Goal: Task Accomplishment & Management: Manage account settings

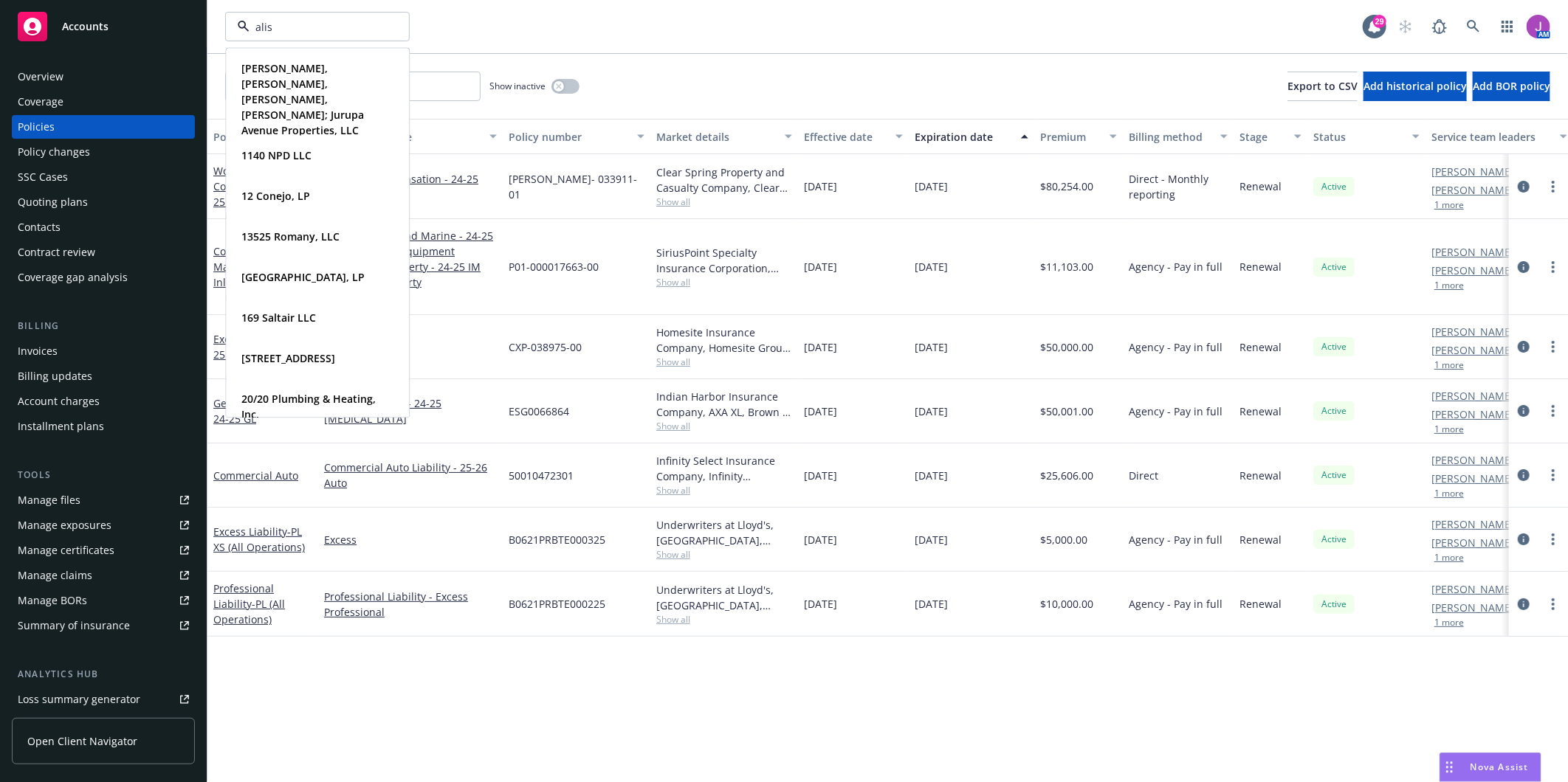
type input "aliso"
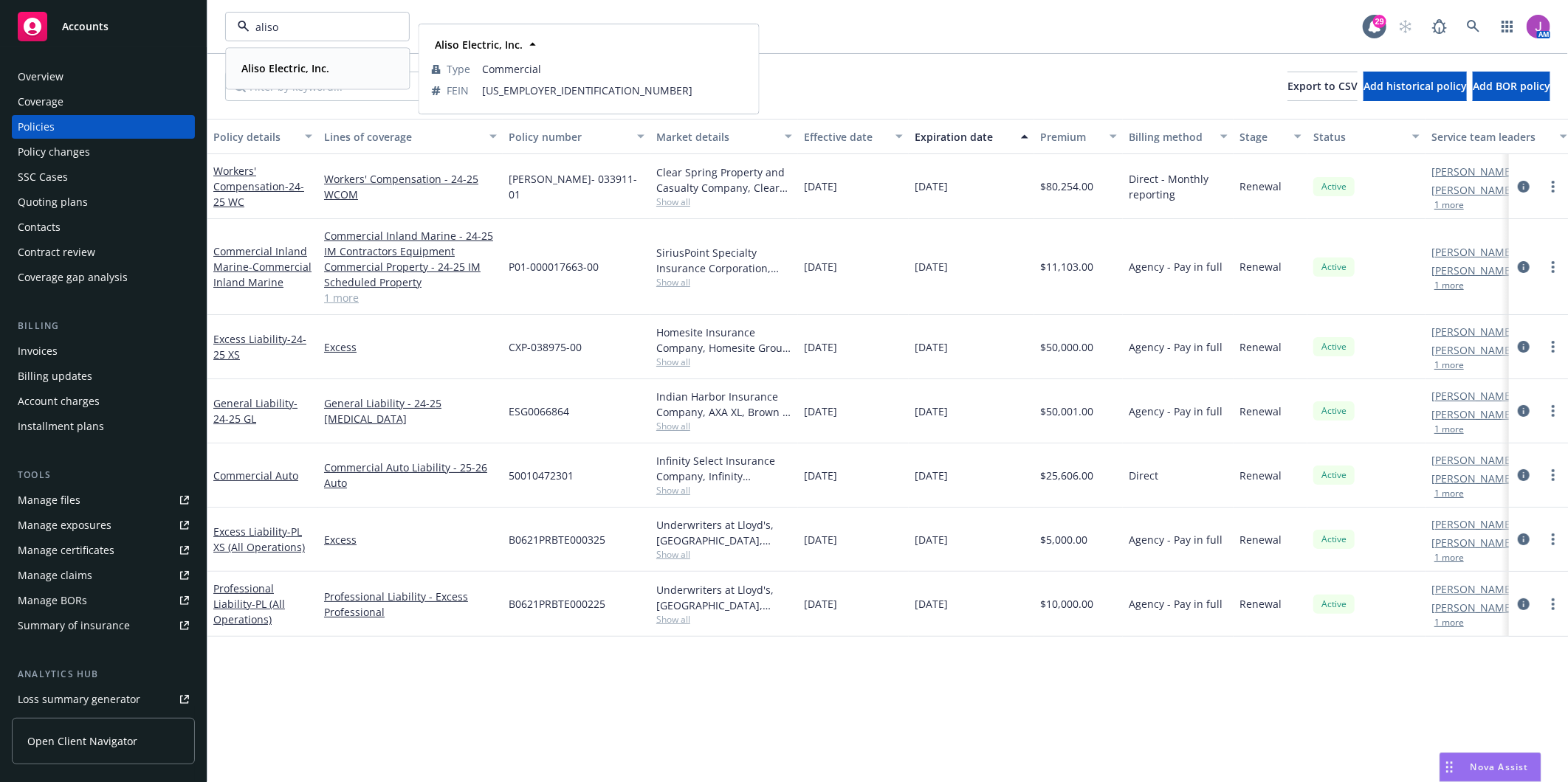
click at [312, 67] on strong "Aliso Electric, Inc." at bounding box center [285, 68] width 88 height 14
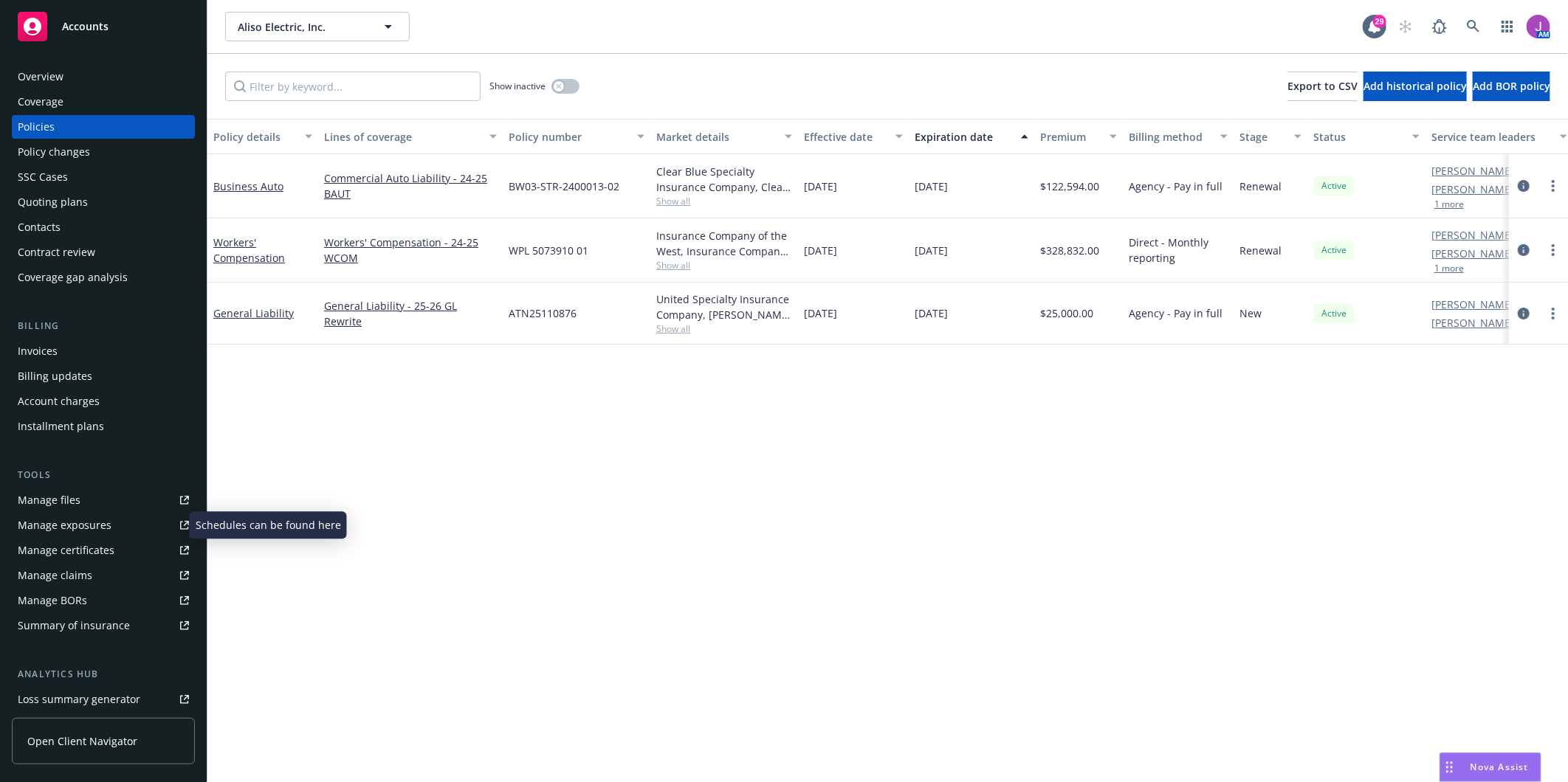
click at [67, 522] on div "Manage exposures" at bounding box center [64, 525] width 94 height 23
click at [668, 200] on span "Show all" at bounding box center [724, 200] width 136 height 12
click at [502, 192] on div "Commercial Auto Liability - 24-25 BAUT" at bounding box center [411, 186] width 184 height 64
drag, startPoint x: 509, startPoint y: 187, endPoint x: 623, endPoint y: 194, distance: 114.2
click at [623, 194] on div "BW03-STR-2400013-02" at bounding box center [576, 186] width 148 height 64
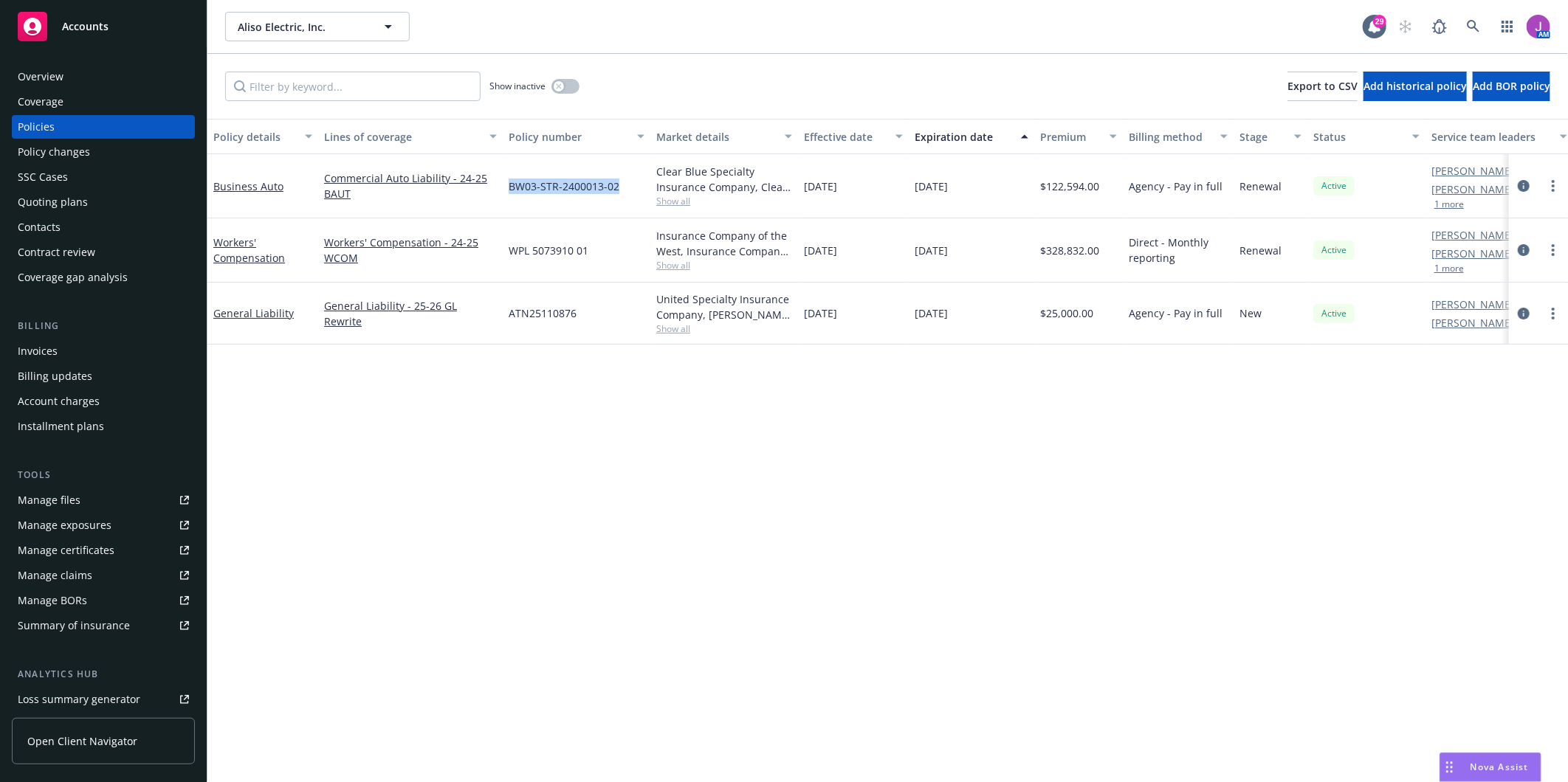
copy span "BW03-STR-2400013-02"
click at [62, 150] on div "Policy changes" at bounding box center [54, 152] width 73 height 23
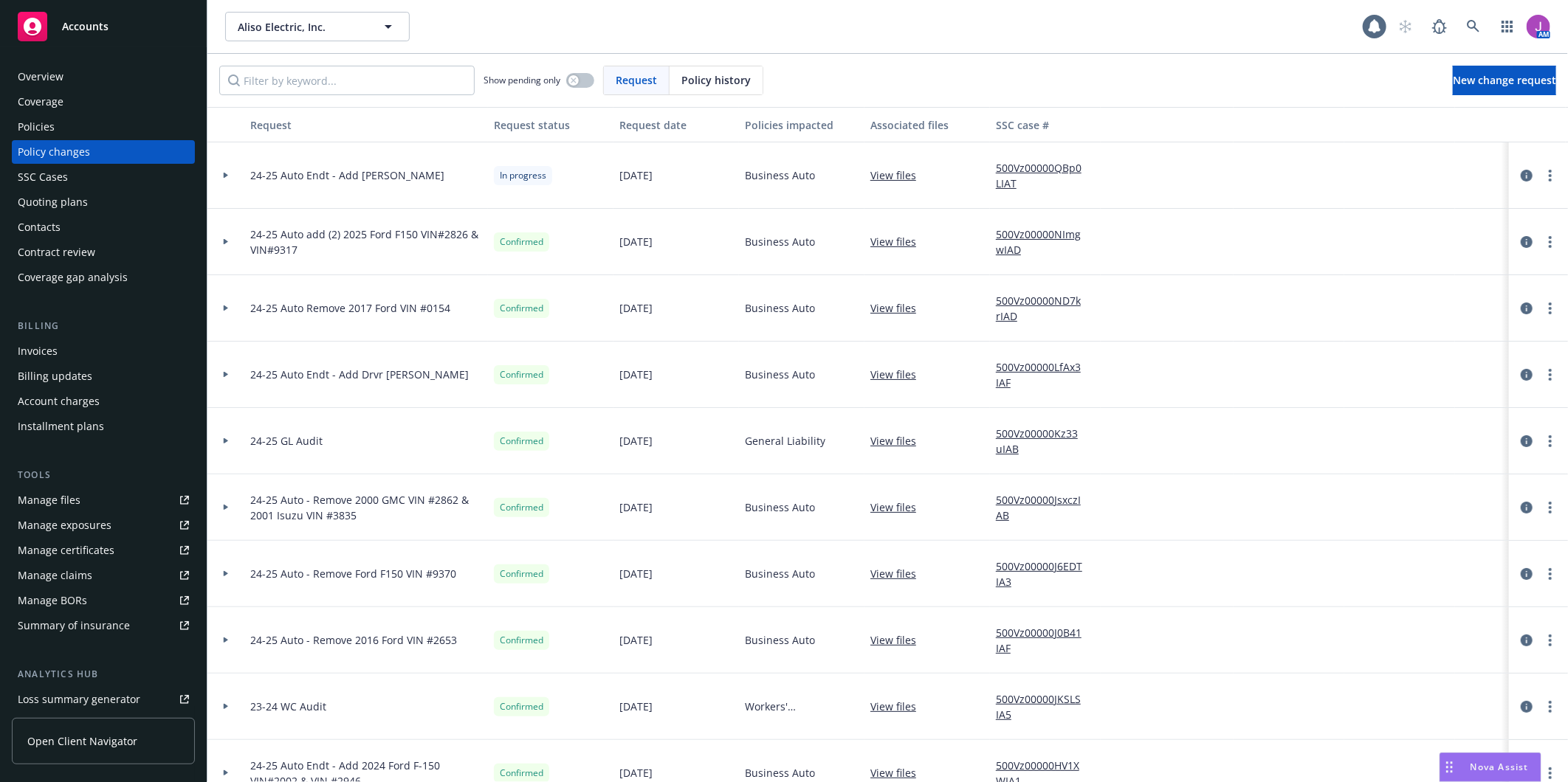
click at [90, 119] on div "Policies" at bounding box center [103, 127] width 171 height 23
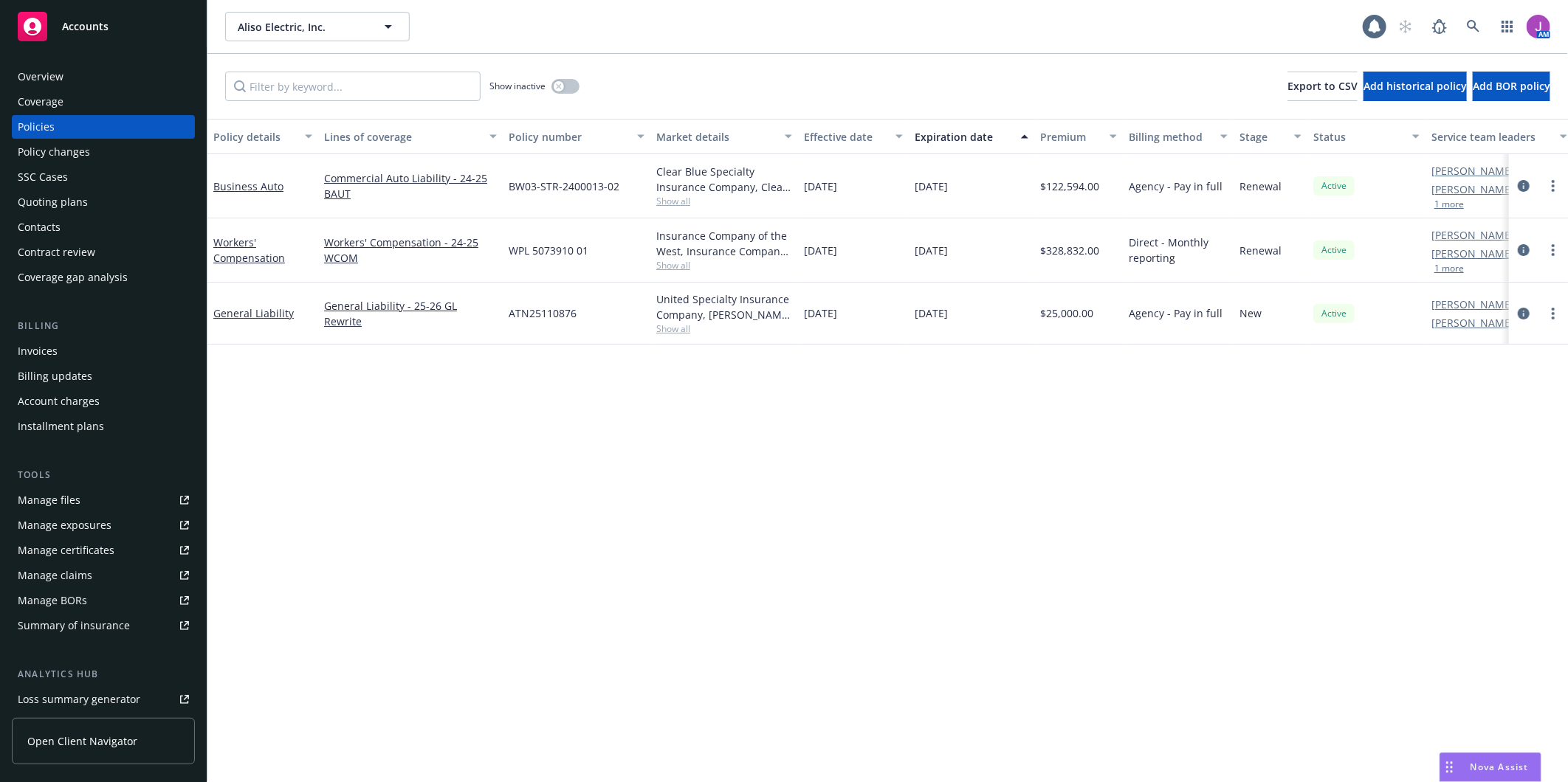
click at [82, 146] on div "Policy changes" at bounding box center [54, 152] width 73 height 23
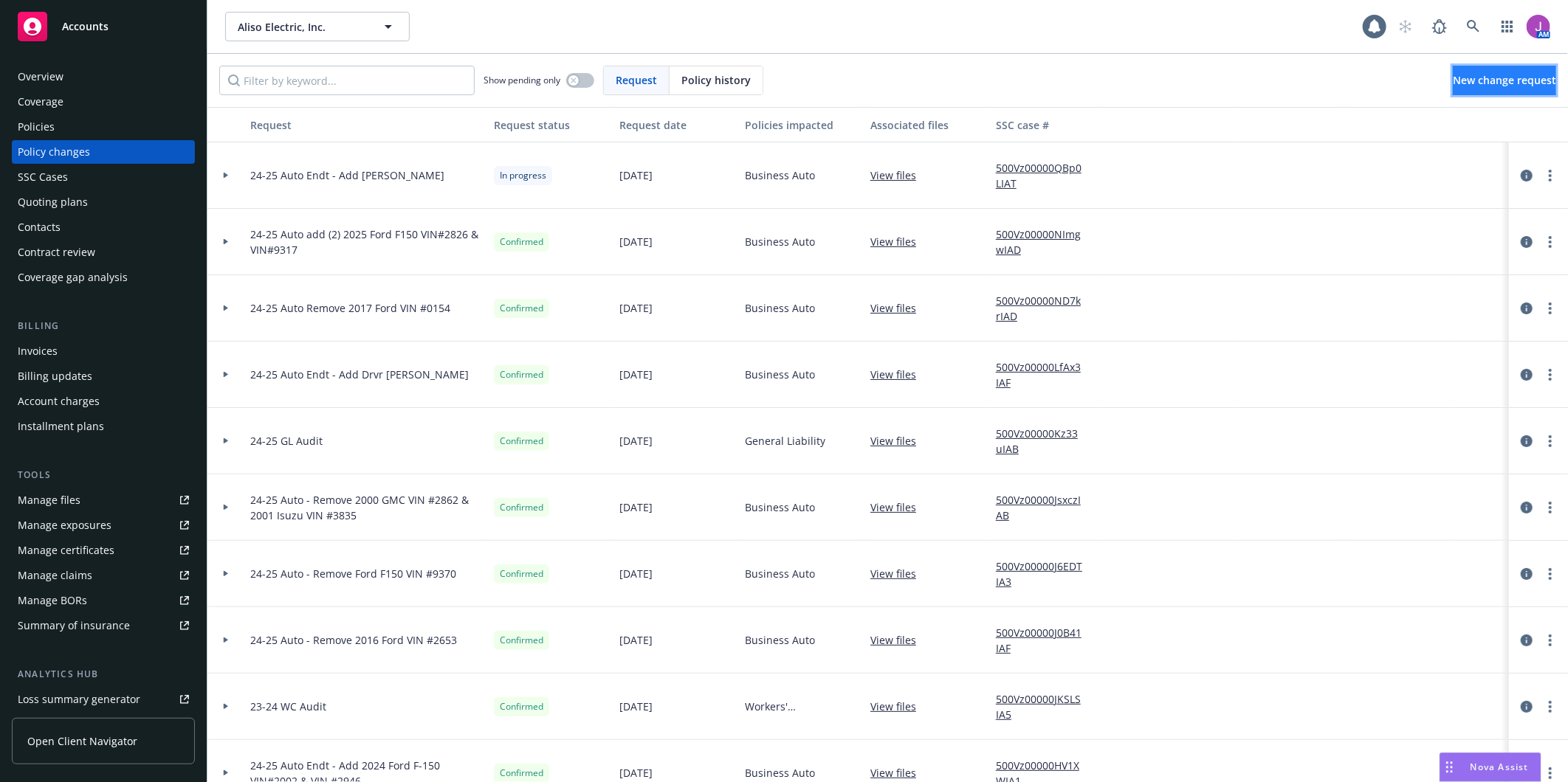
click at [1473, 84] on span "New change request" at bounding box center [1504, 79] width 103 height 14
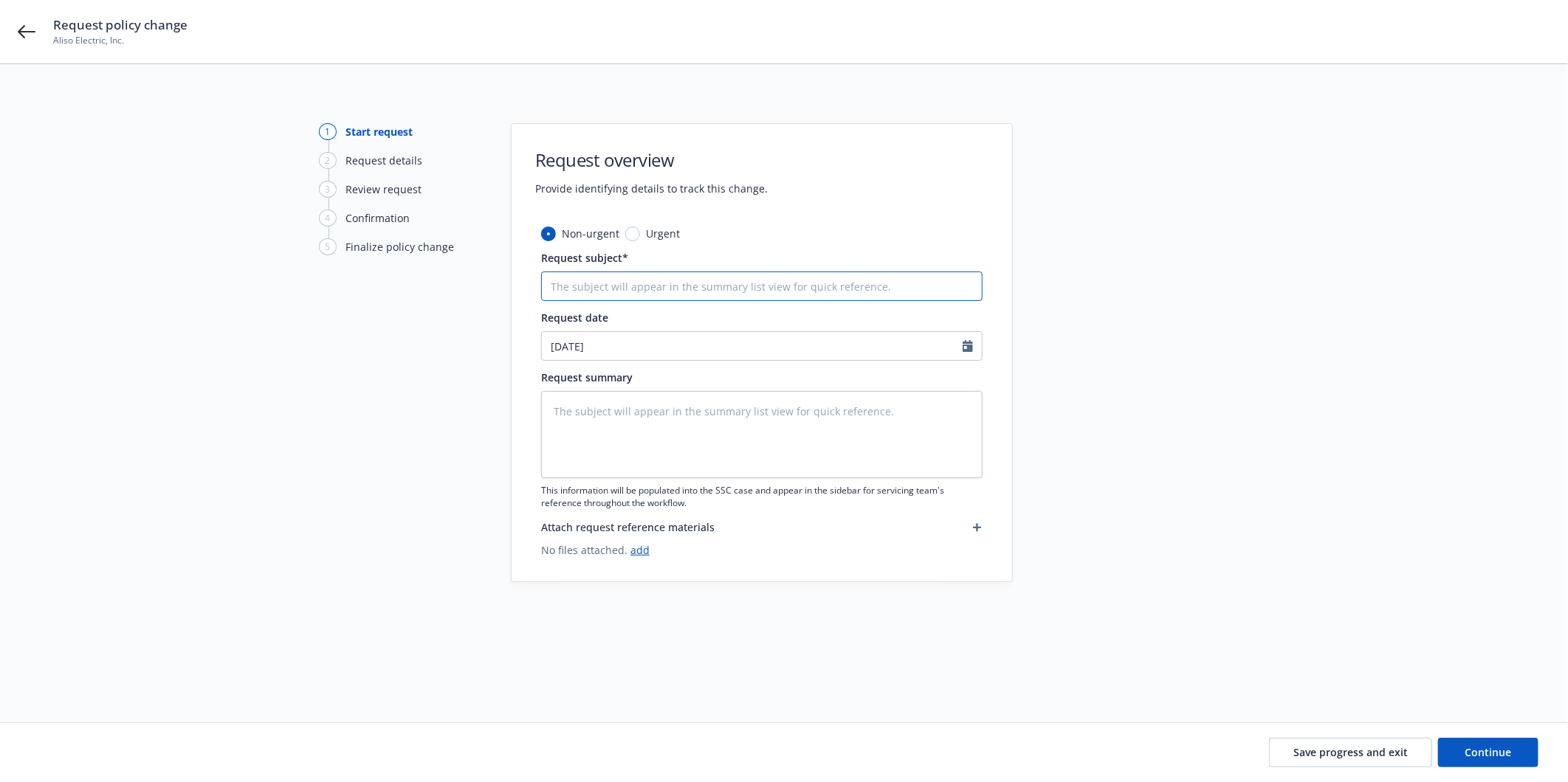
click at [643, 286] on input "Request subject*" at bounding box center [762, 287] width 441 height 30
type textarea "x"
type input "2"
type textarea "x"
type input "24"
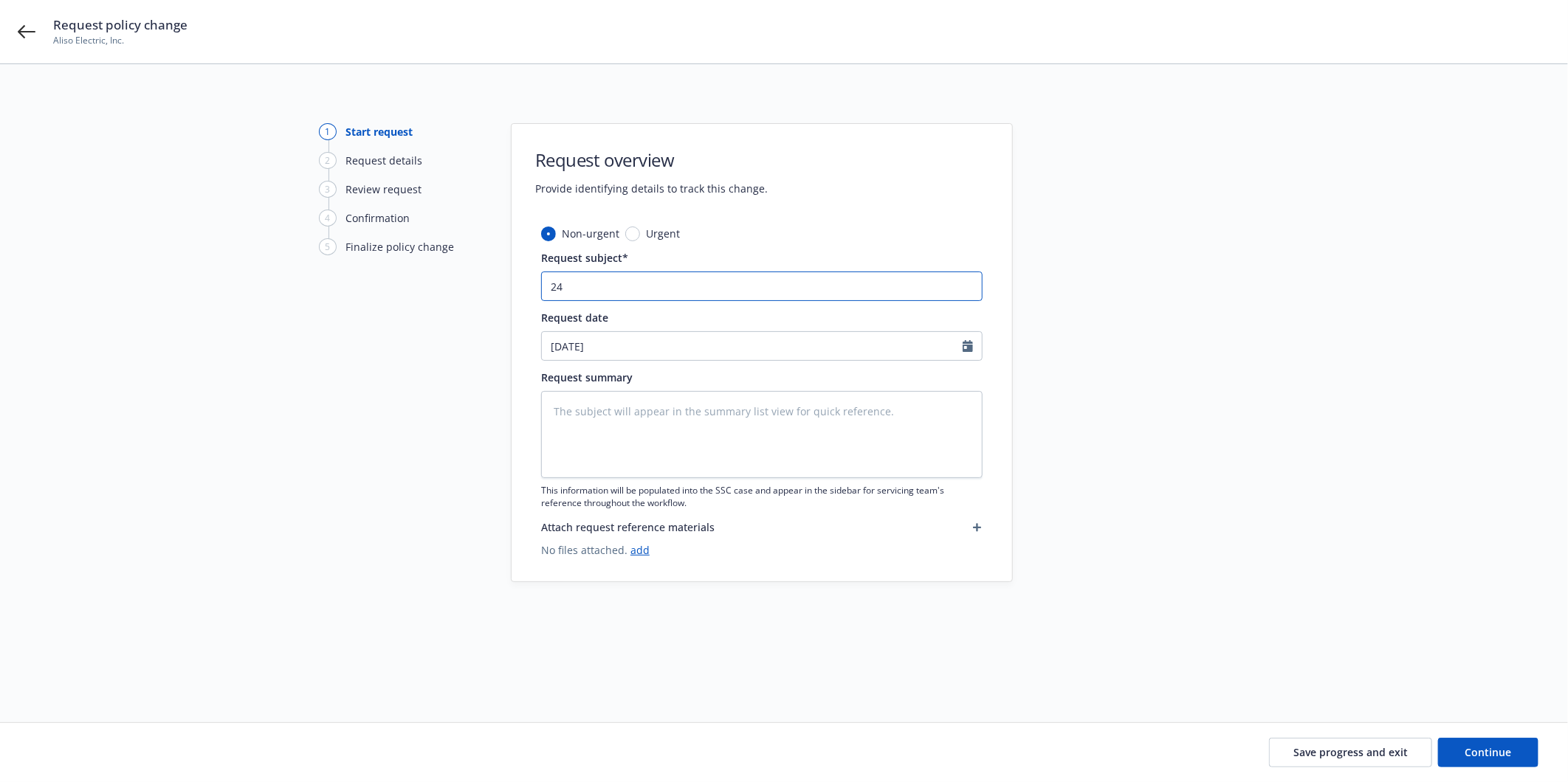
type textarea "x"
type input "24-"
type textarea "x"
type input "24-2"
type textarea "x"
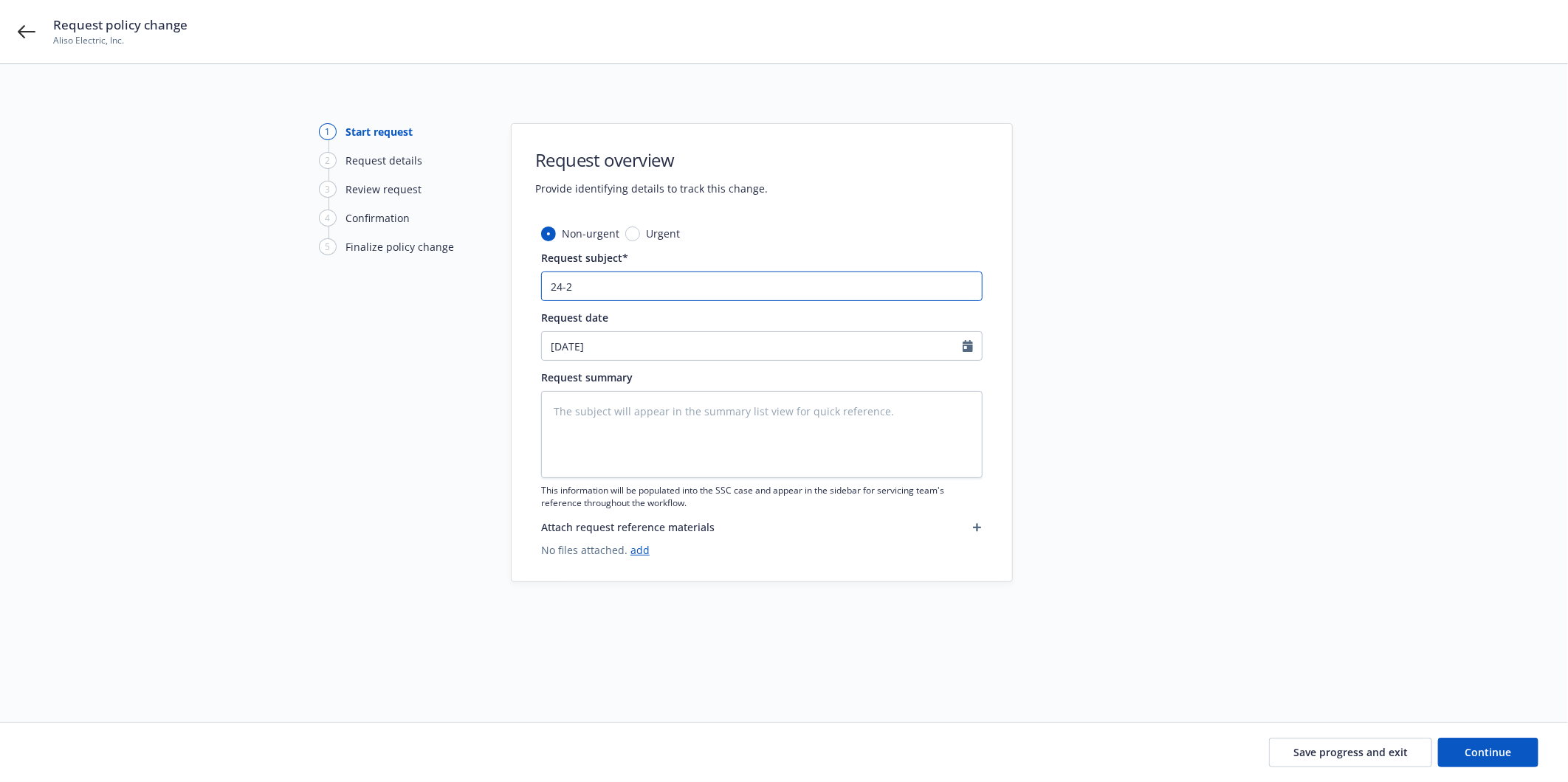
type input "24-25"
type textarea "x"
type input "24-25"
type textarea "x"
type input "24-25 A"
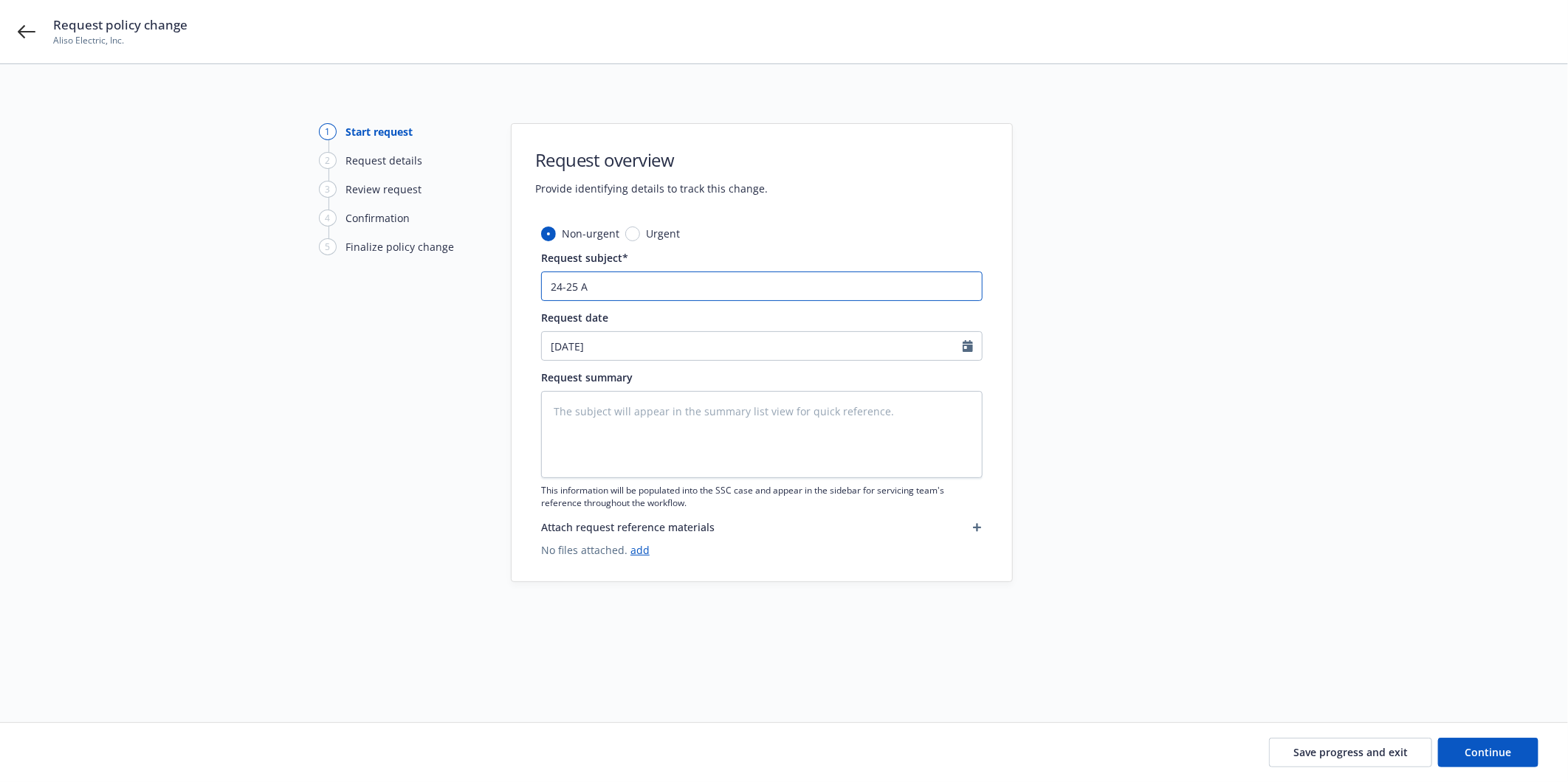
type textarea "x"
type input "24-25 Au"
type textarea "x"
type input "24-25 Aut"
type textarea "x"
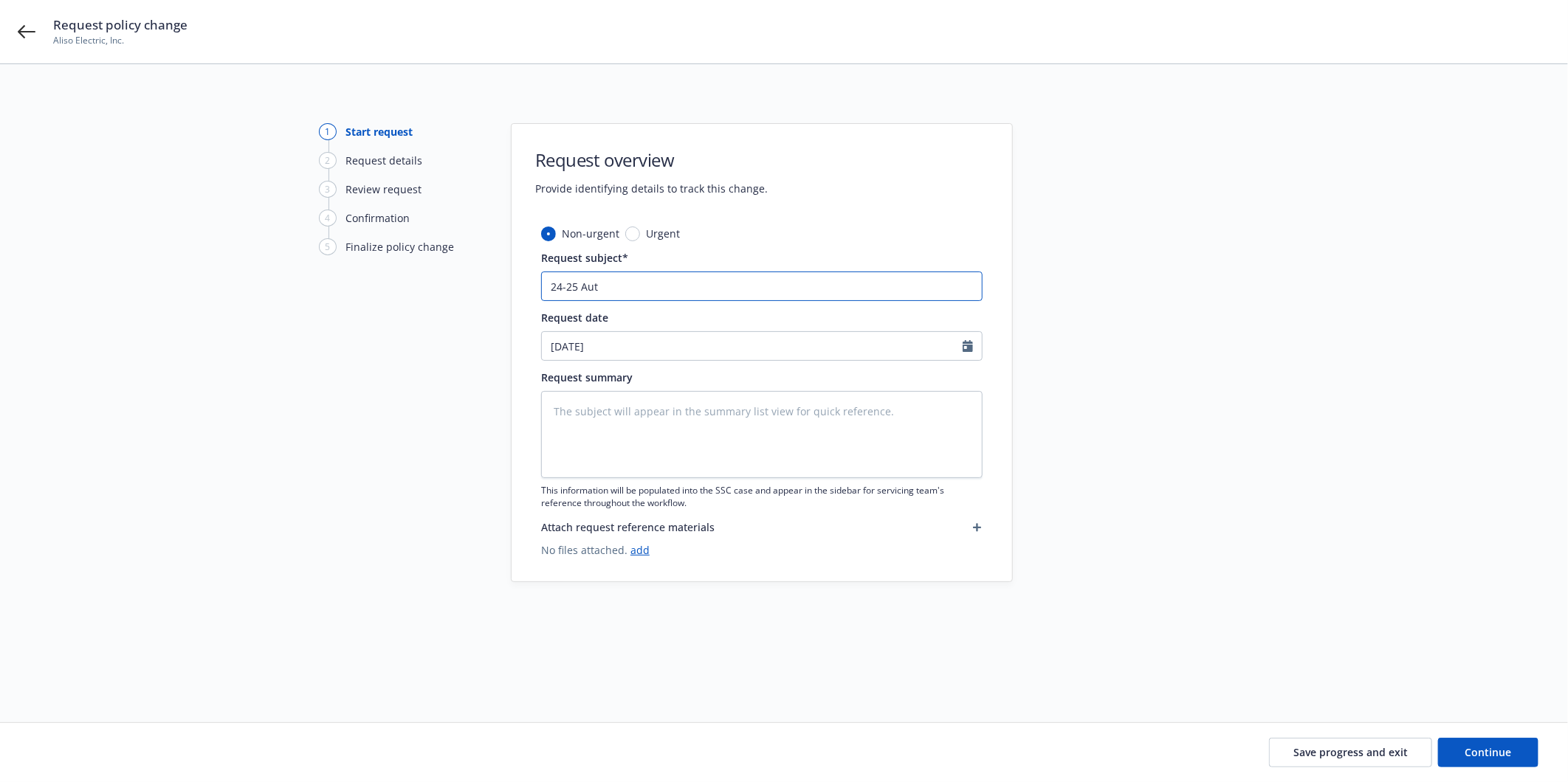
type input "24-25 Auto"
type textarea "x"
type input "24-25 Auto"
type textarea "x"
type input "24-25 Auto E"
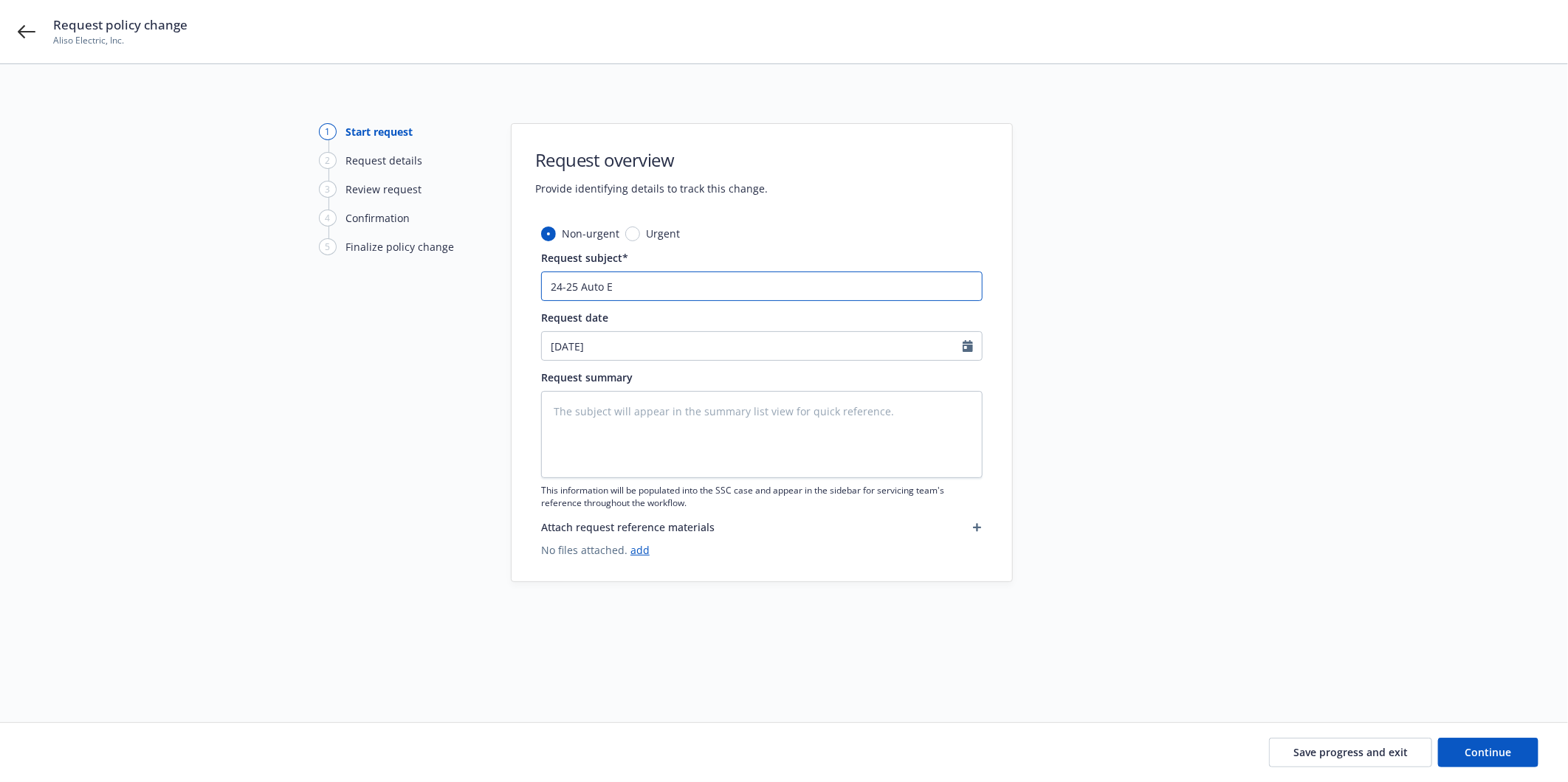
type textarea "x"
type input "24-25 Auto End"
type textarea "x"
type input "24-25 Auto Endt"
type textarea "x"
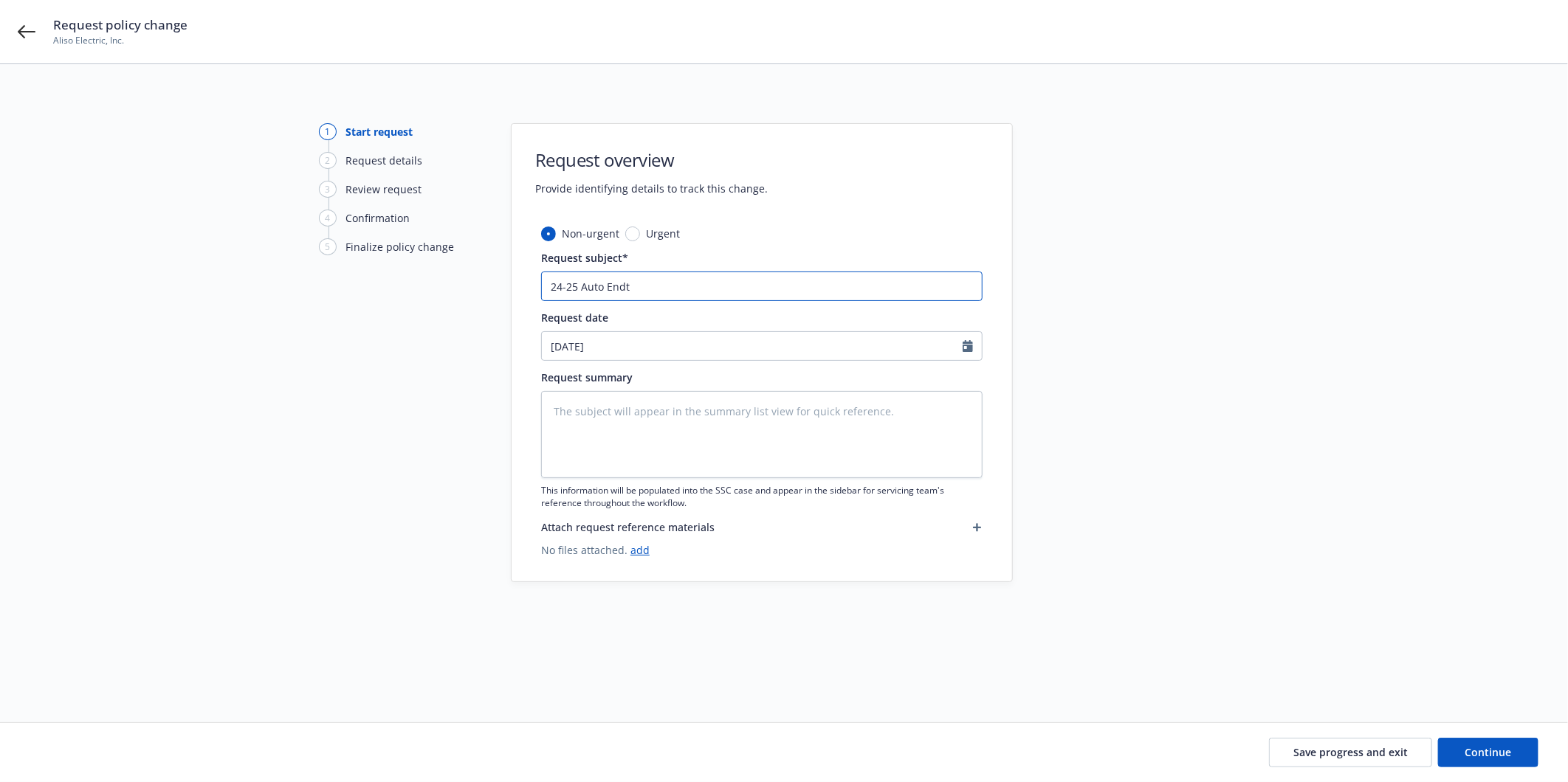
type input "24-25 Auto Endt"
type textarea "x"
type input "24-25 Auto Endt -"
type textarea "x"
type input "24-25 Auto Endt -"
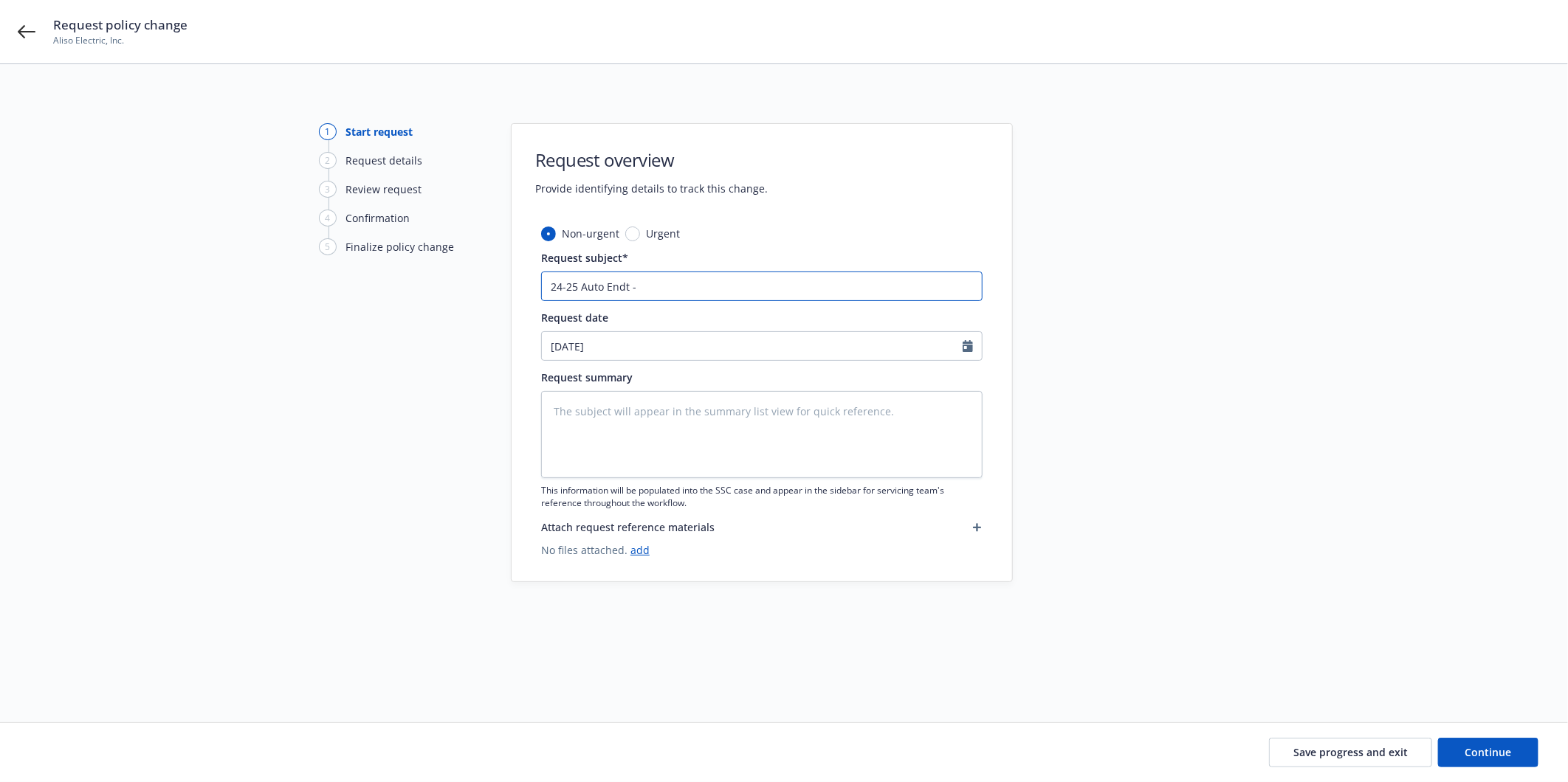
type textarea "x"
type input "24-25 Auto Endt - R"
type textarea "x"
type input "24-25 Auto Endt - Re"
type textarea "x"
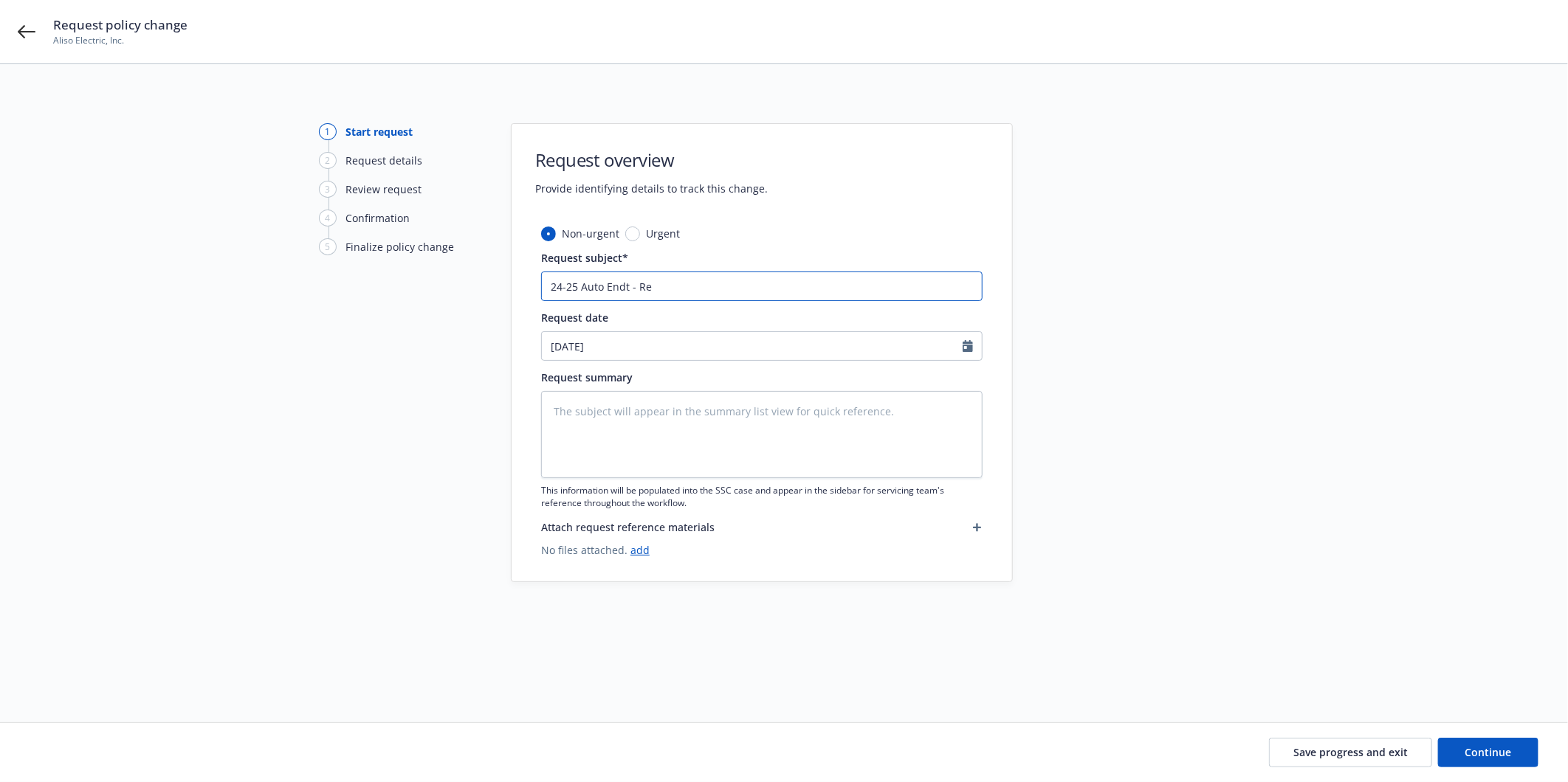
type input "24-25 Auto Endt - Rem"
type textarea "x"
type input "24-25 Auto Endt - Remo"
type textarea "x"
type input "24-25 Auto Endt - Remov"
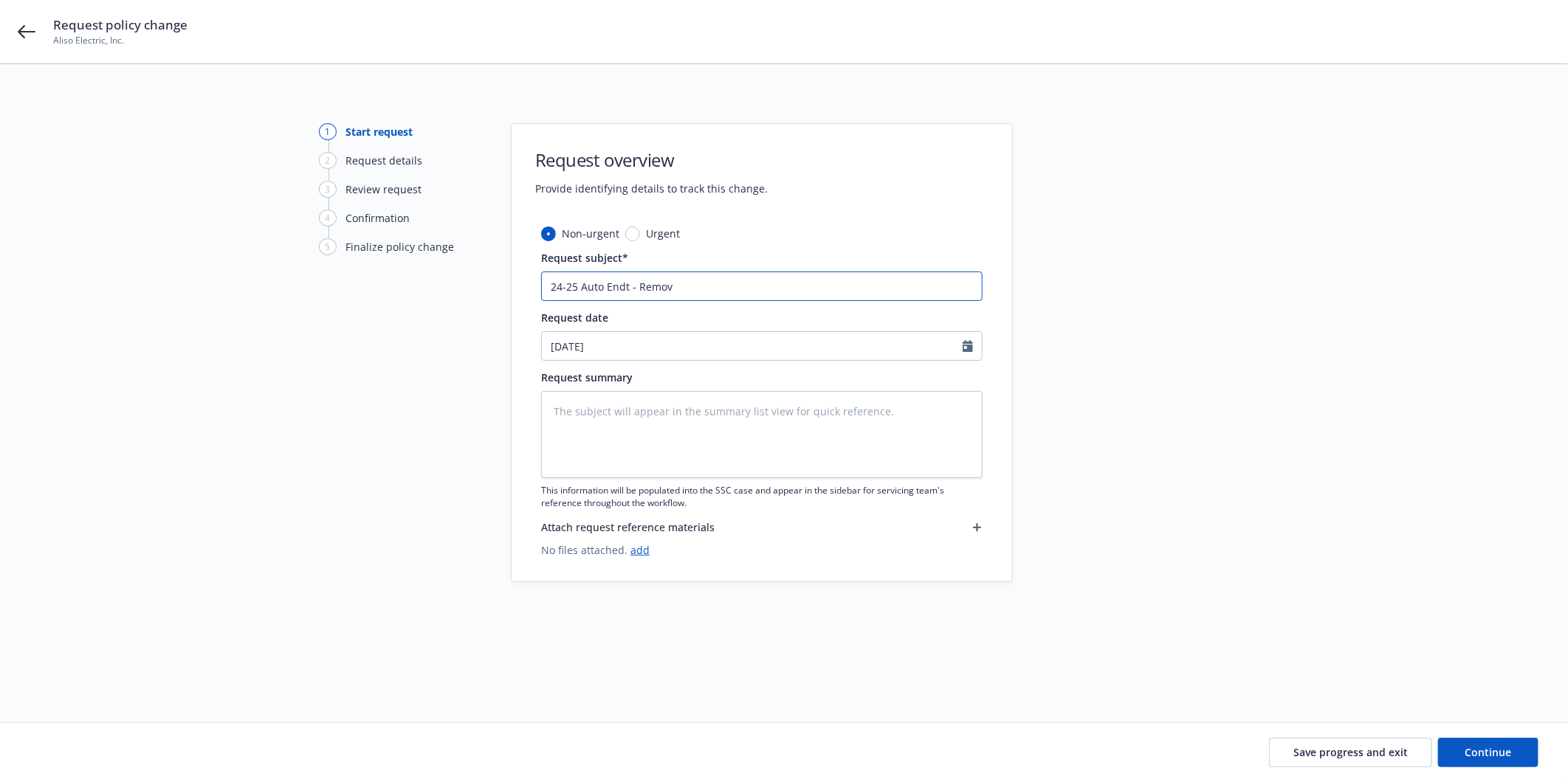
type textarea "x"
type input "24-25 Auto Endt - Remove"
type textarea "x"
type input "24-25 Auto Endt - Remove"
type textarea "x"
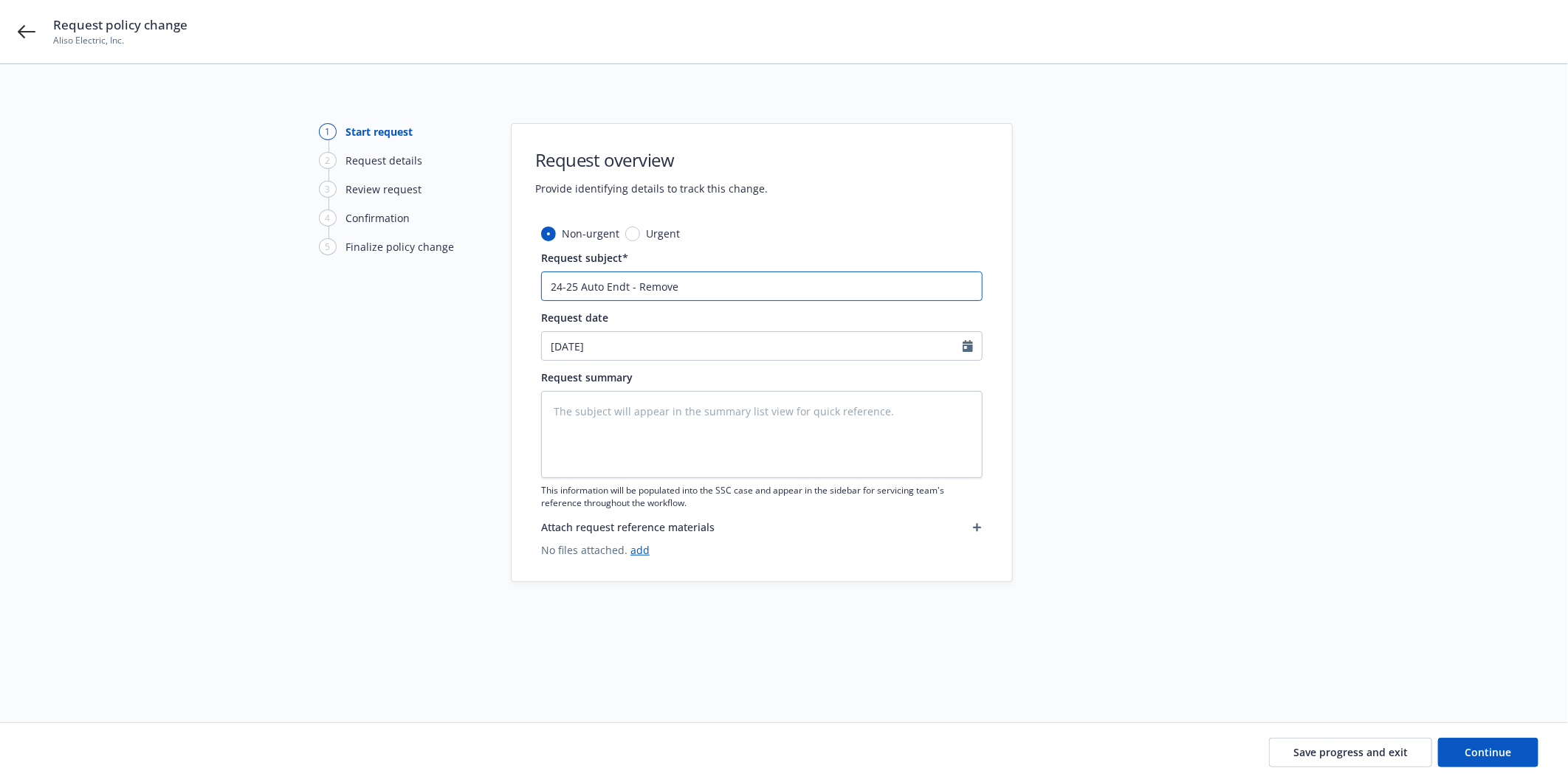
type input "24-25 Auto Endt - Remove 2"
type textarea "x"
type input "24-25 Auto Endt - Remove 20"
type textarea "x"
type input "24-25 Auto Endt - Remove 201"
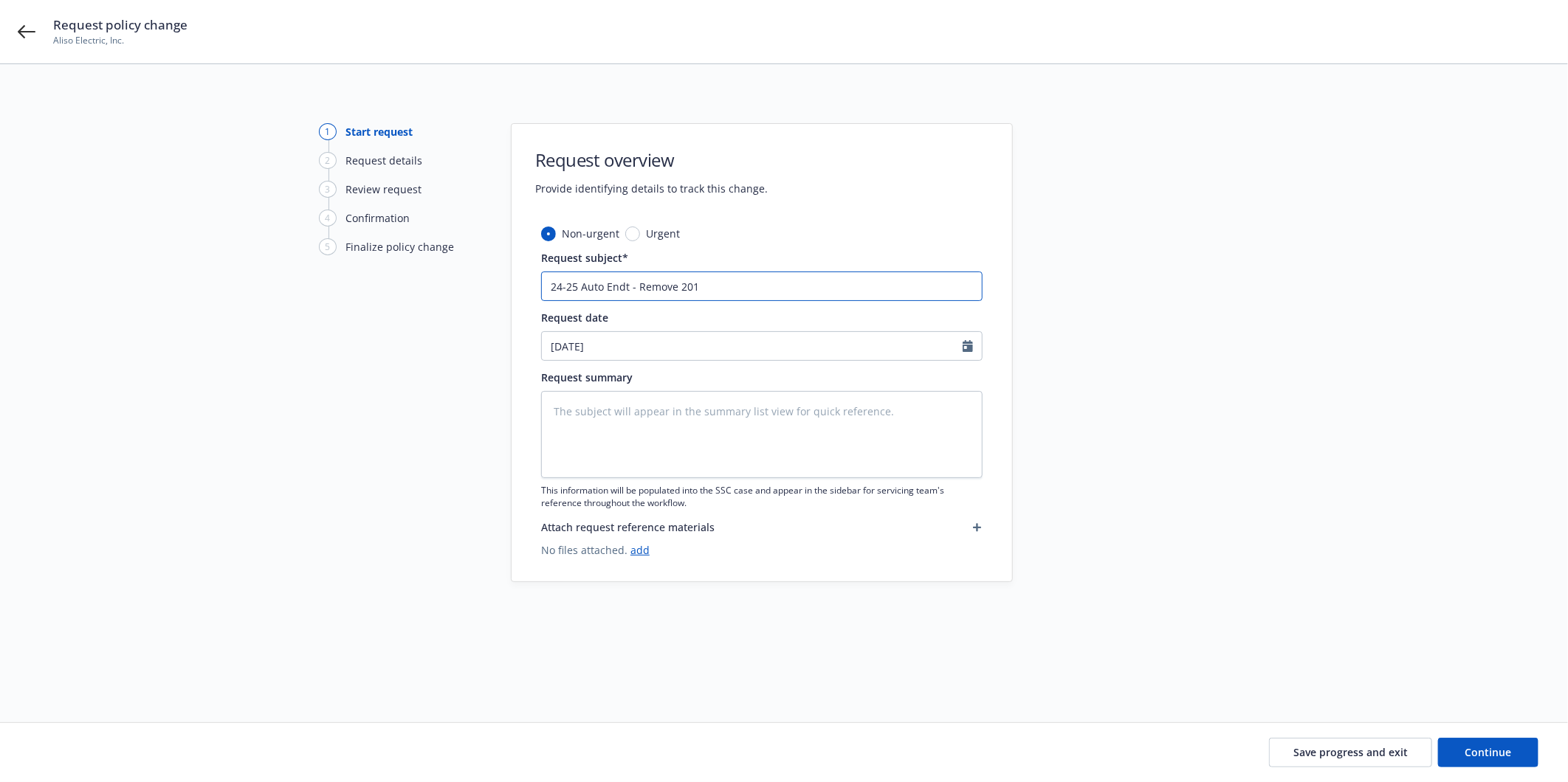
type textarea "x"
type input "24-25 Auto Endt - Remove 2017"
type textarea "x"
type input "24-25 Auto Endt - Remove 2017"
paste input "Chrysler"
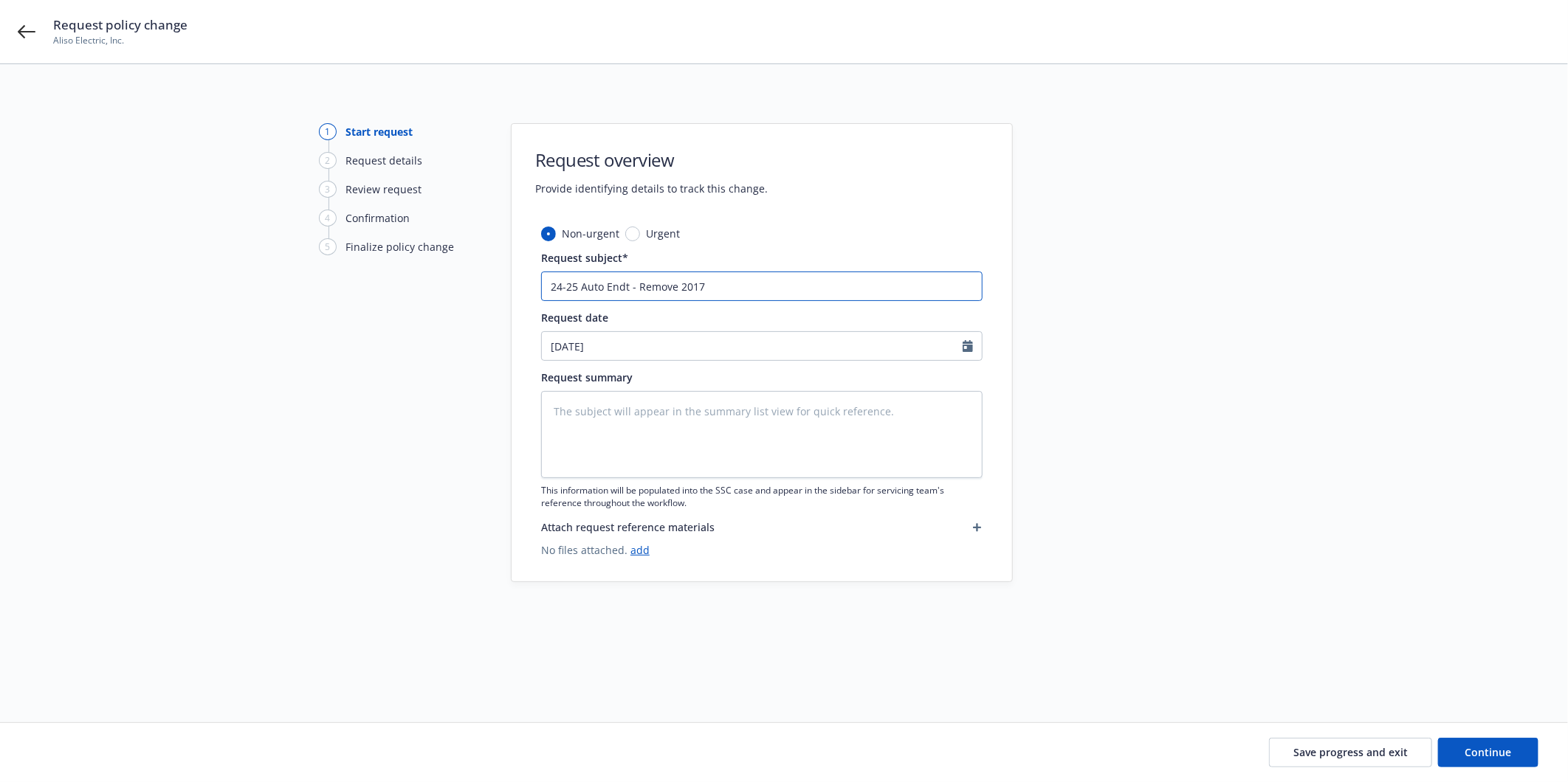
type textarea "x"
type input "24-25 Auto Endt - Remove 2017 Chrysler"
type textarea "x"
type input "24-25 Auto Endt - Remove 2017 Chrysler"
type textarea "x"
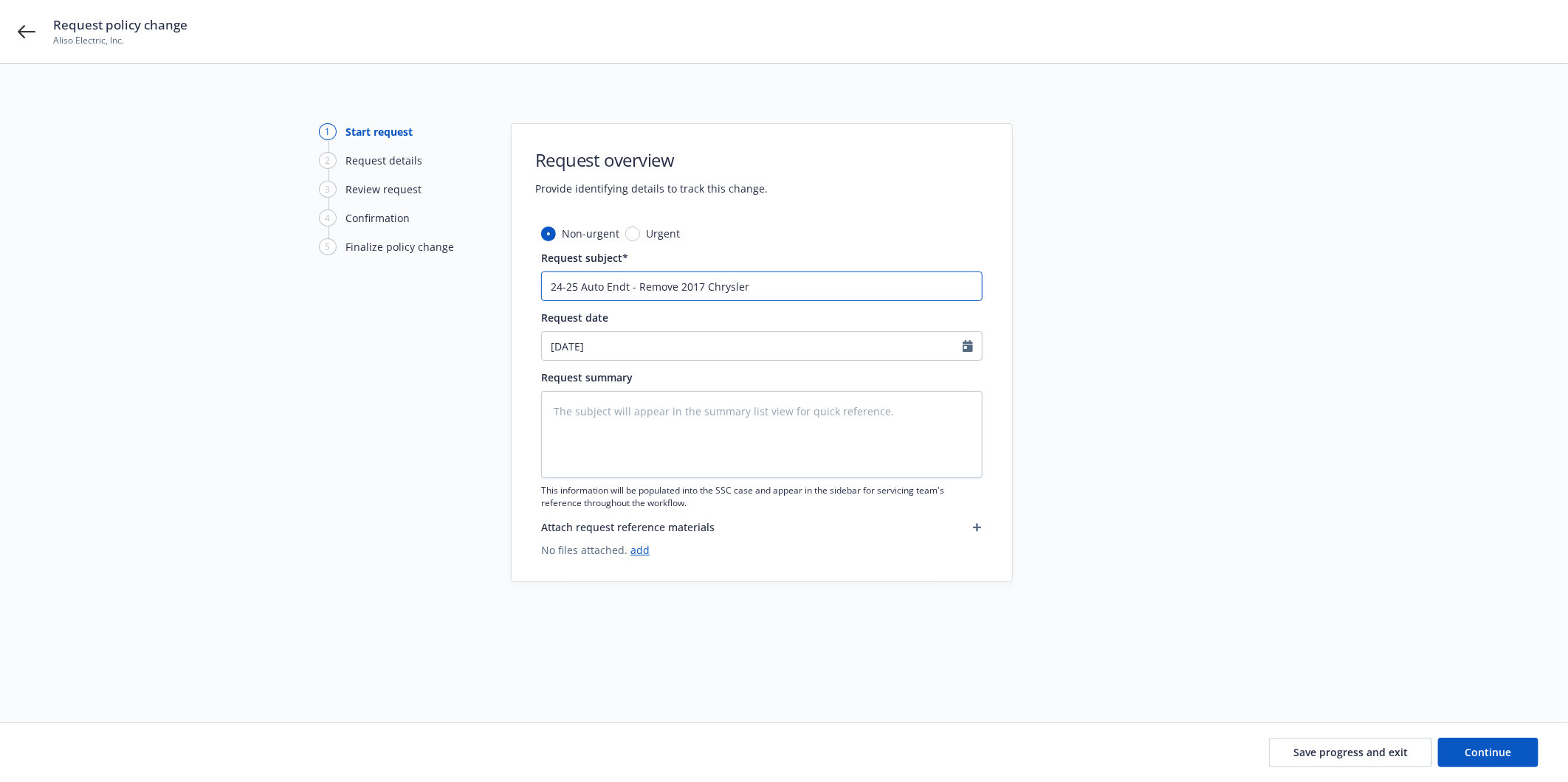
type input "24-25 Auto Endt - Remove 2017 Chrysler V"
type textarea "x"
type input "24-25 Auto Endt - Remove 2017 Chrysler VI"
type textarea "x"
type input "24-25 Auto Endt - Remove 2017 Chrysler VIN"
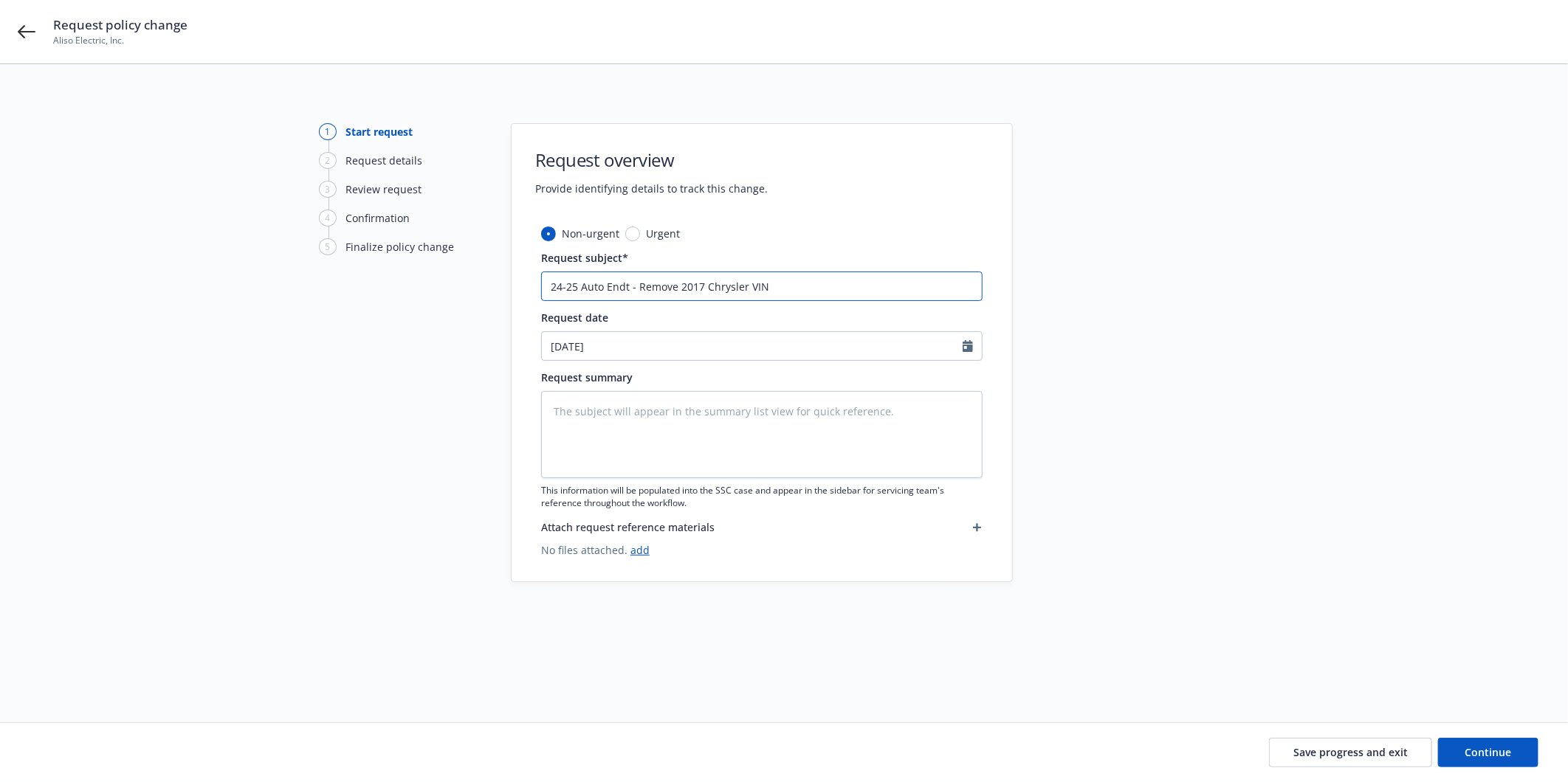
type textarea "x"
type input "24-25 Auto Endt - Remove 2017 Chrysler VIN"
type textarea "x"
type input "24-25 Auto Endt - Remove 2017 Chrysler VIN #"
paste input "9070"
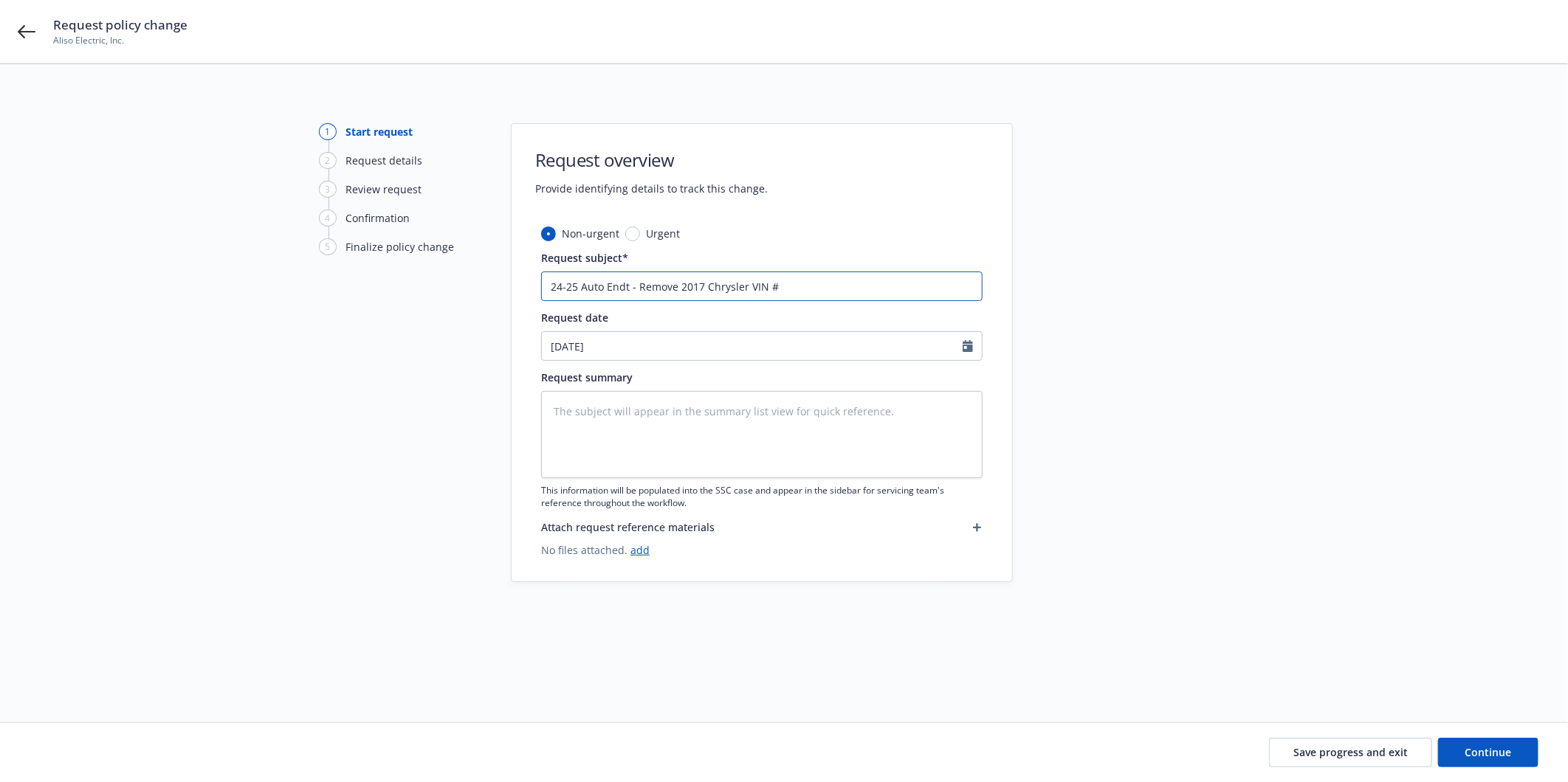
type textarea "x"
type input "24-25 Auto Endt - Remove 2017 Chrysler VIN #9070"
click at [599, 418] on textarea at bounding box center [762, 435] width 441 height 88
type textarea "x"
type textarea "r"
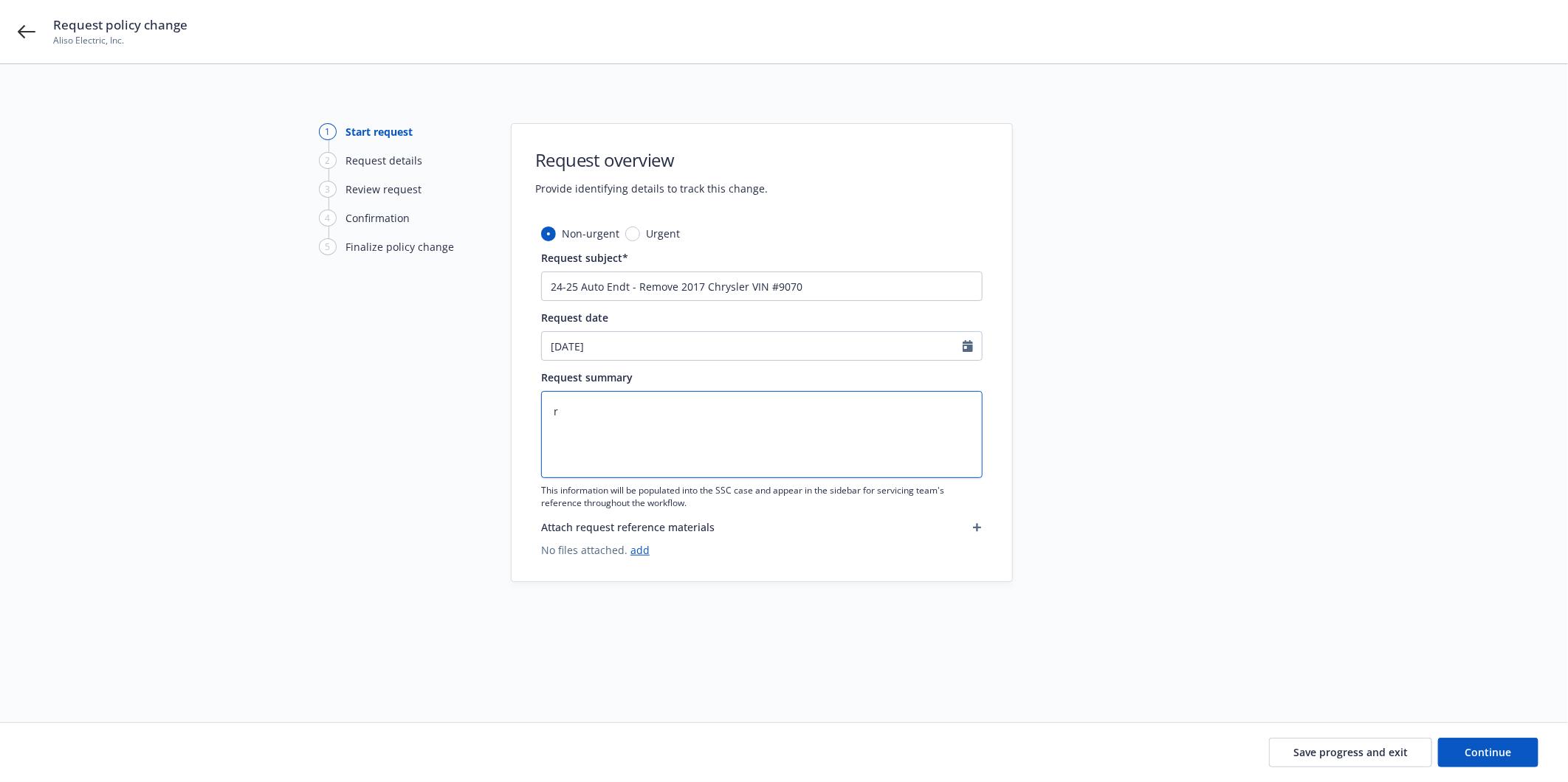
type textarea "x"
type textarea "rE"
type textarea "x"
type textarea "rEM"
type textarea "x"
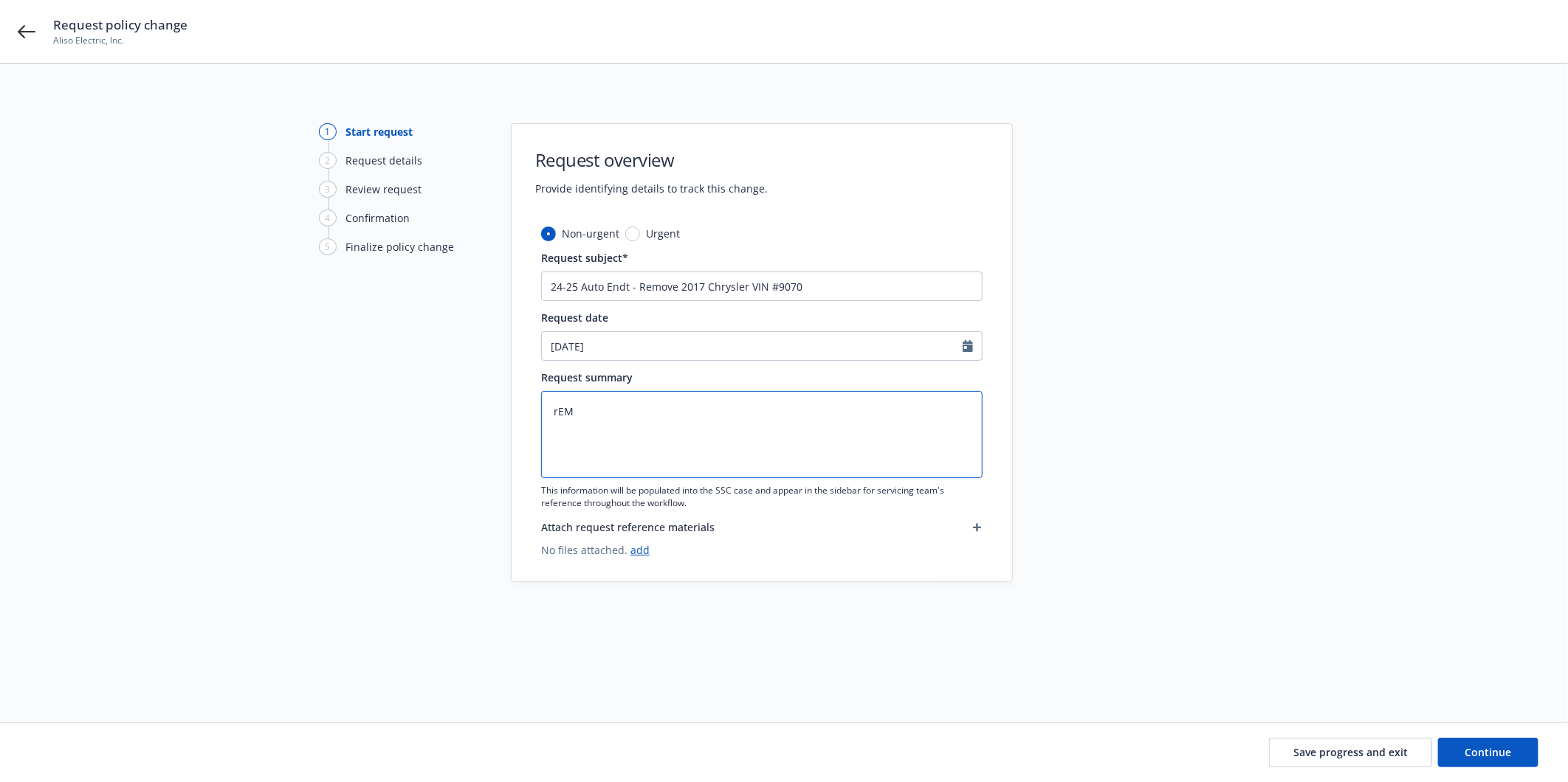
type textarea "rE"
type textarea "x"
type textarea "r"
type textarea "x"
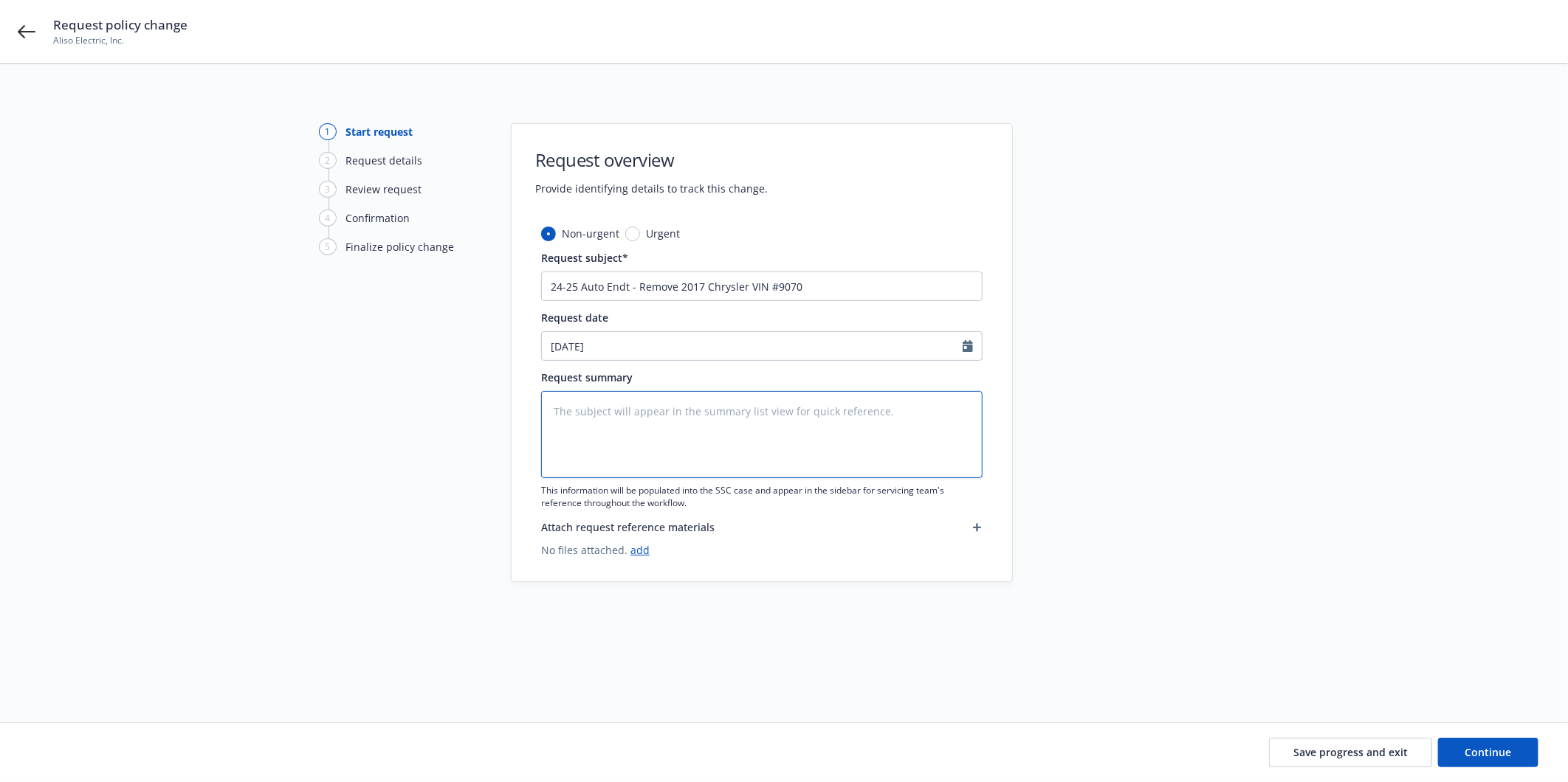
type textarea "R"
type textarea "x"
type textarea "Re"
type textarea "x"
type textarea "Rem"
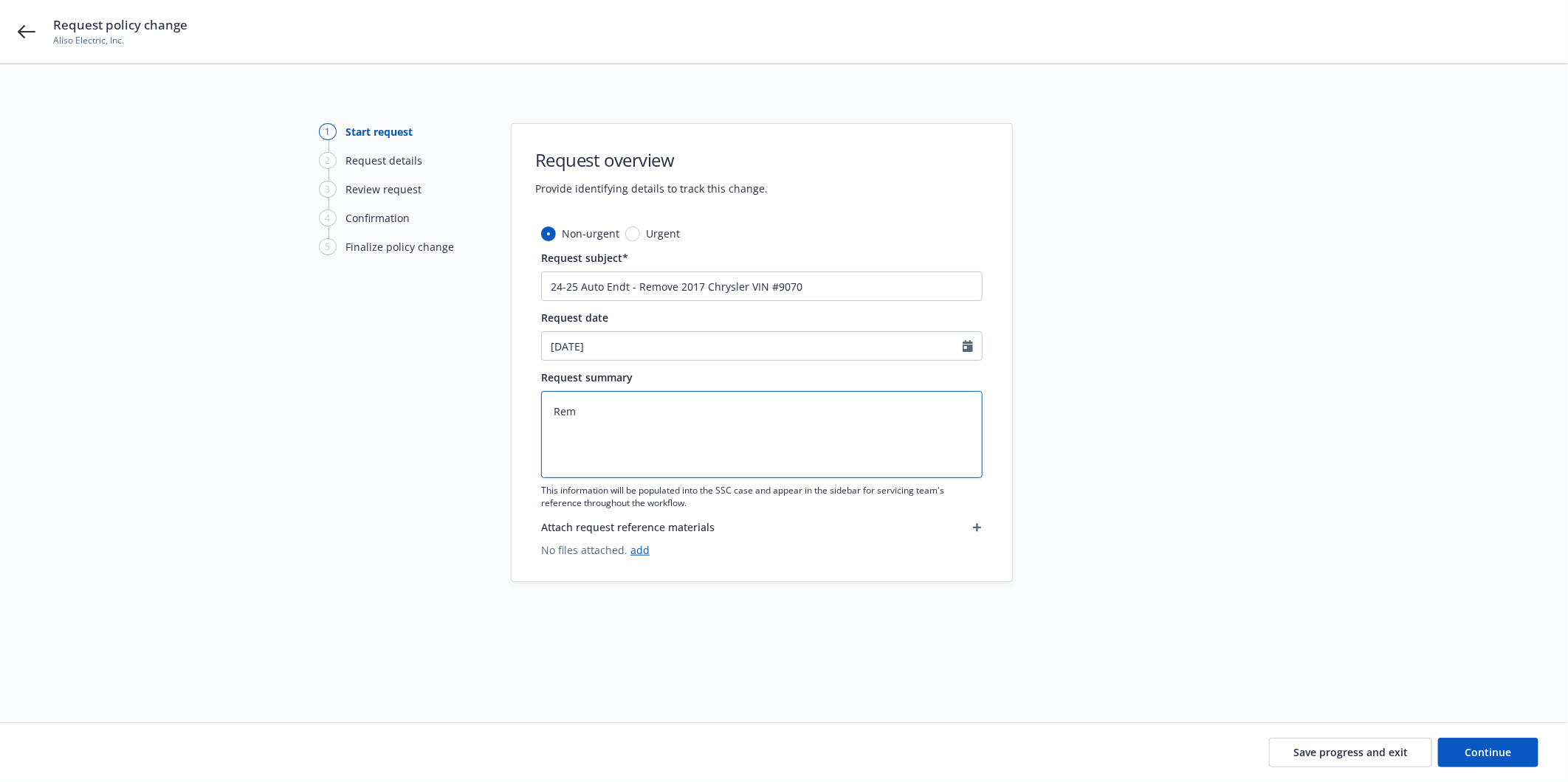
type textarea "x"
type textarea "Remo"
type textarea "x"
type textarea "Remov"
type textarea "x"
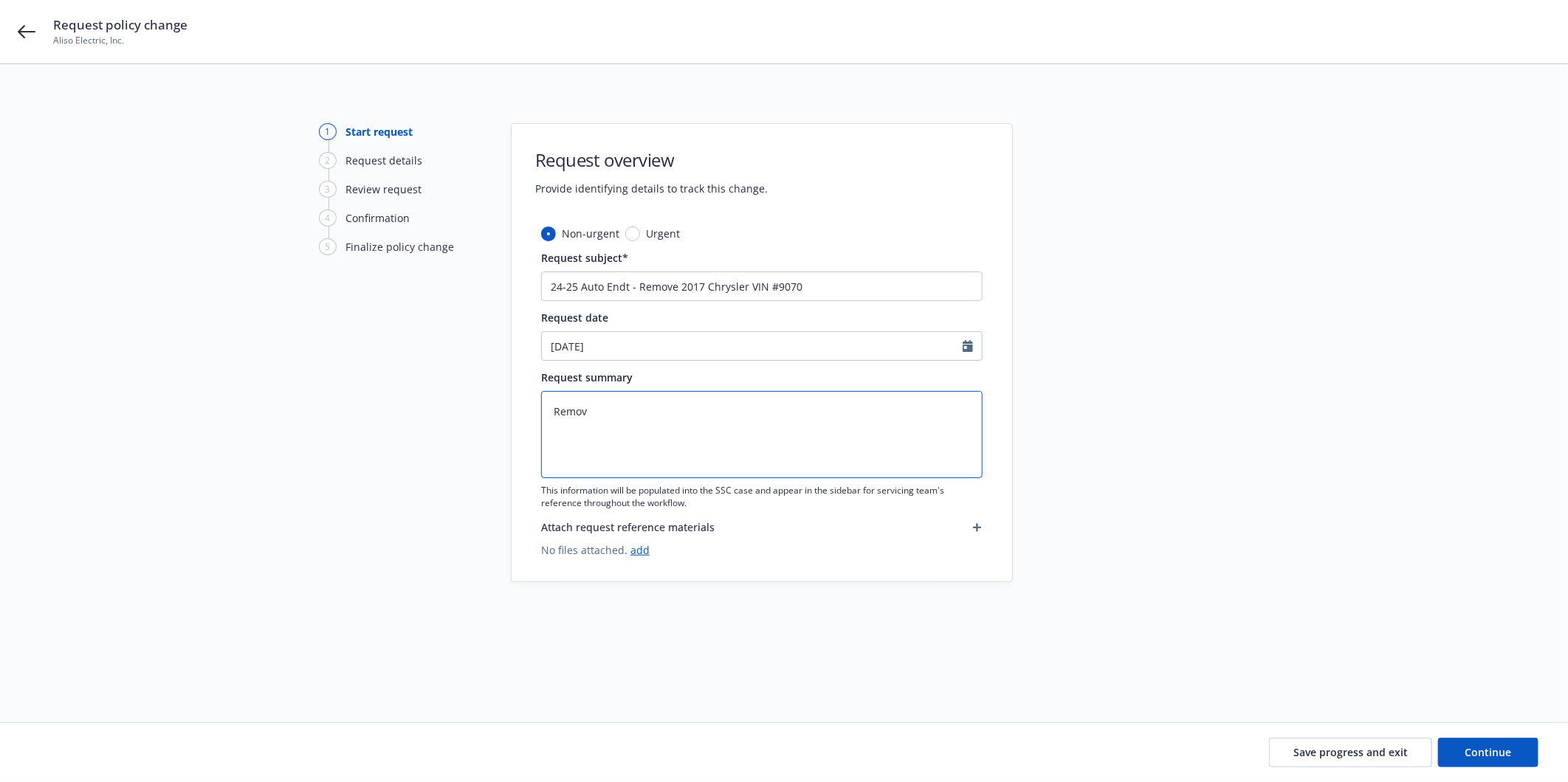
type textarea "Remove"
type textarea "x"
type textarea "Remove:"
type textarea "x"
type textarea "Remove:"
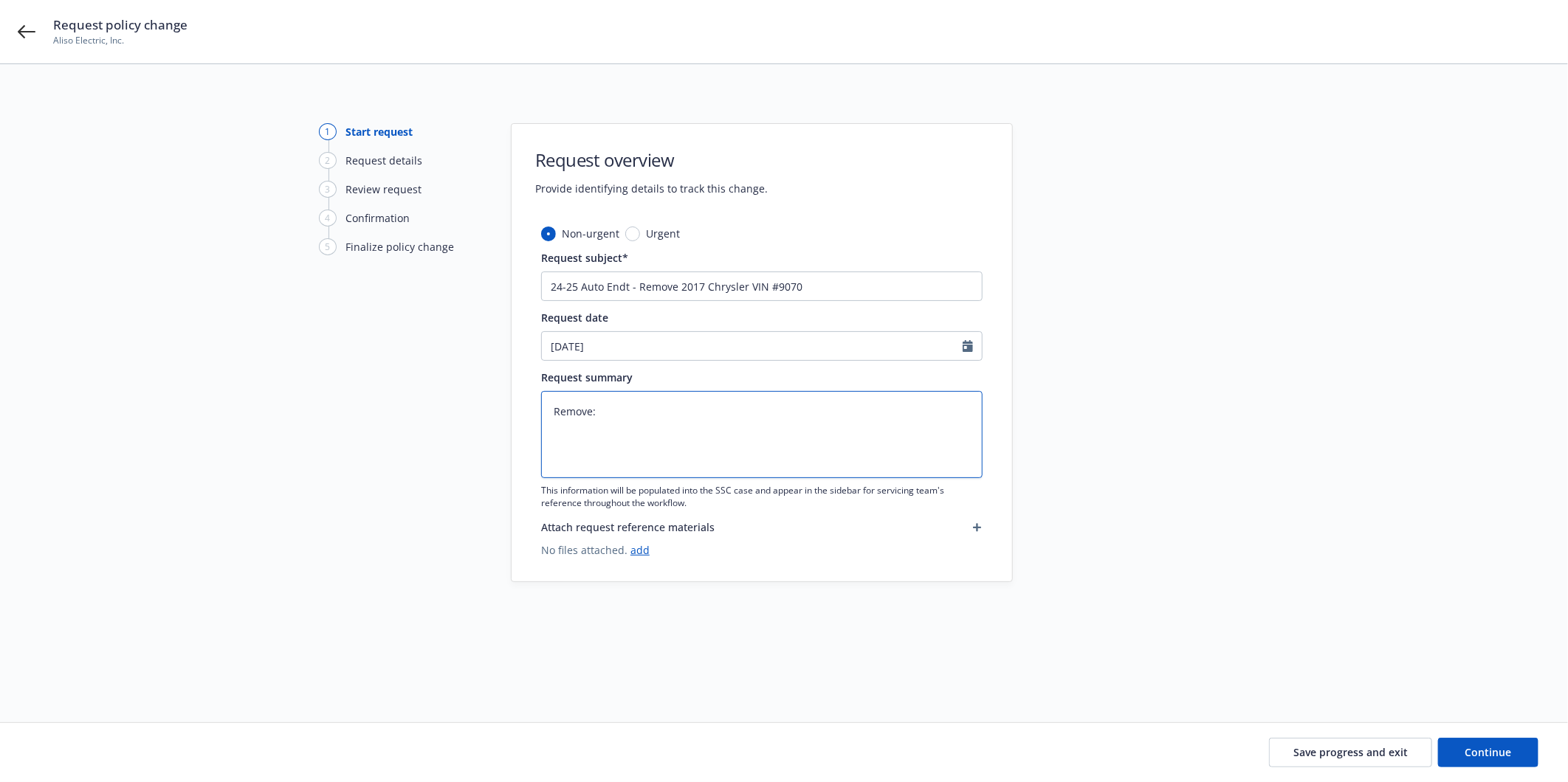
paste textarea "2017 Chrysler Pacifica VIN#2C4RC1BG4HR729070"
type textarea "x"
type textarea "Remove: 2017 Chrysler Pacifica VIN#2C4RC1BG4HR729070"
type textarea "x"
type textarea "Remove: 2017 Chrysler Pacifica VIN#2C4RC1BG4HR729070"
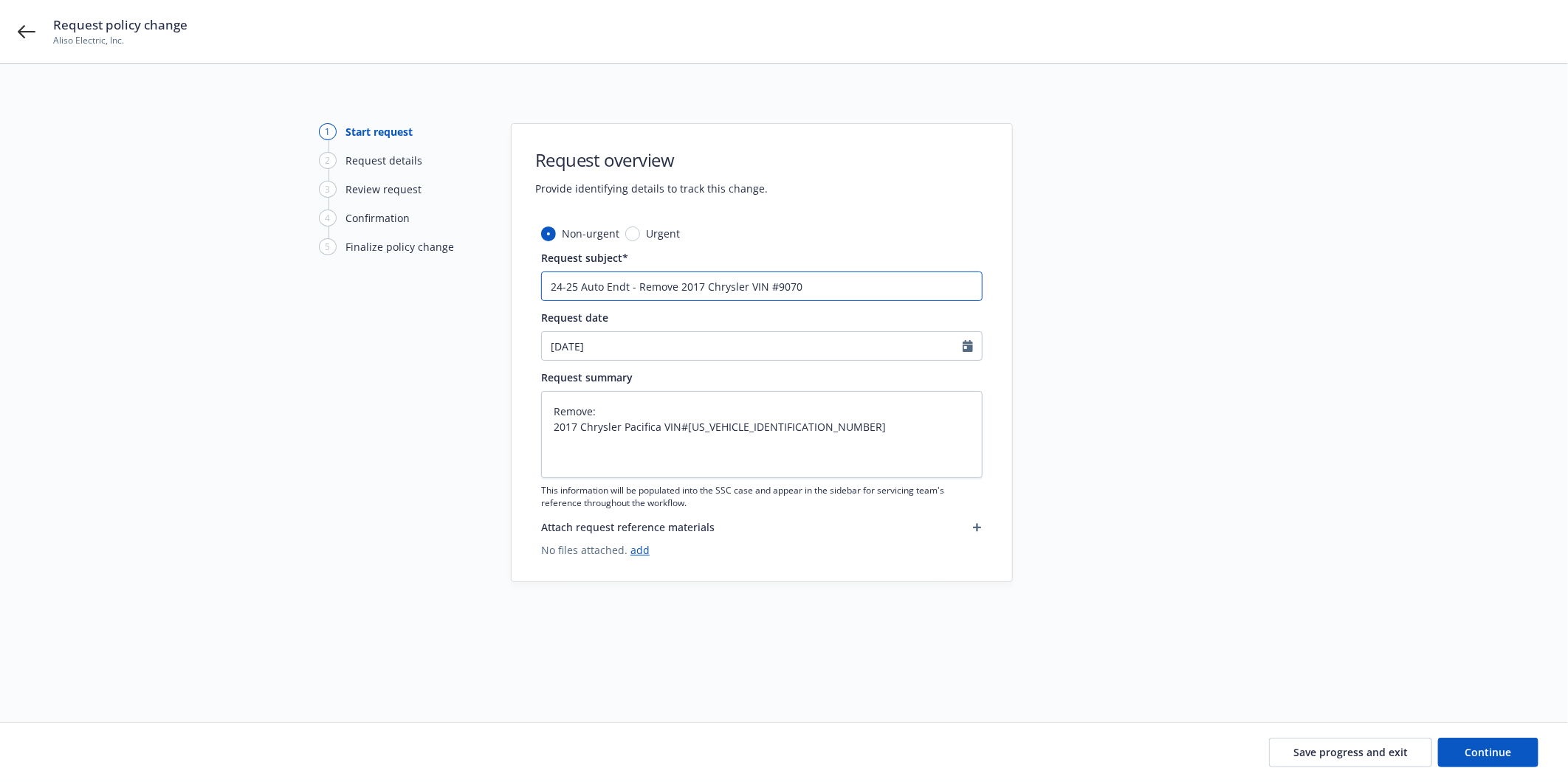
click at [819, 290] on input "24-25 Auto Endt - Remove 2017 Chrysler VIN #9070" at bounding box center [762, 287] width 441 height 30
type textarea "x"
type input "24-25 Auto Endt - Remove 2017 Chrysler VIN #9070"
type textarea "x"
type input "24-25 Auto Endt - Remove 2017 Chrysler VIN #9070 &"
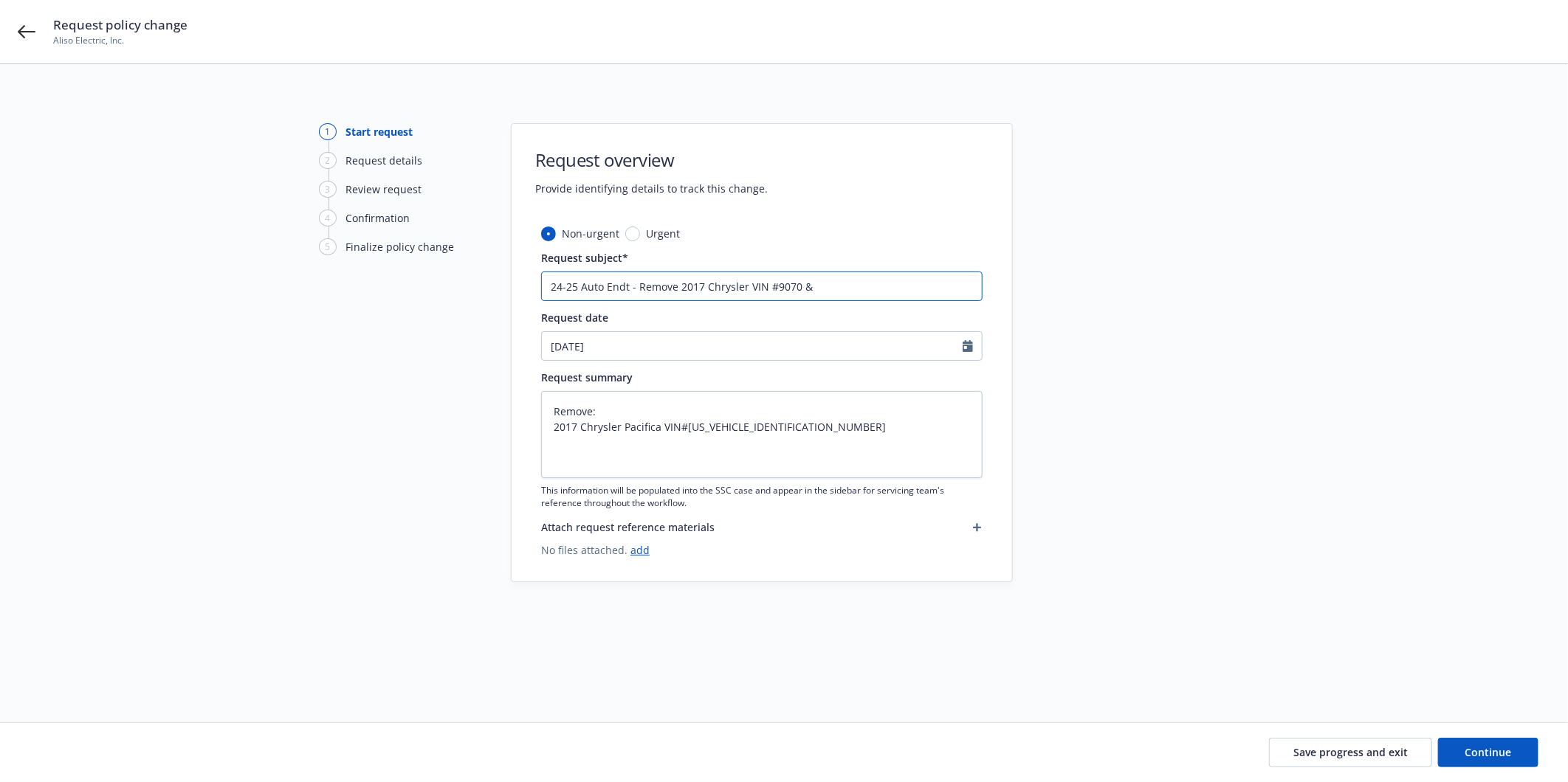
type textarea "x"
type input "24-25 Auto Endt - Remove 2017 Chrysler VIN #9070 &"
type textarea "x"
type input "24-25 Auto Endt - Remove 2017 Chrysler VIN #9070 & A"
type textarea "x"
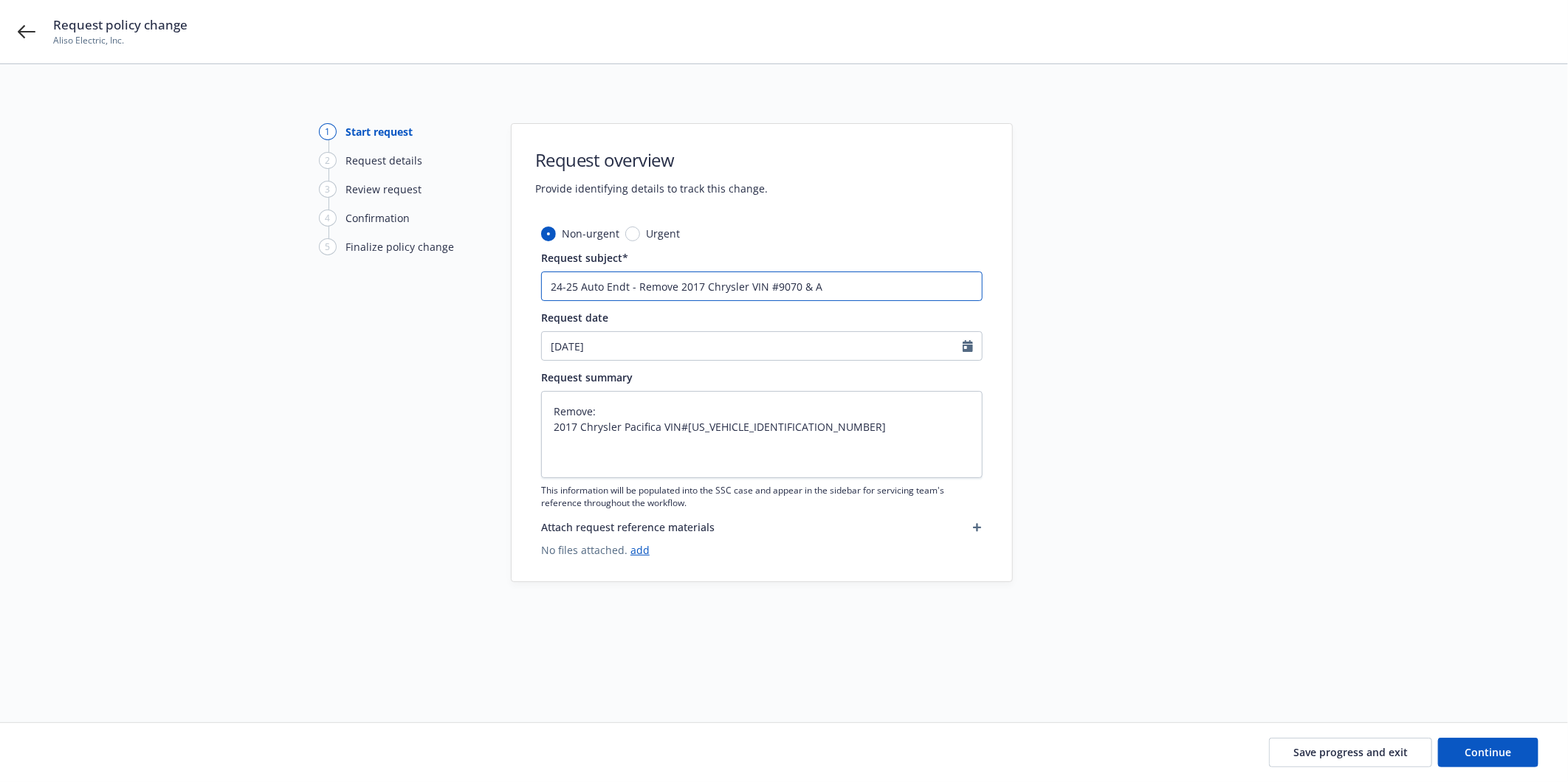
type input "24-25 Auto Endt - Remove 2017 Chrysler VIN #9070 & Ad"
type textarea "x"
type input "24-25 Auto Endt - Remove 2017 Chrysler VIN #9070 & Add"
type textarea "x"
type input "24-25 Auto Endt - Remove 2017 Chrysler VIN #9070 & Add"
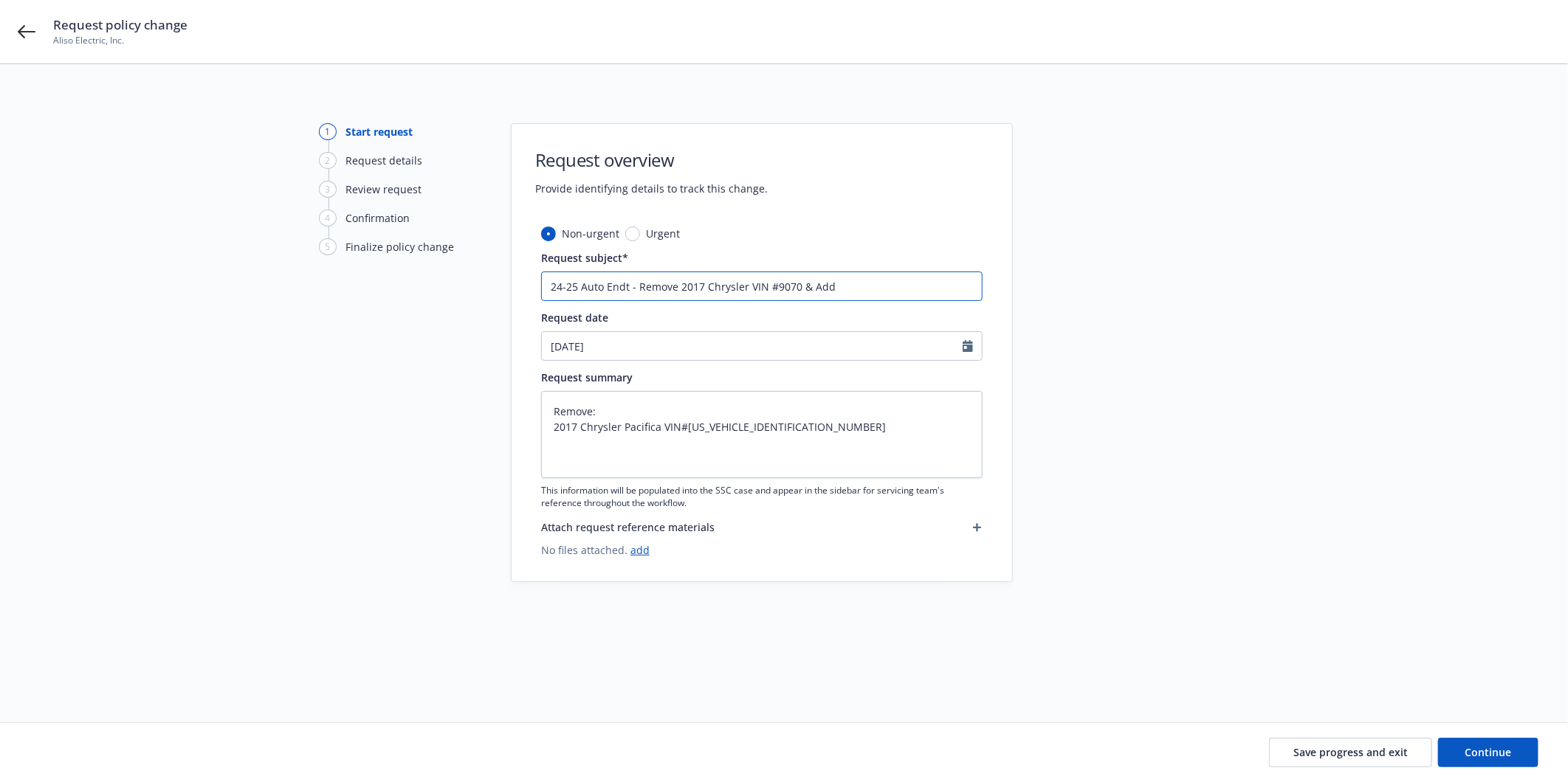
type textarea "x"
type input "24-25 Auto Endt - Remove 2017 Chrysler VIN #9070 & Add 2"
type textarea "x"
type input "24-25 Auto Endt - Remove 2017 Chrysler VIN #9070 & Add 20"
type textarea "x"
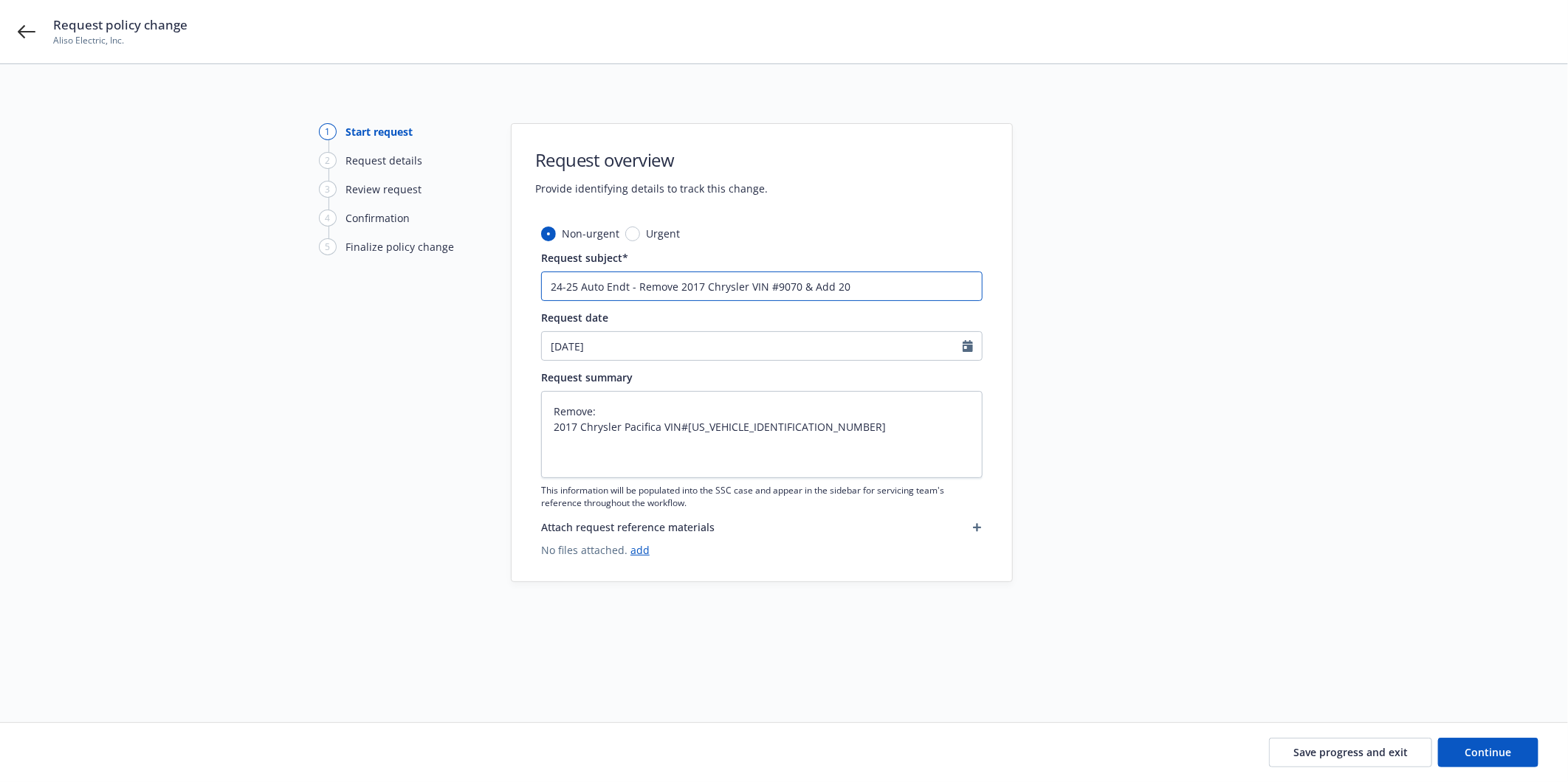
type input "24-25 Auto Endt - Remove 2017 Chrysler VIN #9070 & Add 202"
type textarea "x"
type input "24-25 Auto Endt - Remove 2017 Chrysler VIN #9070 & Add 2026"
type textarea "x"
type input "24-25 Auto Endt - Remove 2017 Chrysler VIN #9070 & Add 2026"
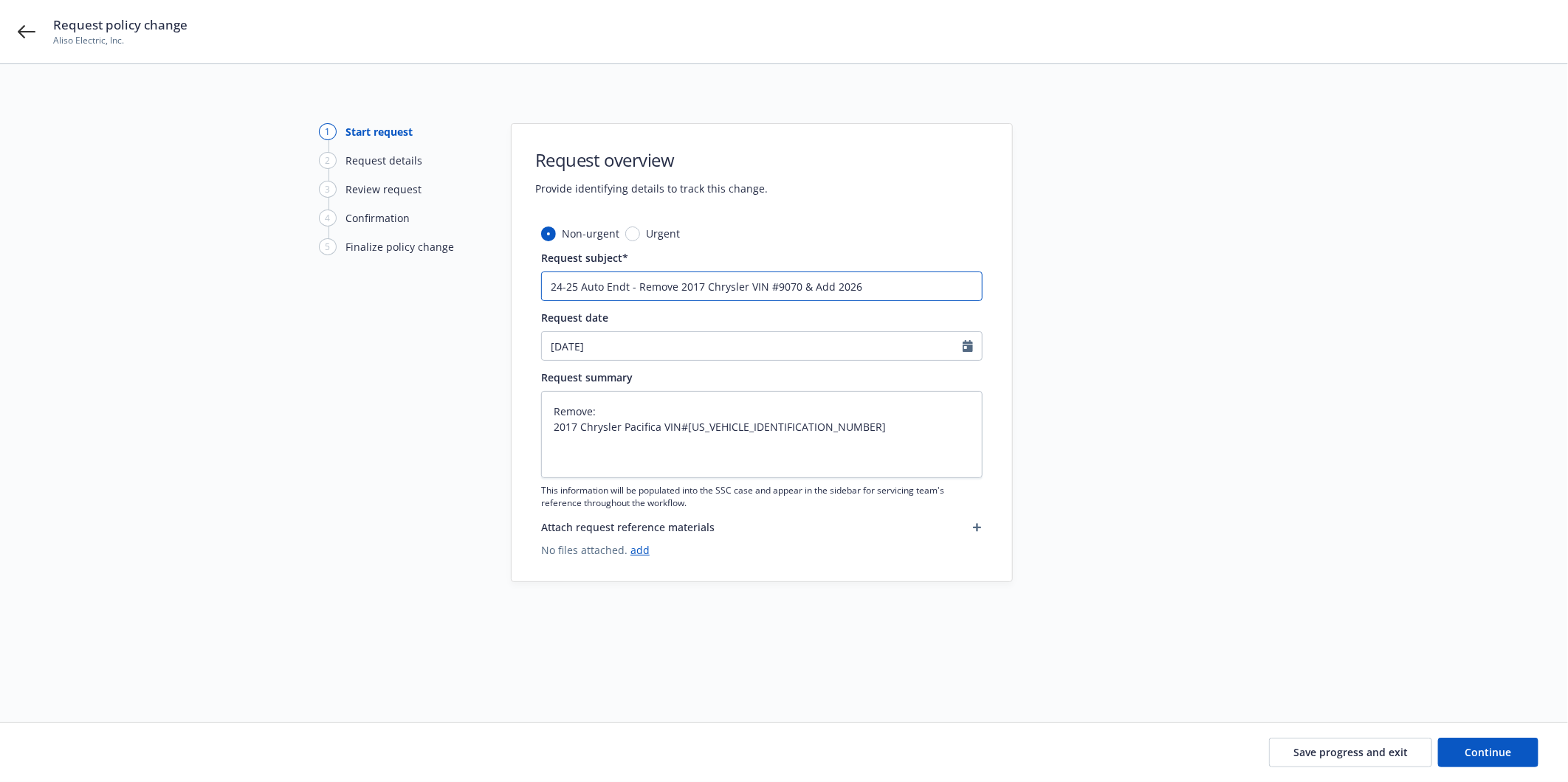
type textarea "x"
type input "24-25 Auto Endt - Remove 2017 Chrysler VIN #9070 & Add 2026 K"
type textarea "x"
type input "24-25 Auto Endt - Remove 2017 Chrysler VIN #9070 & Add 2026 Ki"
type textarea "x"
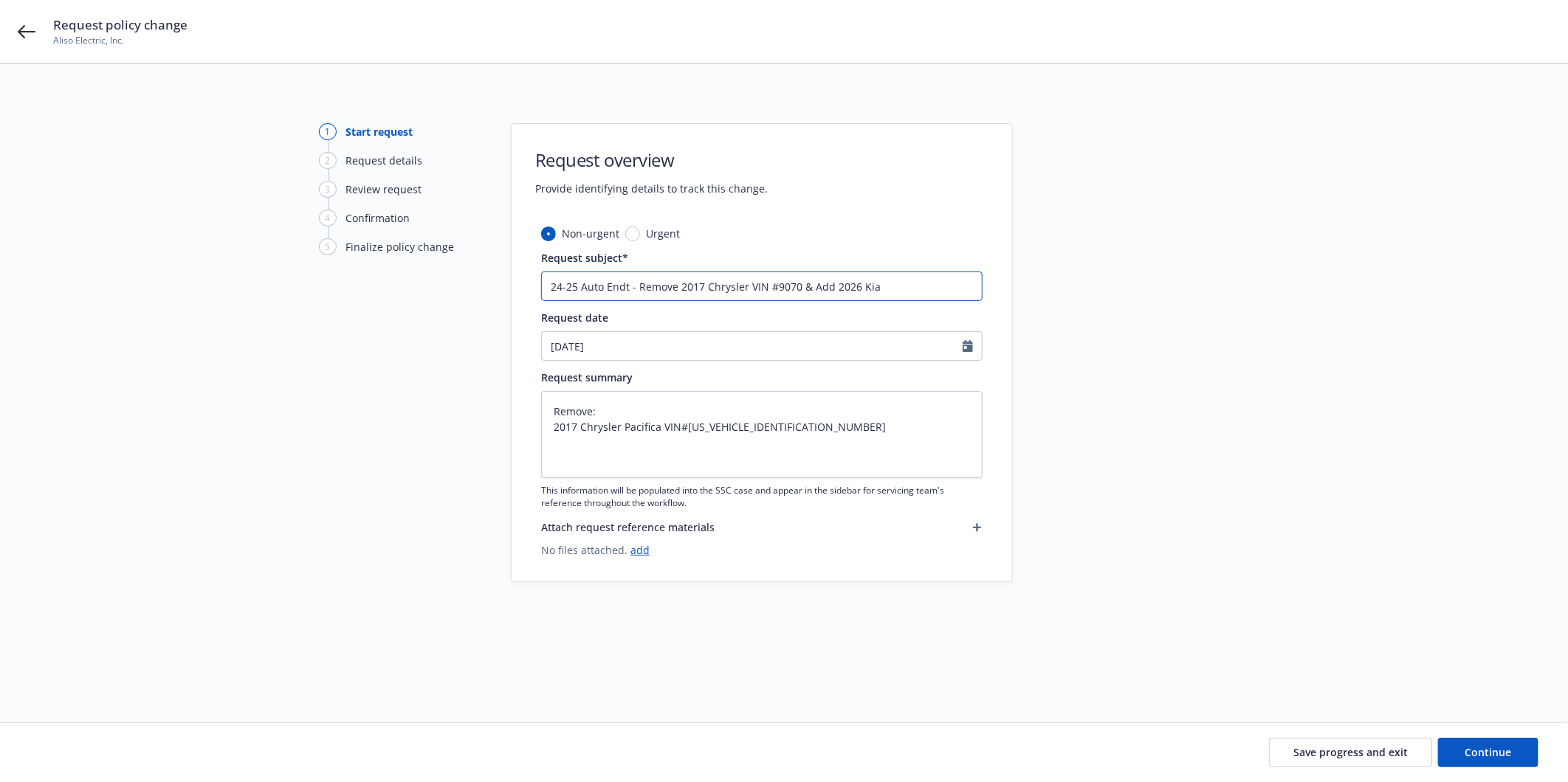
type input "24-25 Auto Endt - Remove 2017 Chrysler VIN #9070 & Add 2026 Kia"
type textarea "x"
type input "24-25 Auto Endt - Remove 2017 Chrysler VIN #9070 & Add 2026 Kia"
paste input "Carnival"
type textarea "x"
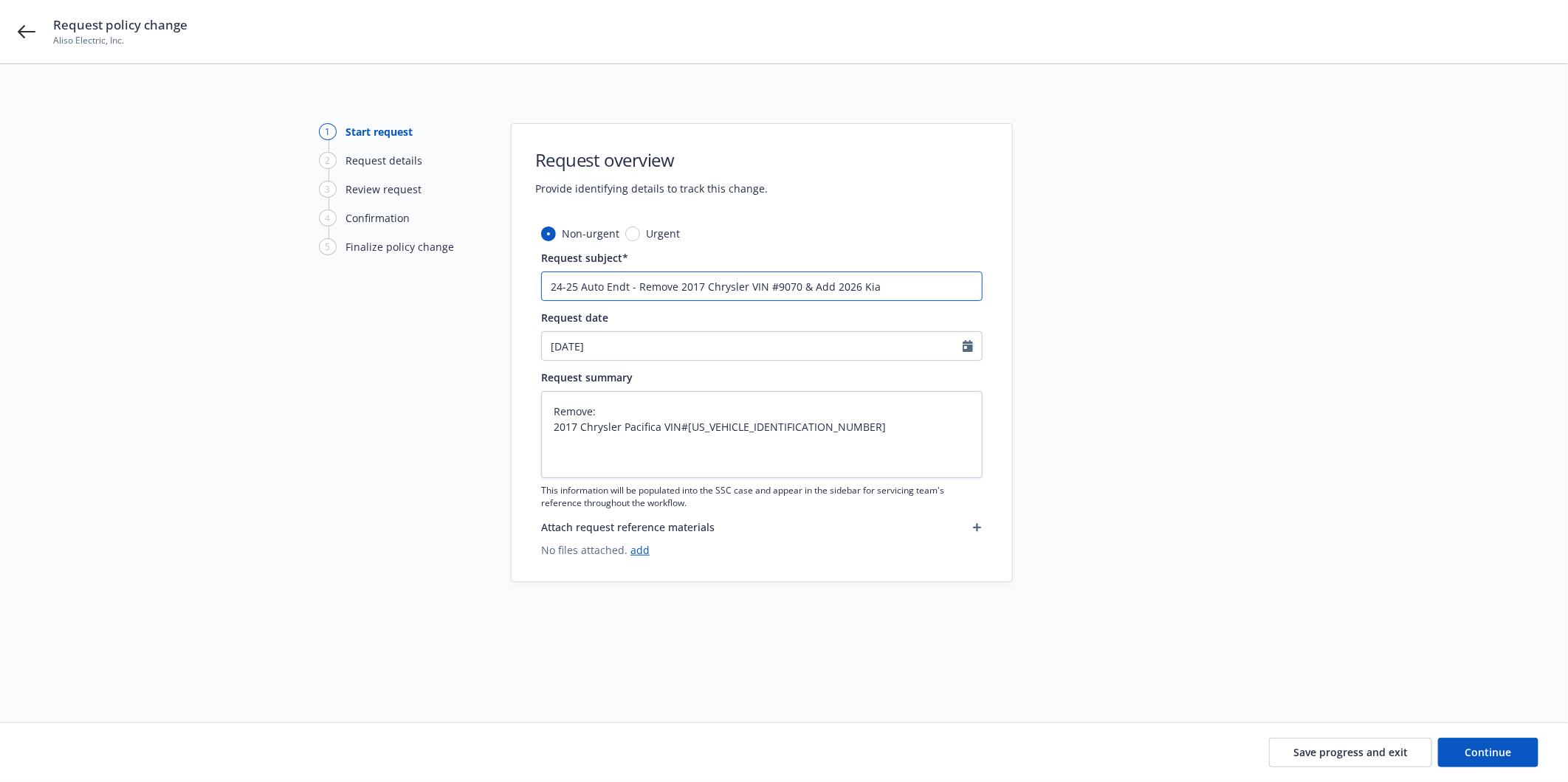
type input "24-25 Auto Endt - Remove 2017 Chrysler VIN #9070 & Add 2026 Kia Carnival"
type textarea "x"
type input "24-25 Auto Endt - Remove 2017 Chrysler VIN #9070 & Add 2026 Kia Carnival"
type textarea "x"
type input "24-25 Auto Endt - Remove 2017 Chrysler VIN #9070 & Add 2026 Kia Carnival V"
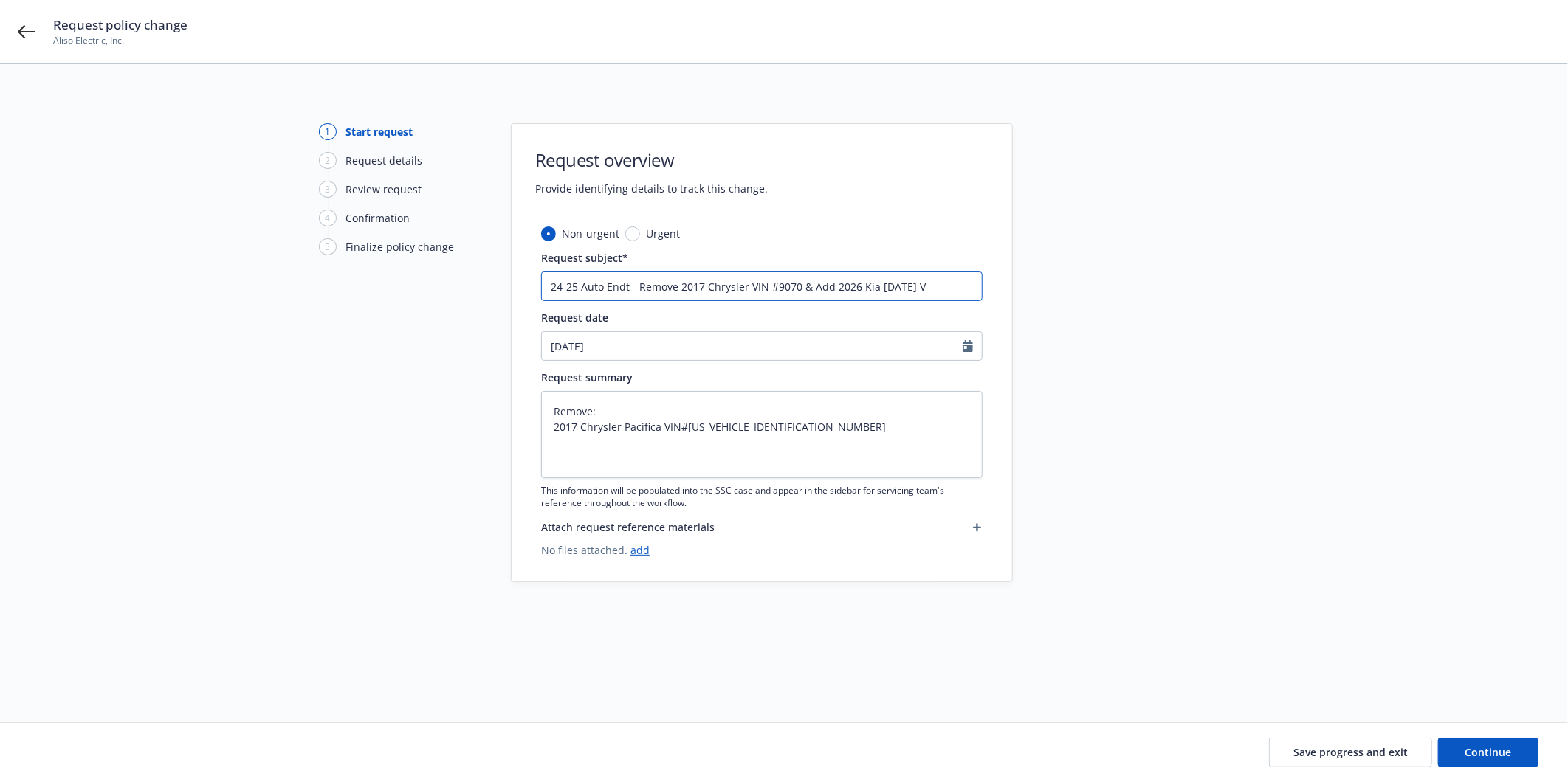
type textarea "x"
type input "24-25 Auto Endt - Remove 2017 Chrysler VIN #9070 & Add 2026 Kia Carnival VI"
type textarea "x"
type input "24-25 Auto Endt - Remove 2017 Chrysler VIN #9070 & Add 2026 Kia Carnival VIN"
type textarea "x"
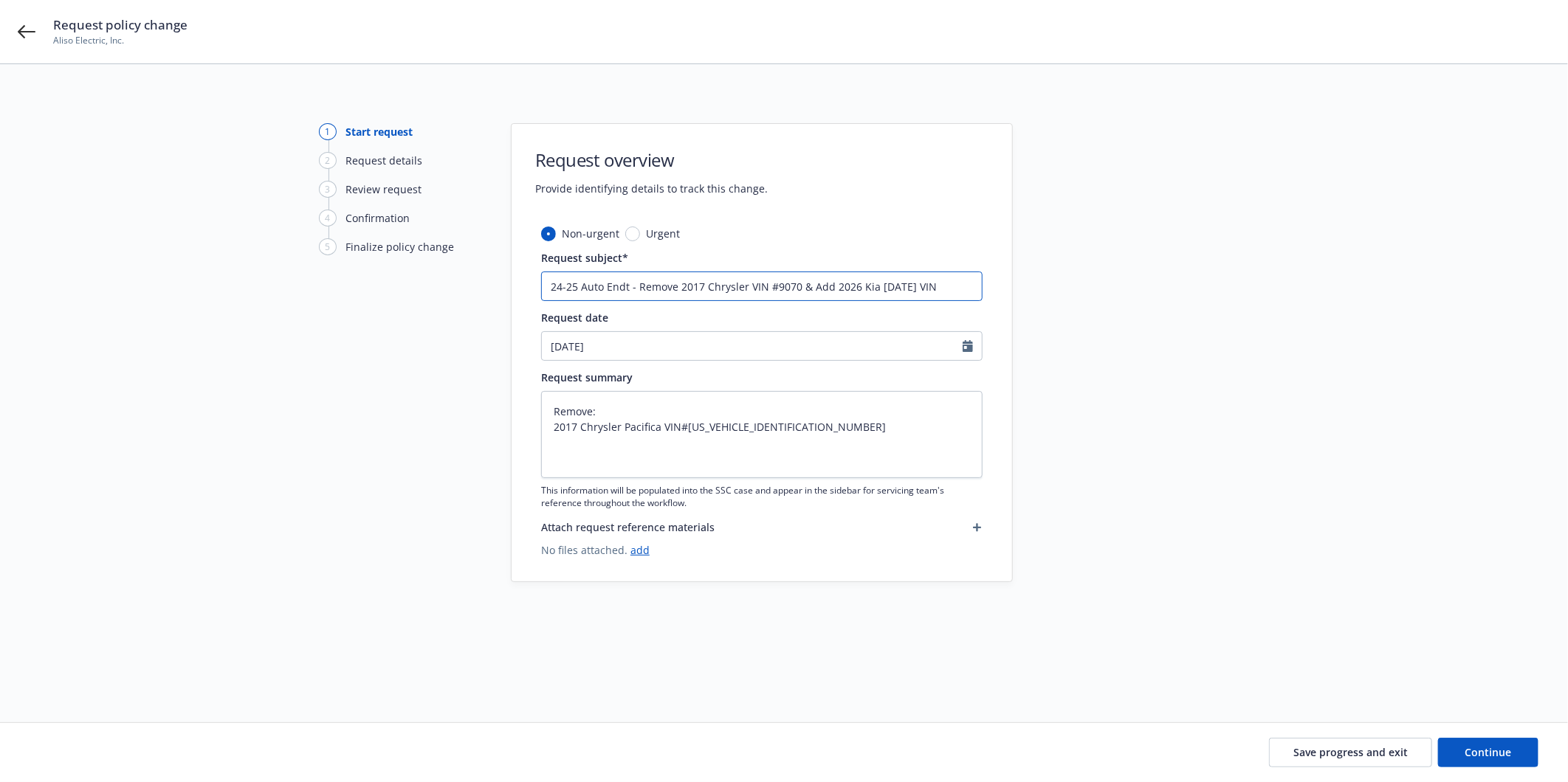
type input "24-25 Auto Endt - Remove 2017 Chrysler VIN #9070 & Add 2026 Kia Carnival VIN"
type textarea "x"
type input "24-25 Auto Endt - Remove 2017 Chrysler VIN #9070 & Add 2026 Kia Carnival VIN 3"
type textarea "x"
type input "24-25 Auto Endt - Remove 2017 Chrysler VIN #9070 & Add 2026 Kia Carnival VIN"
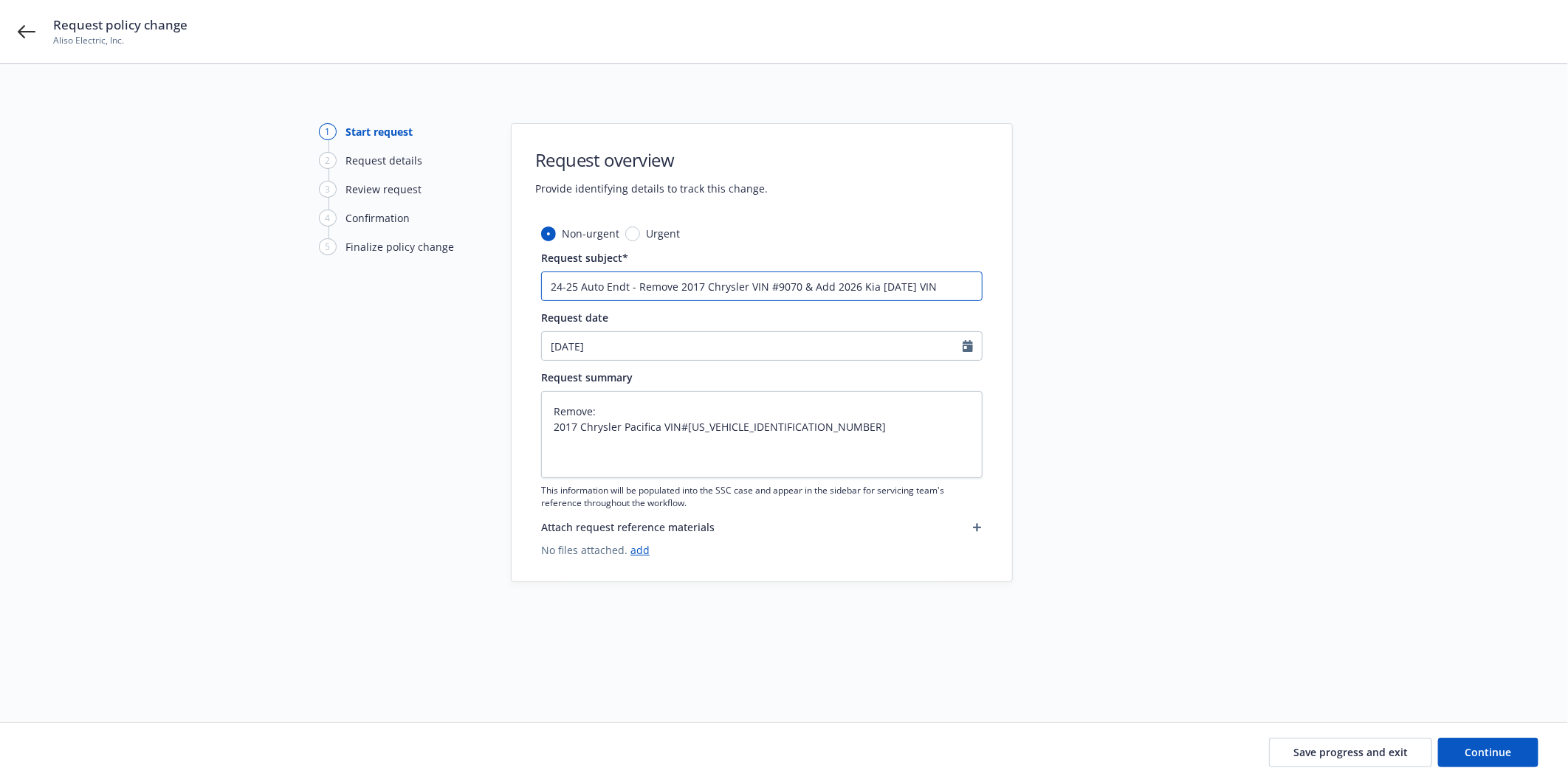
type textarea "x"
type input "24-25 Auto Endt - Remove 2017 Chrysler VIN #9070 & Add 2026 Kia Carnival VIN #"
paste input "2620"
type textarea "x"
type input "24-25 Auto Endt - Remove 2017 Chrysler VIN #9070 & Add 2026 Kia Carnival VIN #2…"
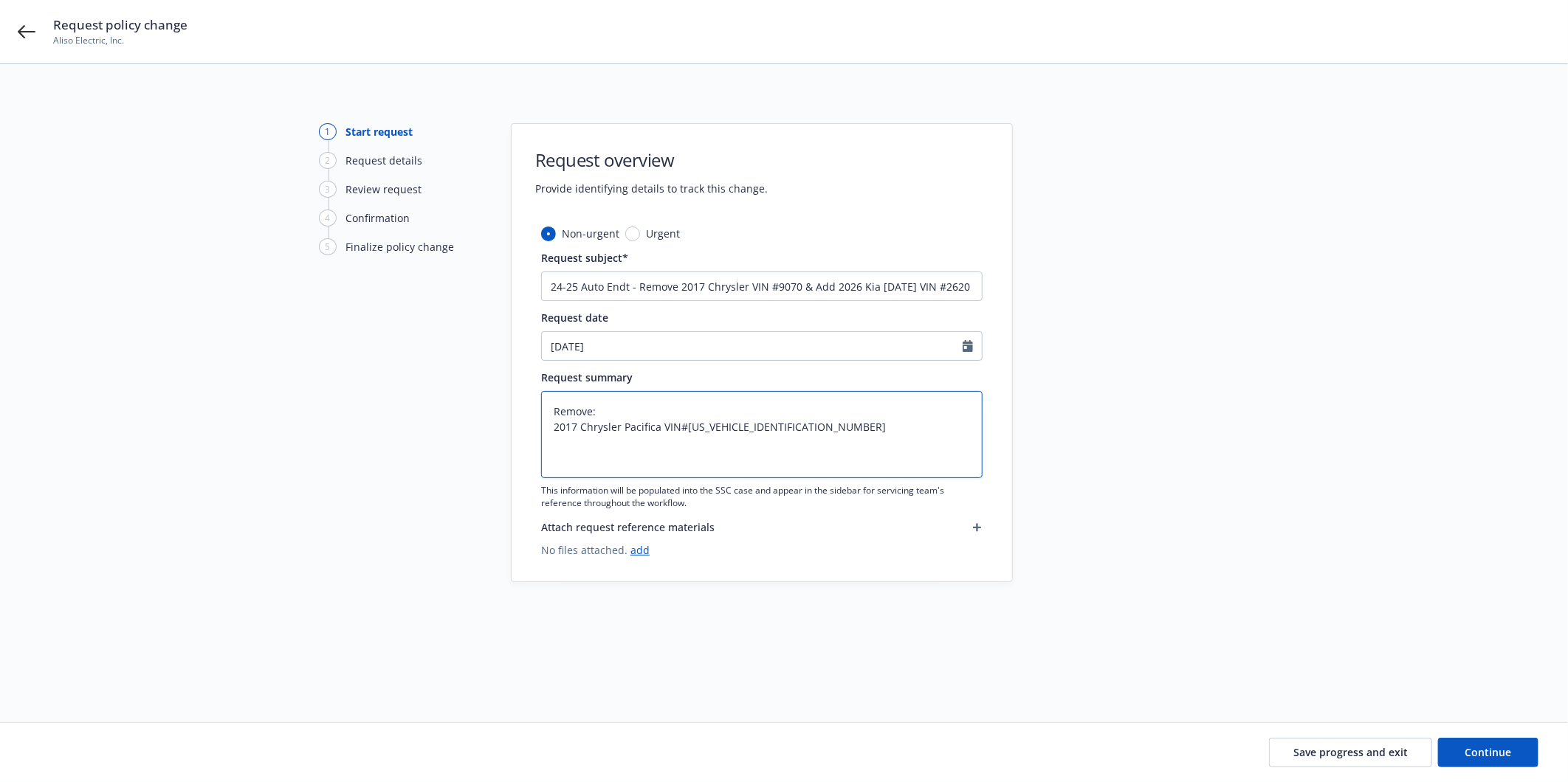
click at [588, 438] on textarea "Remove: 2017 Chrysler Pacifica VIN#2C4RC1BG4HR729070" at bounding box center [762, 435] width 441 height 88
type textarea "x"
type textarea "Remove: 2017 Chrysler Pacifica VIN#2C4RC1BG4HR729070"
type textarea "x"
type textarea "Remove: 2017 Chrysler Pacifica VIN#2C4RC1BG4HR729070 a"
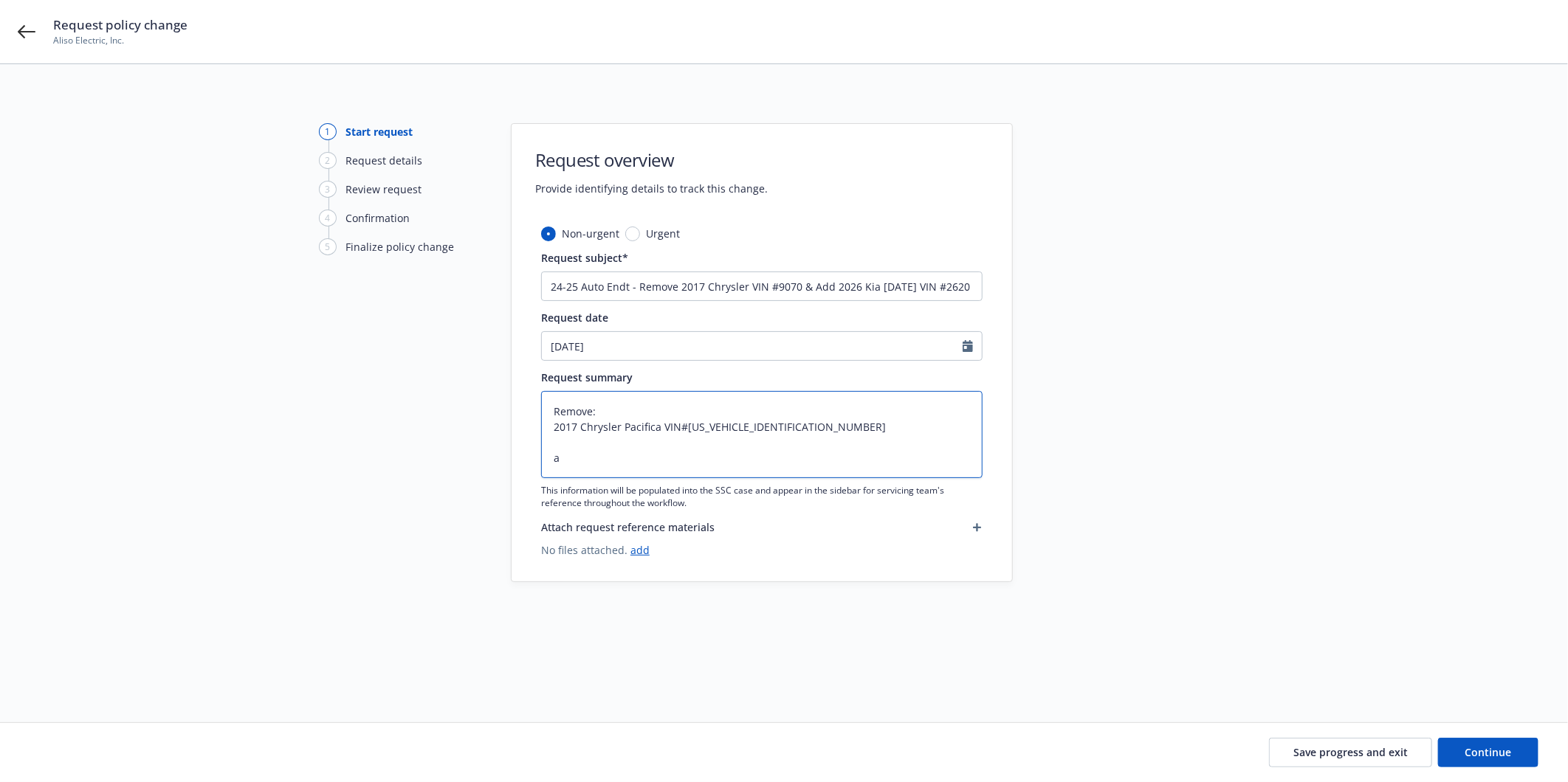
type textarea "x"
type textarea "Remove: 2017 Chrysler Pacifica VIN#2C4RC1BG4HR729070 aD"
type textarea "x"
type textarea "Remove: 2017 Chrysler Pacifica VIN#2C4RC1BG4HR729070 aDD"
type textarea "x"
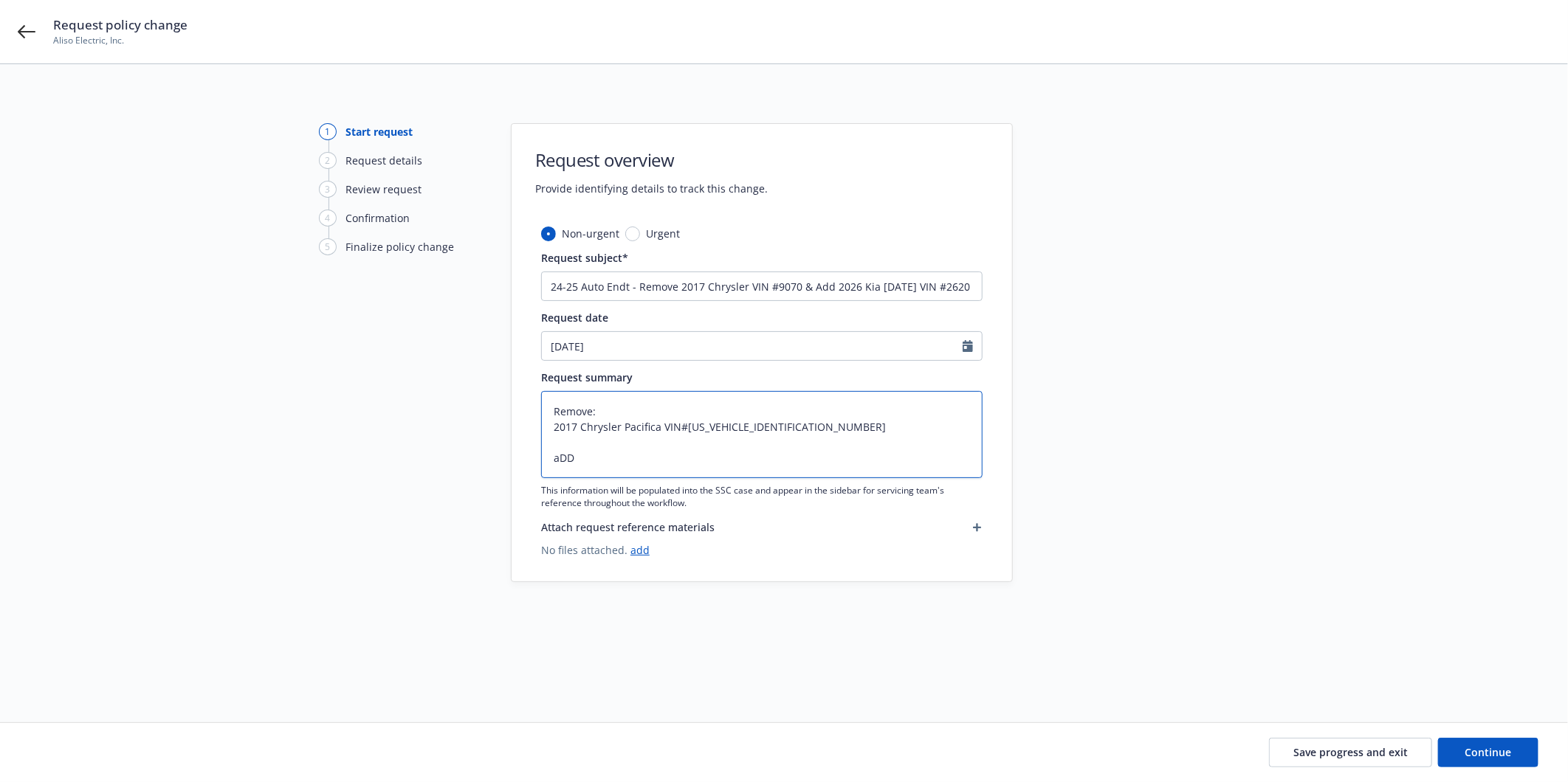
type textarea "Remove: 2017 Chrysler Pacifica VIN#2C4RC1BG4HR729070 aDD:"
type textarea "x"
type textarea "Remove: 2017 Chrysler Pacifica VIN#2C4RC1BG4HR729070 aDD:"
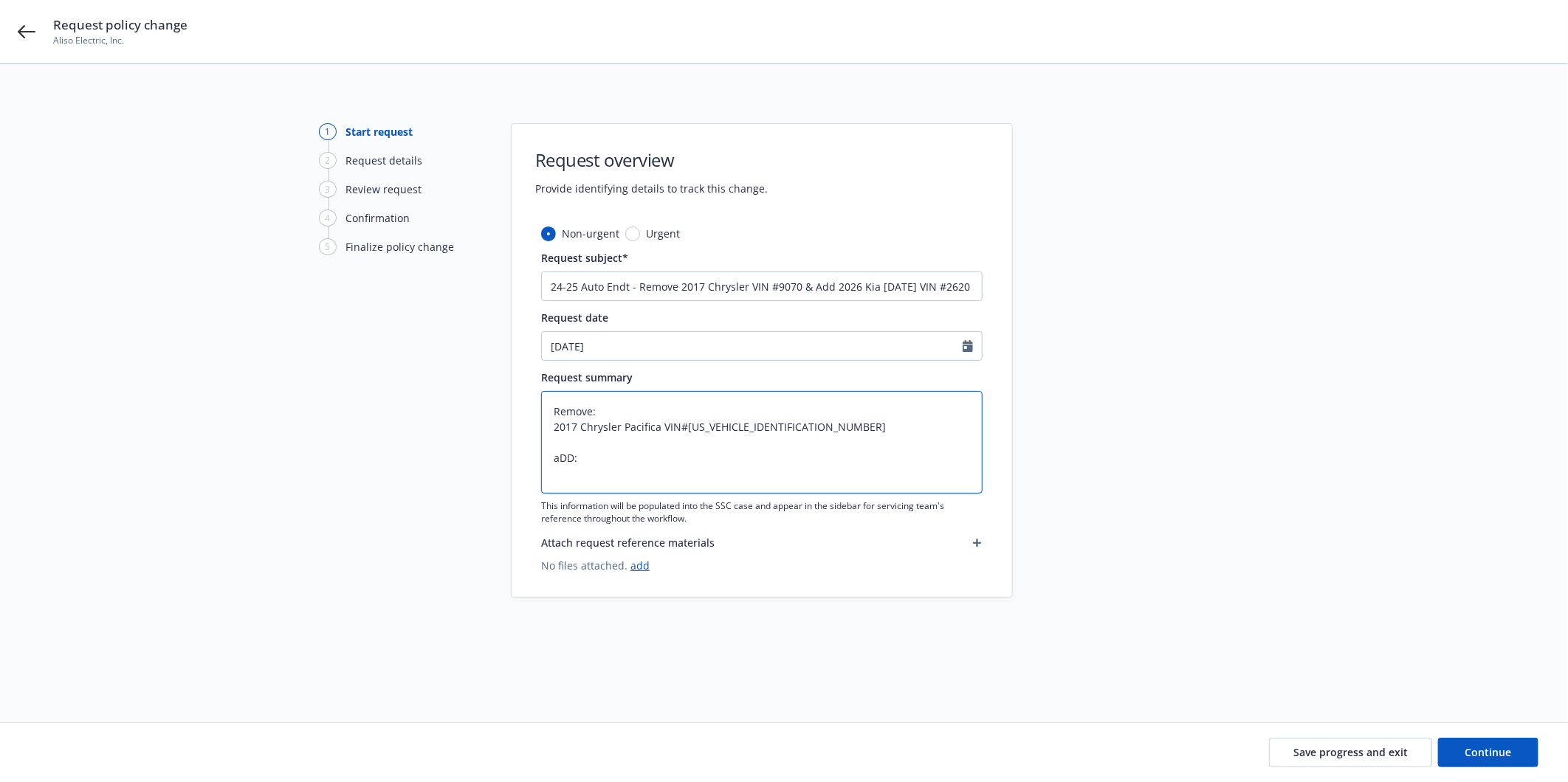
type textarea "x"
type textarea "Remove: 2017 Chrysler Pacifica VIN#2C4RC1BG4HR729070 aDD:"
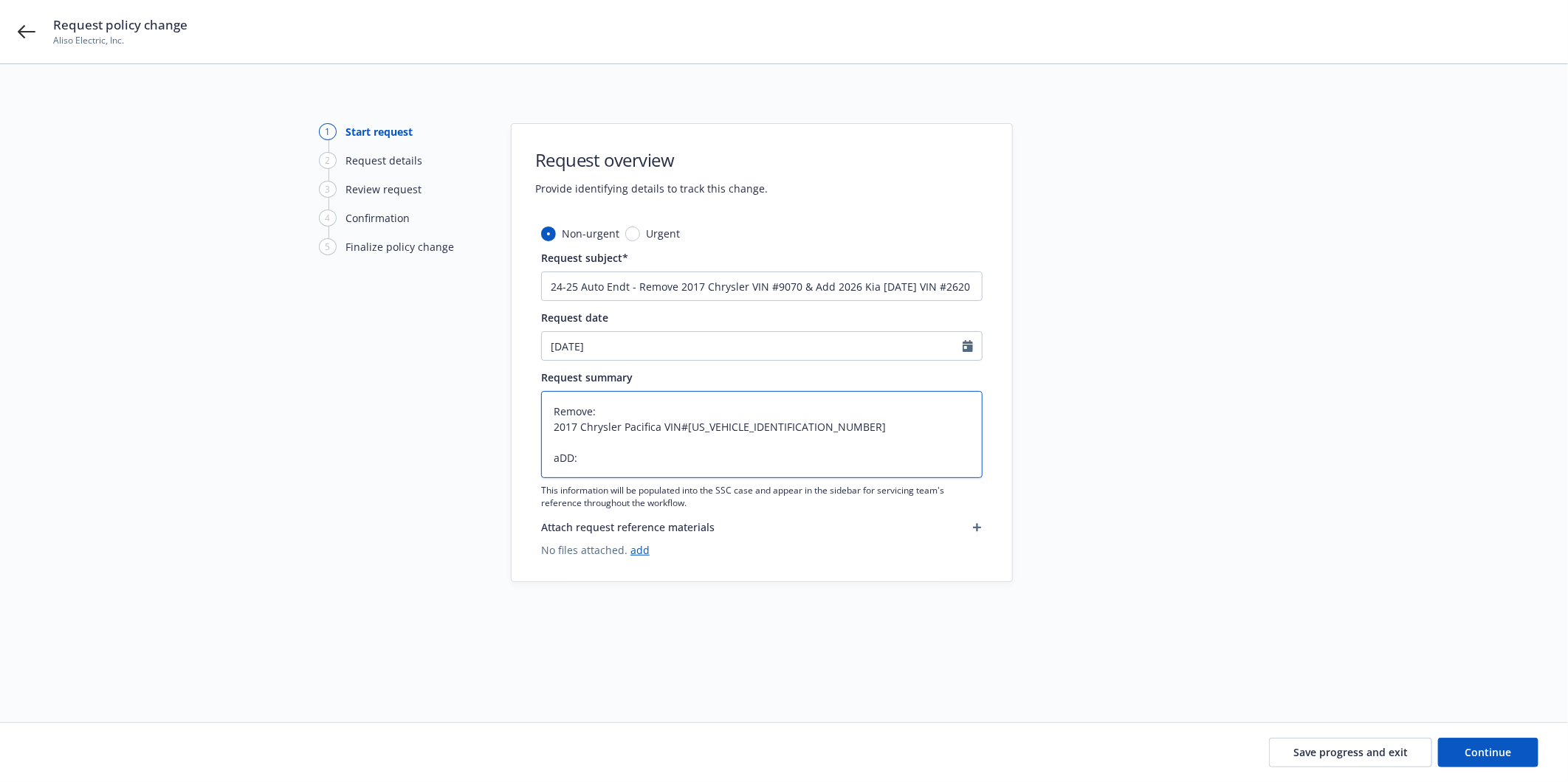
type textarea "x"
type textarea "Remove: 2017 Chrysler Pacifica VIN#2C4RC1BG4HR729070 aDD"
type textarea "x"
type textarea "Remove: 2017 Chrysler Pacifica VIN#2C4RC1BG4HR729070 aD"
type textarea "x"
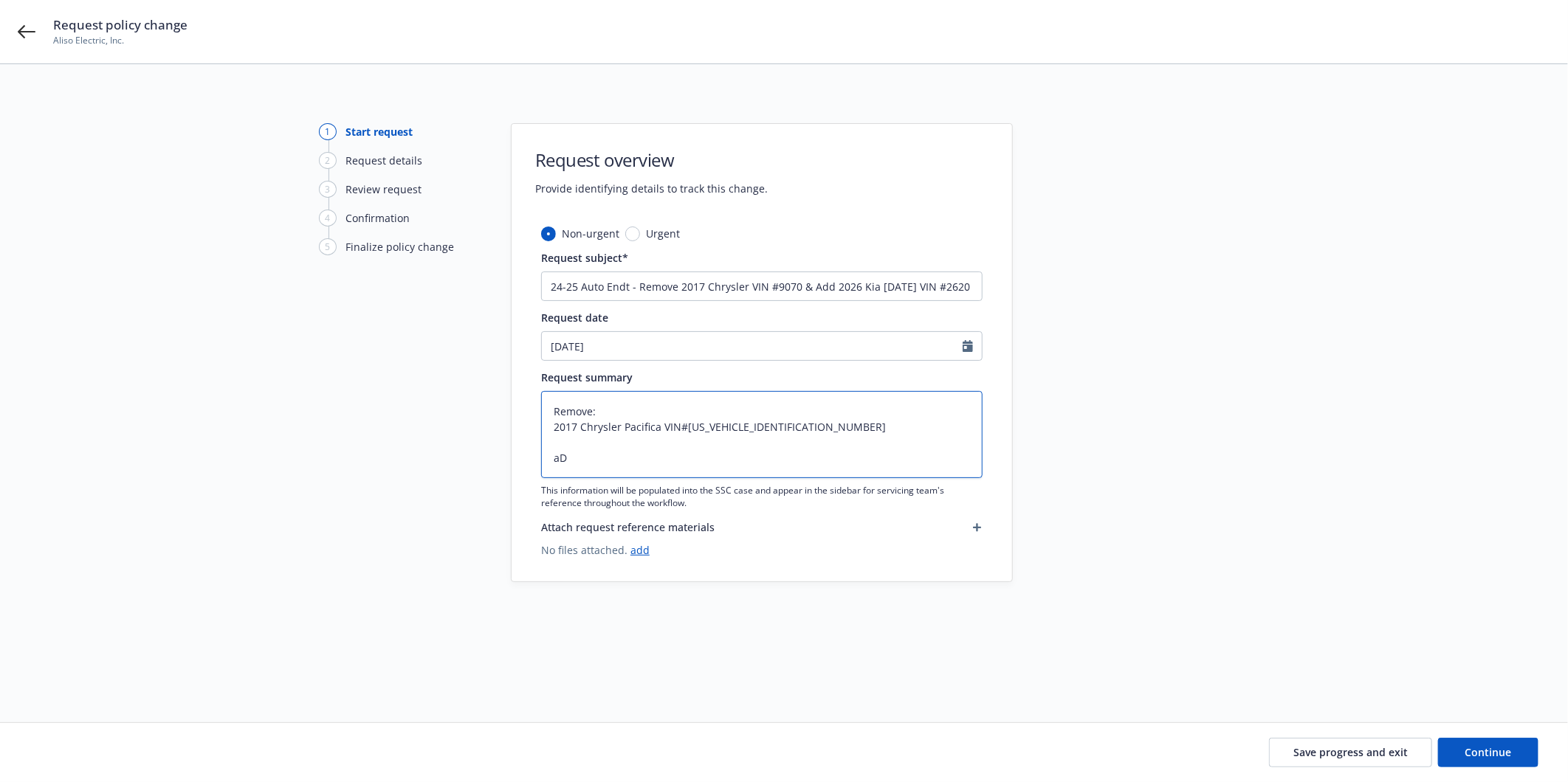
type textarea "Remove: 2017 Chrysler Pacifica VIN#2C4RC1BG4HR729070 a"
type textarea "x"
type textarea "Remove: 2017 Chrysler Pacifica VIN#2C4RC1BG4HR729070"
type textarea "x"
type textarea "Remove: 2017 Chrysler Pacifica VIN#2C4RC1BG4HR729070 A"
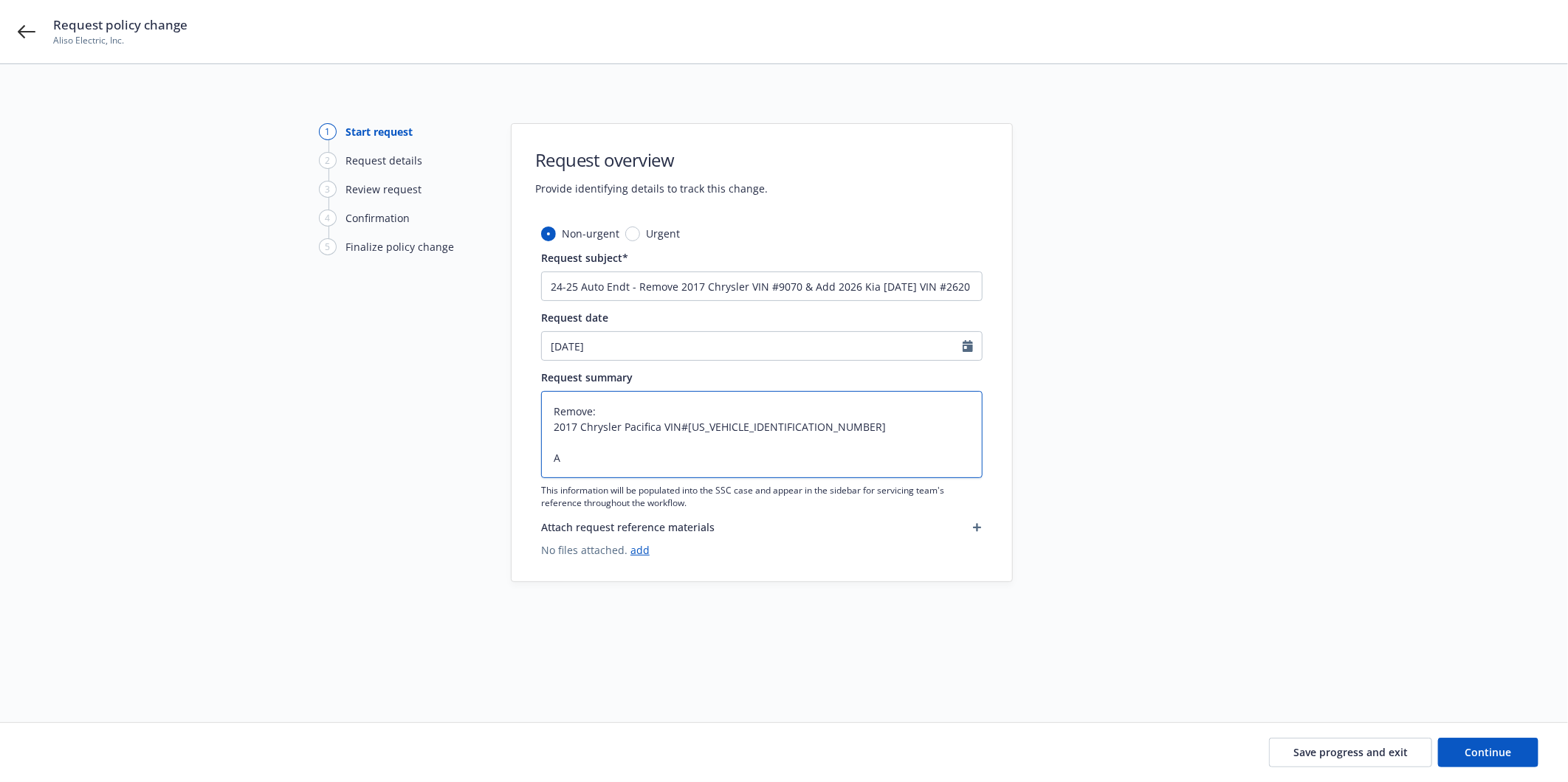
type textarea "x"
type textarea "Remove: 2017 Chrysler Pacifica VIN#2C4RC1BG4HR729070 Ad"
type textarea "x"
type textarea "Remove: 2017 Chrysler Pacifica VIN#2C4RC1BG4HR729070 Add"
type textarea "x"
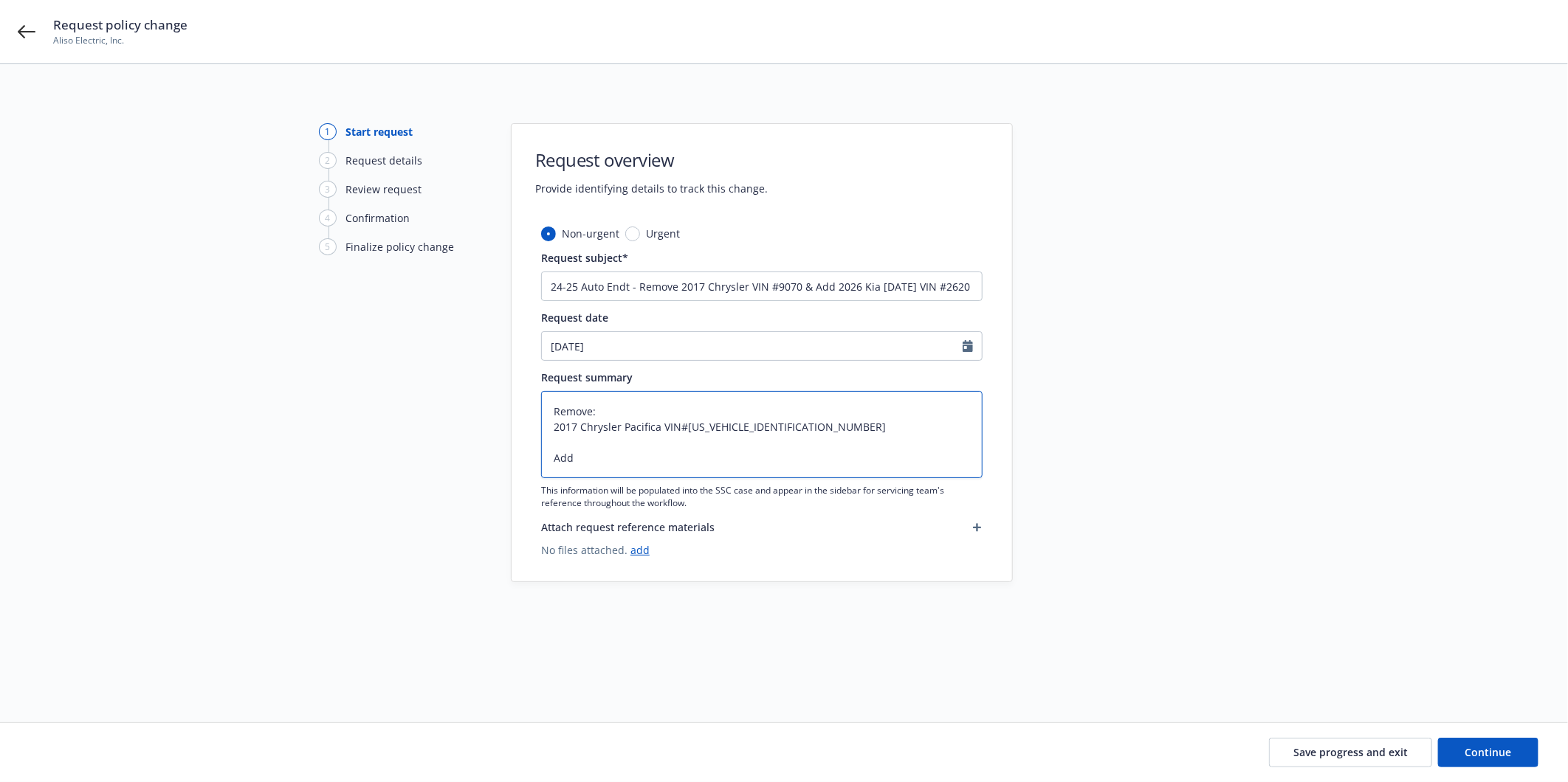
type textarea "Remove: 2017 Chrysler Pacifica VIN#2C4RC1BG4HR729070 Add:"
type textarea "x"
type textarea "Remove: 2017 Chrysler Pacifica VIN#2C4RC1BG4HR729070 Add:"
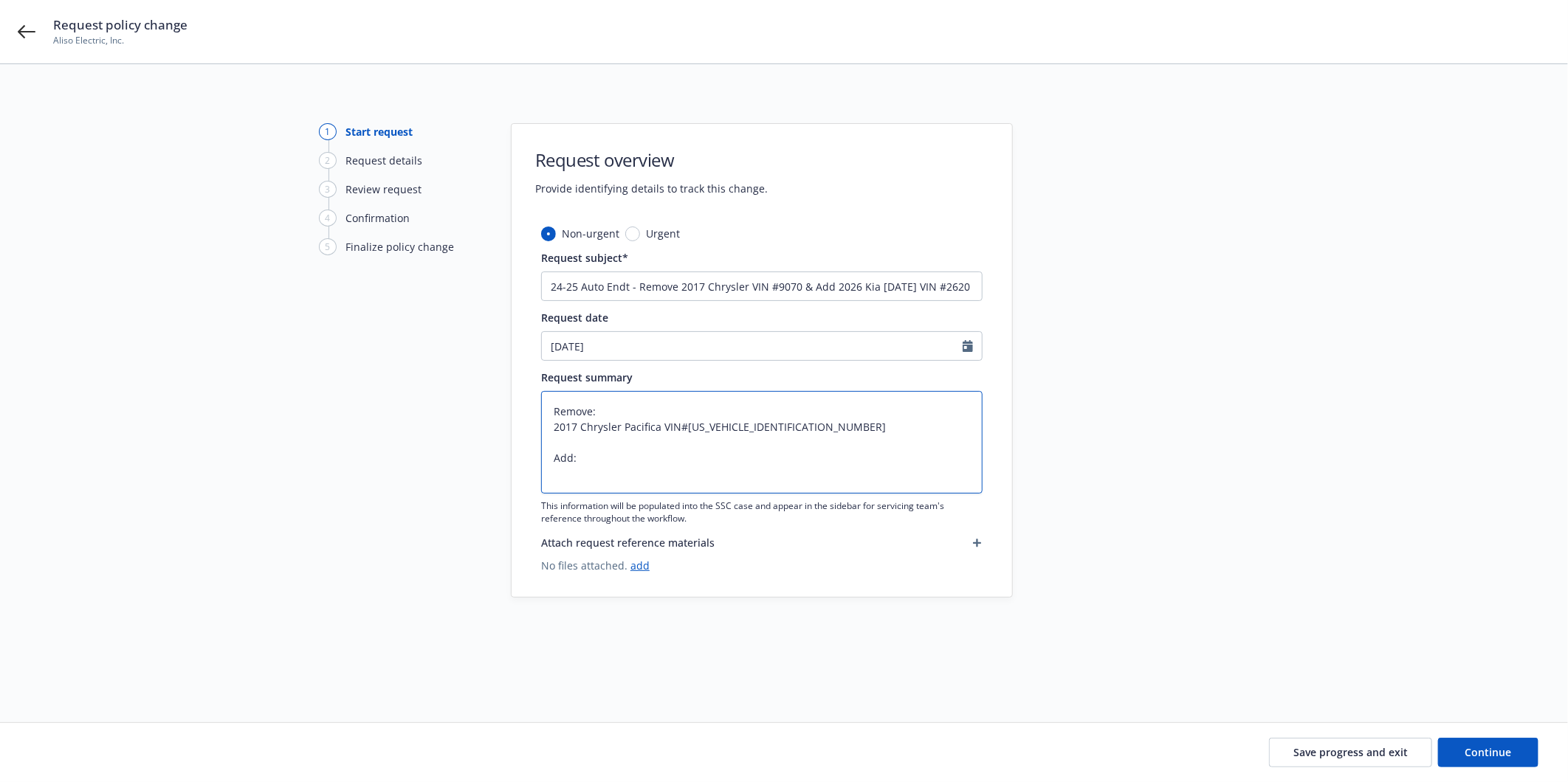
paste textarea "2026 Kia Carnival KNDNC5K36T6562620"
type textarea "x"
type textarea "Remove: 2017 Chrysler Pacifica VIN#2C4RC1BG4HR729070 Add: 2026 Kia Carnival KND…"
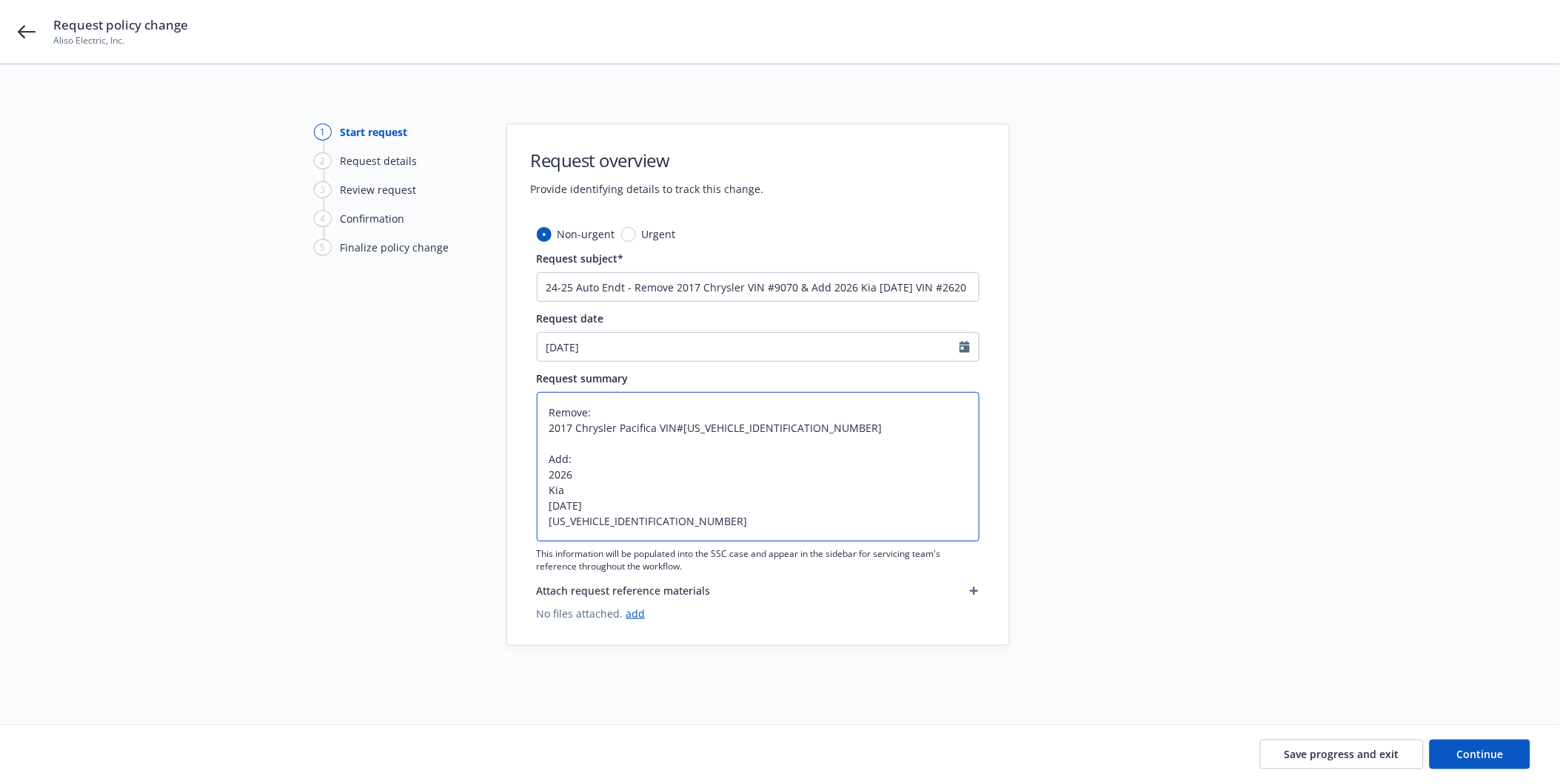
click at [549, 486] on textarea "Remove: 2017 Chrysler Pacifica VIN#2C4RC1BG4HR729070 Add: 2026 Kia Carnival KND…" at bounding box center [758, 467] width 443 height 149
type textarea "x"
type textarea "Remove: 2017 Chrysler Pacifica VIN#2C4RC1BG4HR729070 Add: 2026Kia Carnival KNDN…"
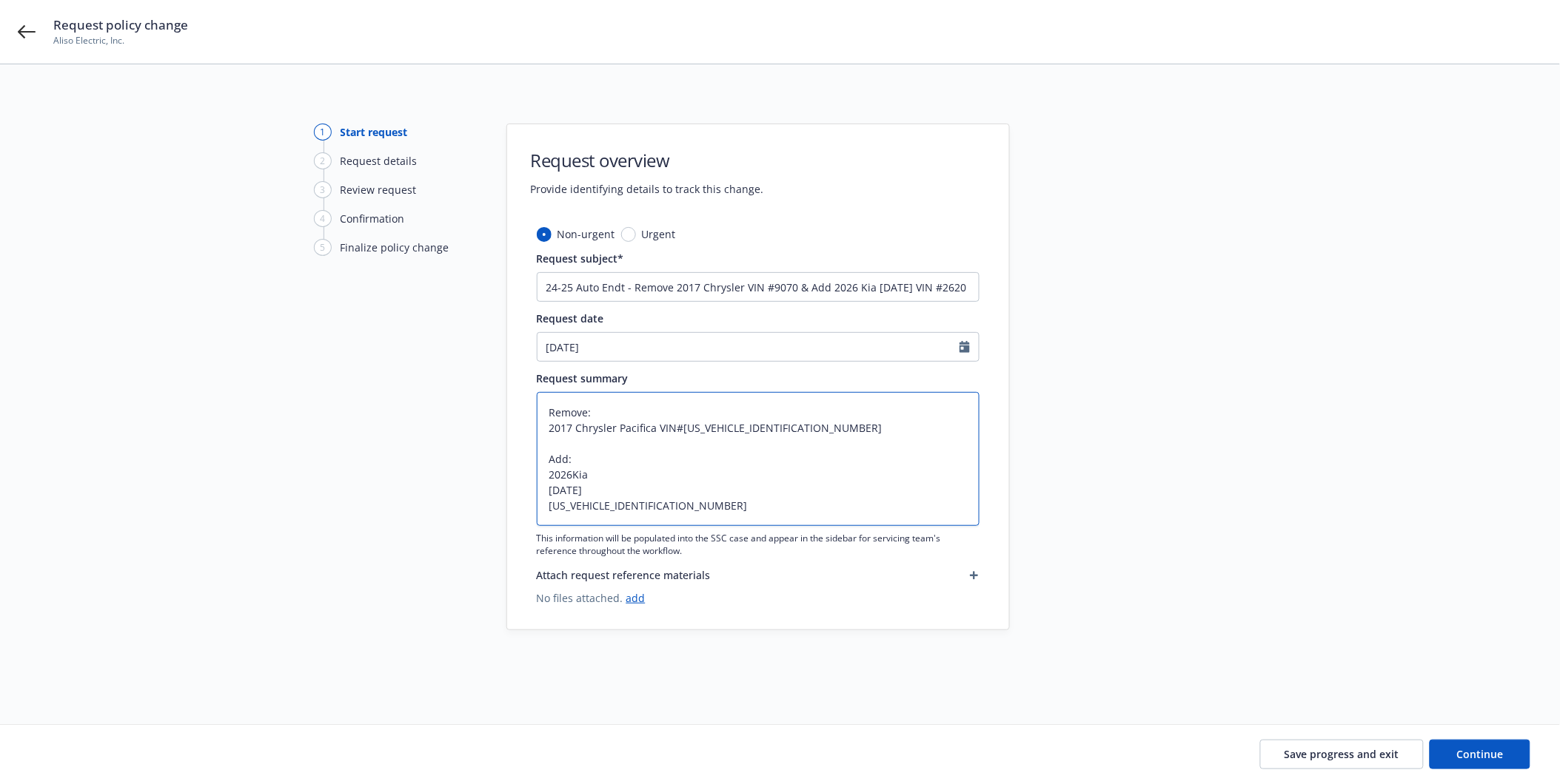
type textarea "x"
type textarea "Remove: 2017 Chrysler Pacifica VIN#2C4RC1BG4HR729070 Add: 2026 Kia Carnival KND…"
click at [552, 493] on textarea "Remove: 2017 Chrysler Pacifica VIN#2C4RC1BG4HR729070 Add: 2026 Kia Carnival KND…" at bounding box center [758, 459] width 443 height 134
type textarea "x"
type textarea "Remove: 2017 Chrysler Pacifica VIN#2C4RC1BG4HR729070 Add: 2026 KiaCarnival KNDN…"
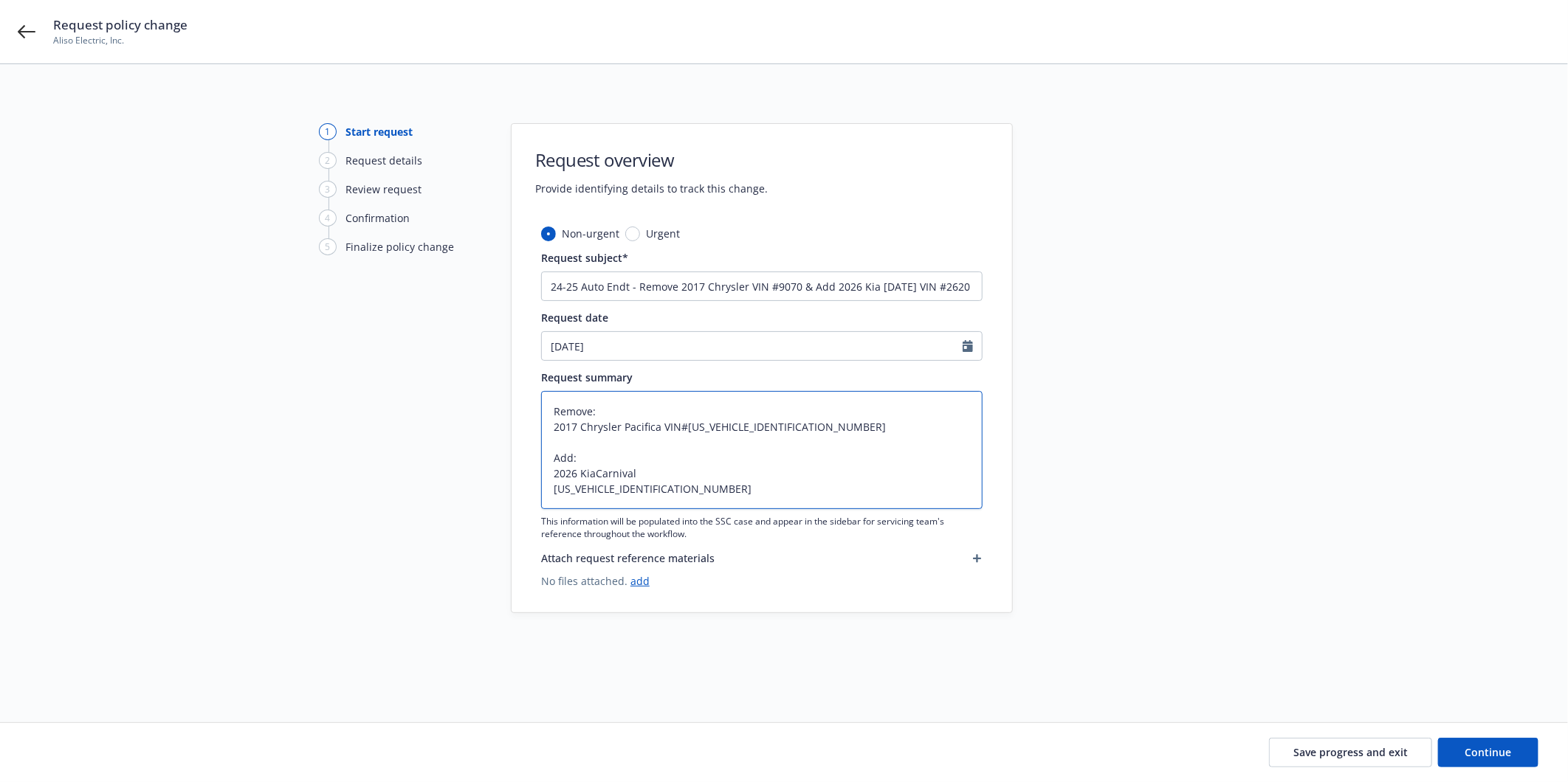
type textarea "x"
click at [556, 489] on textarea "Remove: 2017 Chrysler Pacifica VIN#2C4RC1BG4HR729070 Add: 2026 Kia Carnival KND…" at bounding box center [762, 450] width 441 height 118
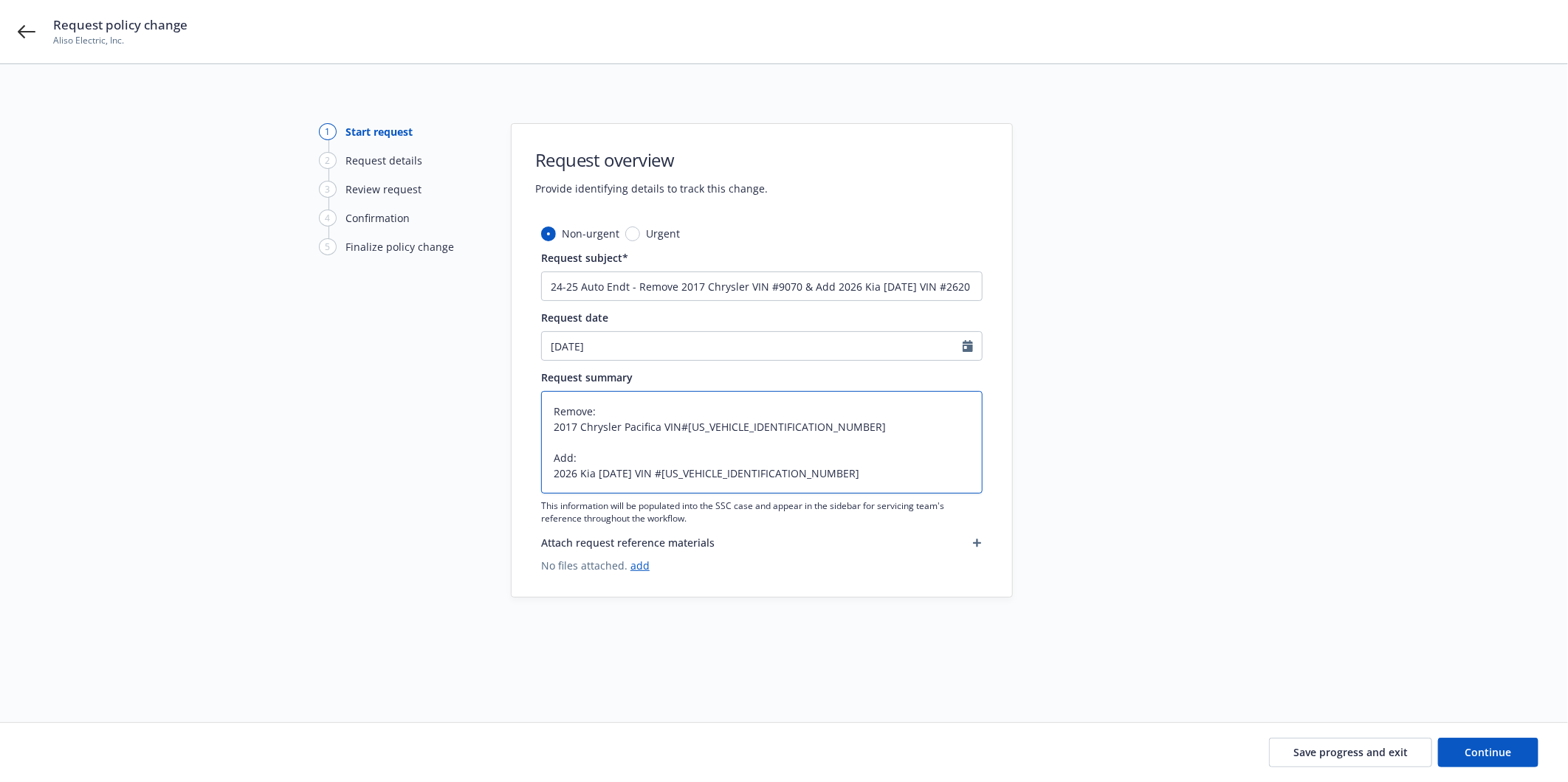
click at [676, 423] on textarea "Remove: 2017 Chrysler Pacifica VIN#2C4RC1BG4HR729070 Add: 2026 Kia Carnival VIN…" at bounding box center [762, 442] width 441 height 102
click at [832, 476] on textarea "Remove: 2017 Chrysler Pacifica VIN #2C4RC1BG4HR729070 Add: 2026 Kia Carnival VI…" at bounding box center [762, 442] width 441 height 102
click at [963, 347] on icon "Calendar" at bounding box center [967, 346] width 10 height 12
click at [590, 474] on span "11" at bounding box center [585, 477] width 22 height 19
click at [1503, 759] on button "Continue" at bounding box center [1489, 753] width 101 height 30
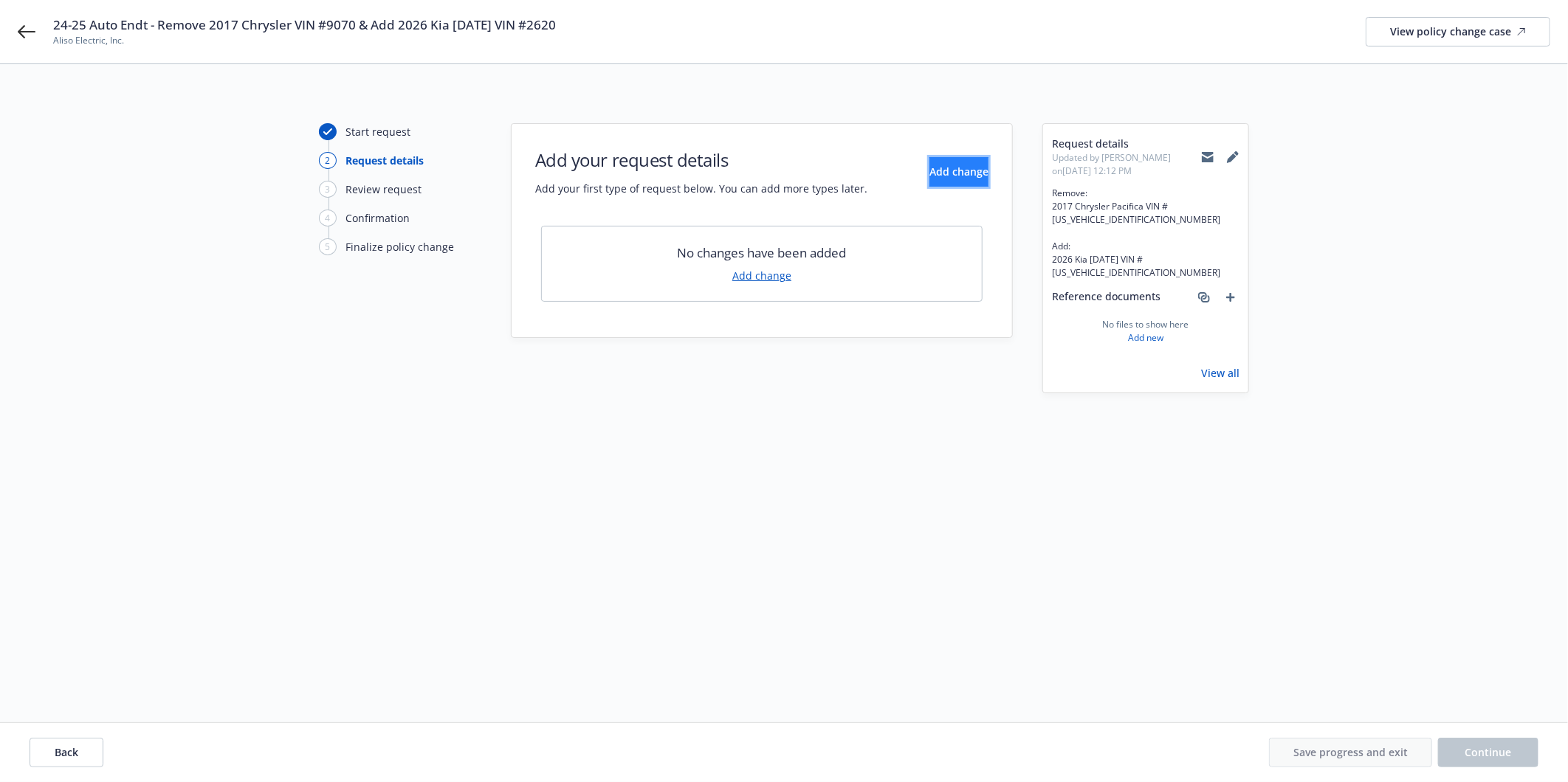
click at [939, 169] on span "Add change" at bounding box center [958, 171] width 59 height 14
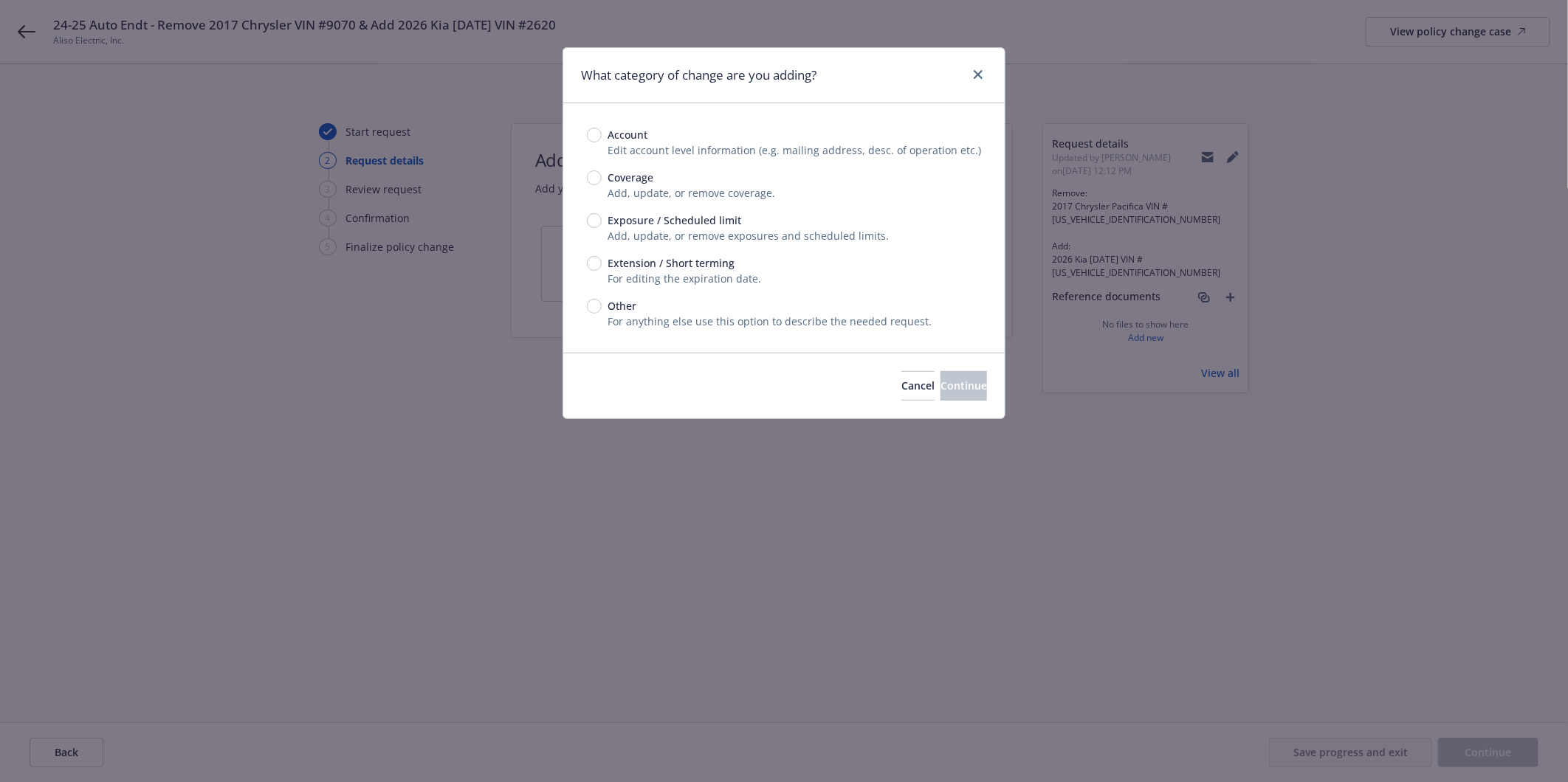
click at [612, 217] on span "Exposure / Scheduled limit" at bounding box center [675, 220] width 134 height 16
click at [602, 217] on input "Exposure / Scheduled limit" at bounding box center [594, 221] width 15 height 15
click at [940, 384] on span "Continue" at bounding box center [964, 385] width 47 height 14
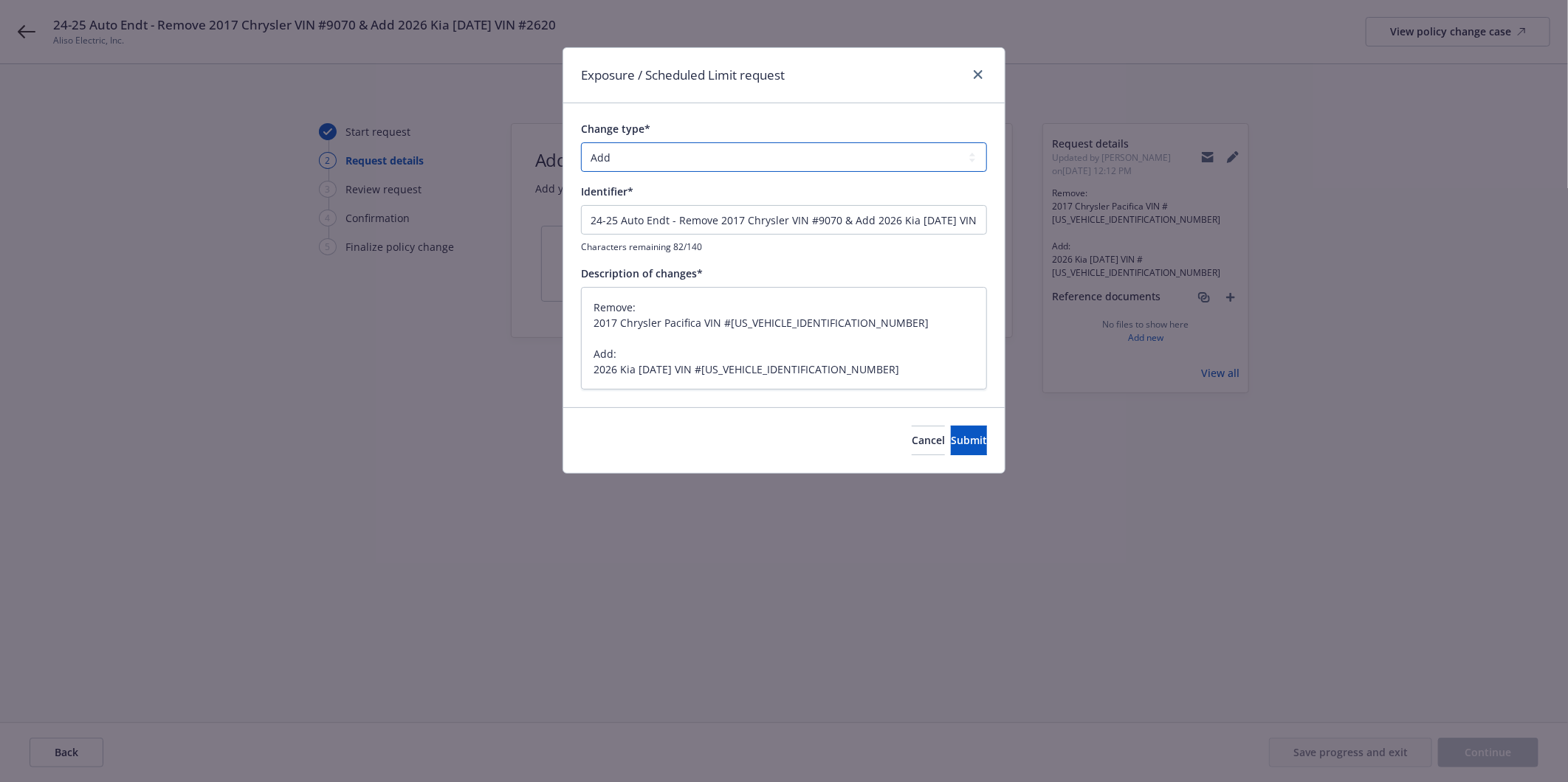
click at [630, 160] on select "Add Audit Change Remove" at bounding box center [784, 157] width 406 height 30
click at [581, 142] on select "Add Audit Change Remove" at bounding box center [784, 157] width 406 height 30
click at [951, 436] on span "Submit" at bounding box center [968, 439] width 36 height 14
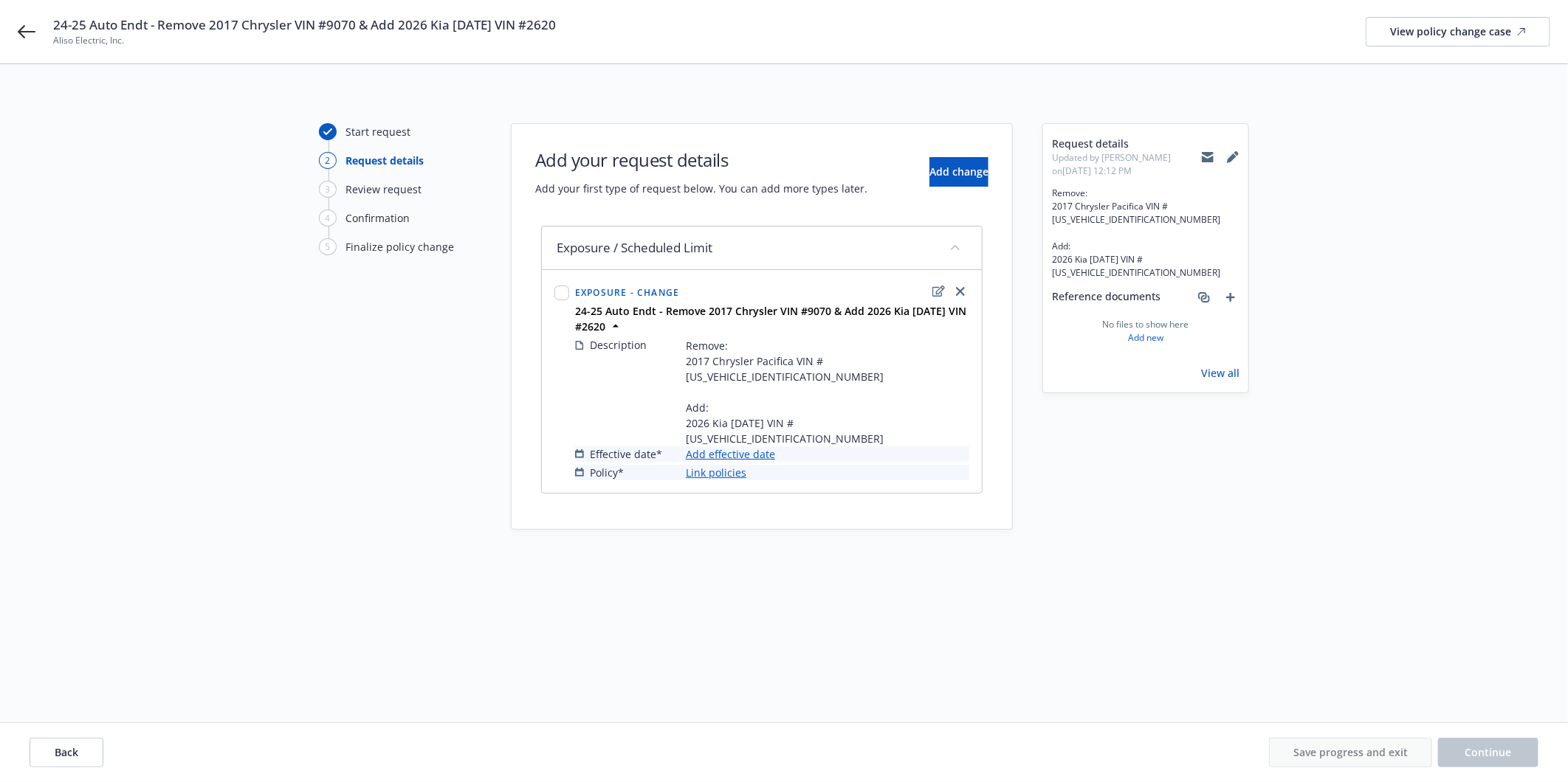
click at [717, 447] on link "Add effective date" at bounding box center [731, 454] width 89 height 16
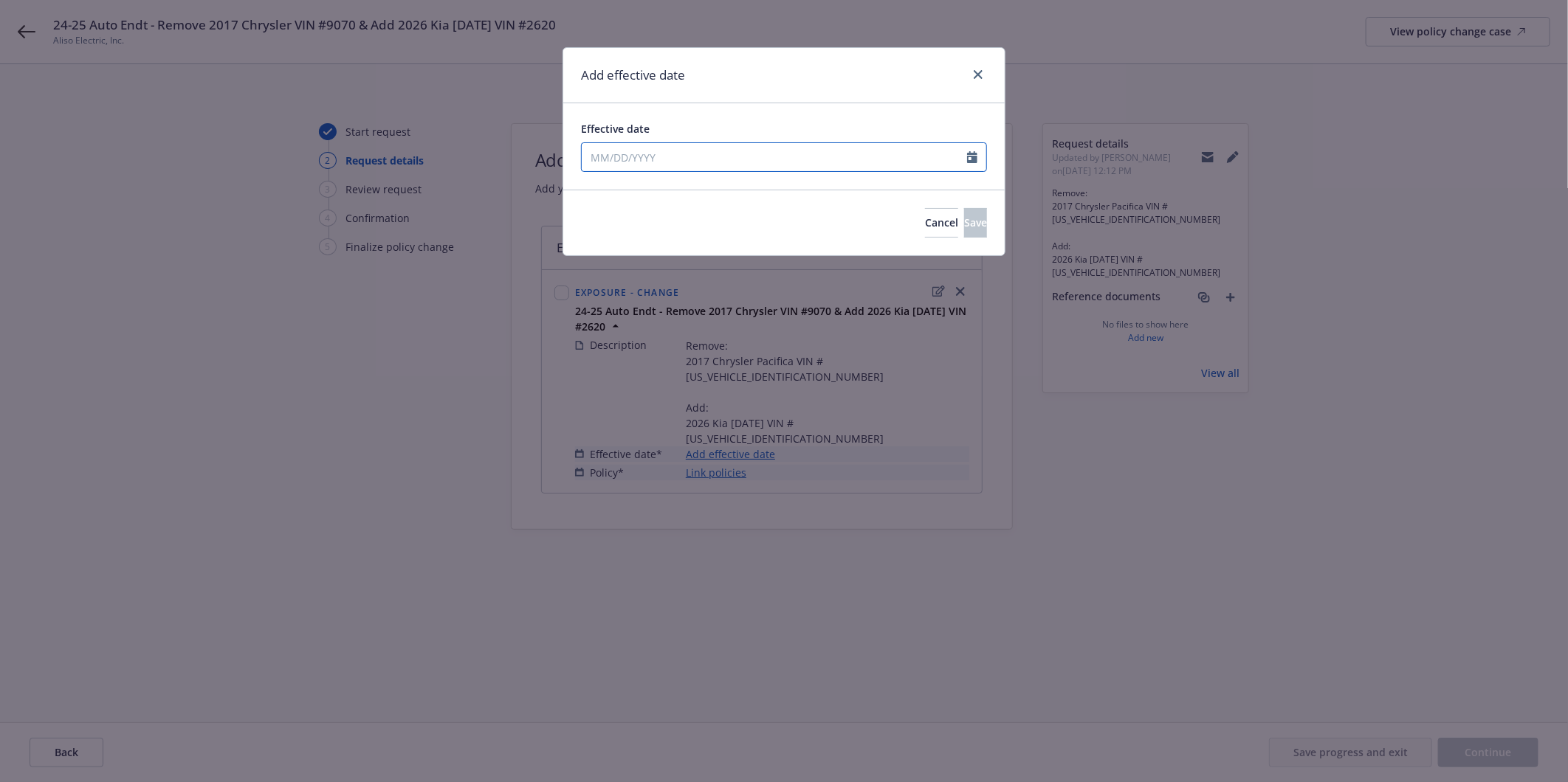
click at [613, 152] on input "Effective date" at bounding box center [775, 157] width 385 height 28
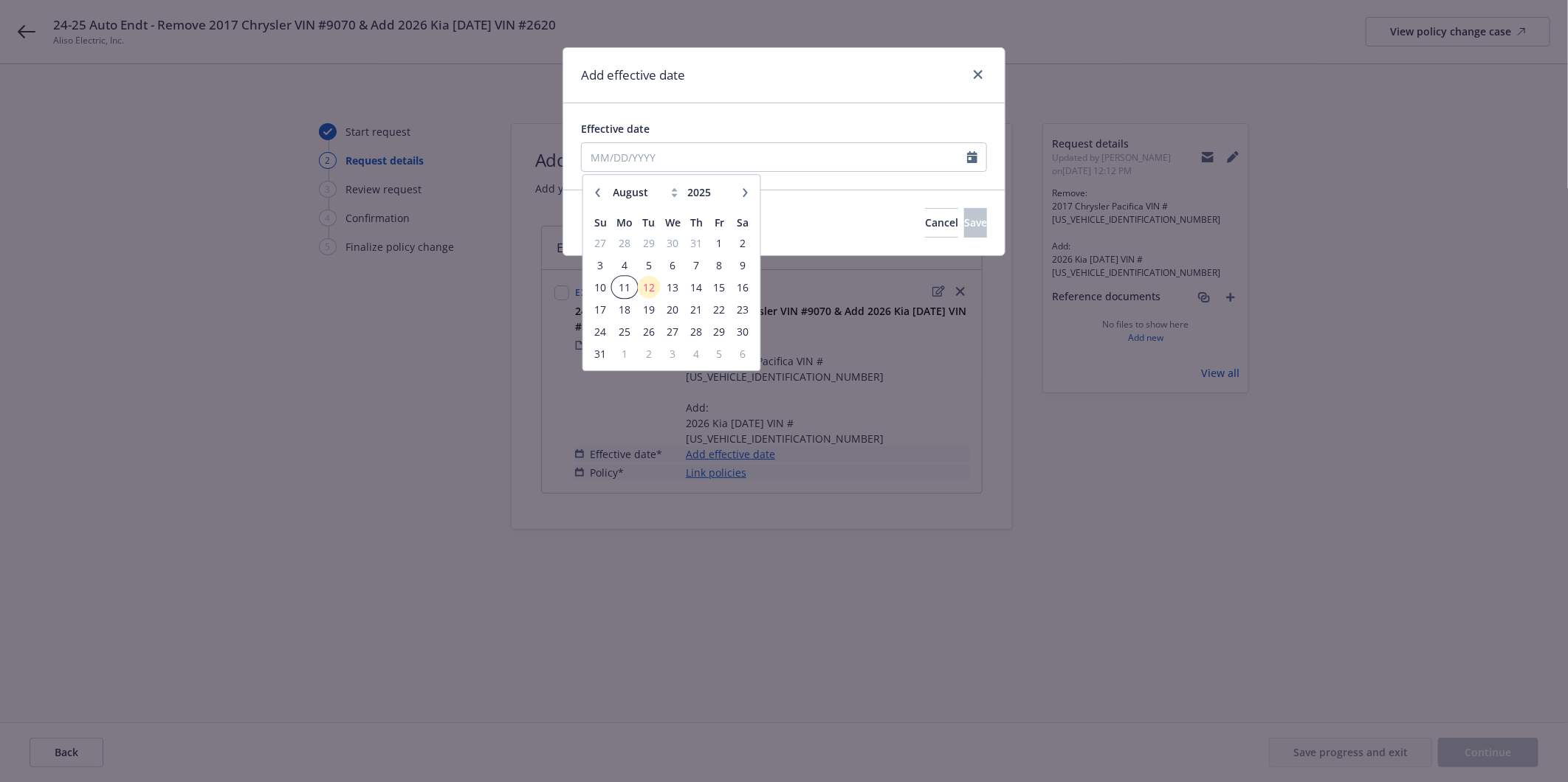
click at [624, 284] on span "11" at bounding box center [625, 288] width 22 height 19
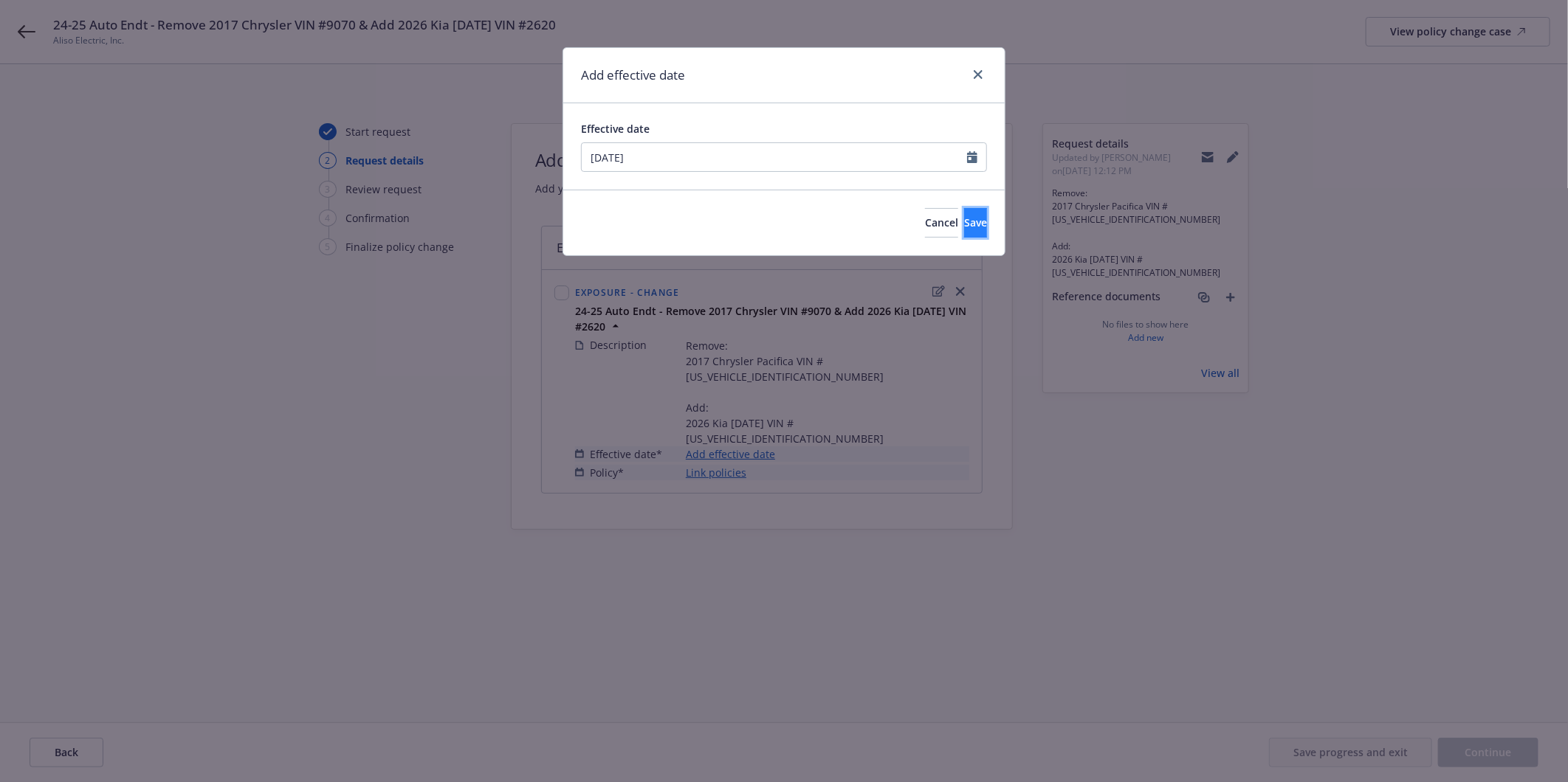
click at [964, 225] on span "Save" at bounding box center [975, 222] width 23 height 14
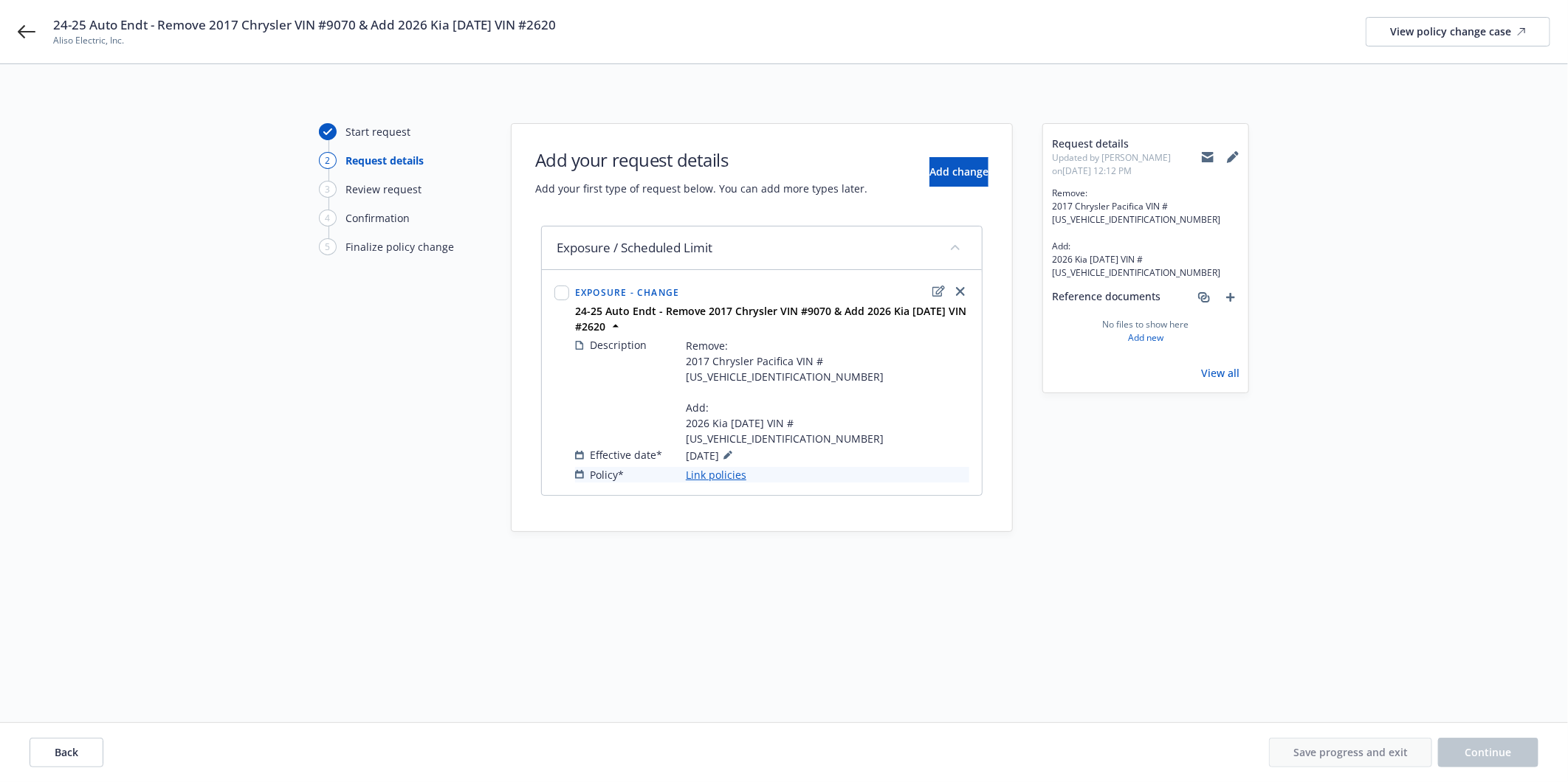
click at [717, 467] on link "Link policies" at bounding box center [716, 475] width 61 height 16
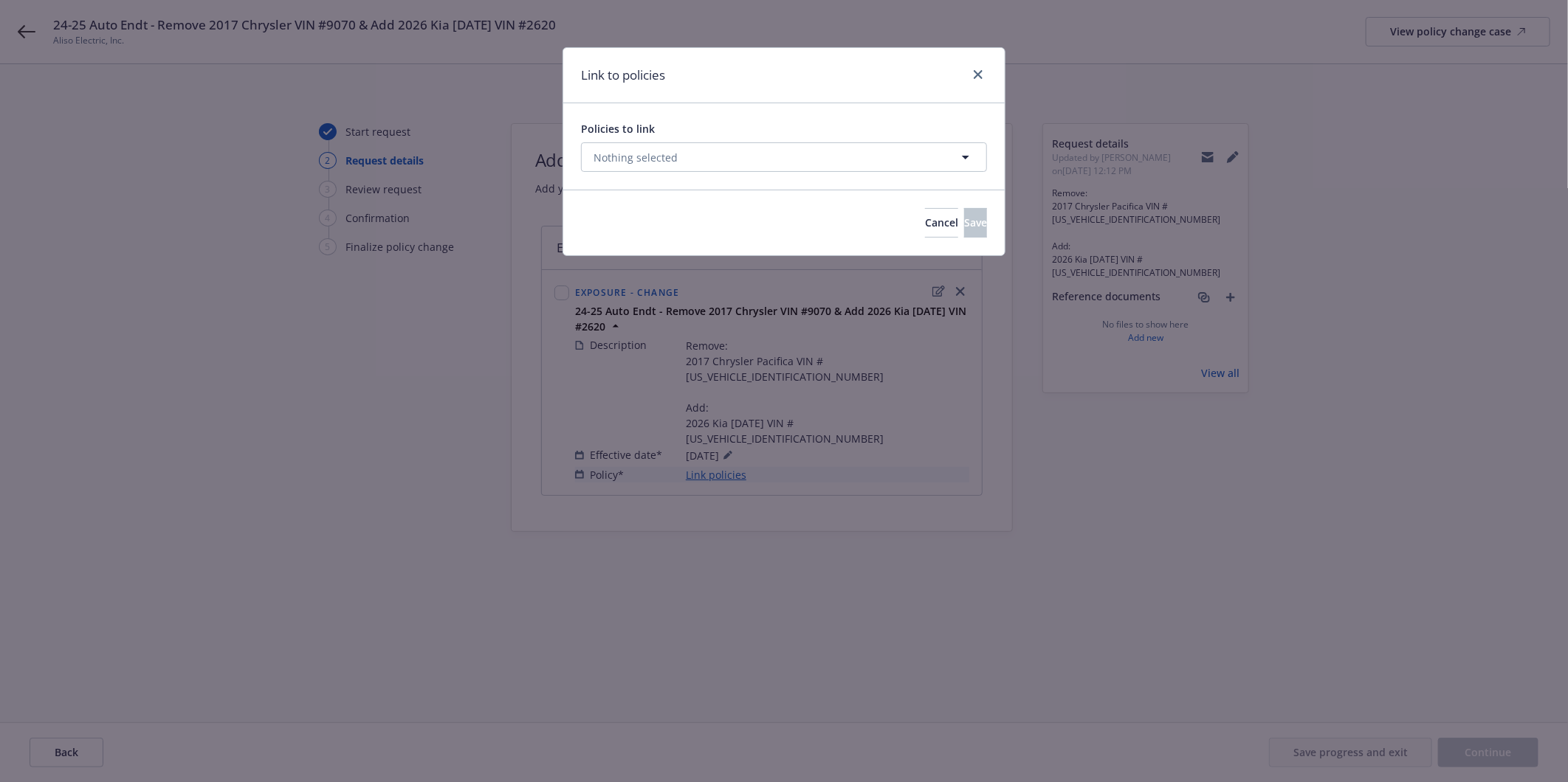
click at [640, 141] on div "Policies to link Nothing selected" at bounding box center [784, 146] width 406 height 51
click at [642, 152] on span "Nothing selected" at bounding box center [635, 157] width 84 height 16
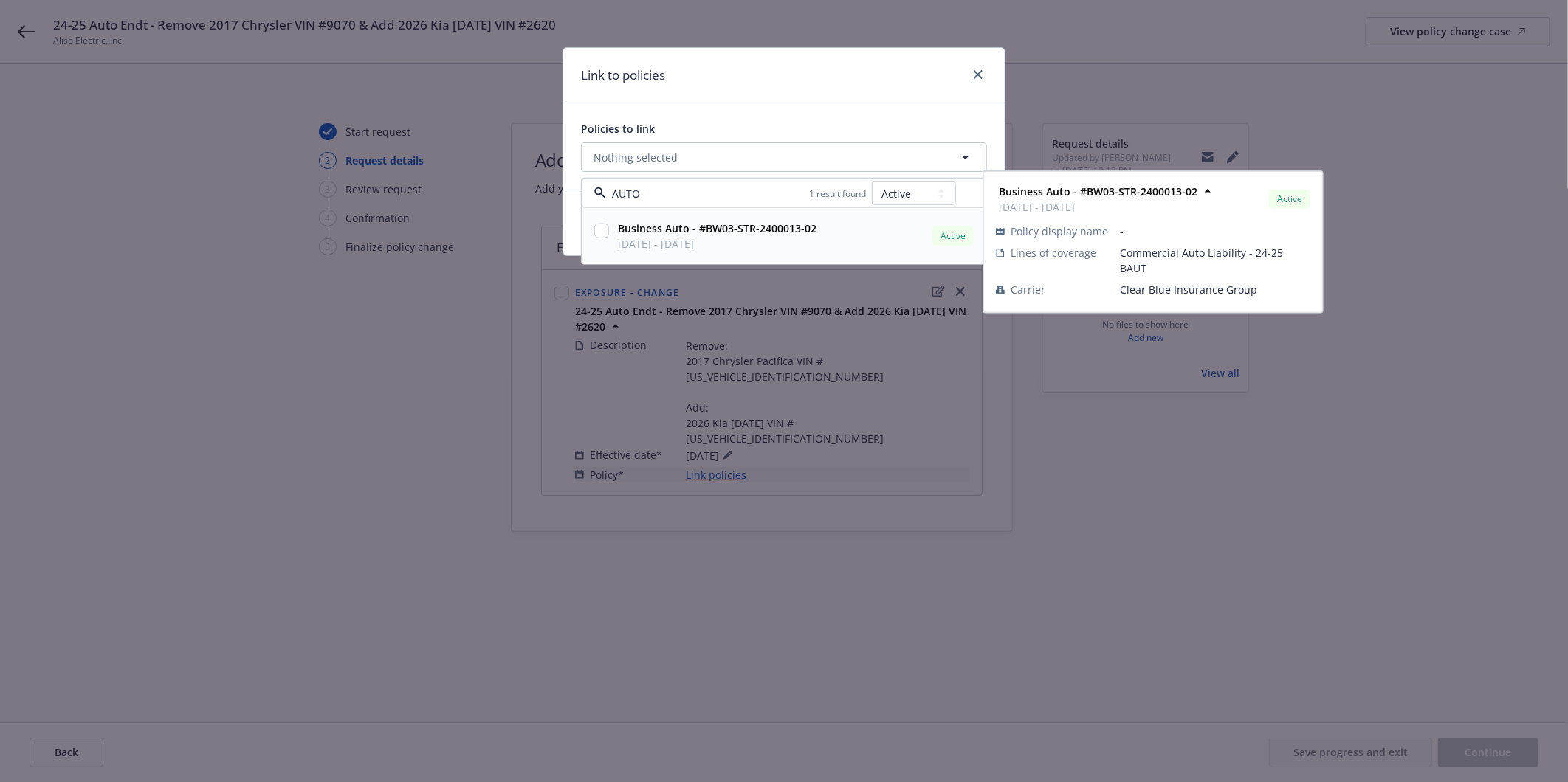
click at [669, 232] on strong "Business Auto - #BW03-STR-2400013-02" at bounding box center [717, 228] width 198 height 14
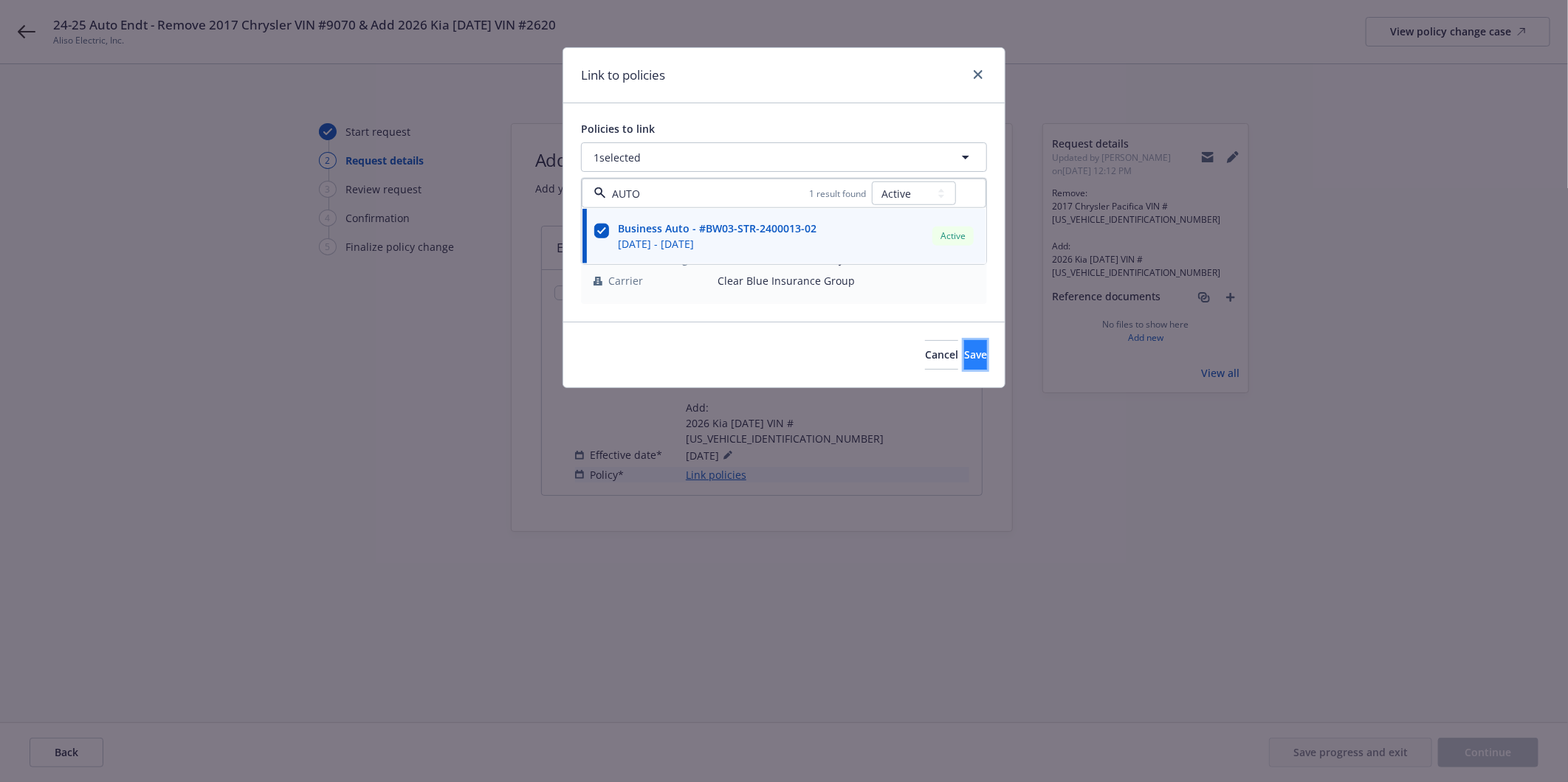
click at [964, 345] on button "Save" at bounding box center [975, 356] width 23 height 30
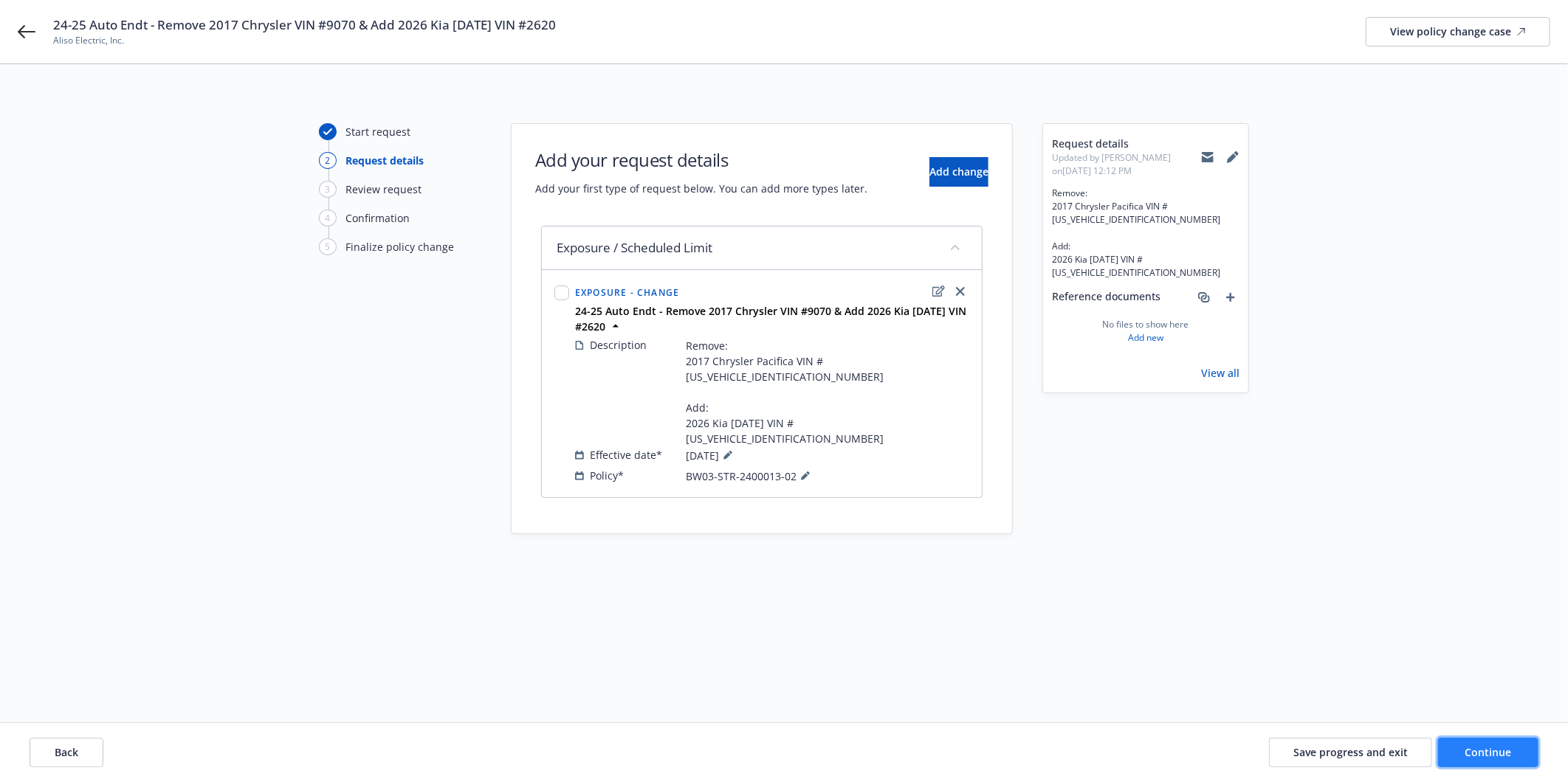
click at [1480, 761] on button "Continue" at bounding box center [1489, 753] width 101 height 30
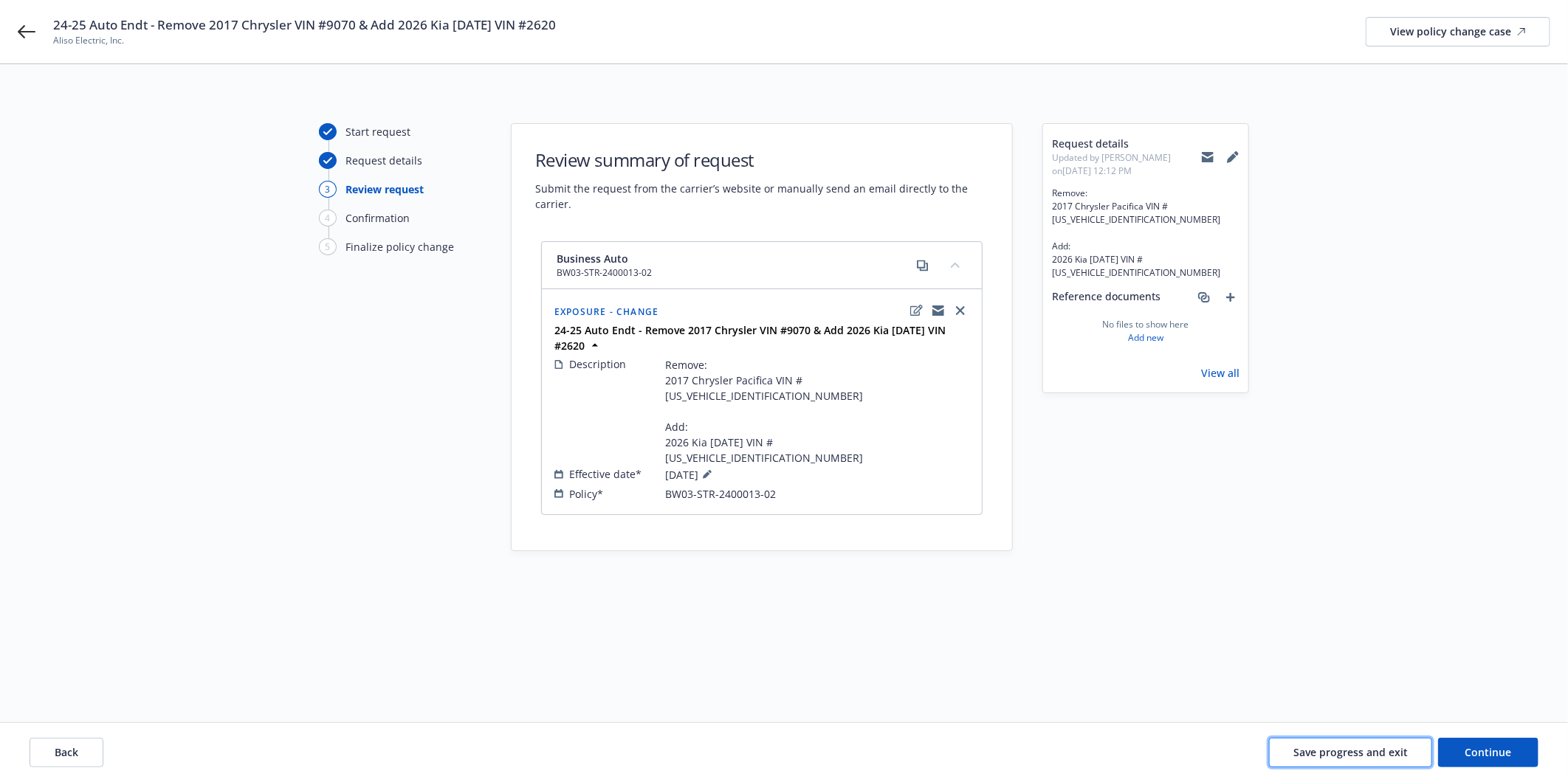
click at [1330, 759] on button "Save progress and exit" at bounding box center [1350, 753] width 163 height 30
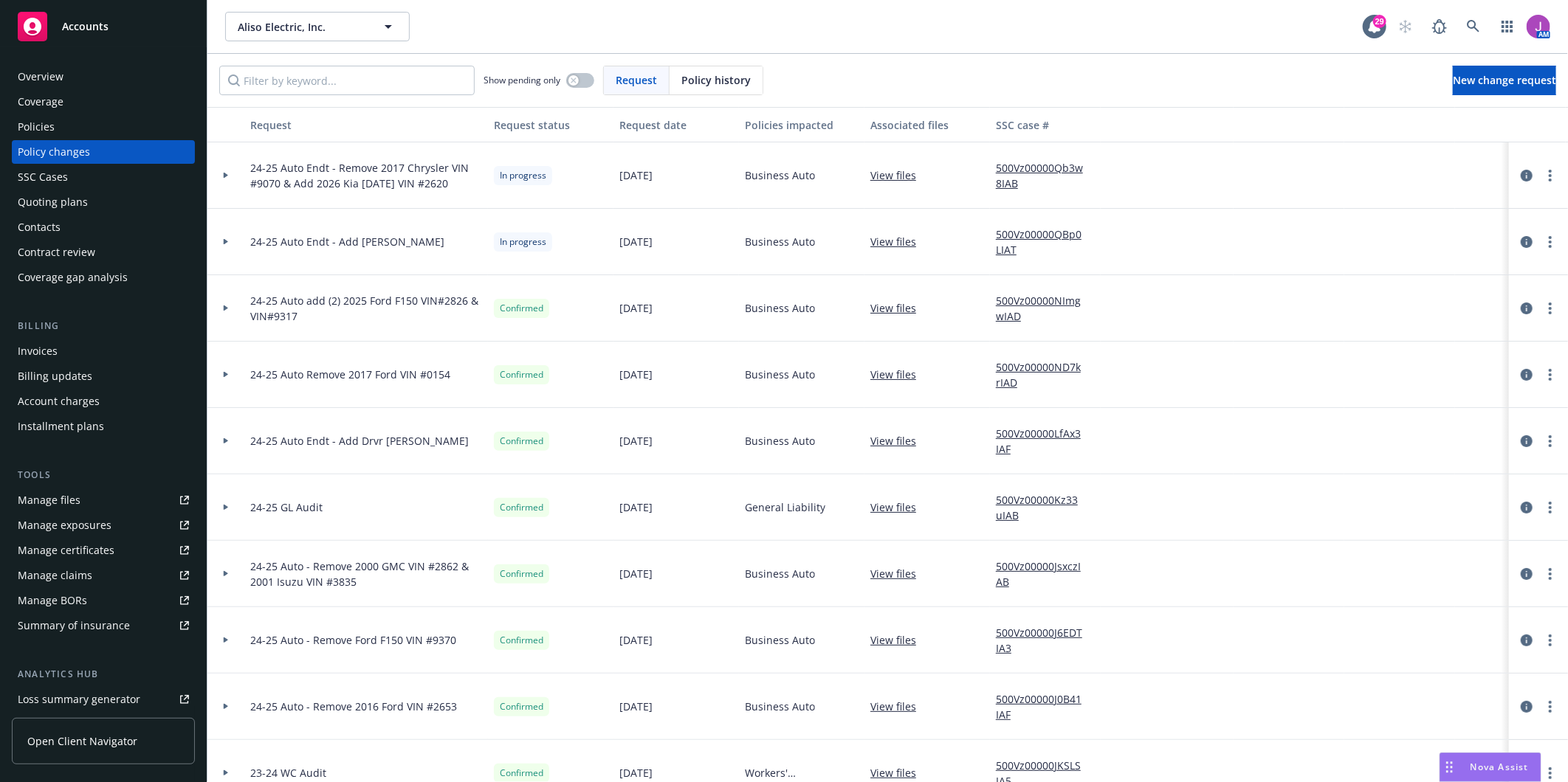
click at [1009, 175] on link "500Vz00000Qb3w8IAB" at bounding box center [1046, 175] width 99 height 31
click at [1542, 173] on link "more" at bounding box center [1550, 175] width 18 height 18
click at [1381, 205] on link "Copy logging email" at bounding box center [1420, 206] width 253 height 30
click at [1521, 174] on icon "circleInformation" at bounding box center [1526, 175] width 12 height 12
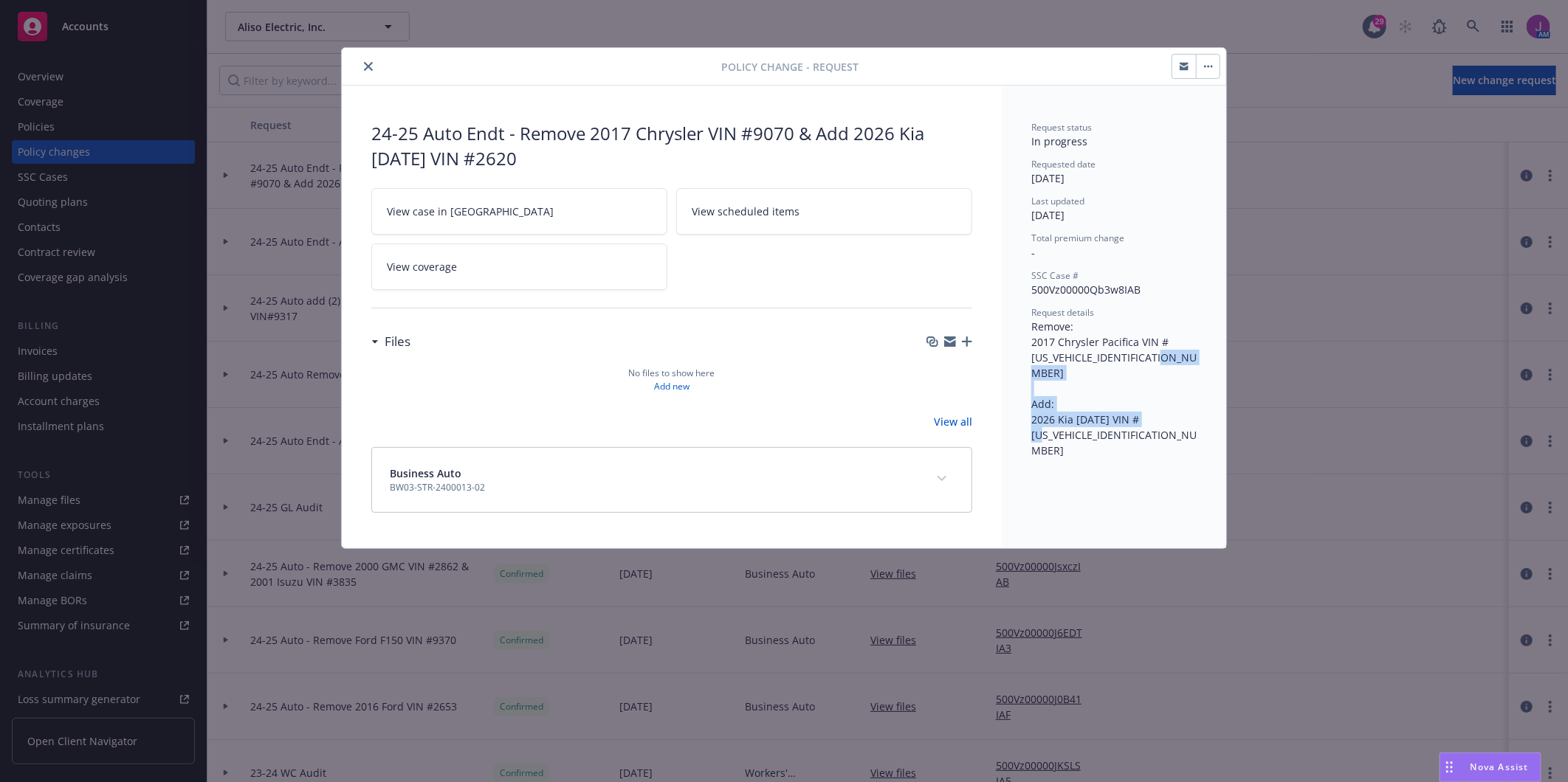
drag, startPoint x: 1032, startPoint y: 404, endPoint x: 1163, endPoint y: 416, distance: 131.5
click at [1163, 416] on div "Request details Remove: 2017 Chrysler Pacifica VIN #2C4RC1BG4HR729070 Add: 2026…" at bounding box center [1115, 382] width 166 height 152
copy span "2026 Kia Carnival VIN #KNDNC5K36T6562620"
click at [371, 69] on icon "close" at bounding box center [369, 67] width 9 height 9
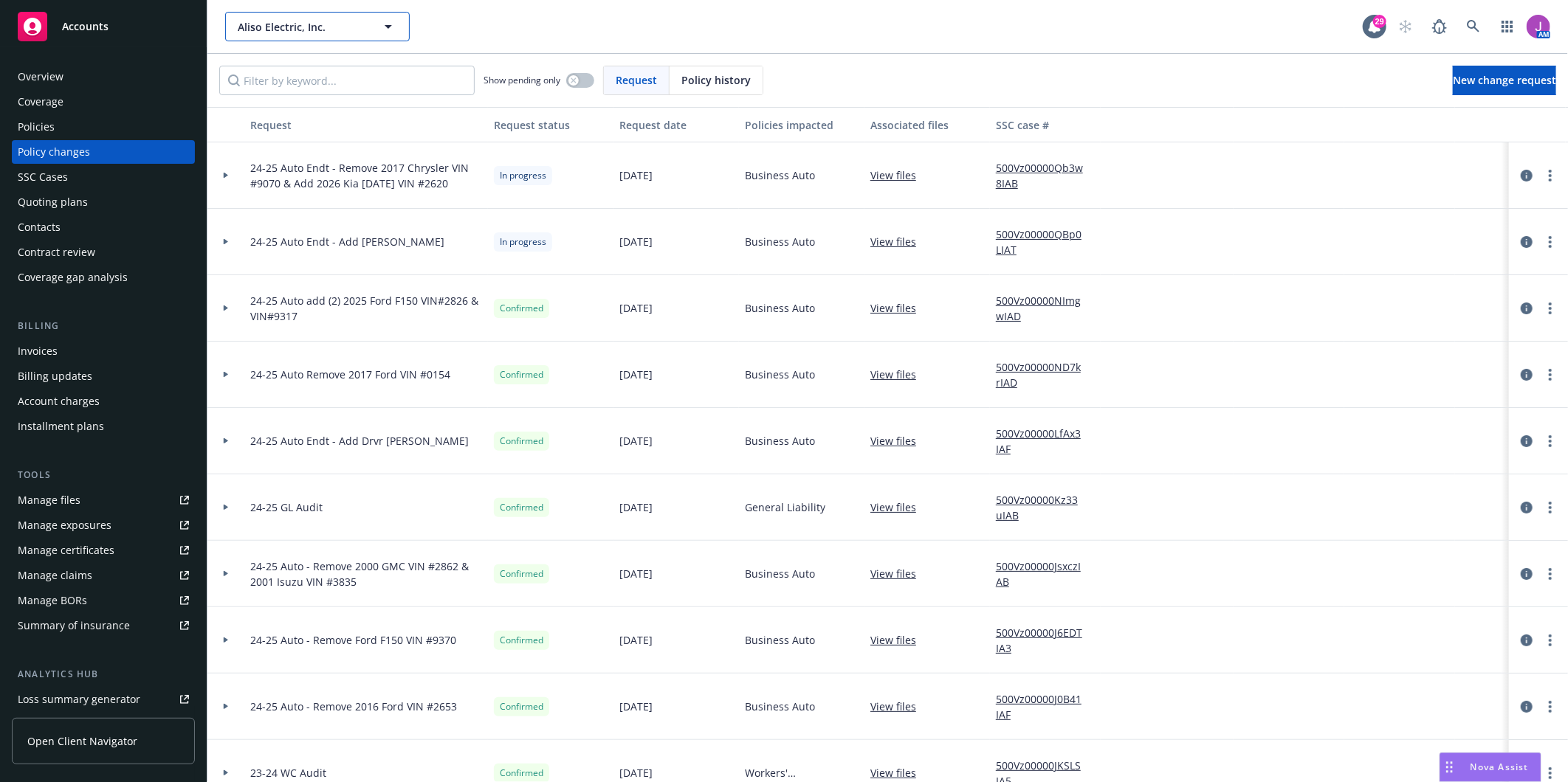
click at [300, 37] on button "Aliso Electric, Inc." at bounding box center [318, 27] width 184 height 30
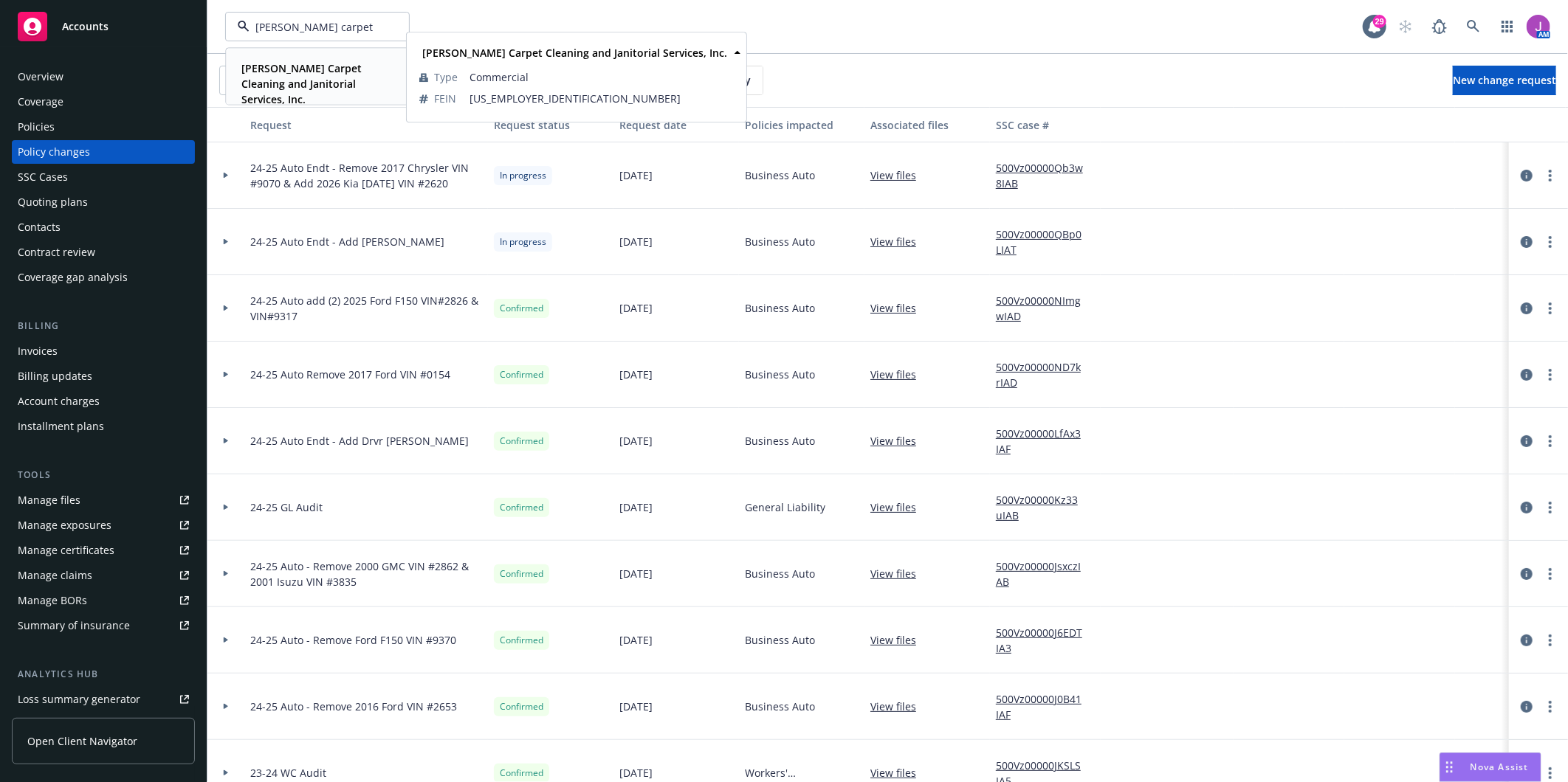
click at [311, 84] on strong "Colletta Carpet Cleaning and Janitorial Services, Inc." at bounding box center [301, 84] width 120 height 45
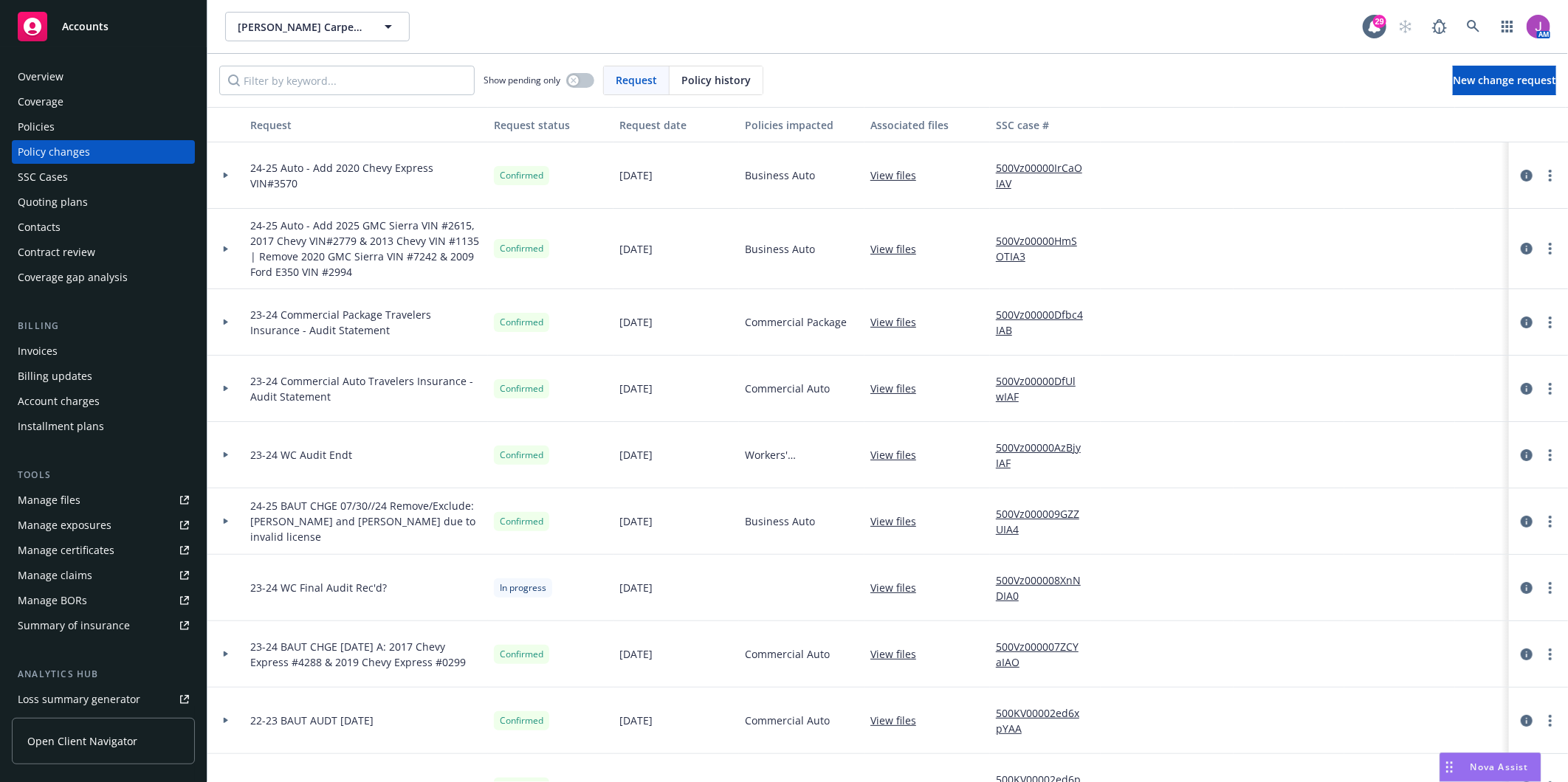
click at [38, 113] on div "Coverage" at bounding box center [40, 101] width 46 height 23
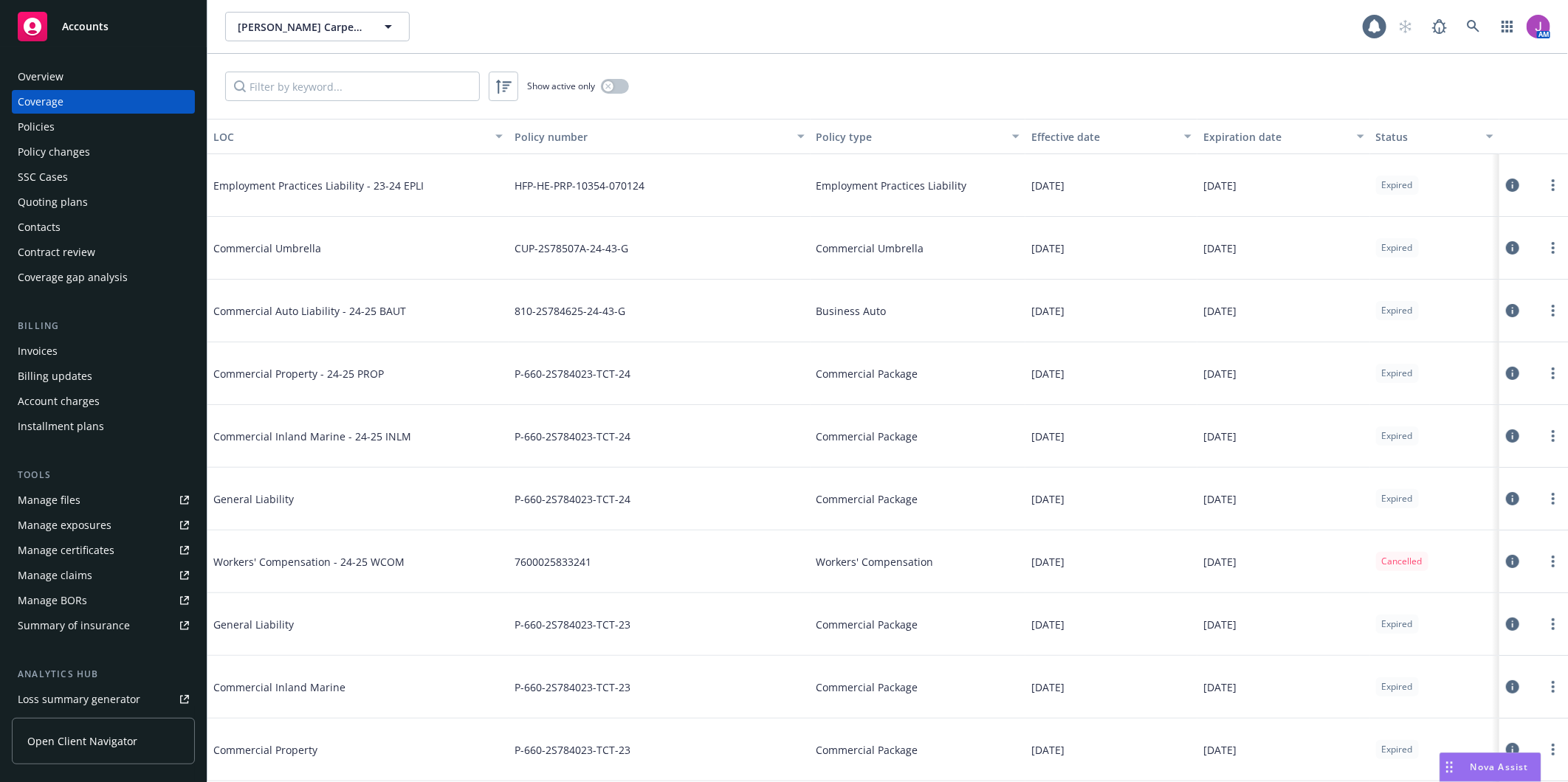
click at [37, 126] on div "Policies" at bounding box center [36, 127] width 37 height 23
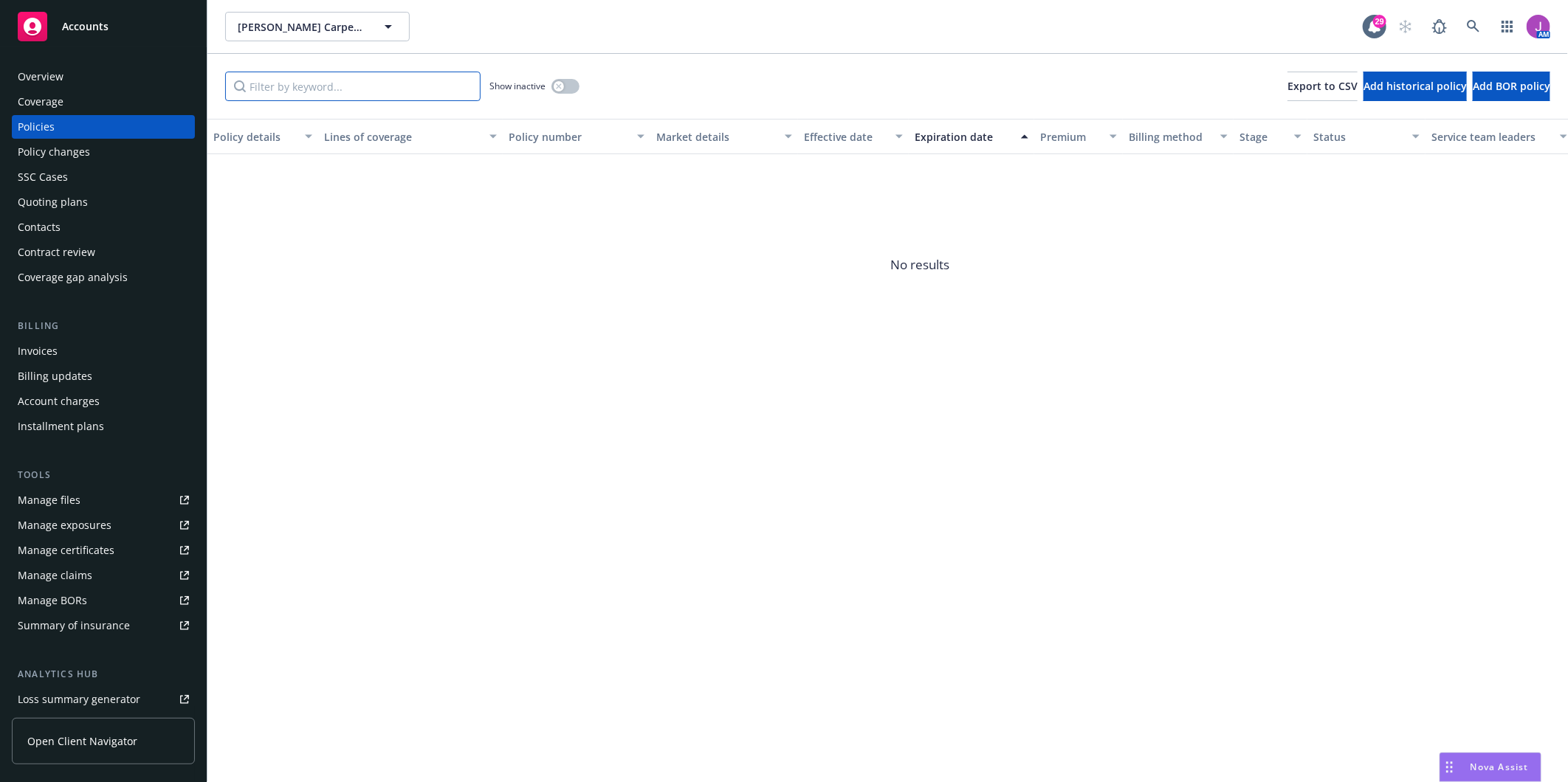
click at [422, 78] on input "Filter by keyword..." at bounding box center [353, 87] width 255 height 30
paste input "100675778"
click at [558, 87] on icon "button" at bounding box center [559, 87] width 6 height 6
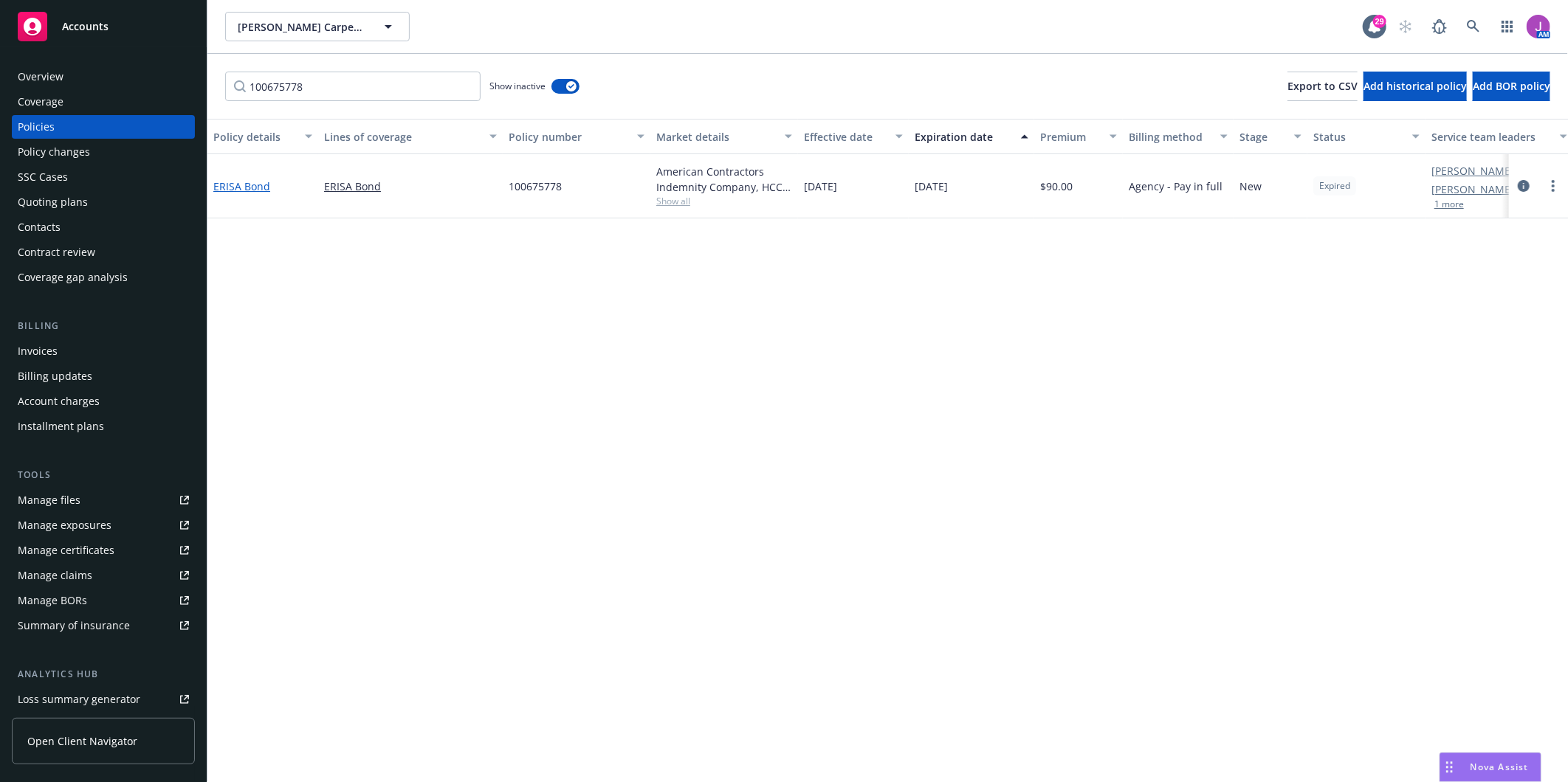
click at [245, 182] on link "ERISA Bond" at bounding box center [241, 186] width 57 height 14
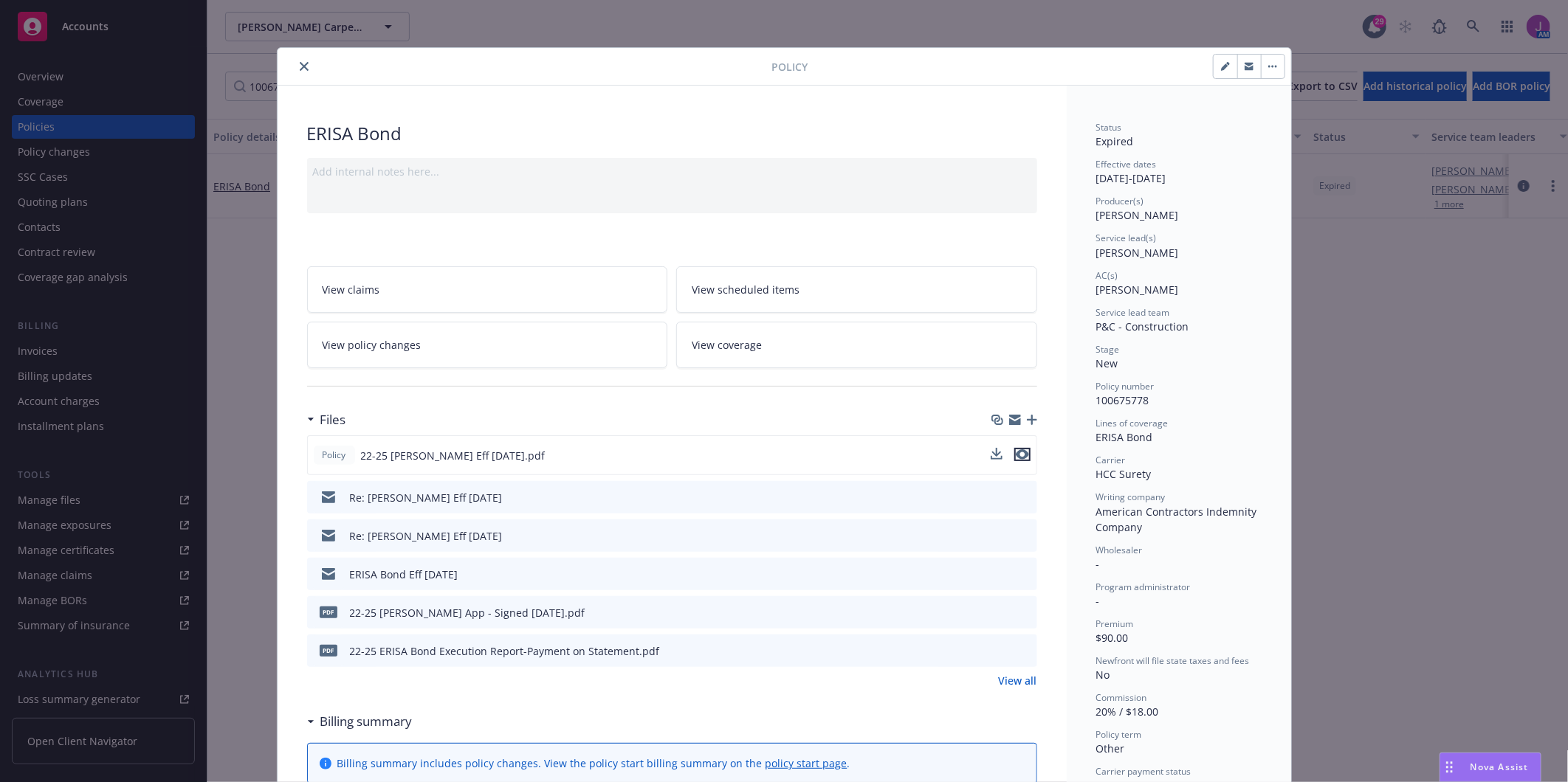
click at [1018, 451] on icon "preview file" at bounding box center [1022, 454] width 13 height 10
click at [295, 71] on button "close" at bounding box center [304, 66] width 18 height 18
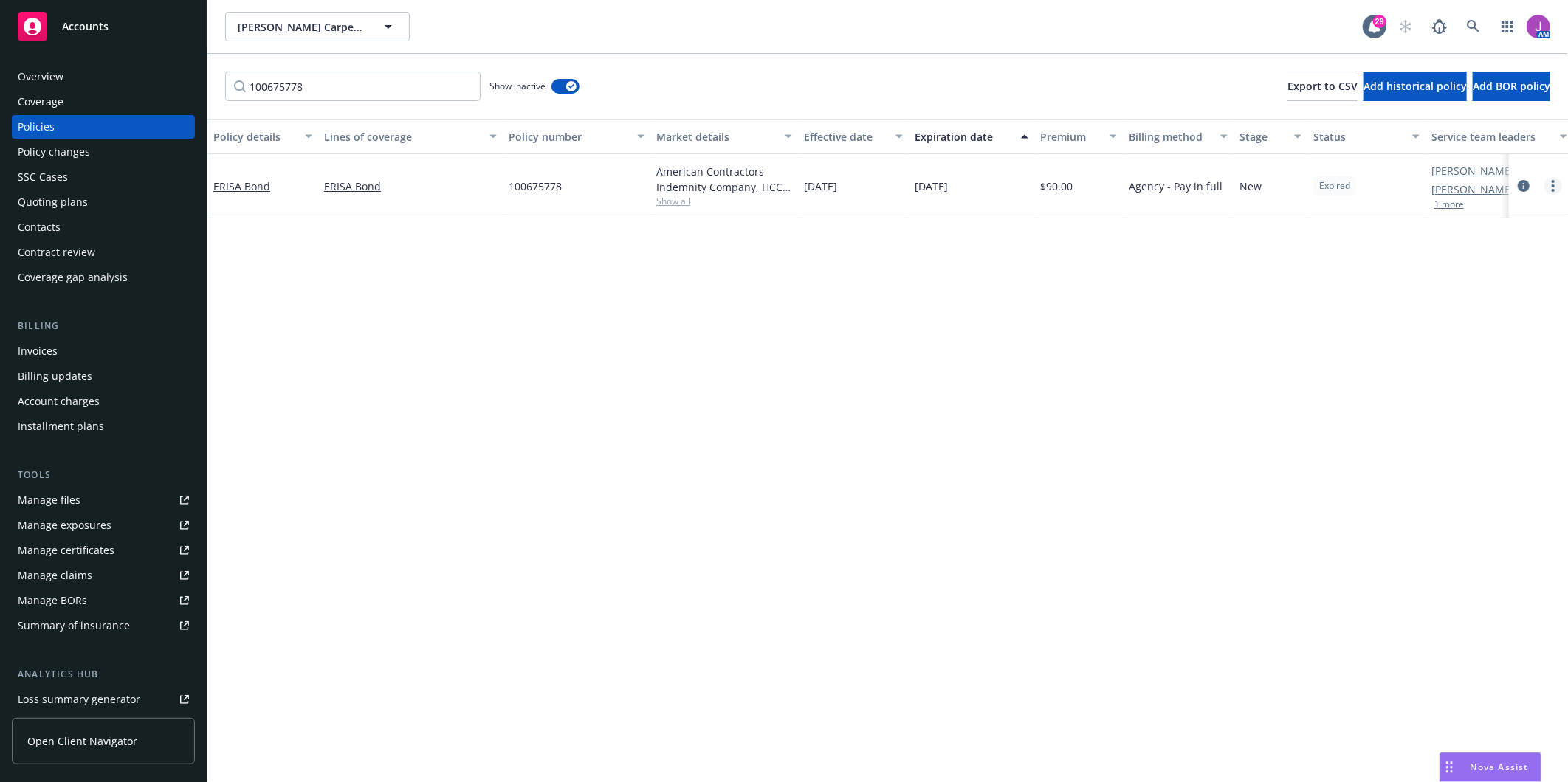
click at [1554, 188] on icon "more" at bounding box center [1553, 185] width 3 height 12
click at [1456, 247] on link "Renew with incumbent" at bounding box center [1475, 246] width 173 height 30
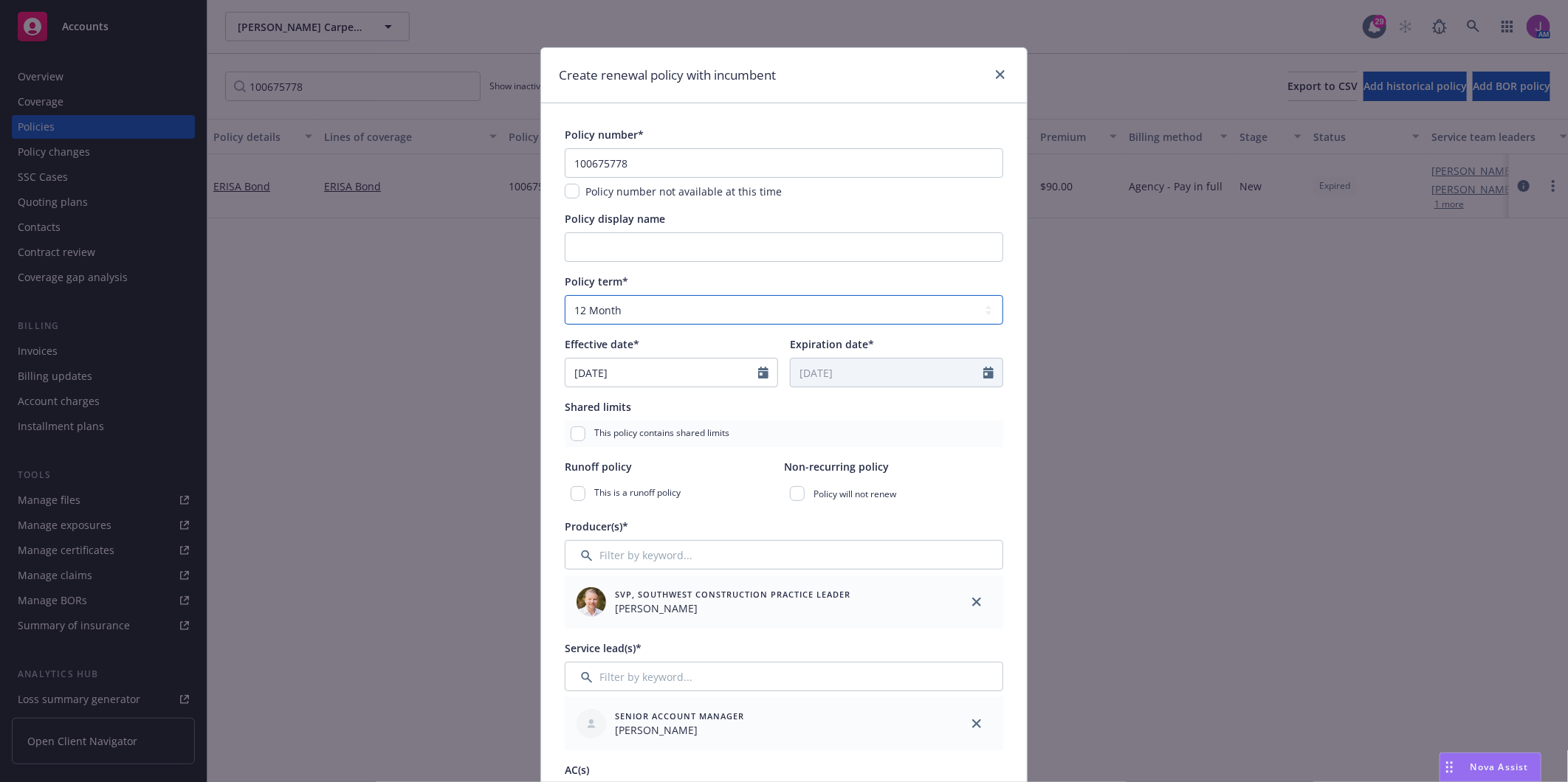
click at [616, 301] on select "Select policy term 12 Month 6 Month 4 Month 3 Month 2 Month 1 Month 36 Month (3…" at bounding box center [784, 310] width 439 height 30
click at [565, 295] on select "Select policy term 12 Month 6 Month 4 Month 3 Month 2 Month 1 Month 36 Month (3…" at bounding box center [784, 310] width 439 height 30
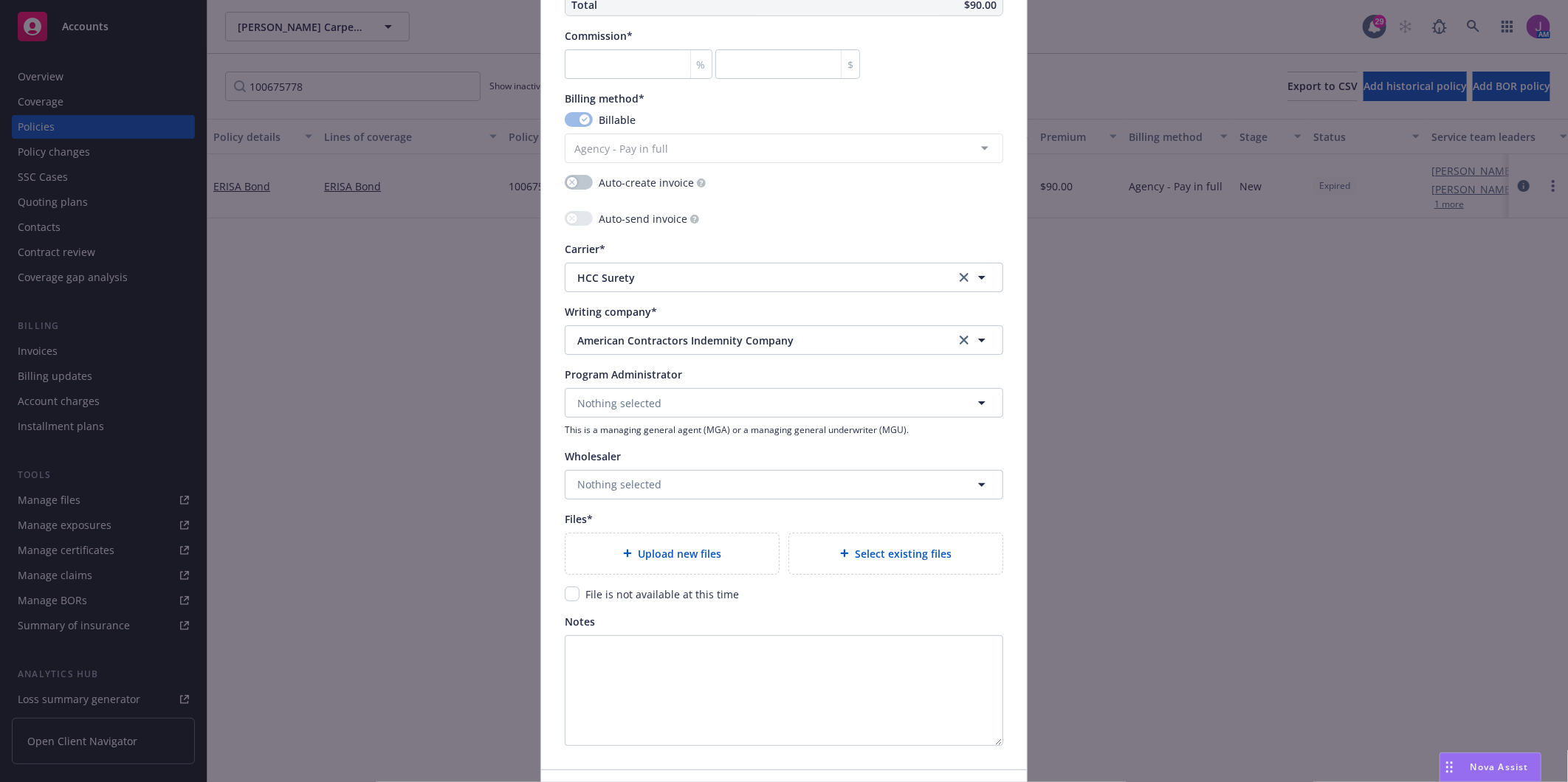
scroll to position [1363, 0]
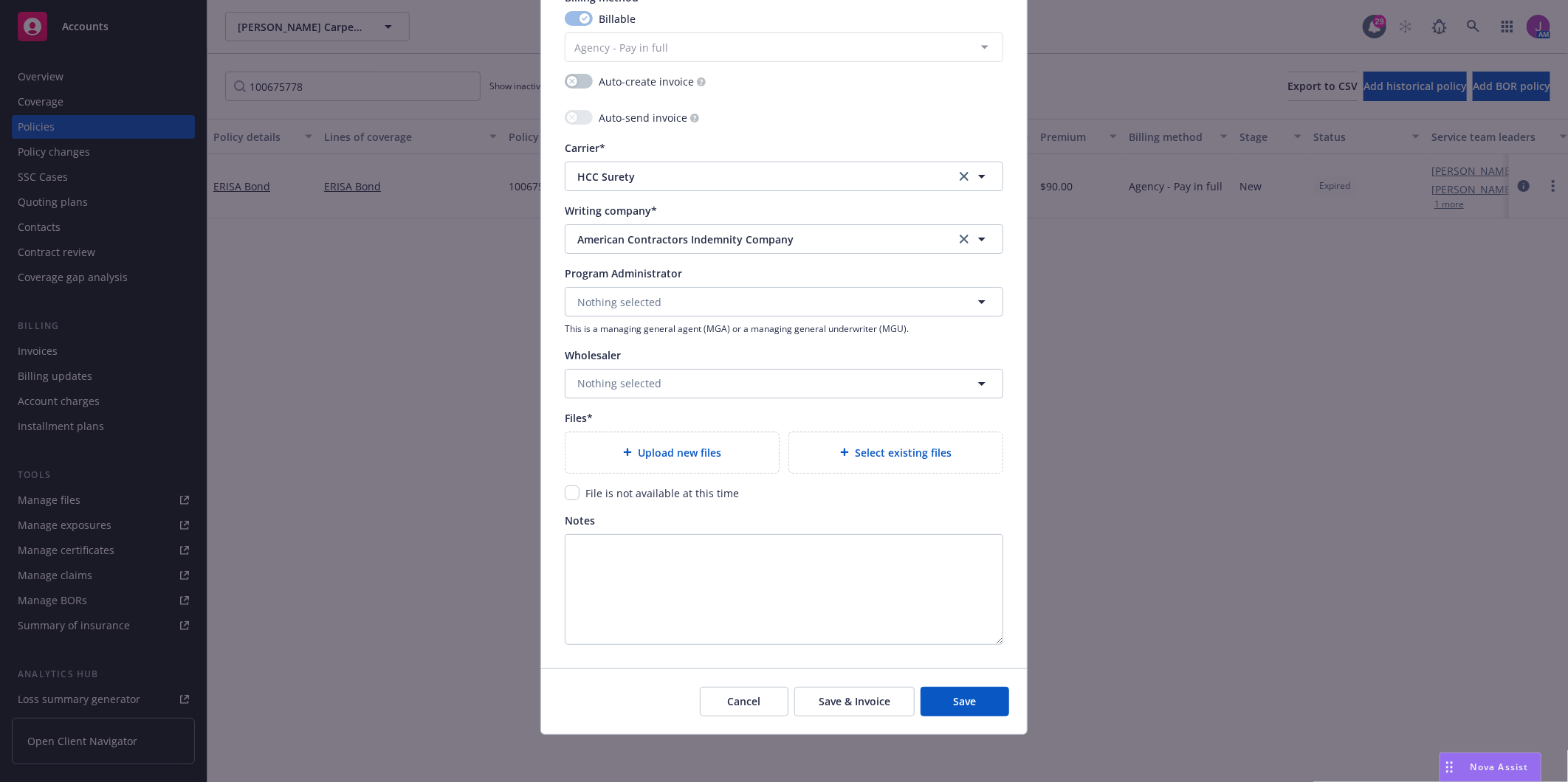
click at [666, 451] on span "Upload new files" at bounding box center [680, 452] width 84 height 16
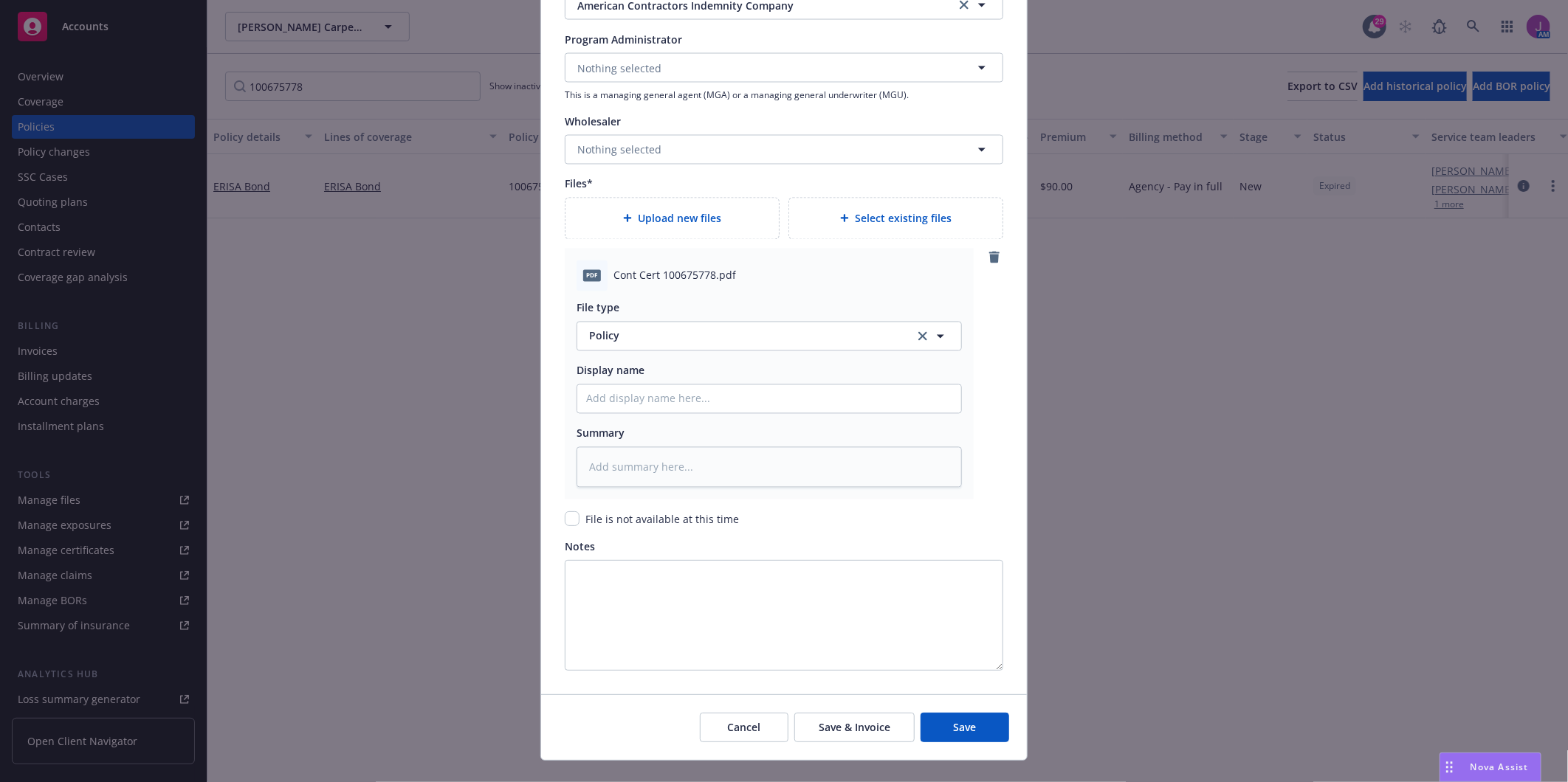
scroll to position [1609, 0]
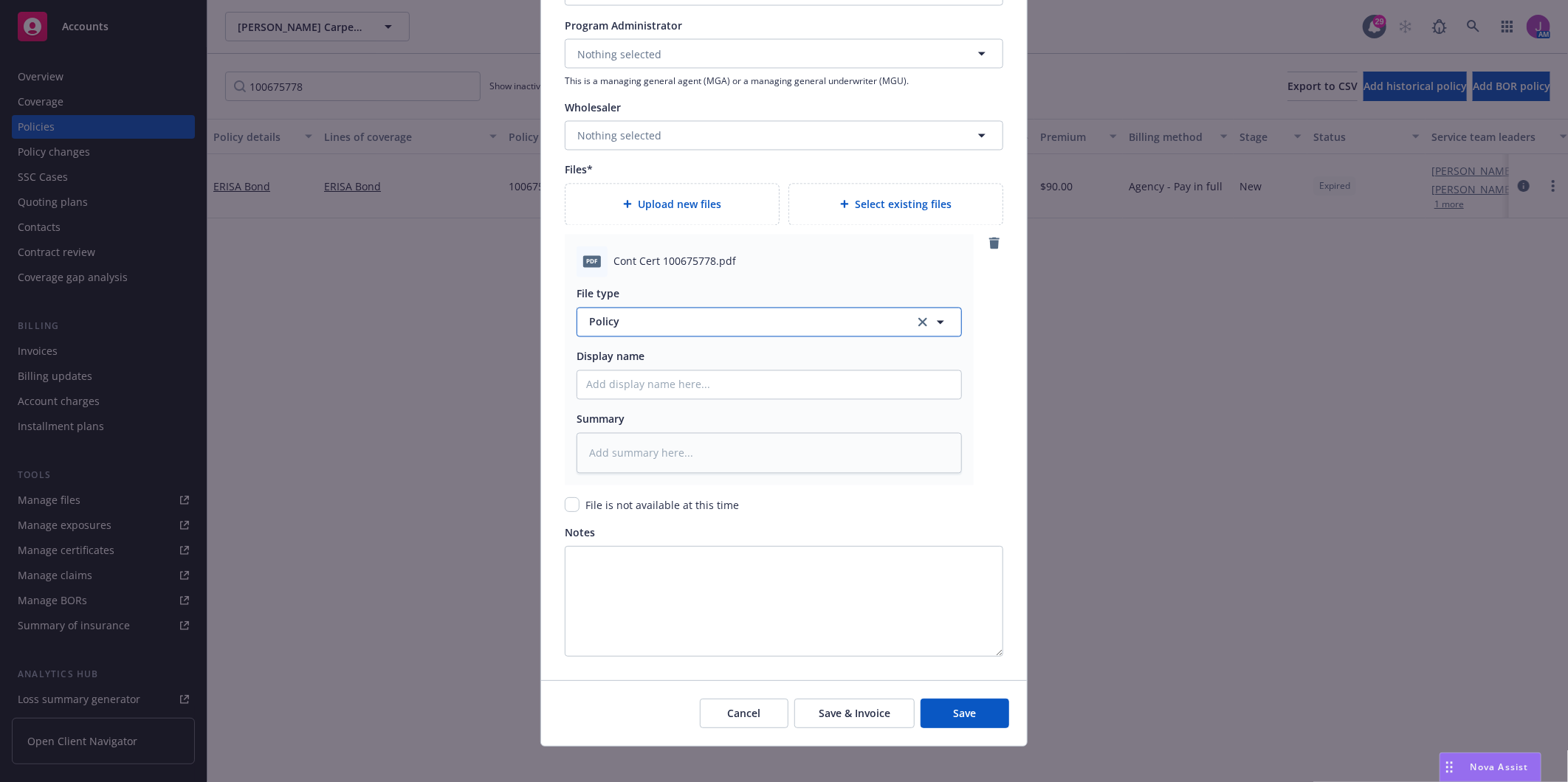
click at [858, 322] on span "Policy" at bounding box center [743, 322] width 308 height 16
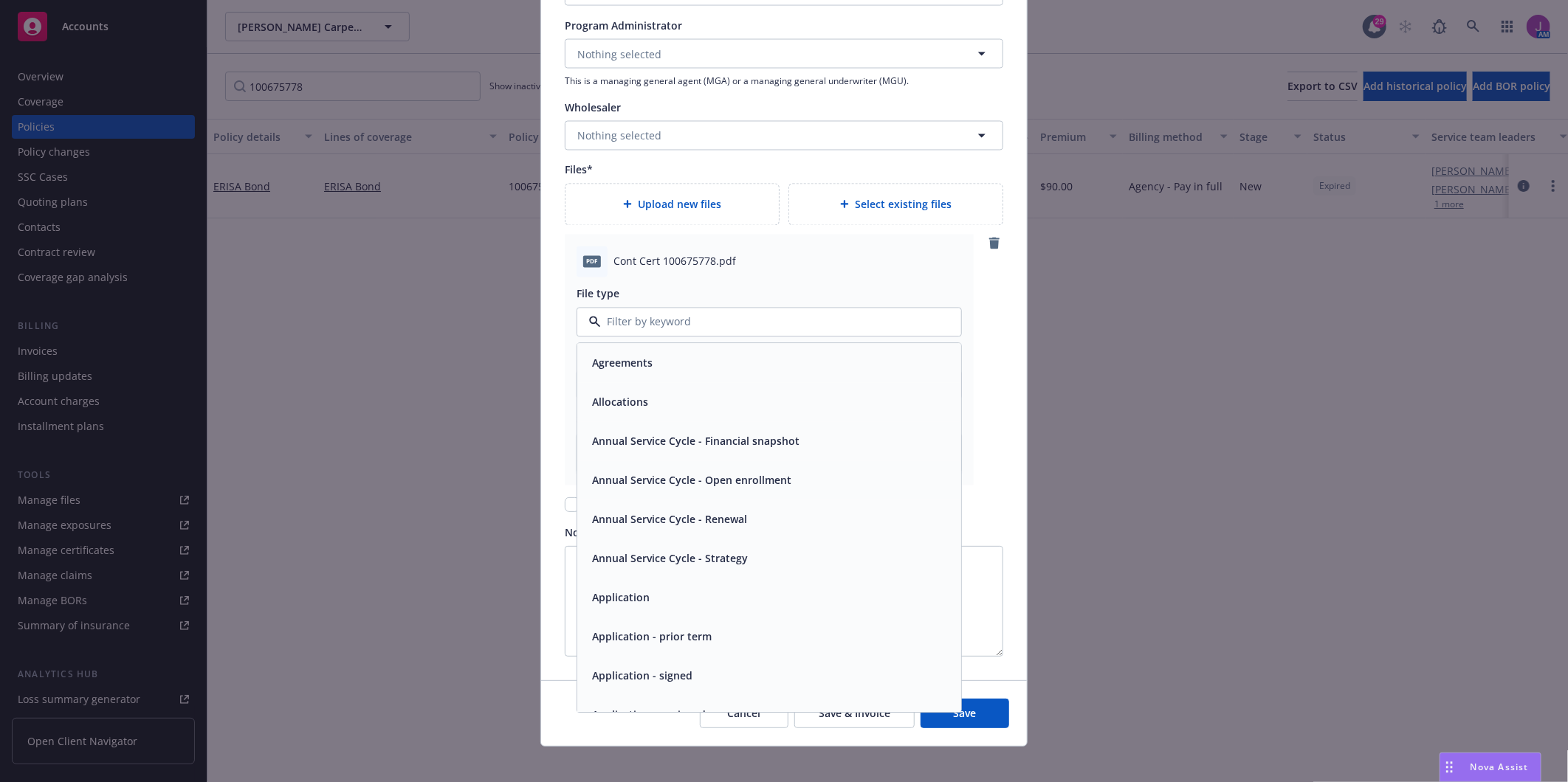
click at [985, 437] on div "pdf Cont Cert 100675778.pdf File type Agreements Allocations Annual Service Cyc…" at bounding box center [784, 360] width 439 height 251
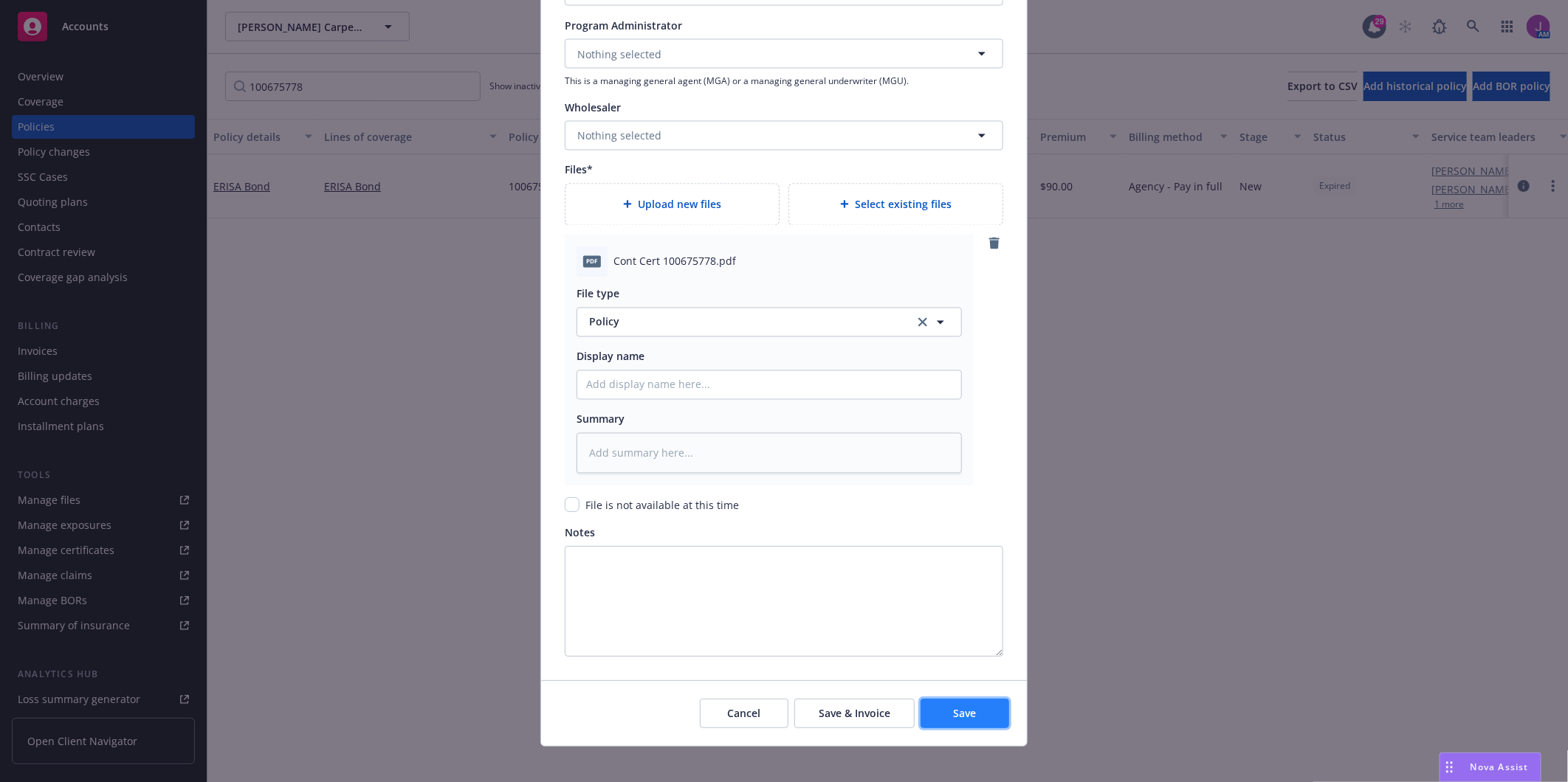
click at [962, 718] on span "Save" at bounding box center [965, 713] width 23 height 14
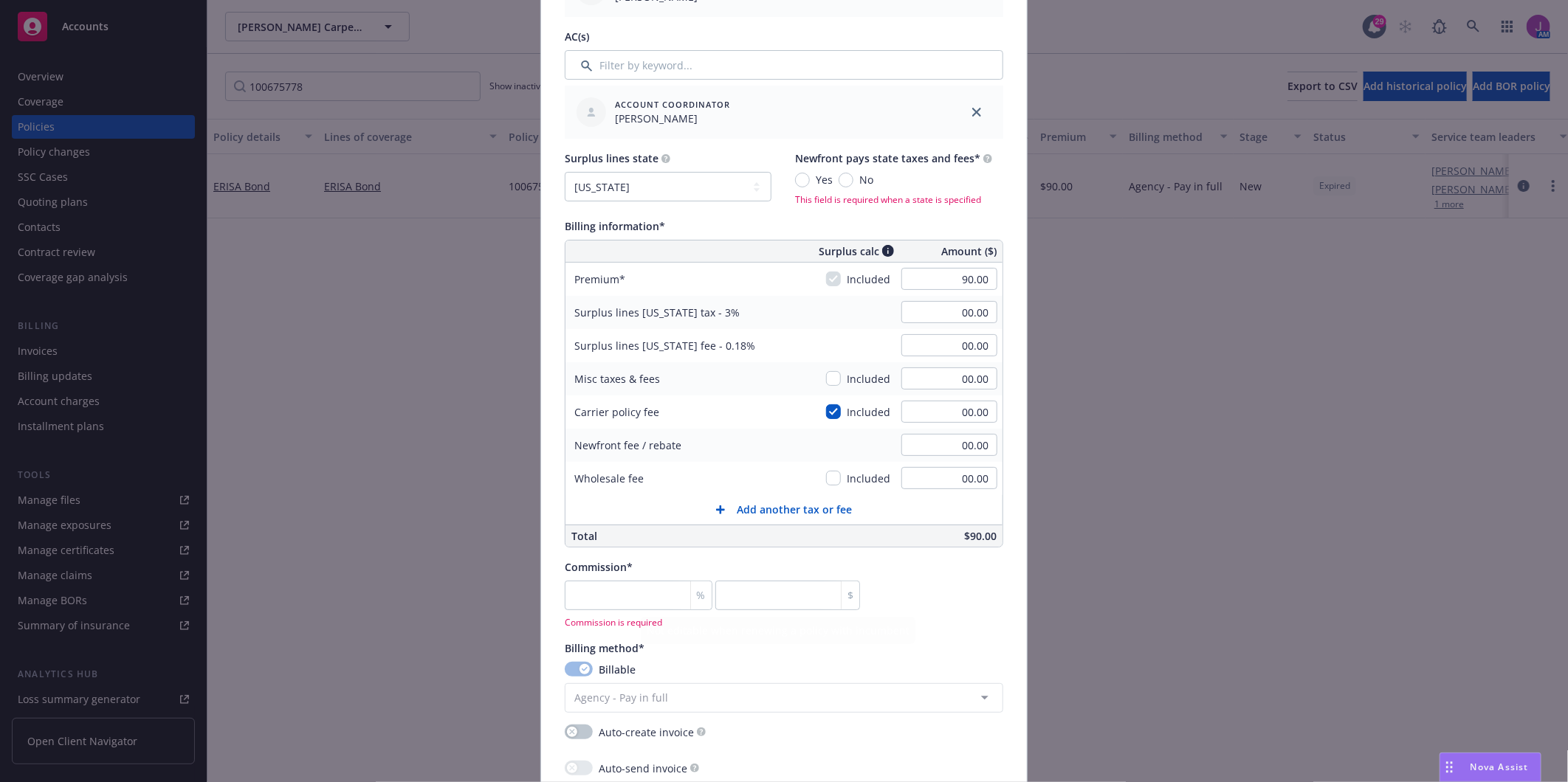
scroll to position [729, 0]
click at [629, 596] on input "number" at bounding box center [639, 600] width 148 height 30
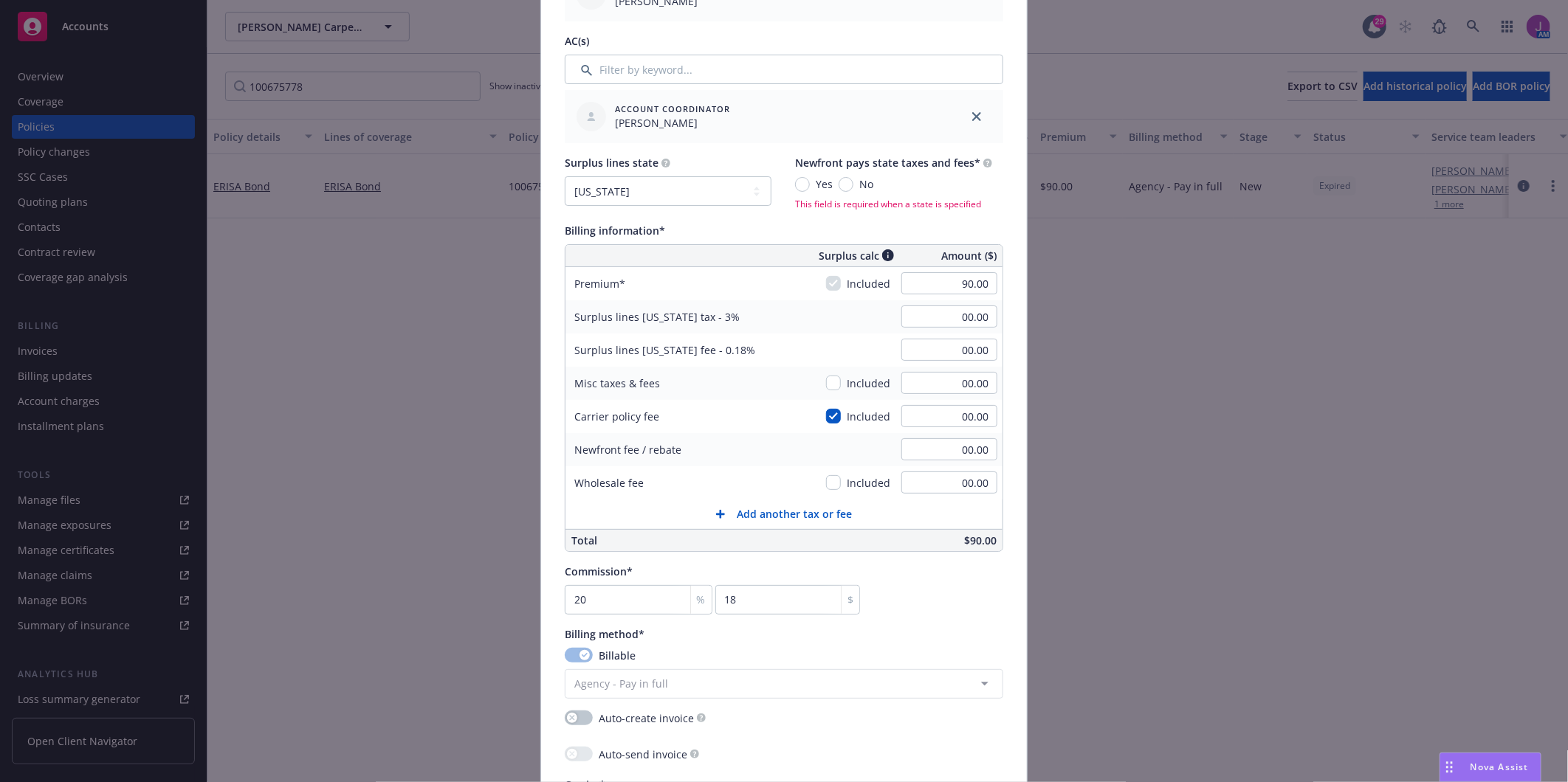
click at [980, 564] on div "Commission* 20 % 18 $" at bounding box center [784, 589] width 439 height 51
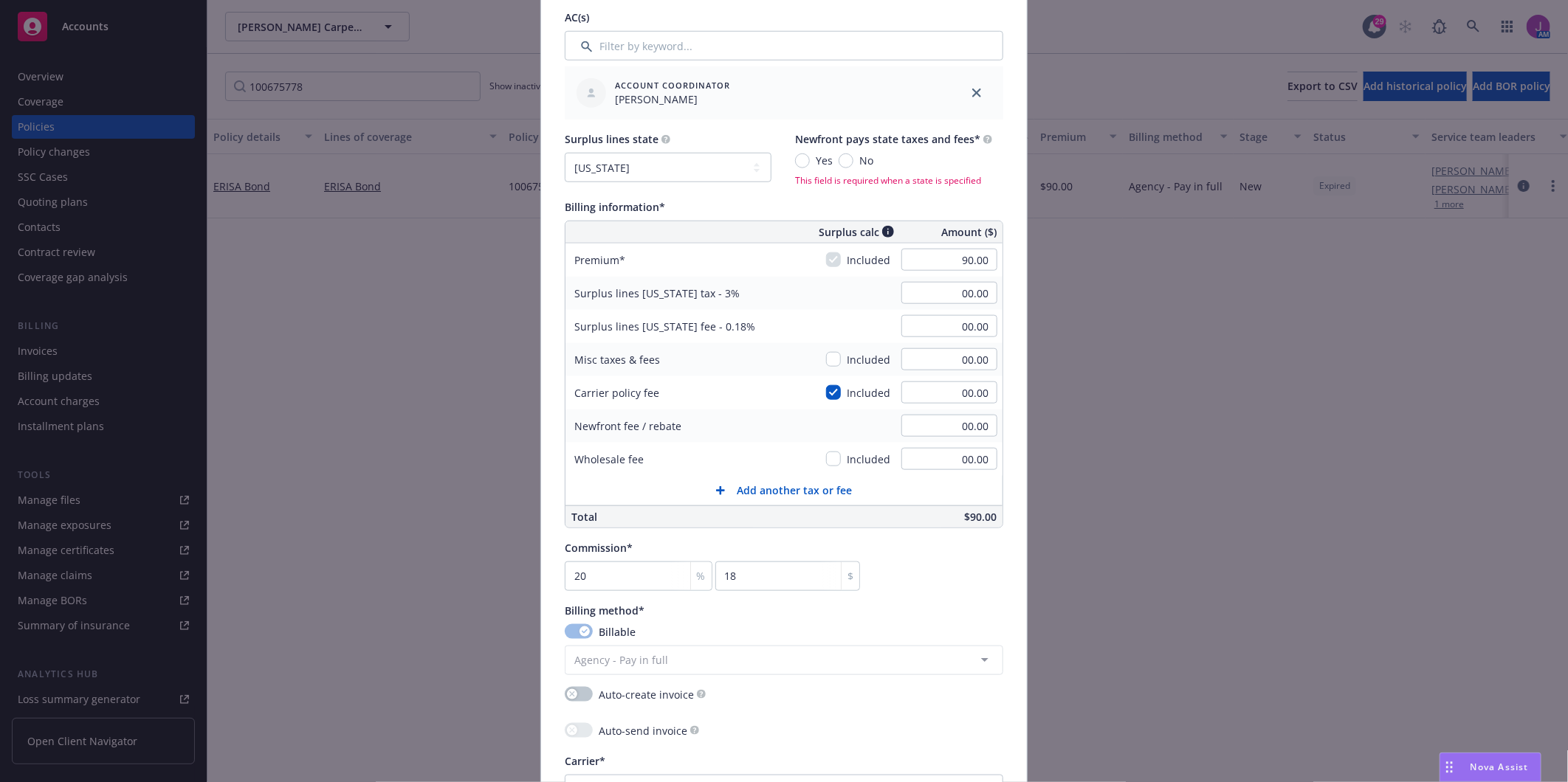
scroll to position [647, 0]
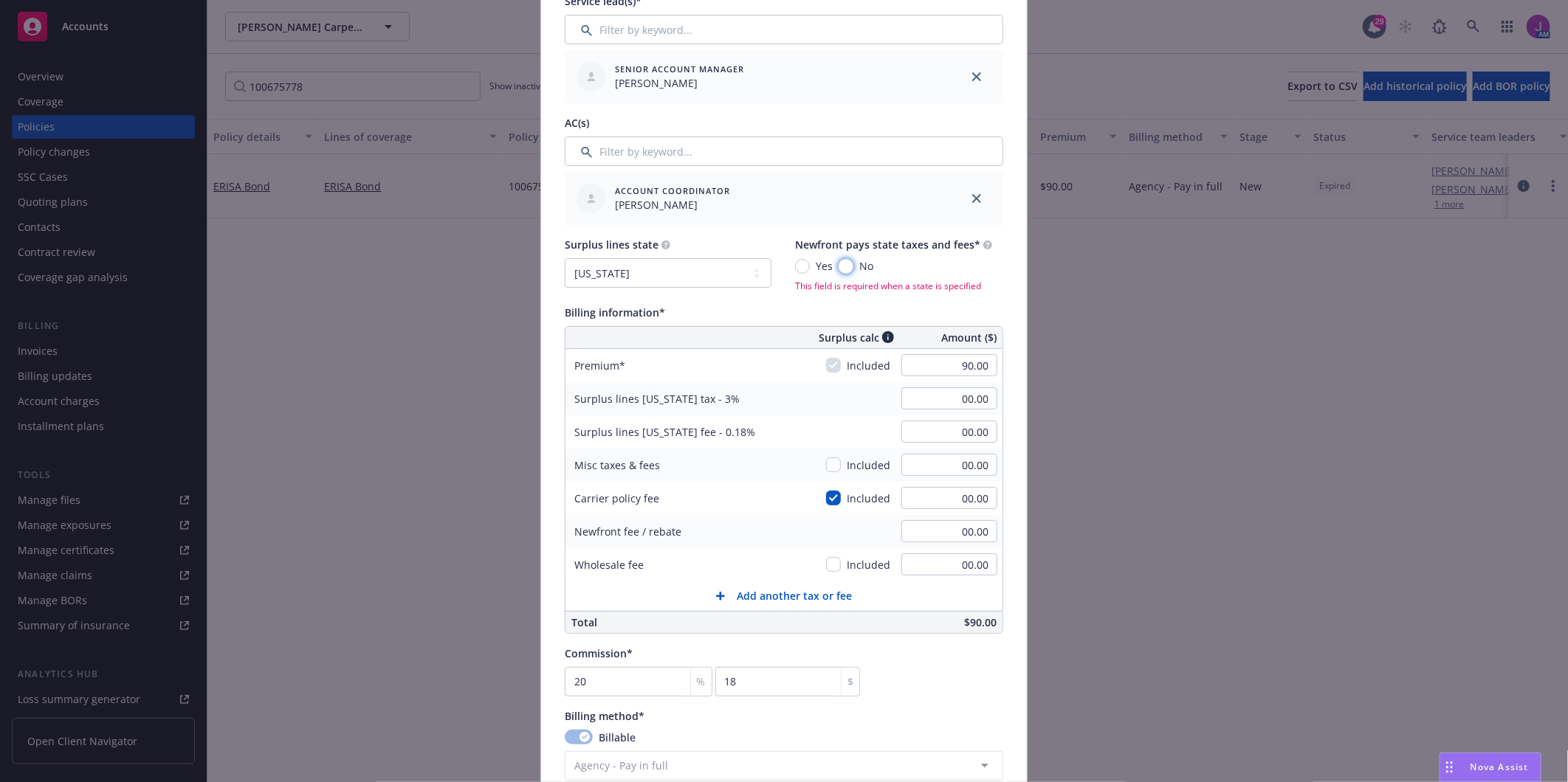
click at [845, 268] on input "No" at bounding box center [846, 266] width 15 height 15
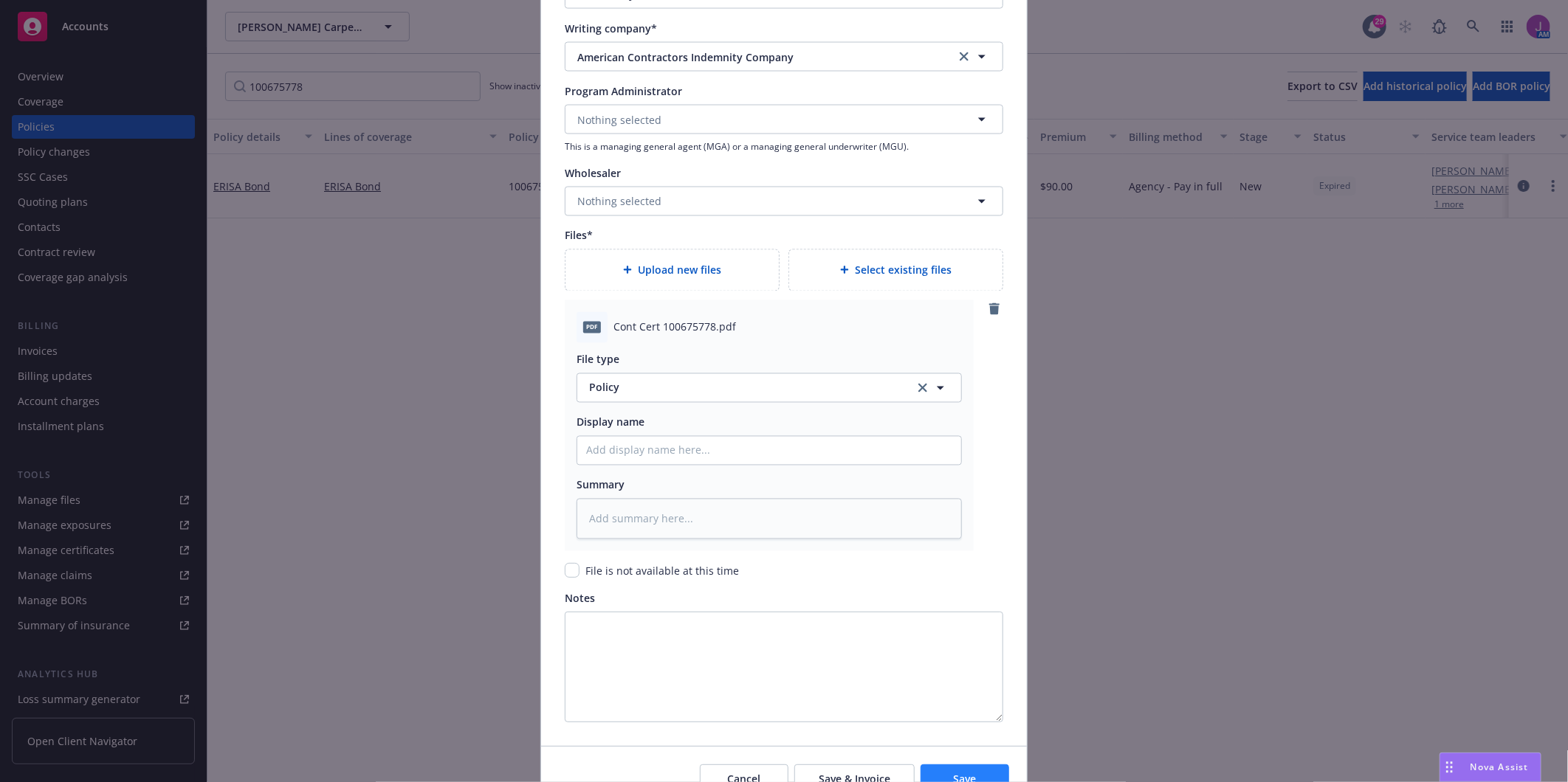
scroll to position [1623, 0]
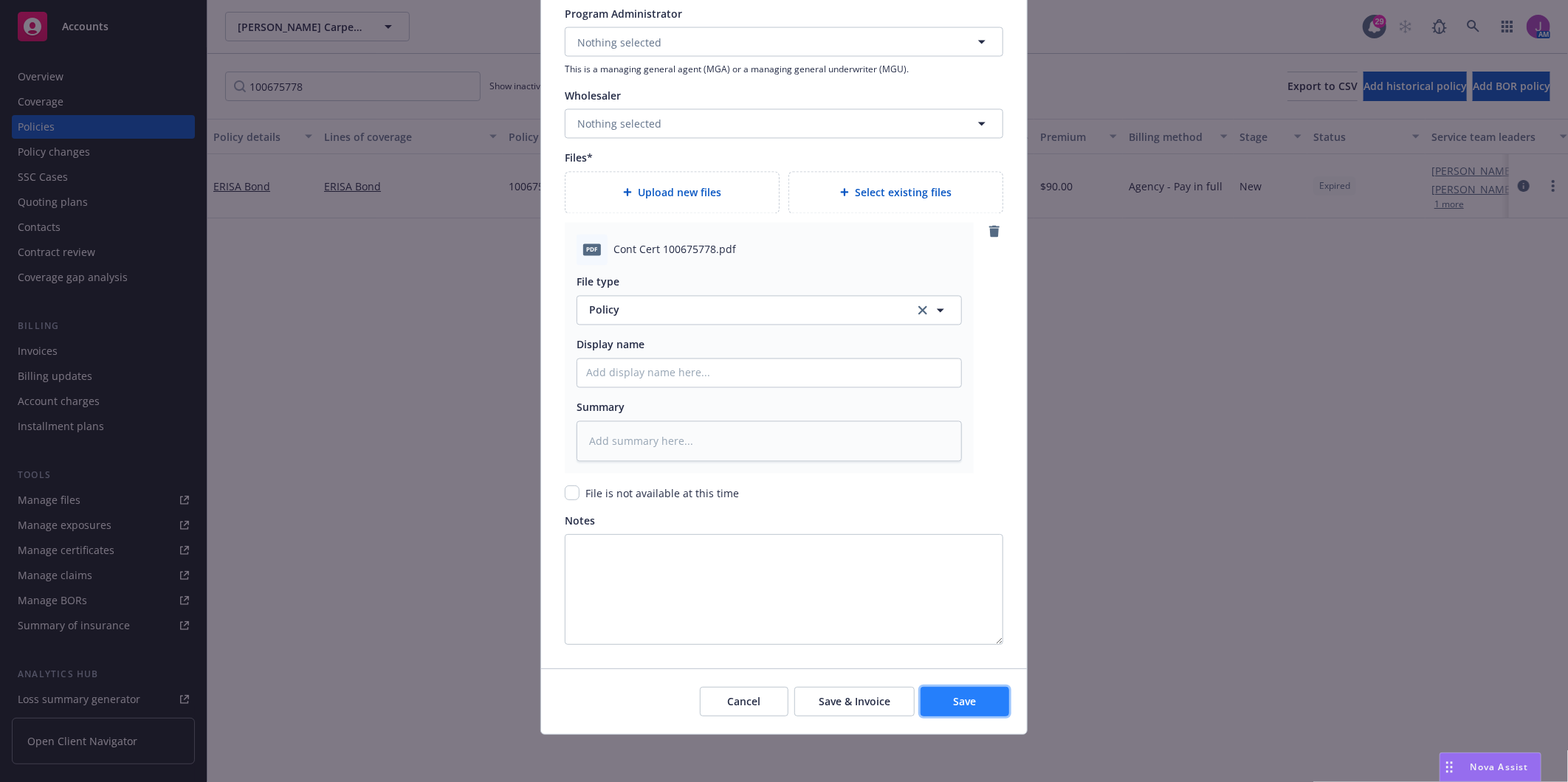
click at [963, 712] on button "Save" at bounding box center [965, 702] width 88 height 30
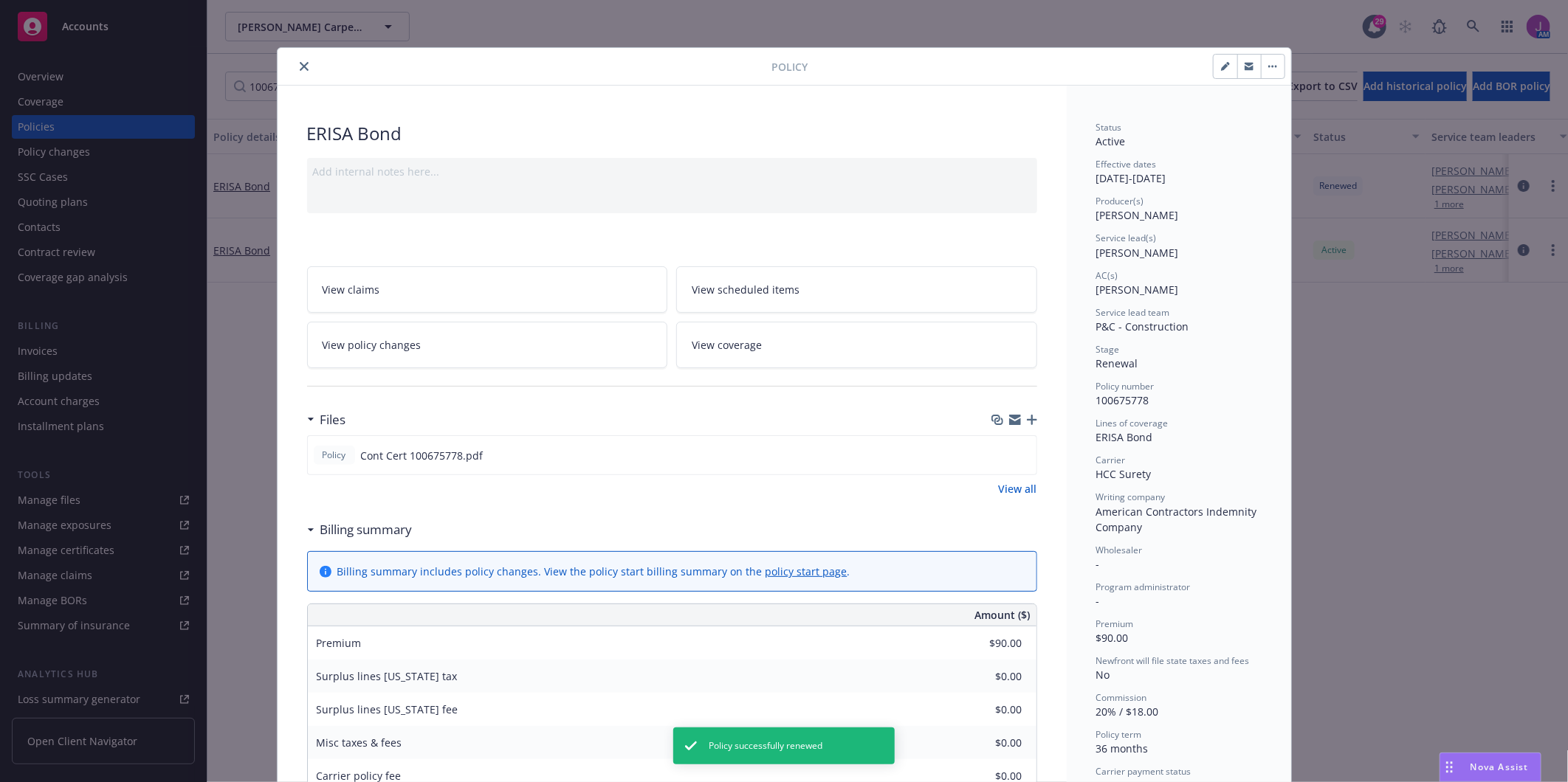
click at [301, 65] on icon "close" at bounding box center [304, 67] width 9 height 9
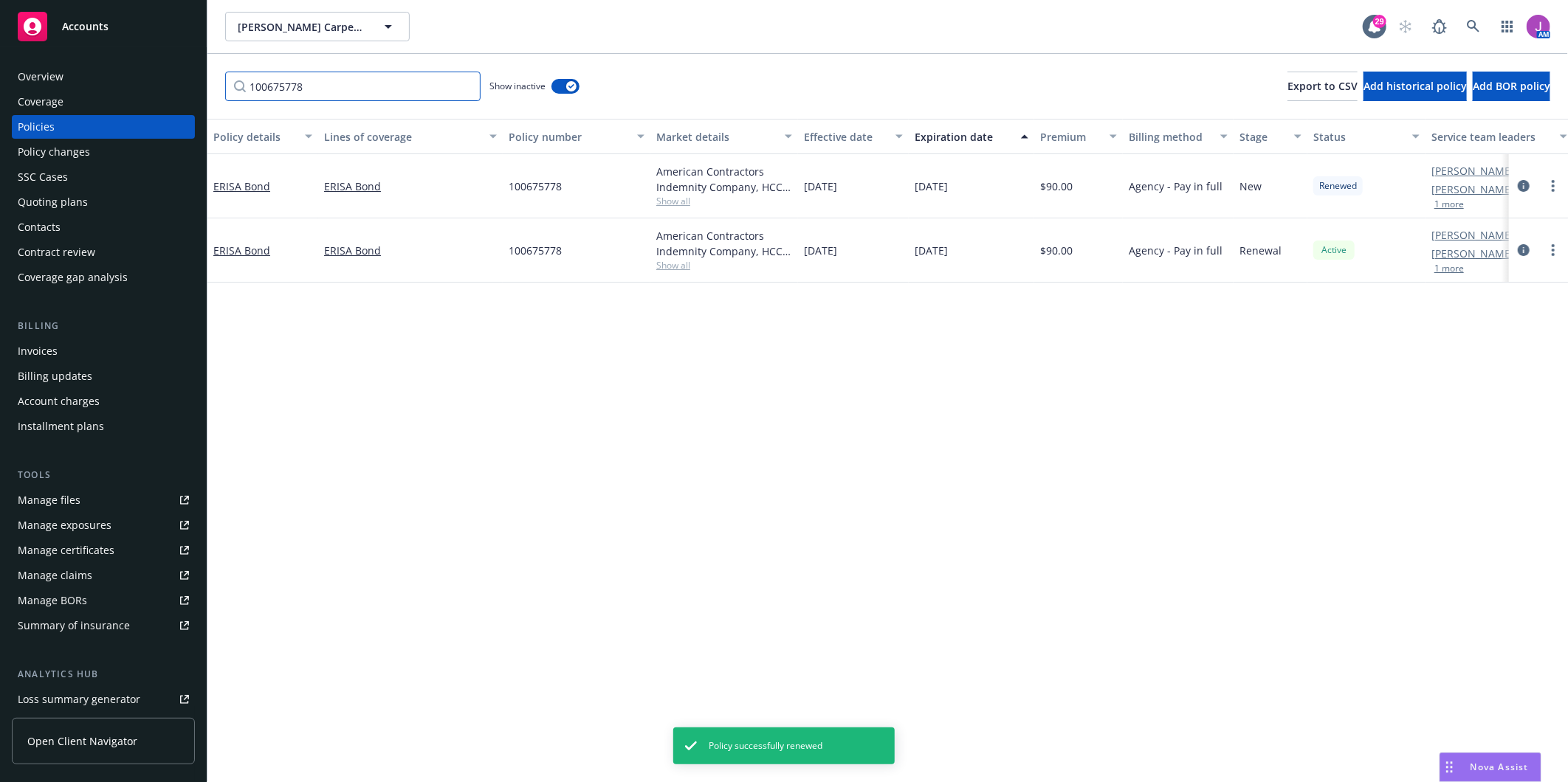
click at [467, 84] on input "100675778" at bounding box center [353, 87] width 255 height 30
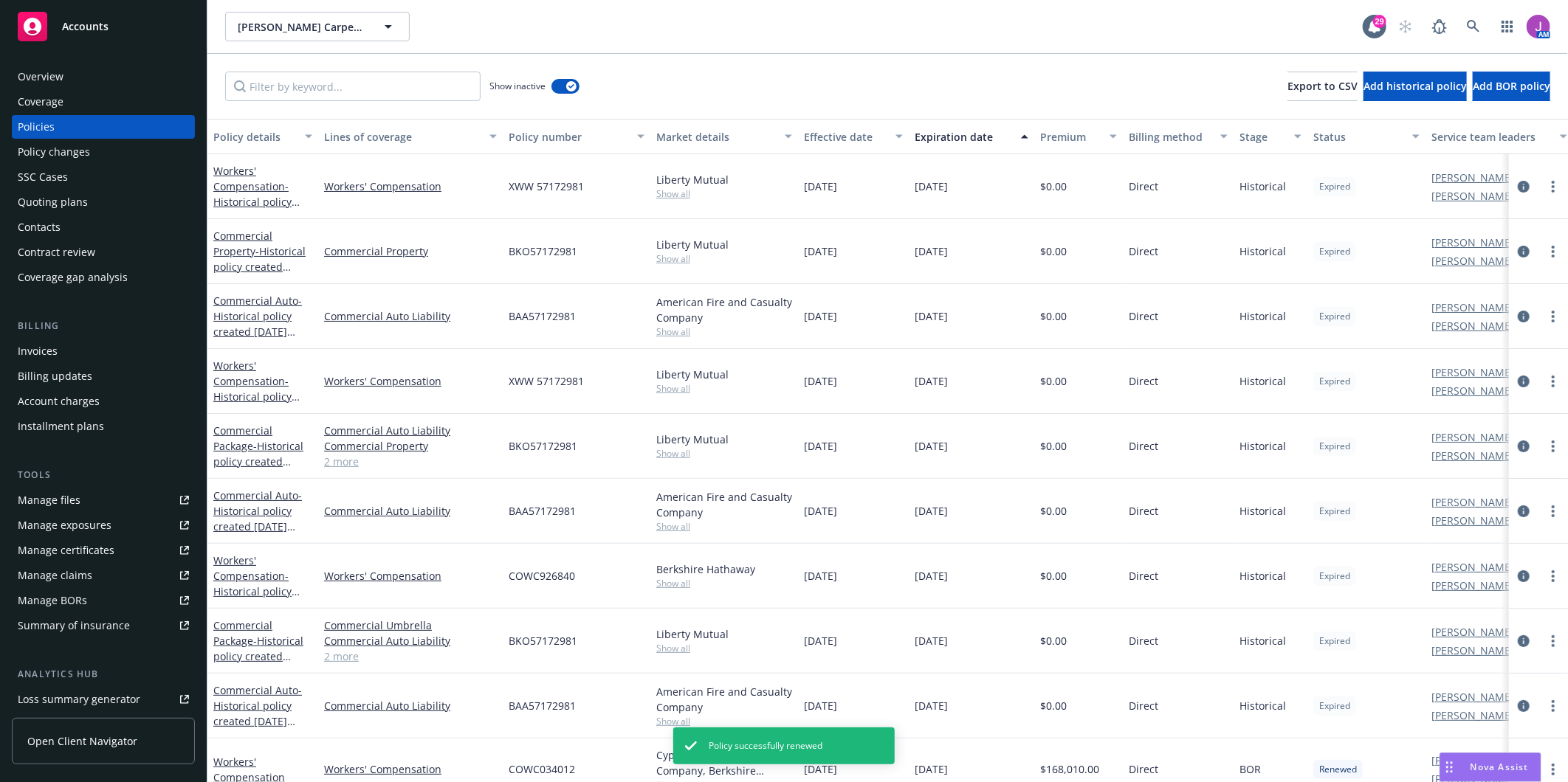
click at [578, 91] on div "Show inactive" at bounding box center [534, 87] width 90 height 30
click at [569, 86] on icon "button" at bounding box center [572, 86] width 6 height 5
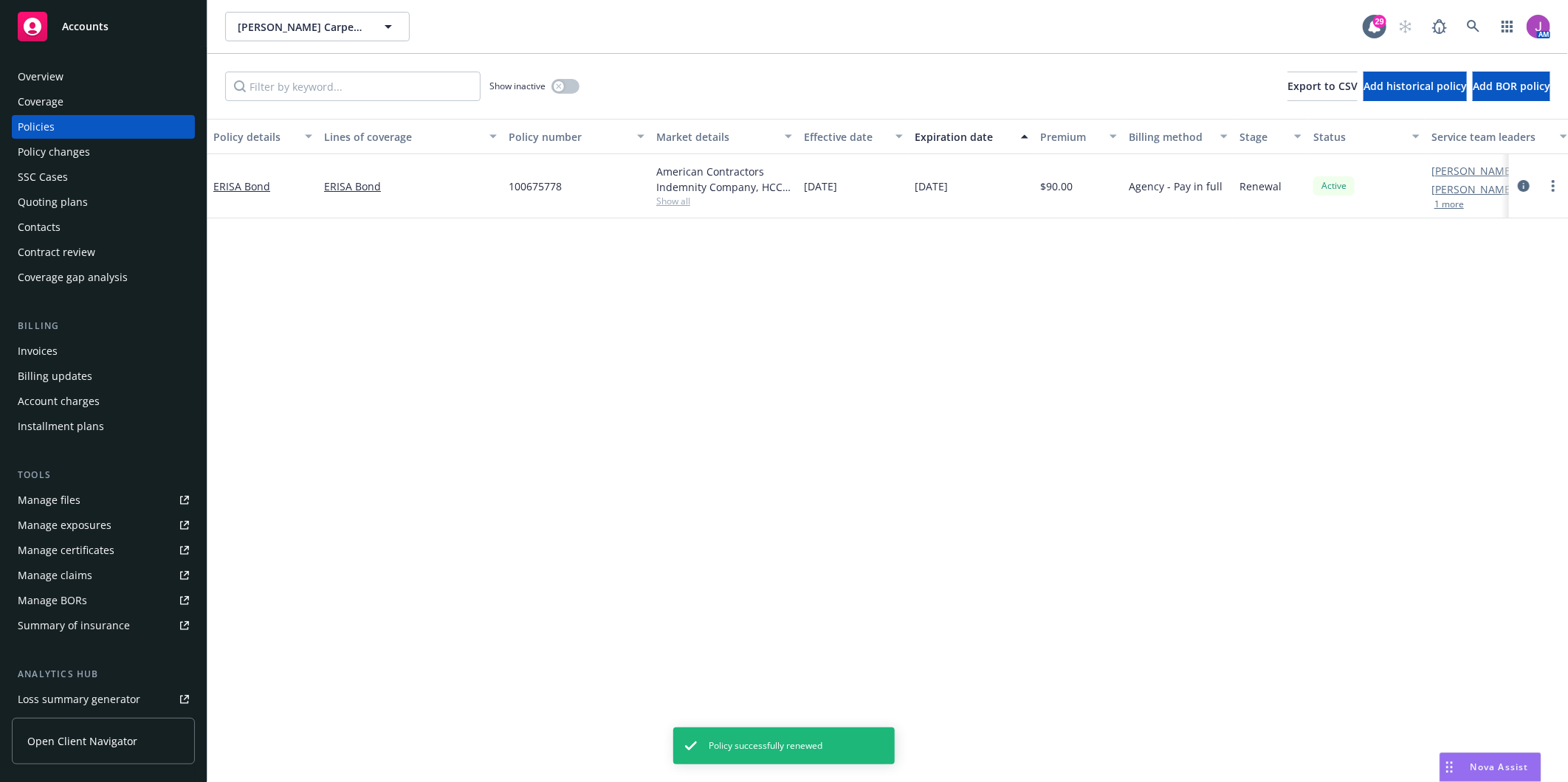
click at [695, 376] on div "Policy details Lines of coverage Policy number Market details Effective date Ex…" at bounding box center [887, 451] width 1360 height 664
click at [286, 23] on span "Colletta Carpet Cleaning and Janitorial Services, Inc." at bounding box center [301, 27] width 128 height 16
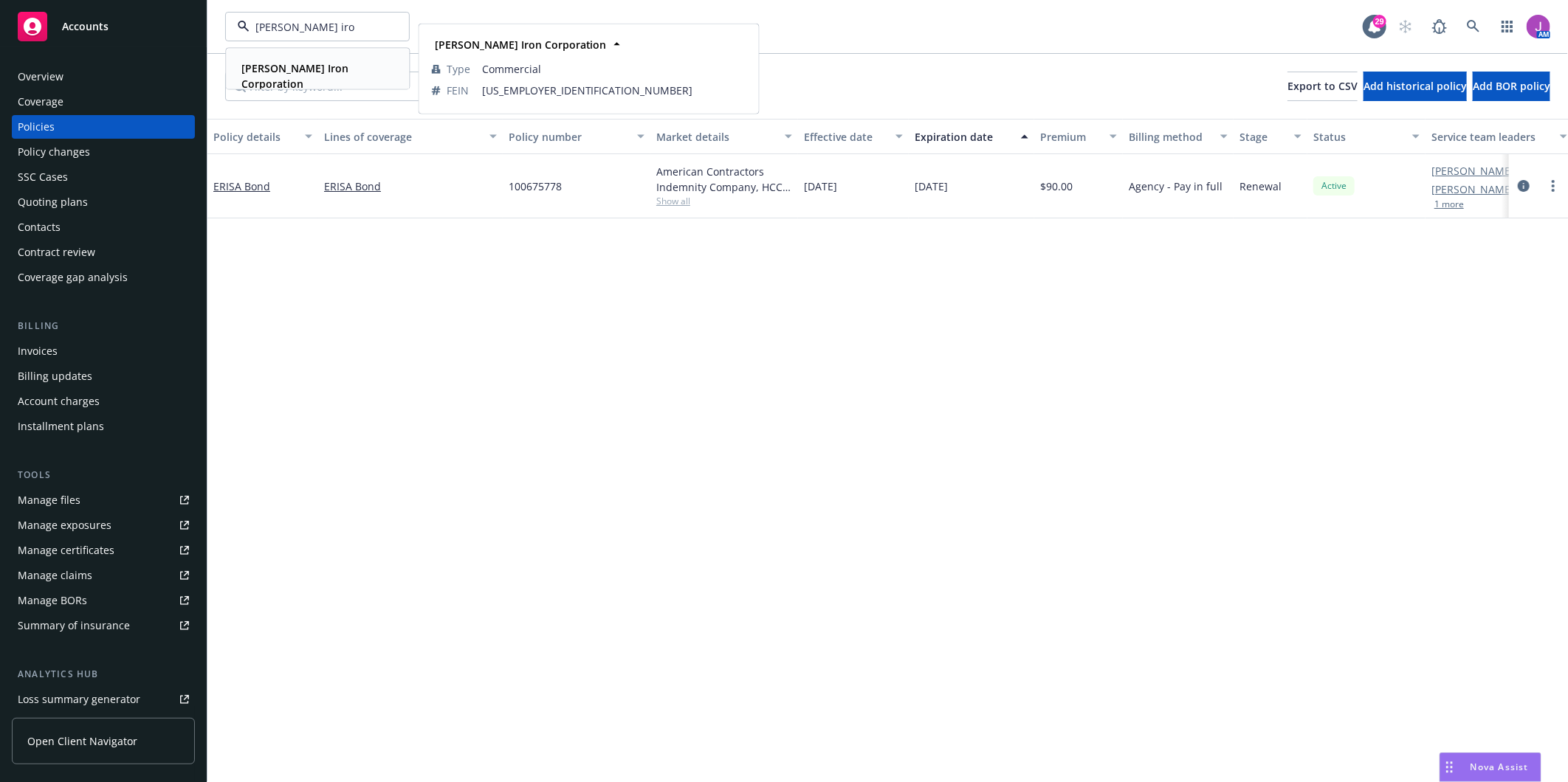
click at [283, 81] on div "Schroeder Iron Corporation Type Commercial FEIN 95-4437395" at bounding box center [317, 75] width 182 height 55
click at [340, 23] on span "[PERSON_NAME] Iron Corporation" at bounding box center [301, 27] width 128 height 16
click at [319, 55] on div "Schroeder Iron Corporation Type Commercial FEIN 95-4437395" at bounding box center [317, 75] width 182 height 55
click at [1556, 189] on link "more" at bounding box center [1553, 185] width 18 height 18
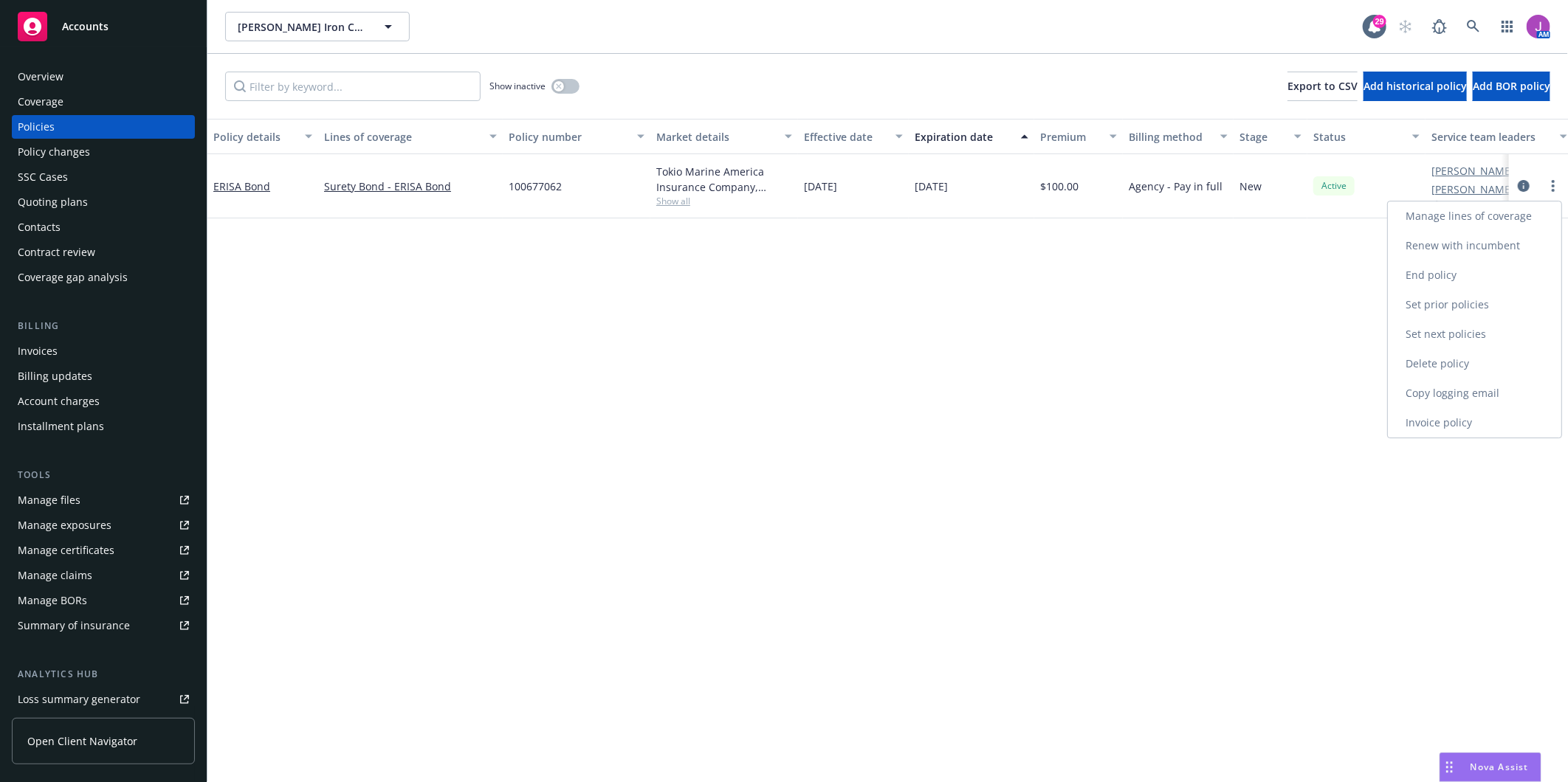
click at [1457, 244] on link "Renew with incumbent" at bounding box center [1475, 246] width 173 height 30
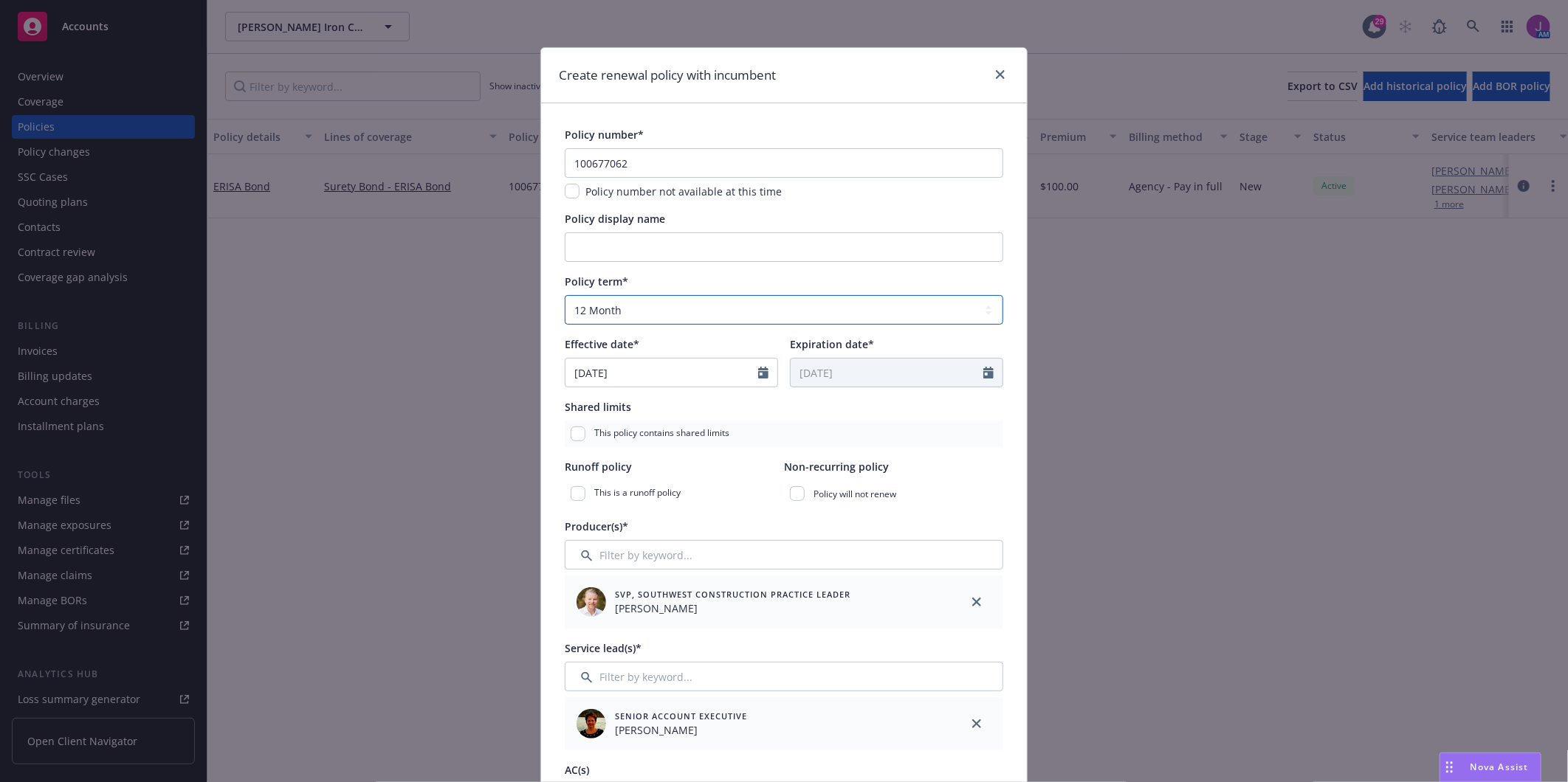
click at [613, 305] on select "Select policy term 12 Month 6 Month 4 Month 3 Month 2 Month 1 Month 36 Month (3…" at bounding box center [784, 310] width 439 height 30
click at [565, 295] on select "Select policy term 12 Month 6 Month 4 Month 3 Month 2 Month 1 Month 36 Month (3…" at bounding box center [784, 310] width 439 height 30
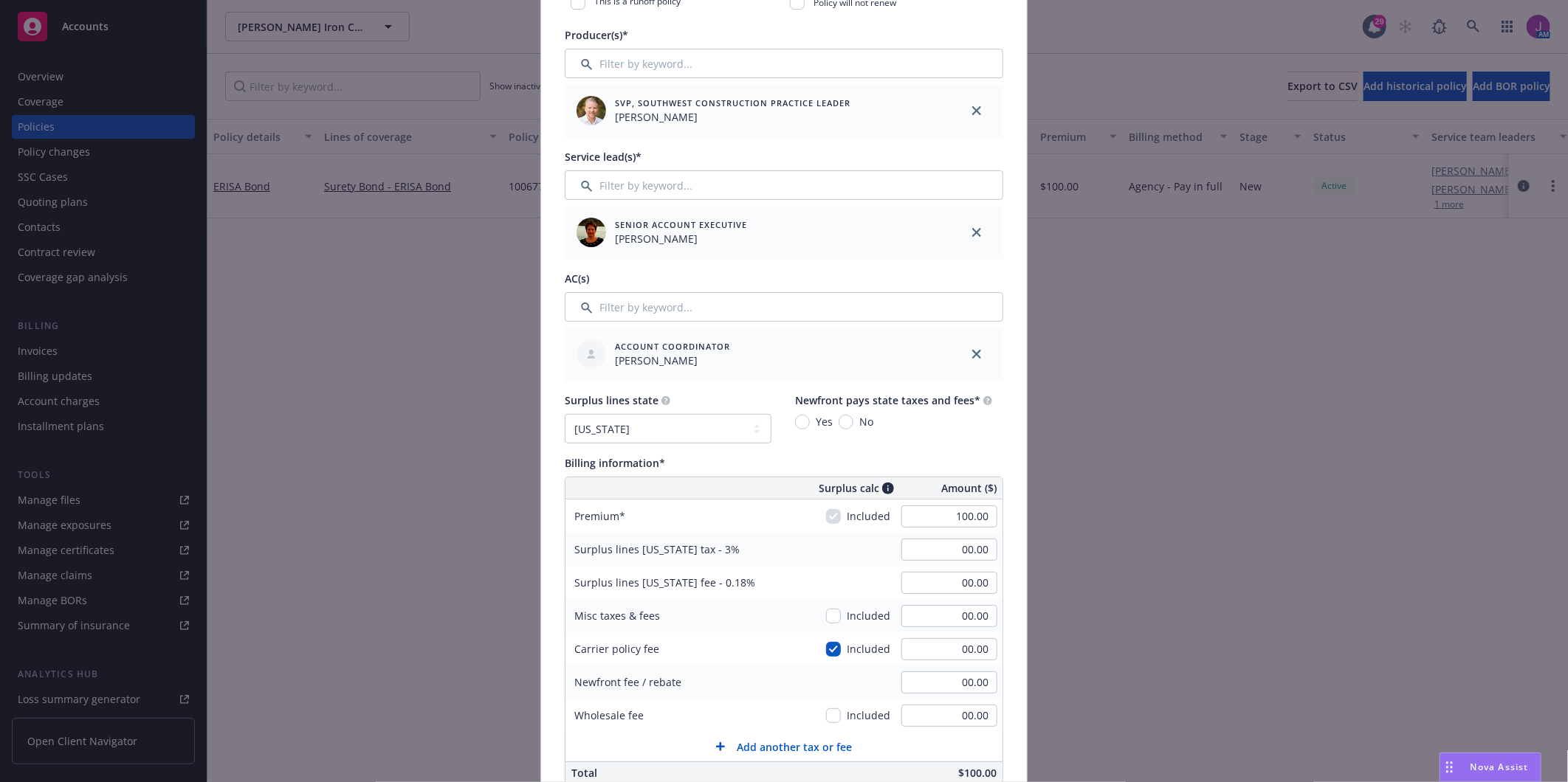
scroll to position [573, 0]
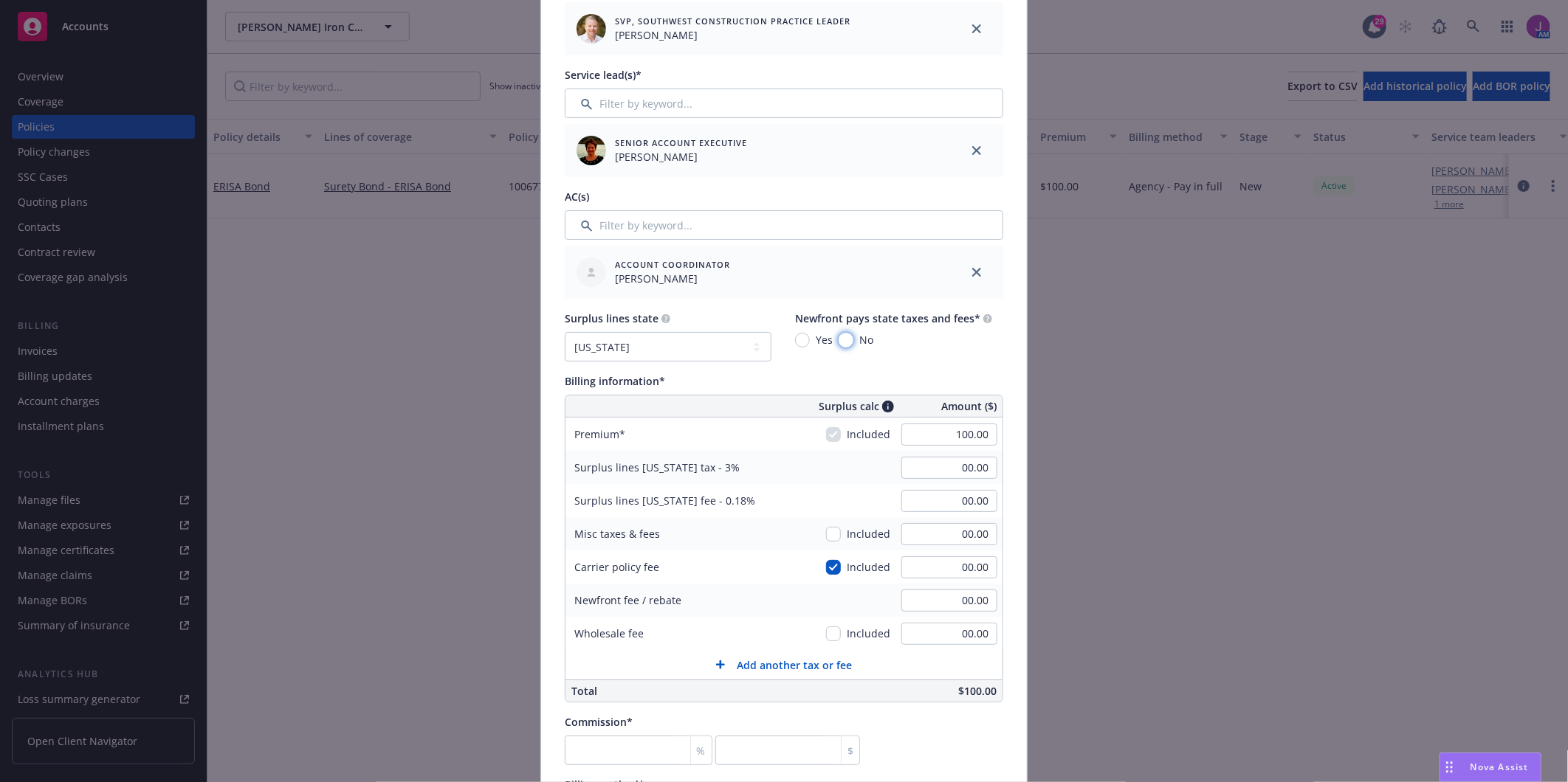
click at [839, 343] on input "No" at bounding box center [846, 341] width 15 height 15
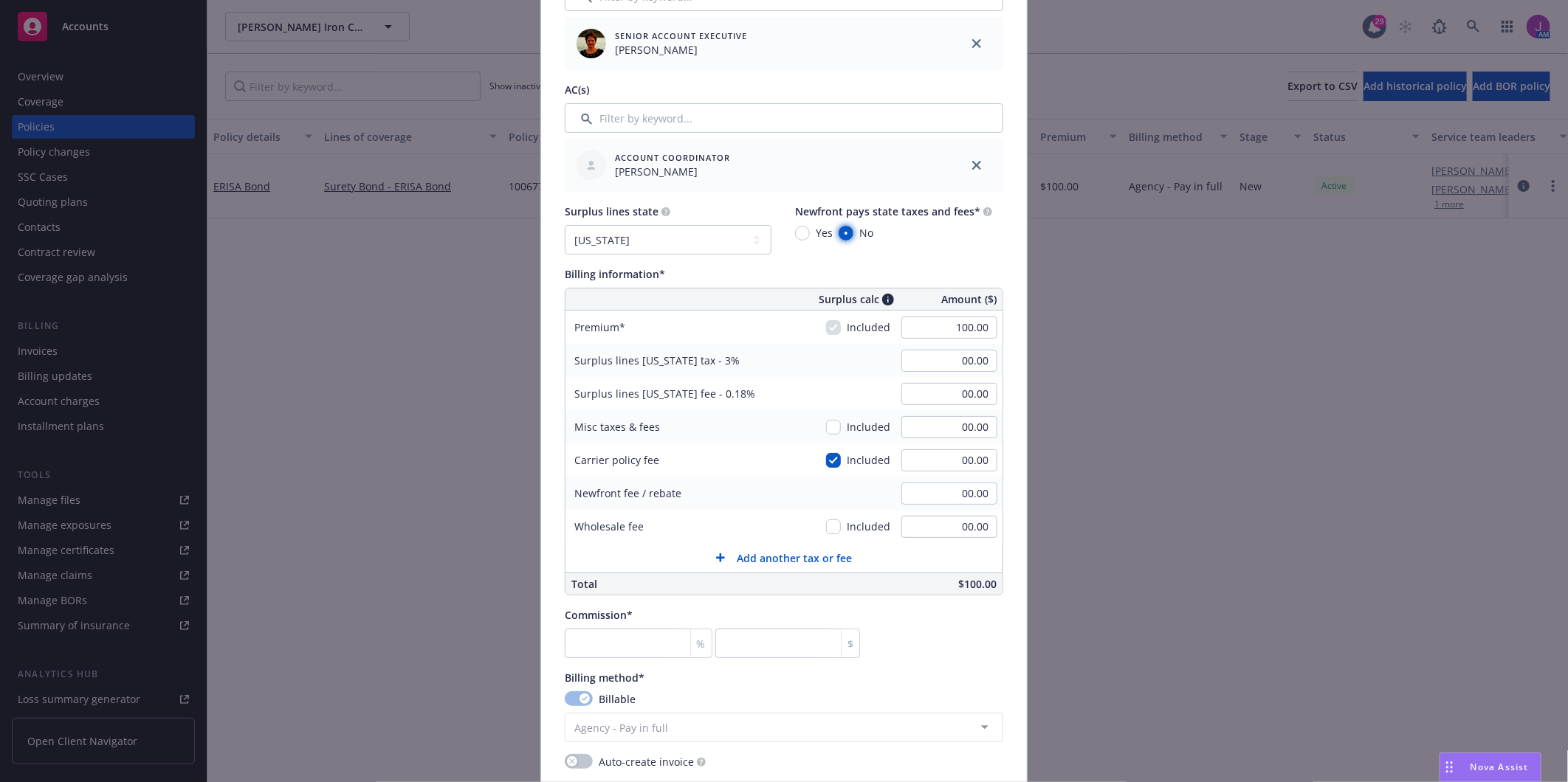
scroll to position [820, 0]
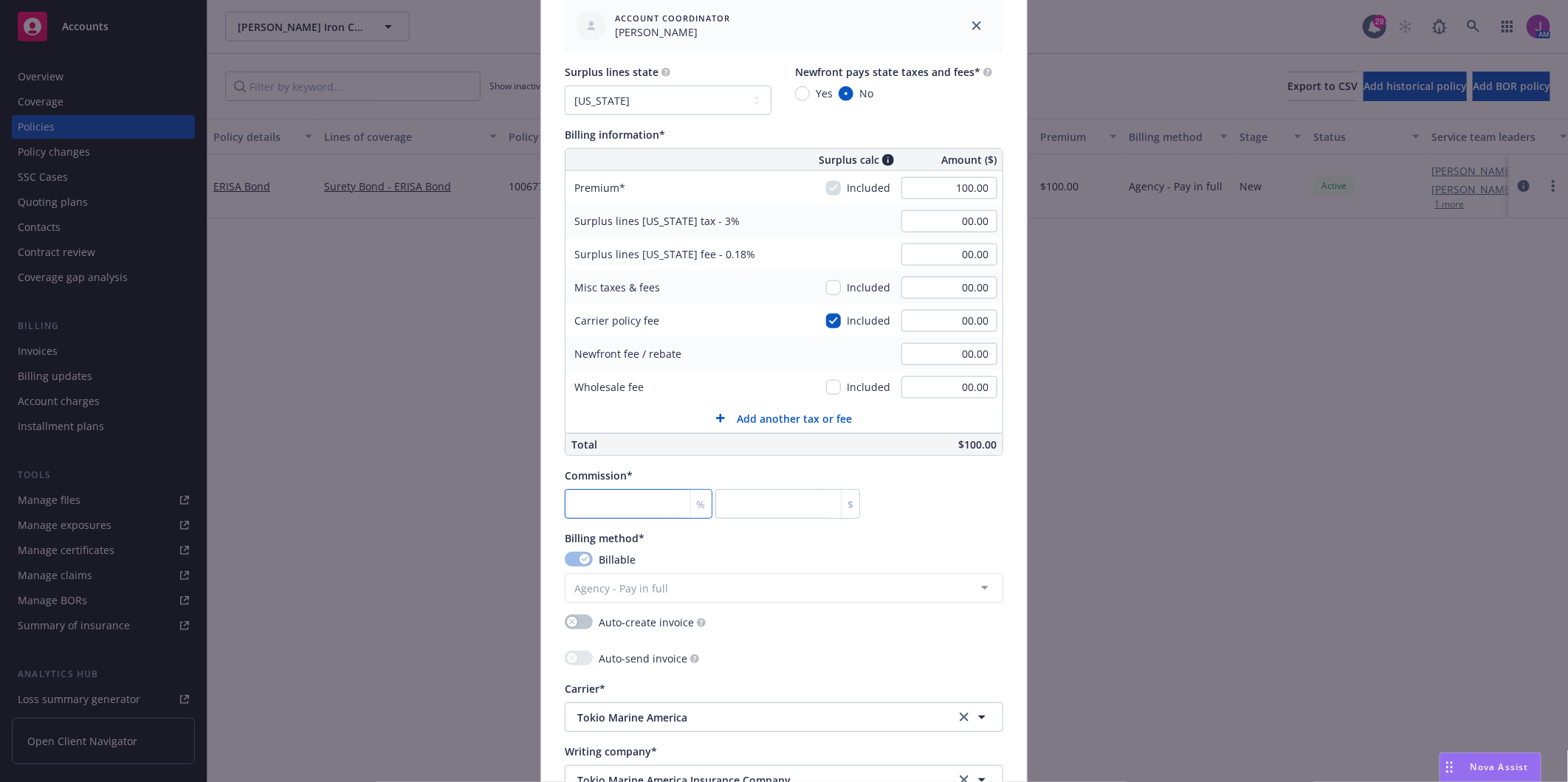
click at [618, 504] on input "number" at bounding box center [639, 505] width 148 height 30
click at [962, 490] on div "Commission* 20 % 20 $" at bounding box center [784, 493] width 439 height 51
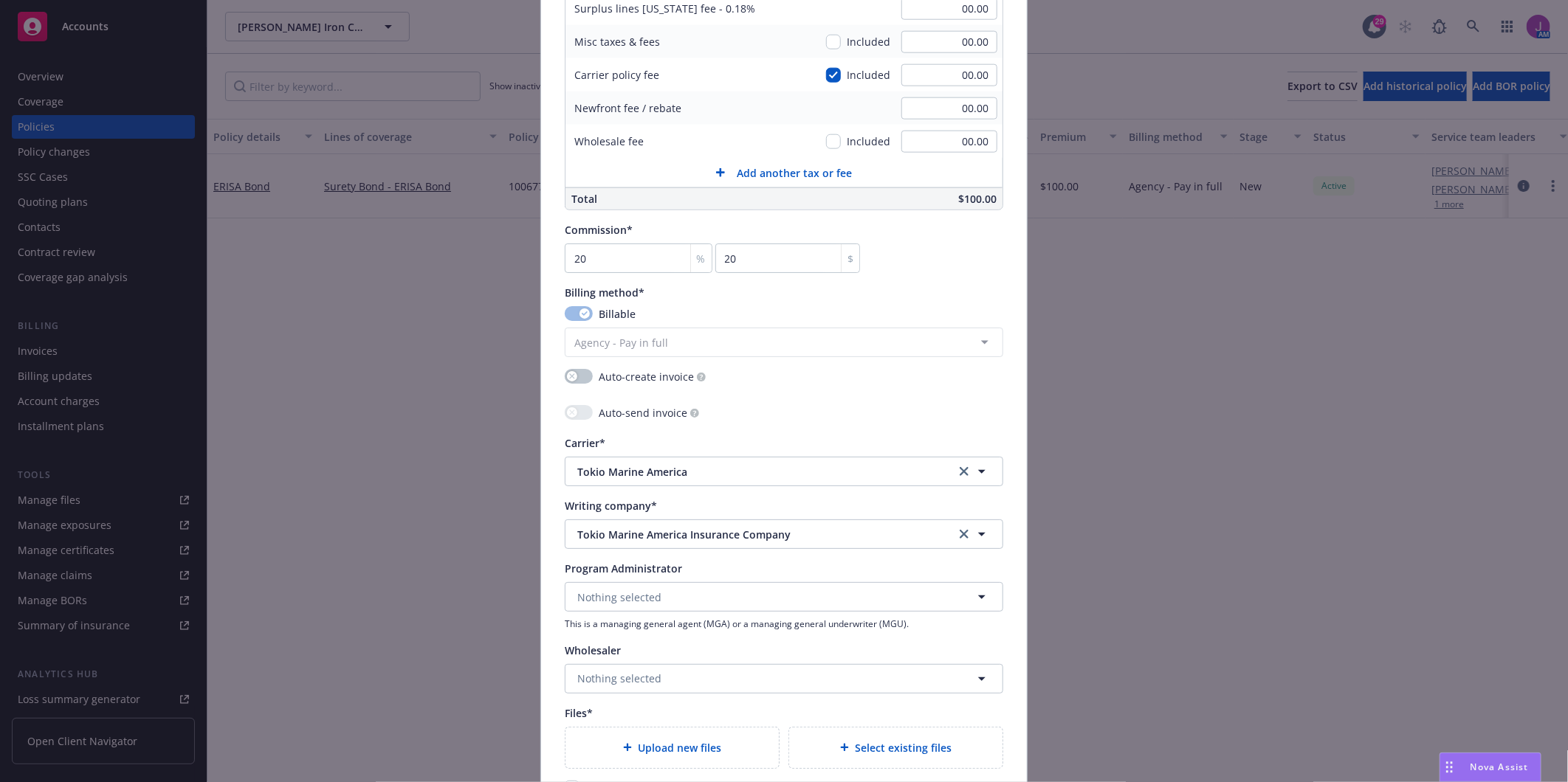
scroll to position [1230, 0]
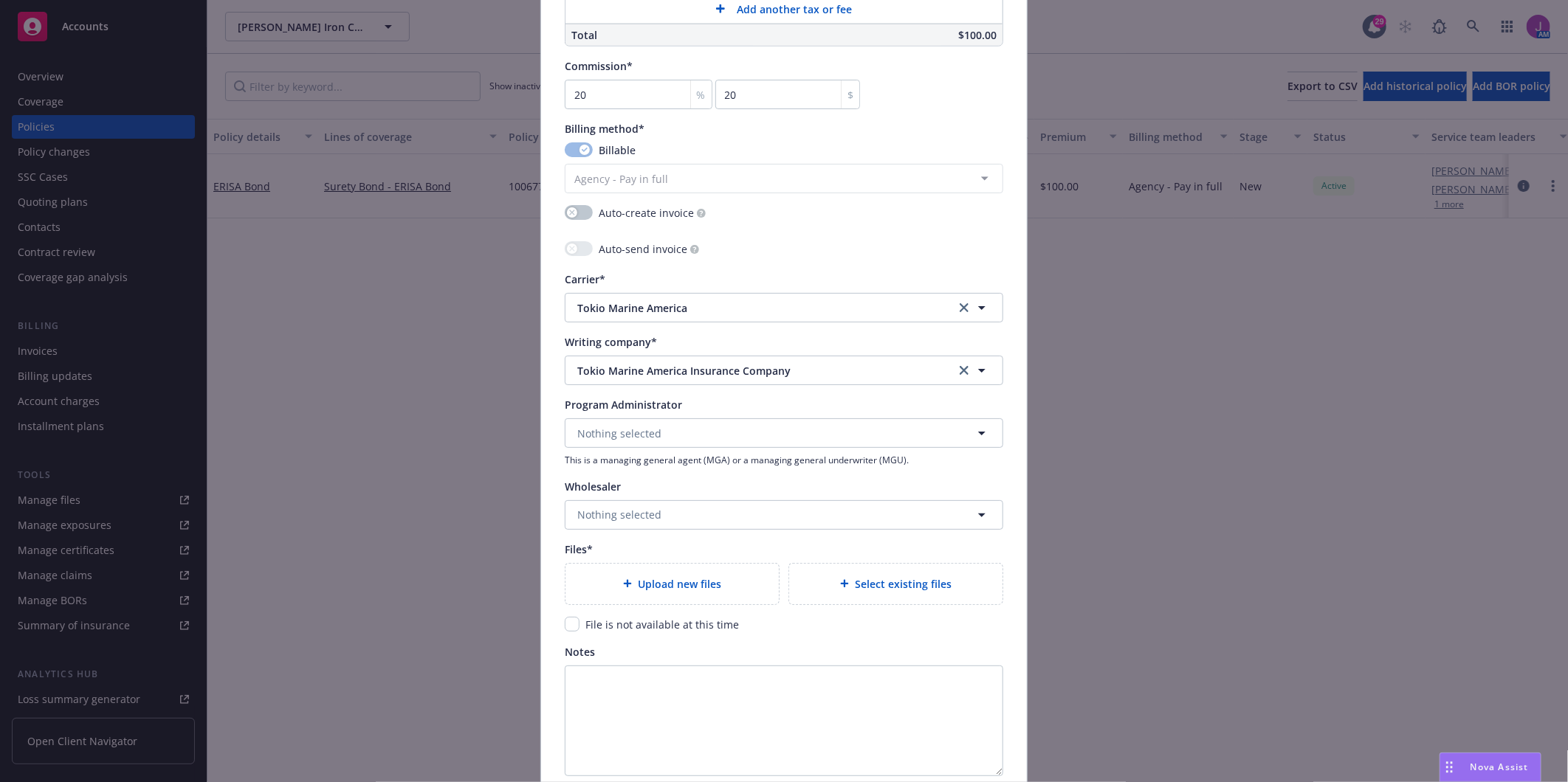
click at [661, 570] on div "Upload new files" at bounding box center [671, 585] width 213 height 41
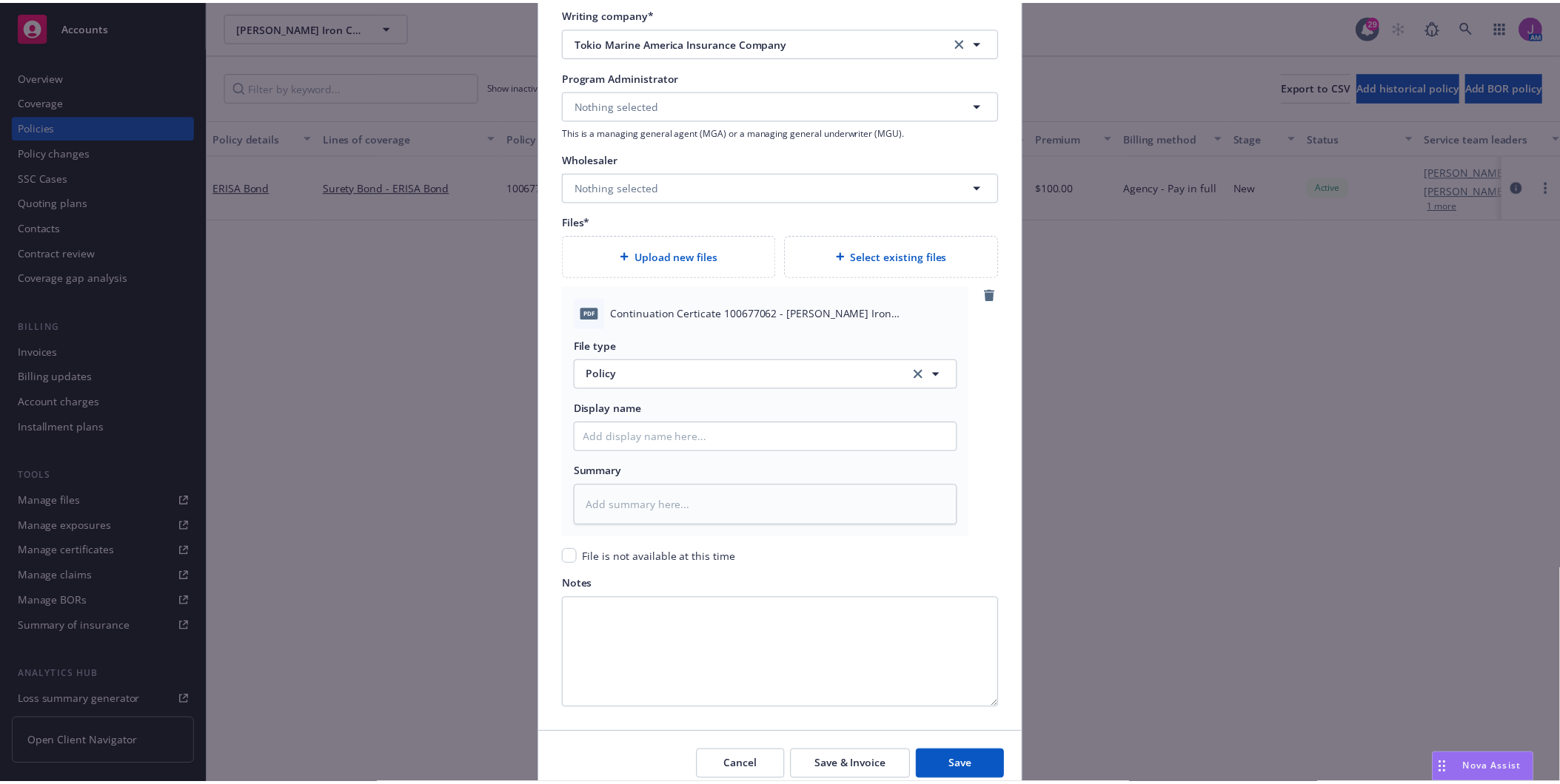
scroll to position [1627, 0]
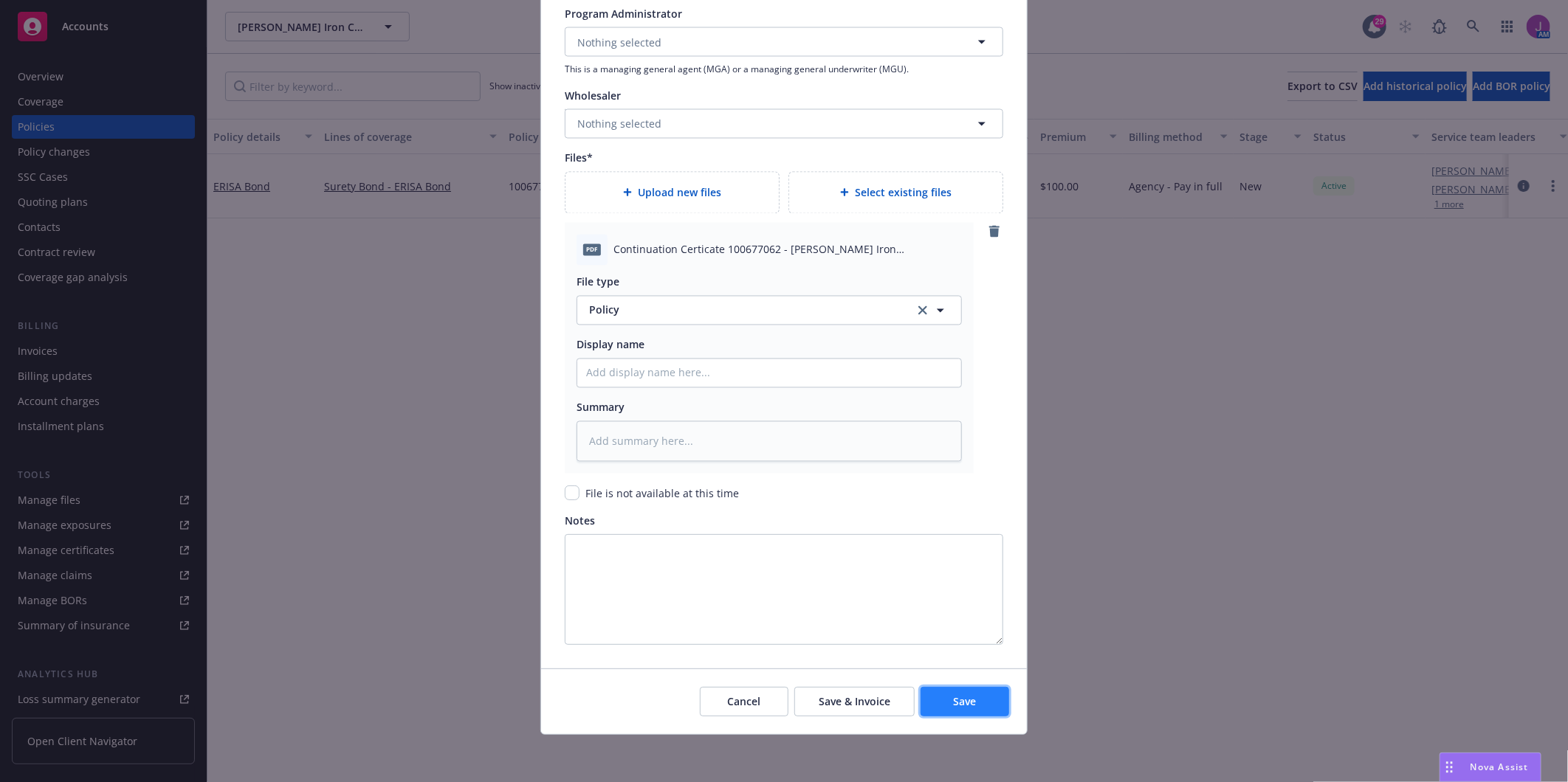
click at [942, 707] on button "Save" at bounding box center [965, 702] width 88 height 30
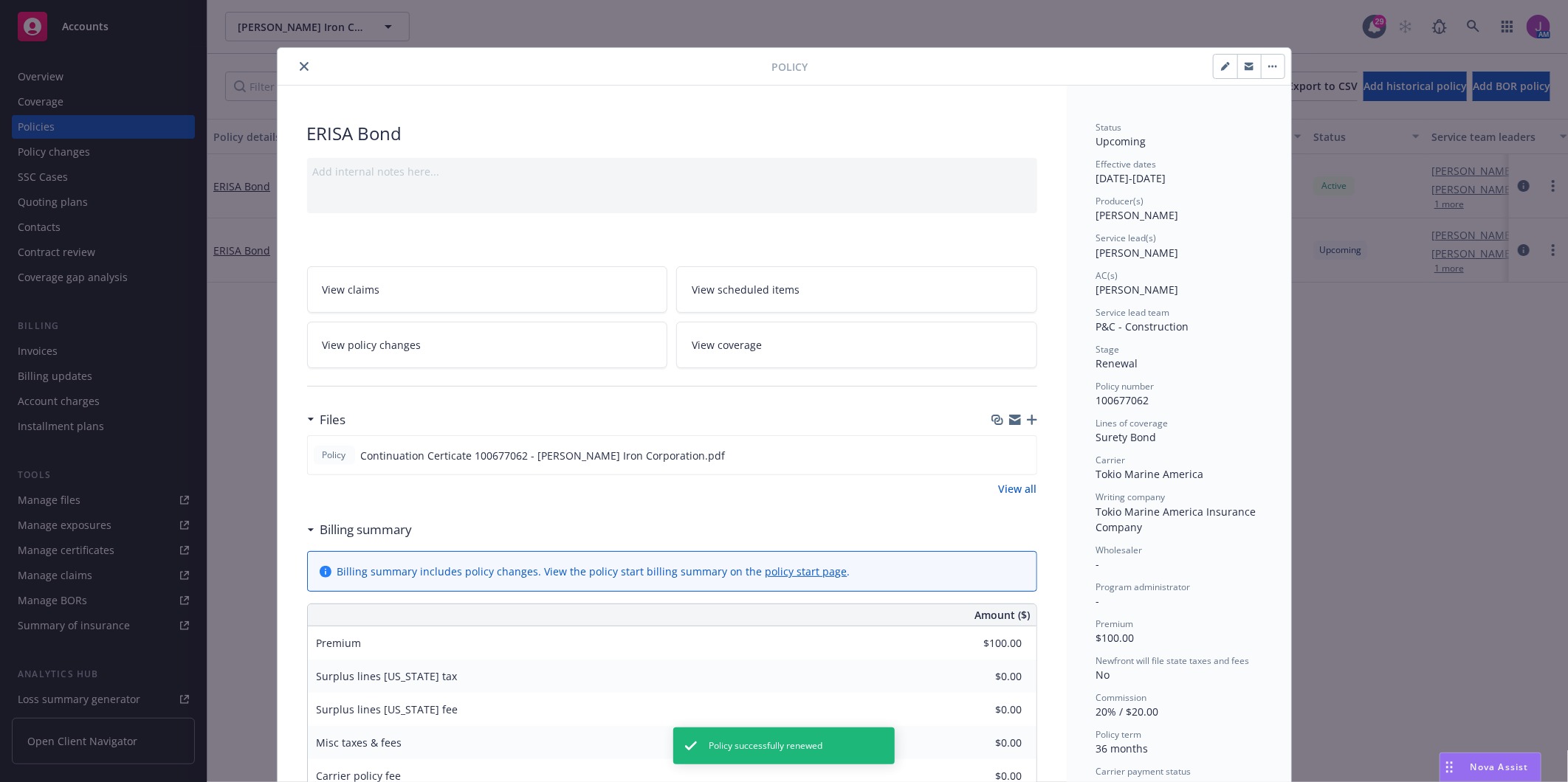
click at [300, 68] on icon "close" at bounding box center [304, 67] width 9 height 9
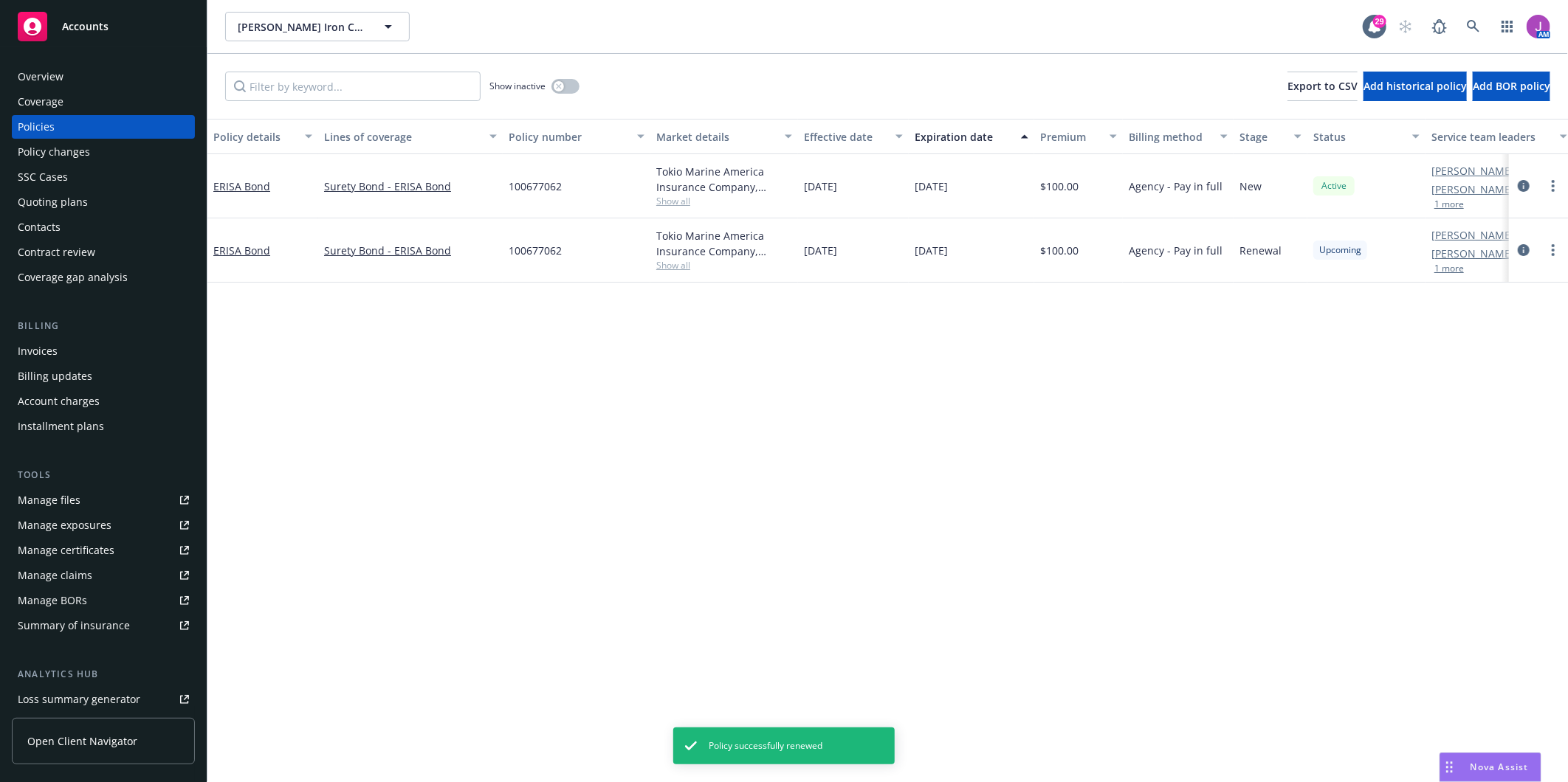
click at [660, 276] on div "Tokio Marine America Insurance Company, Tokio Marine America Show all" at bounding box center [724, 250] width 148 height 64
click at [669, 265] on span "Show all" at bounding box center [724, 264] width 136 height 12
click at [1162, 390] on div "Policy details Lines of coverage Policy number Market details Effective date Ex…" at bounding box center [887, 451] width 1360 height 664
drag, startPoint x: 511, startPoint y: 249, endPoint x: 580, endPoint y: 257, distance: 69.5
click at [580, 257] on div "100677062" at bounding box center [576, 250] width 148 height 64
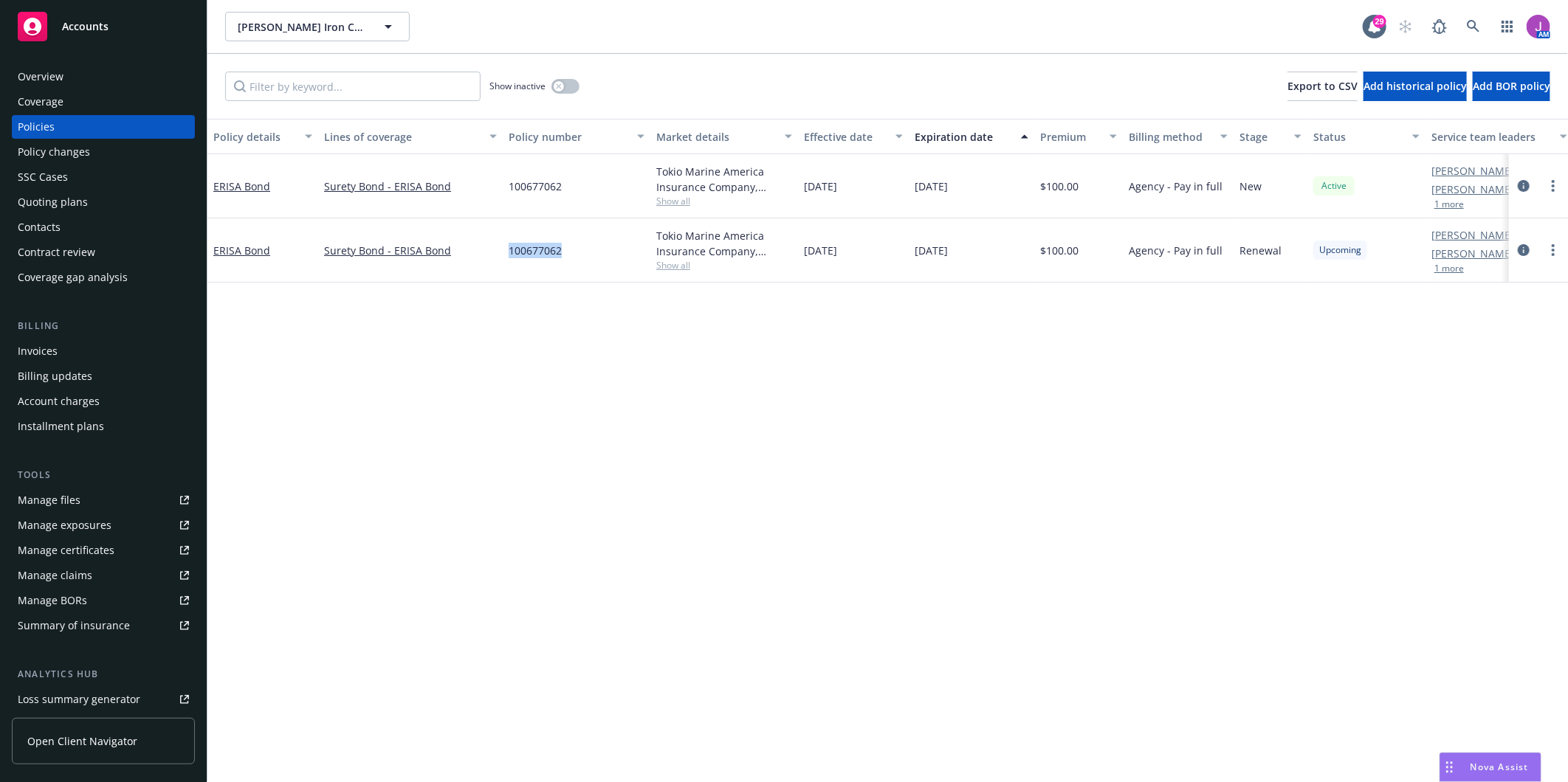
copy span "100677062"
click at [54, 219] on div "Contacts" at bounding box center [39, 227] width 43 height 23
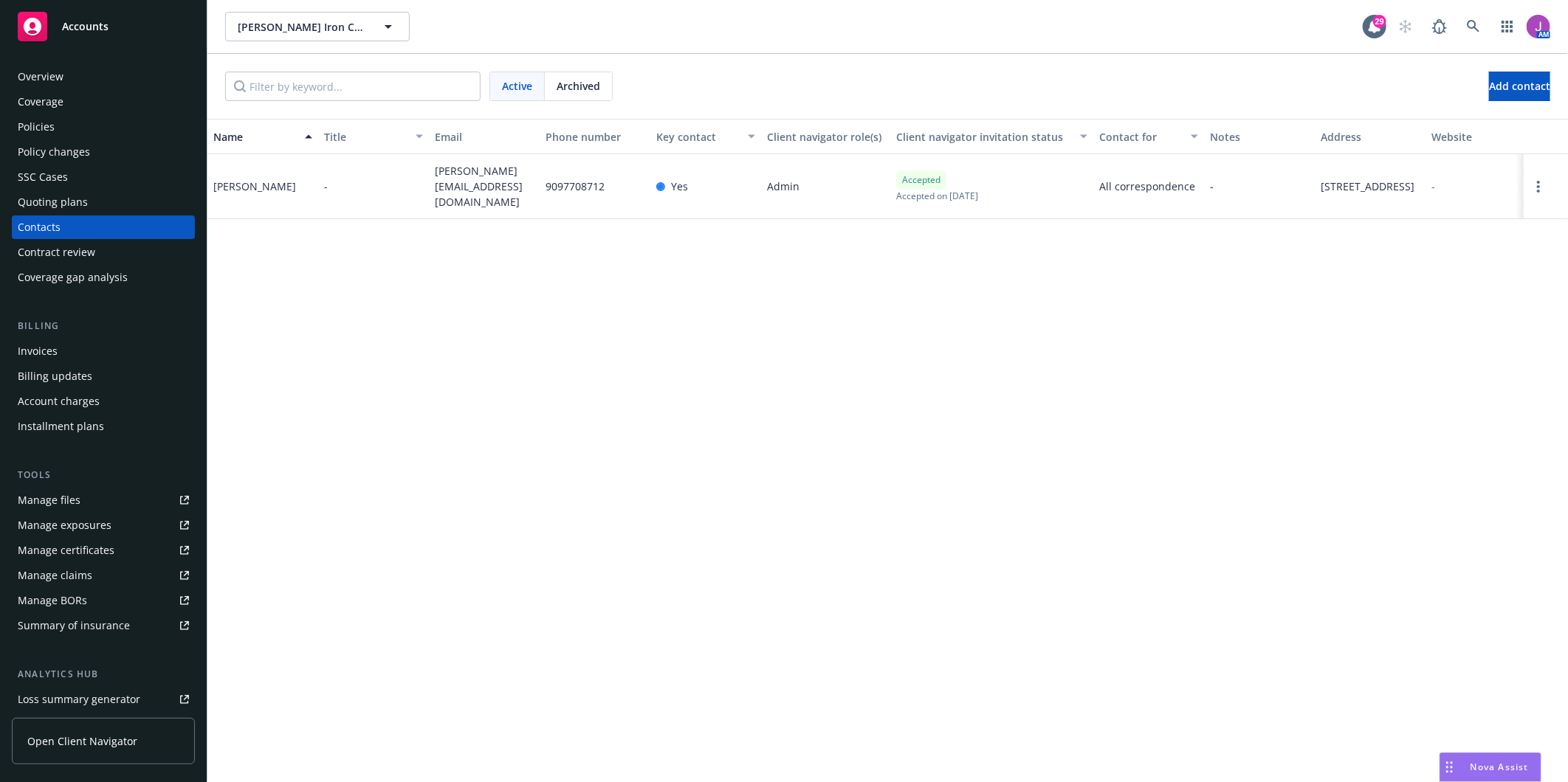
click at [55, 128] on div "Policies" at bounding box center [103, 127] width 171 height 23
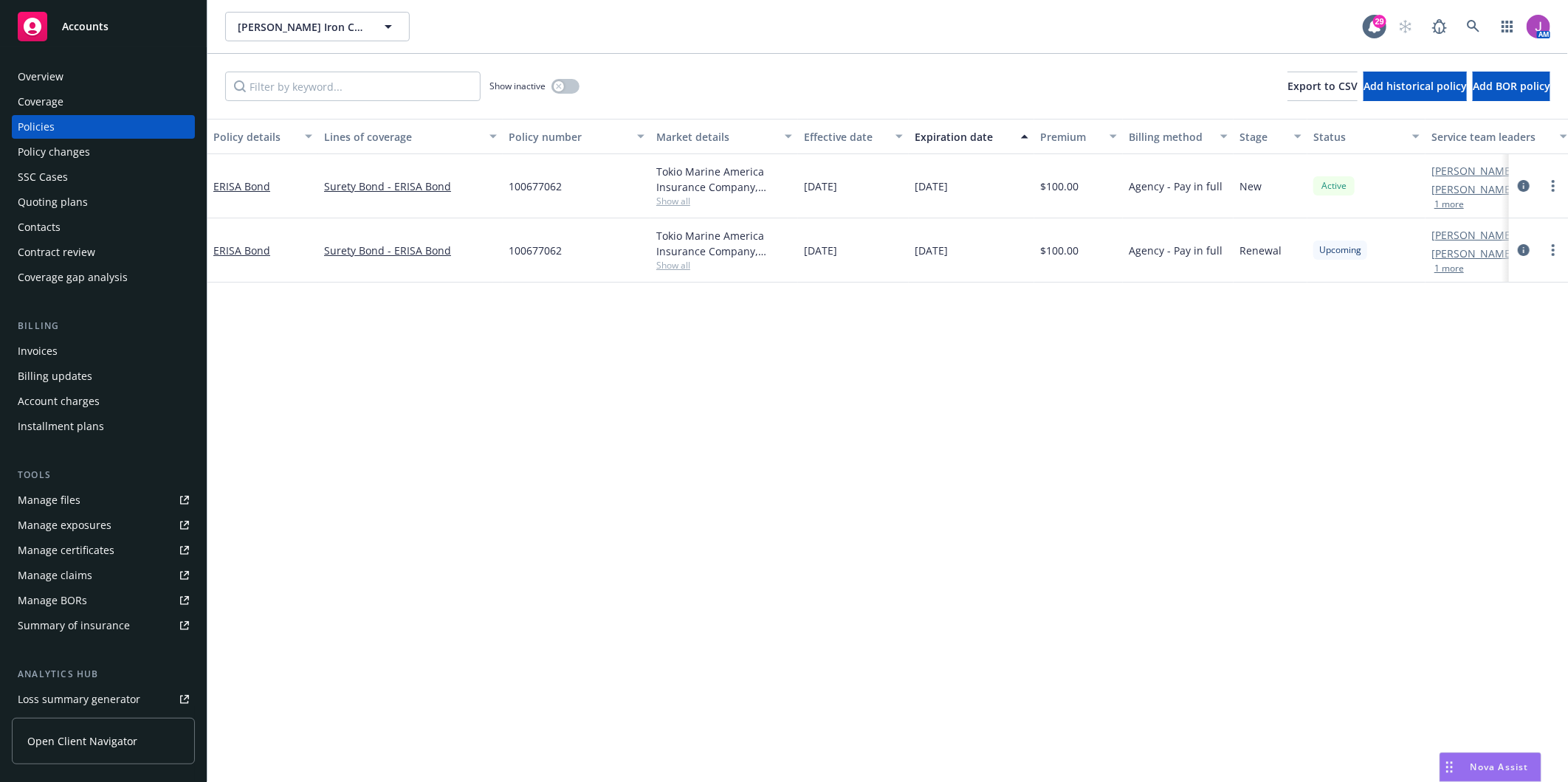
drag, startPoint x: 803, startPoint y: 248, endPoint x: 993, endPoint y: 263, distance: 190.6
click at [993, 263] on div "ERISA Bond Surety Bond - ERISA Bond 100677062 Tokio Marine America Insurance Co…" at bounding box center [920, 250] width 1425 height 64
copy div "08/15/2025 08/15/2028"
click at [683, 267] on span "Show all" at bounding box center [724, 264] width 136 height 12
drag, startPoint x: 507, startPoint y: 349, endPoint x: 622, endPoint y: 352, distance: 115.0
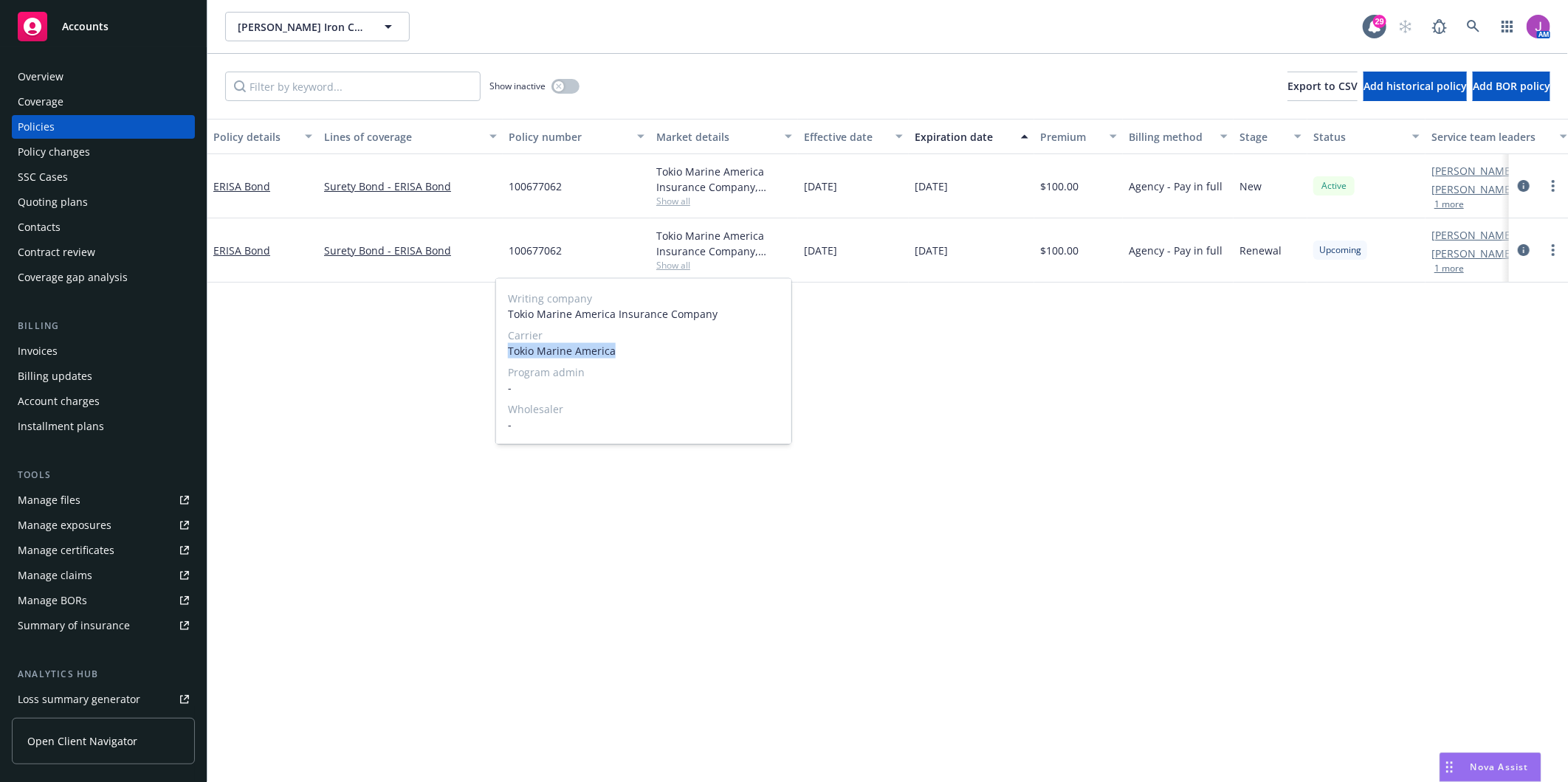
click at [622, 352] on span "Tokio Marine America" at bounding box center [644, 351] width 272 height 16
copy span "Tokio Marine America"
drag, startPoint x: 507, startPoint y: 244, endPoint x: 590, endPoint y: 257, distance: 84.0
click at [590, 257] on div "100677062" at bounding box center [576, 250] width 148 height 64
copy span "100677062"
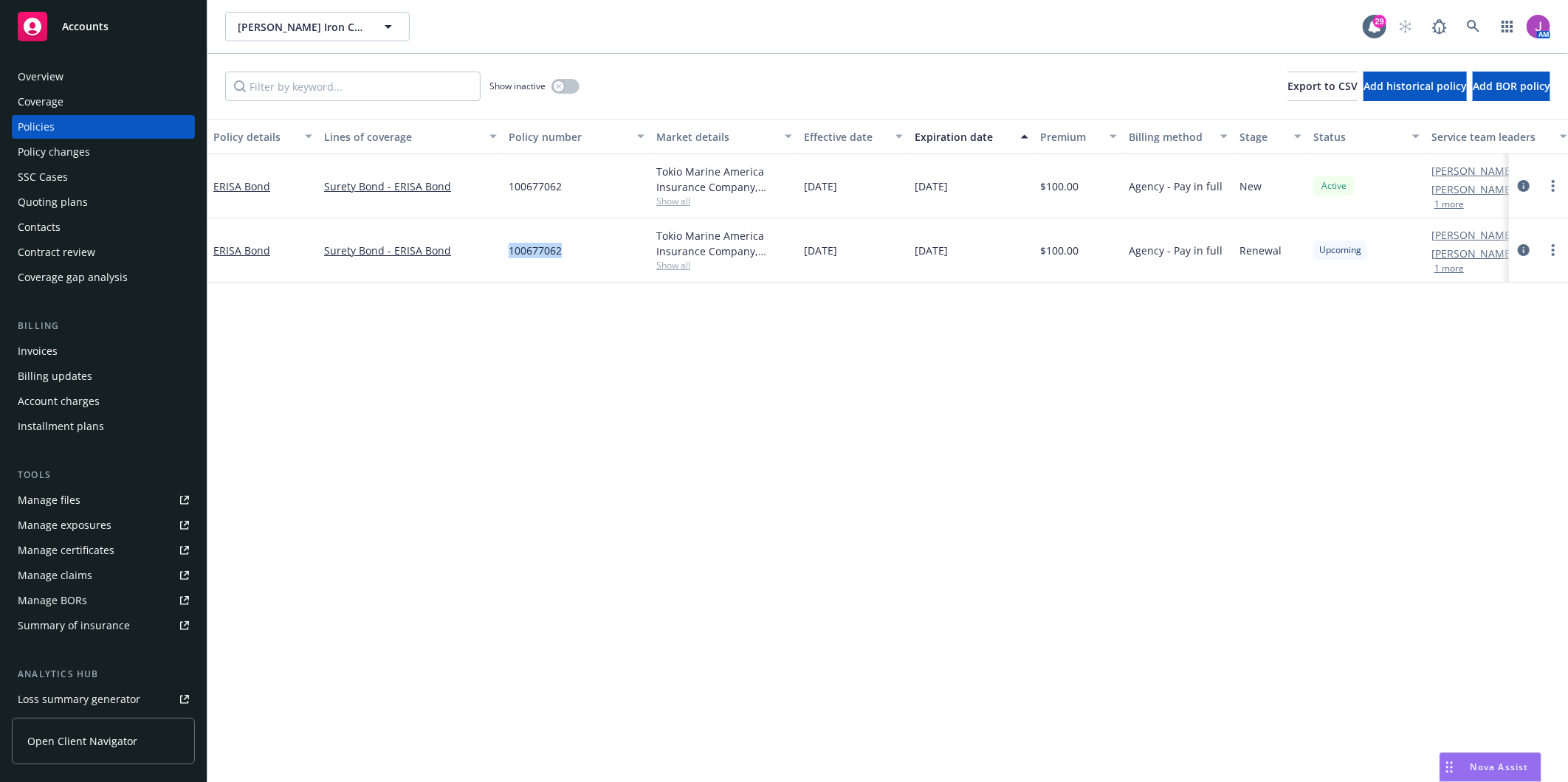
click at [45, 70] on div "Overview" at bounding box center [40, 76] width 46 height 23
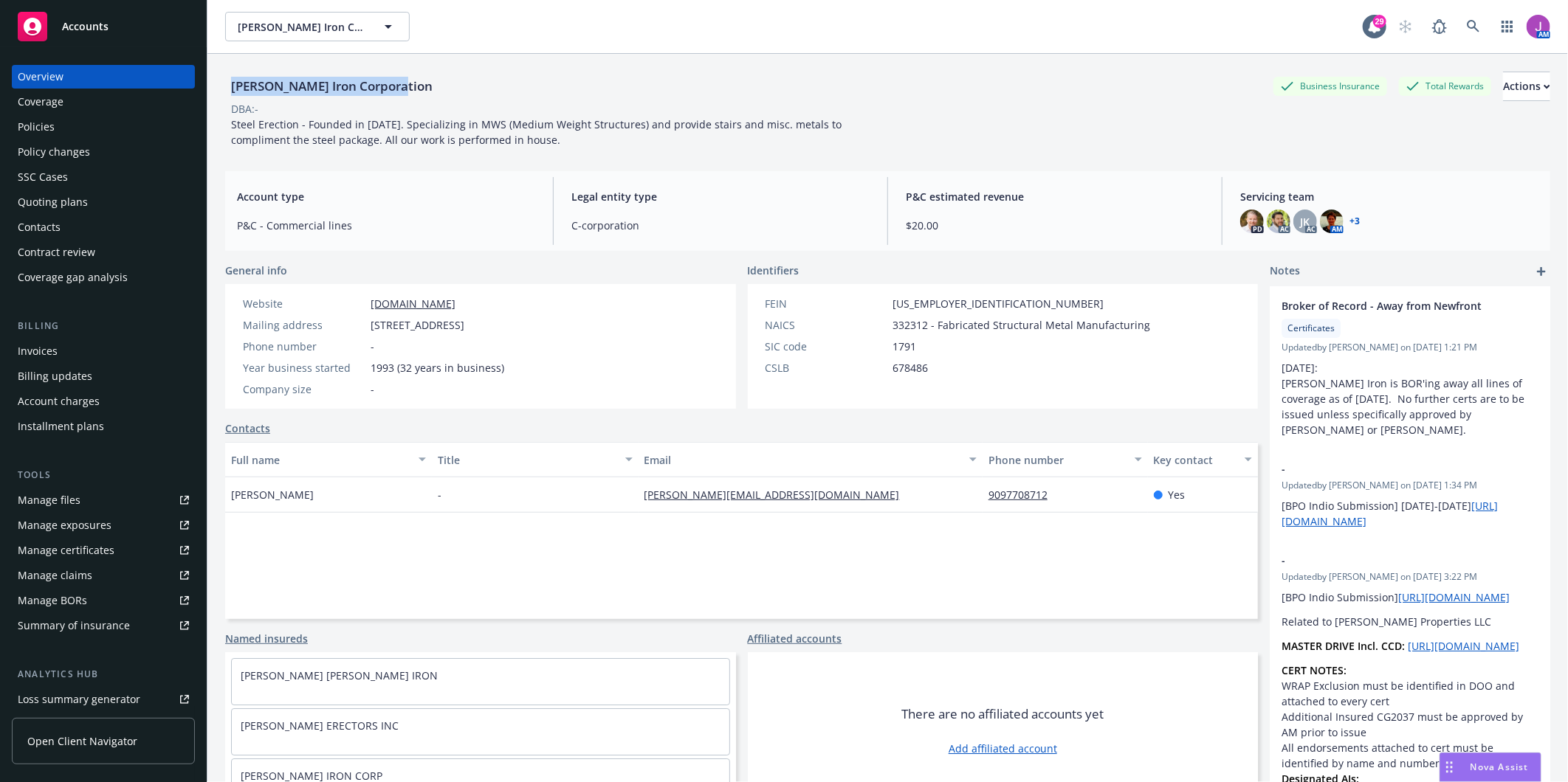
drag, startPoint x: 227, startPoint y: 88, endPoint x: 477, endPoint y: 94, distance: 250.1
click at [477, 94] on div "Schroeder Iron Corporation Business Insurance Total Rewards Actions" at bounding box center [887, 87] width 1325 height 30
copy div "[PERSON_NAME] Iron Corporation"
click at [64, 118] on div "Policies" at bounding box center [103, 127] width 171 height 23
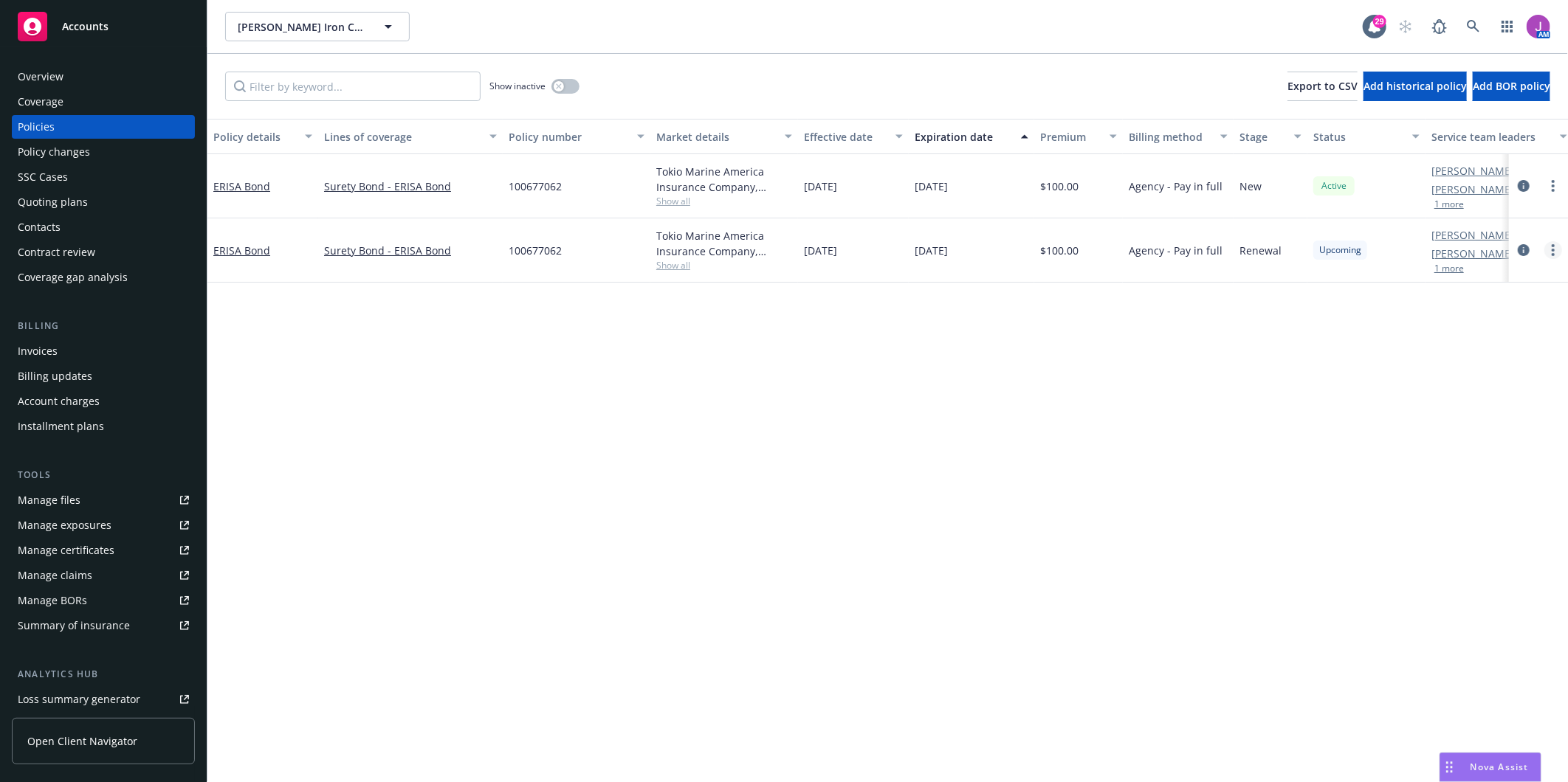
click at [1558, 251] on link "more" at bounding box center [1553, 249] width 18 height 18
click at [1448, 459] on link "Copy logging email" at bounding box center [1475, 458] width 173 height 30
click at [304, 20] on span "[PERSON_NAME] Iron Corporation" at bounding box center [301, 27] width 128 height 16
click at [301, 74] on strong "Southwest Mechanical, Inc." at bounding box center [309, 68] width 137 height 14
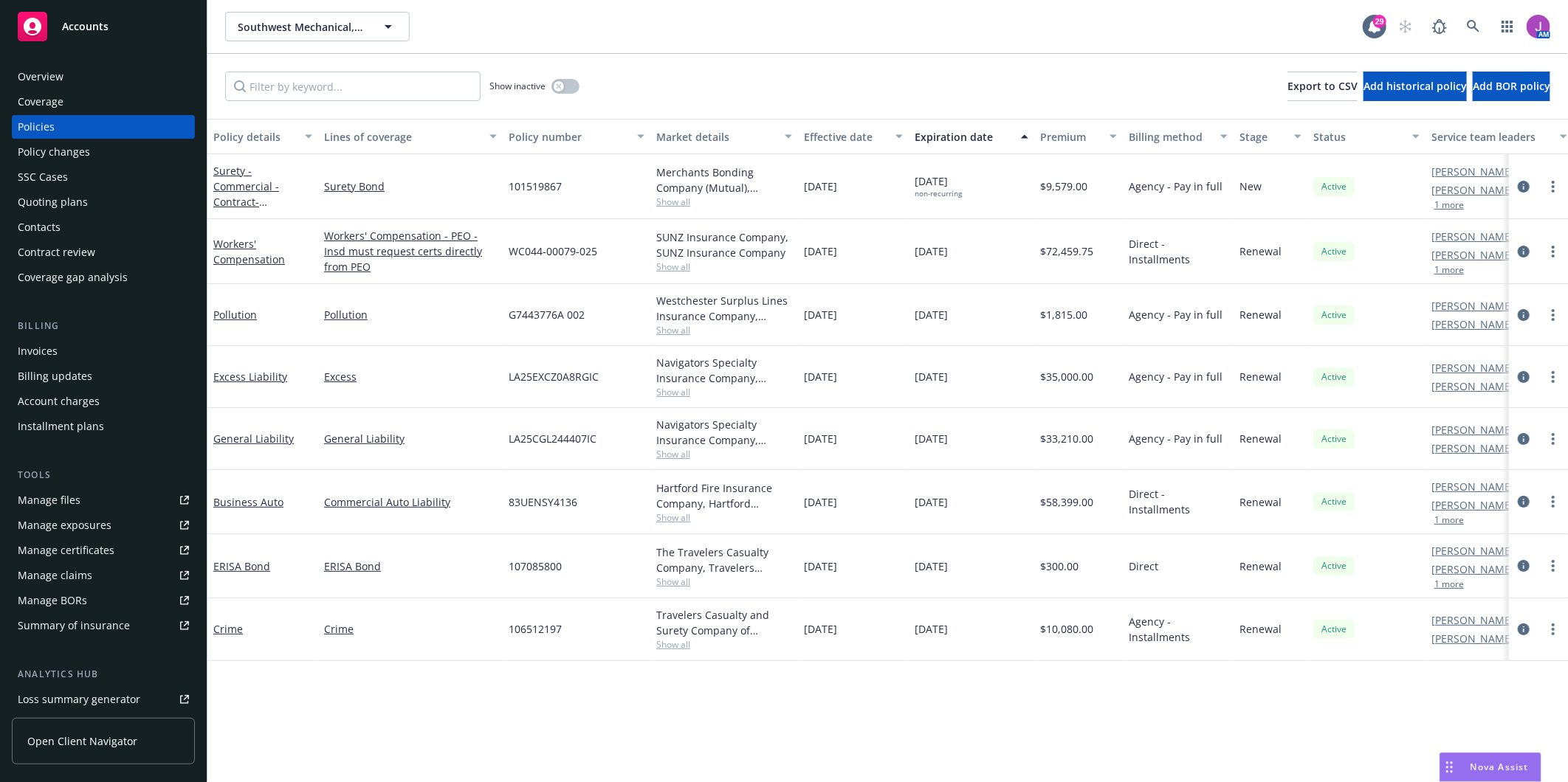
click at [45, 208] on div "Quoting plans" at bounding box center [52, 202] width 70 height 23
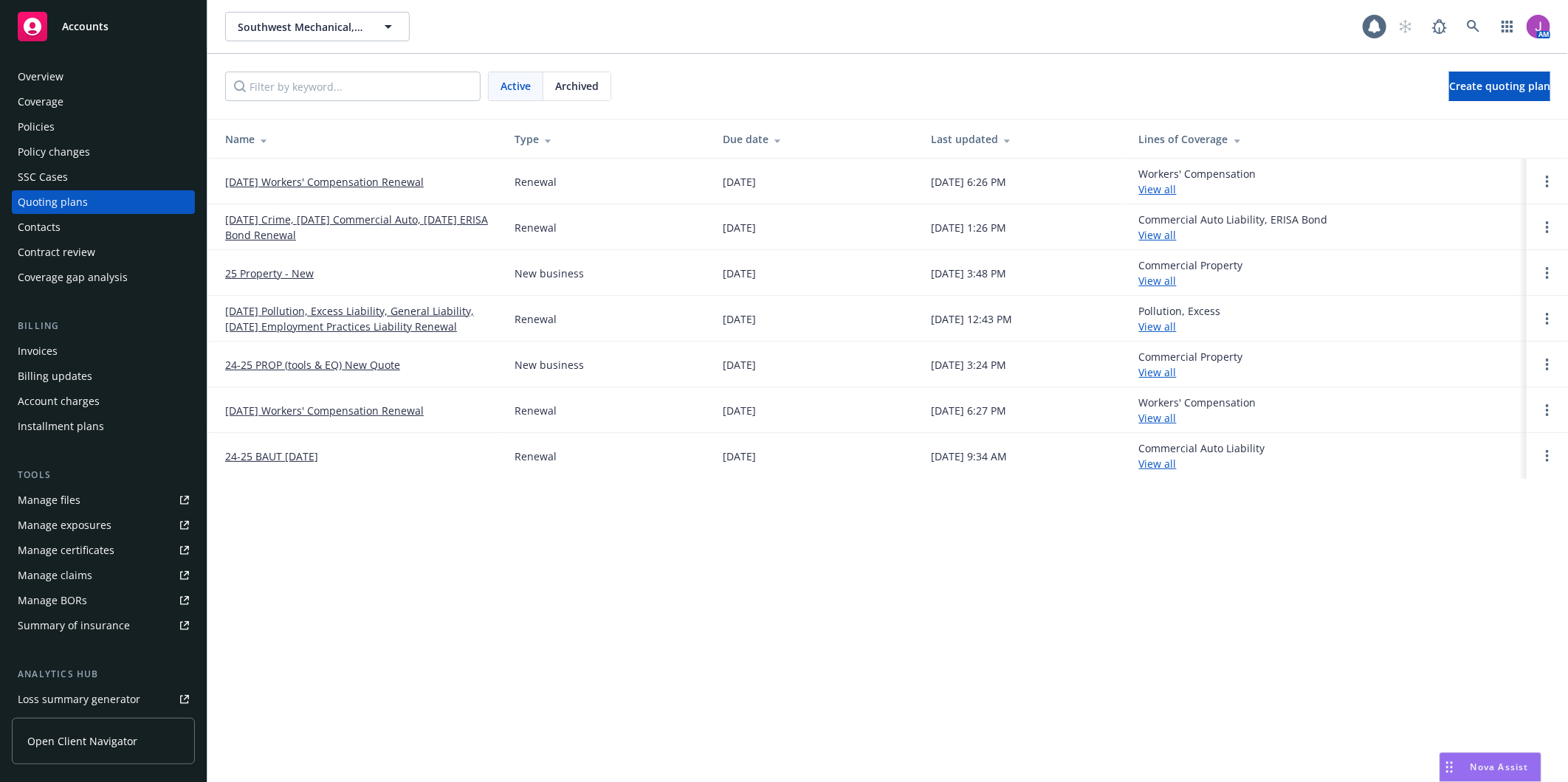
click at [50, 142] on div "Policy changes" at bounding box center [54, 152] width 73 height 23
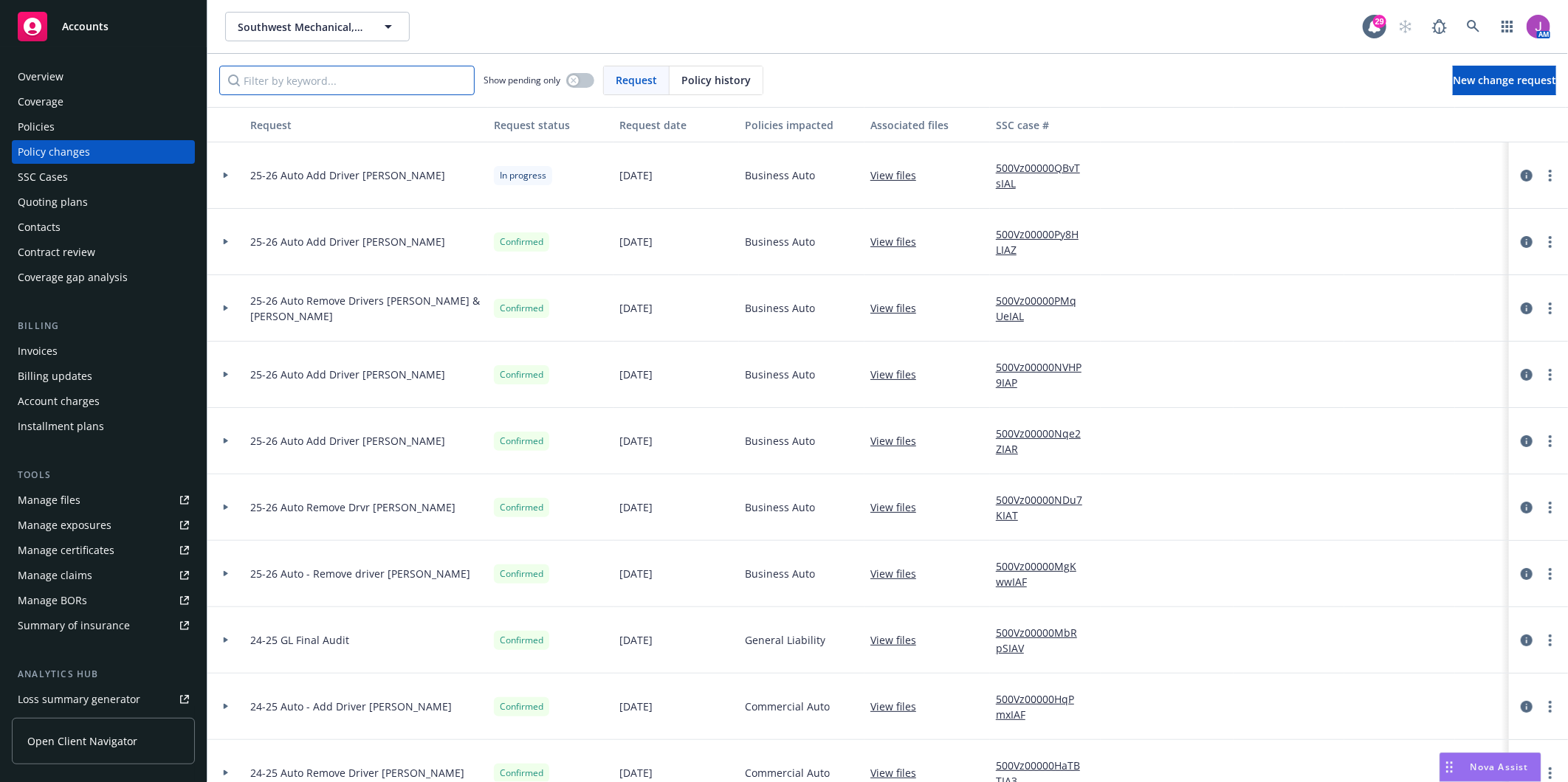
click at [333, 75] on input "Filter by keyword..." at bounding box center [346, 81] width 255 height 30
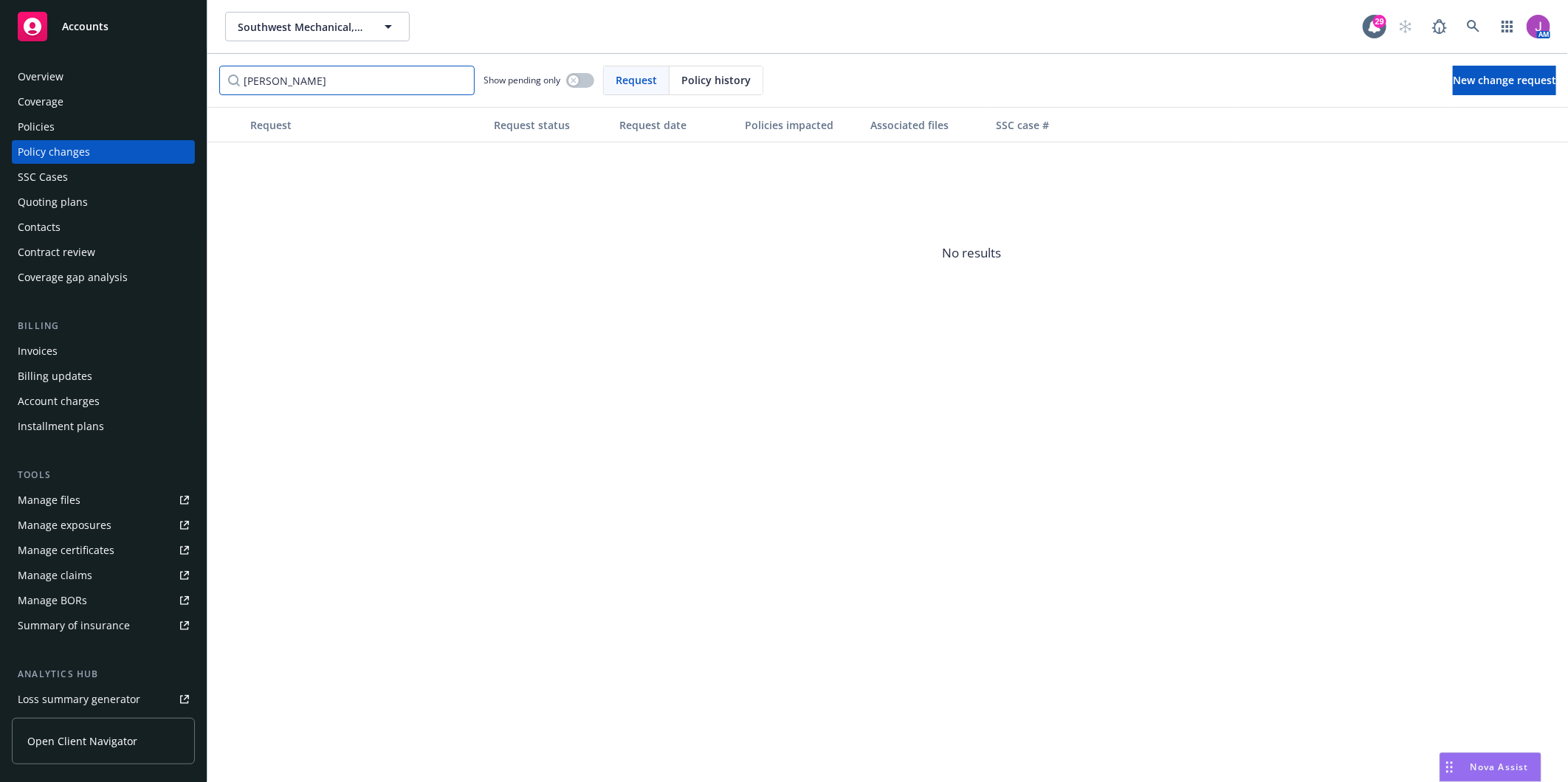
drag, startPoint x: 372, startPoint y: 78, endPoint x: 188, endPoint y: 72, distance: 184.1
click at [188, 72] on div "Accounts Overview Coverage Policies Policy changes SSC Cases Quoting plans Cont…" at bounding box center [784, 391] width 1568 height 782
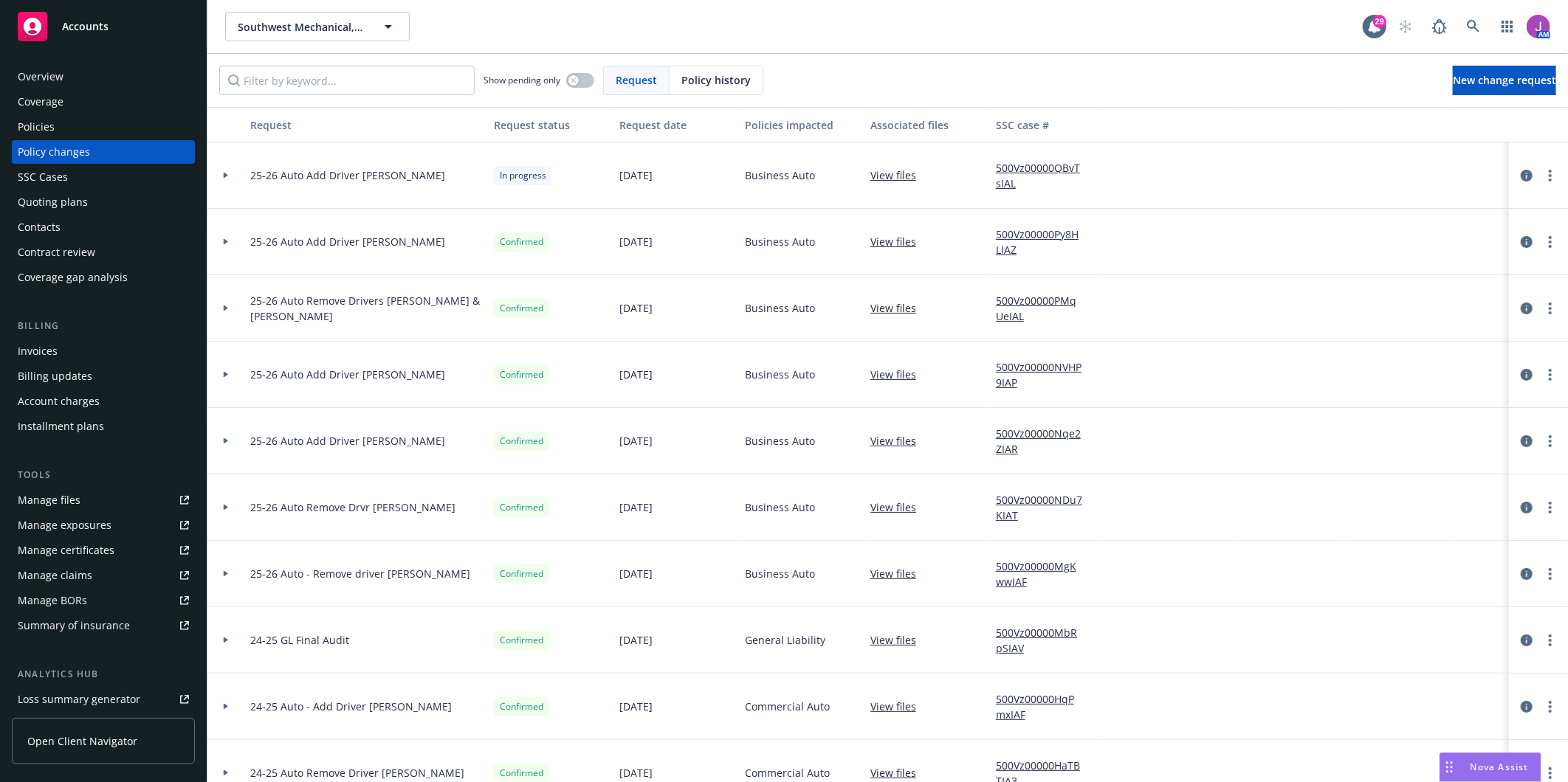
click at [230, 173] on div at bounding box center [225, 176] width 25 height 6
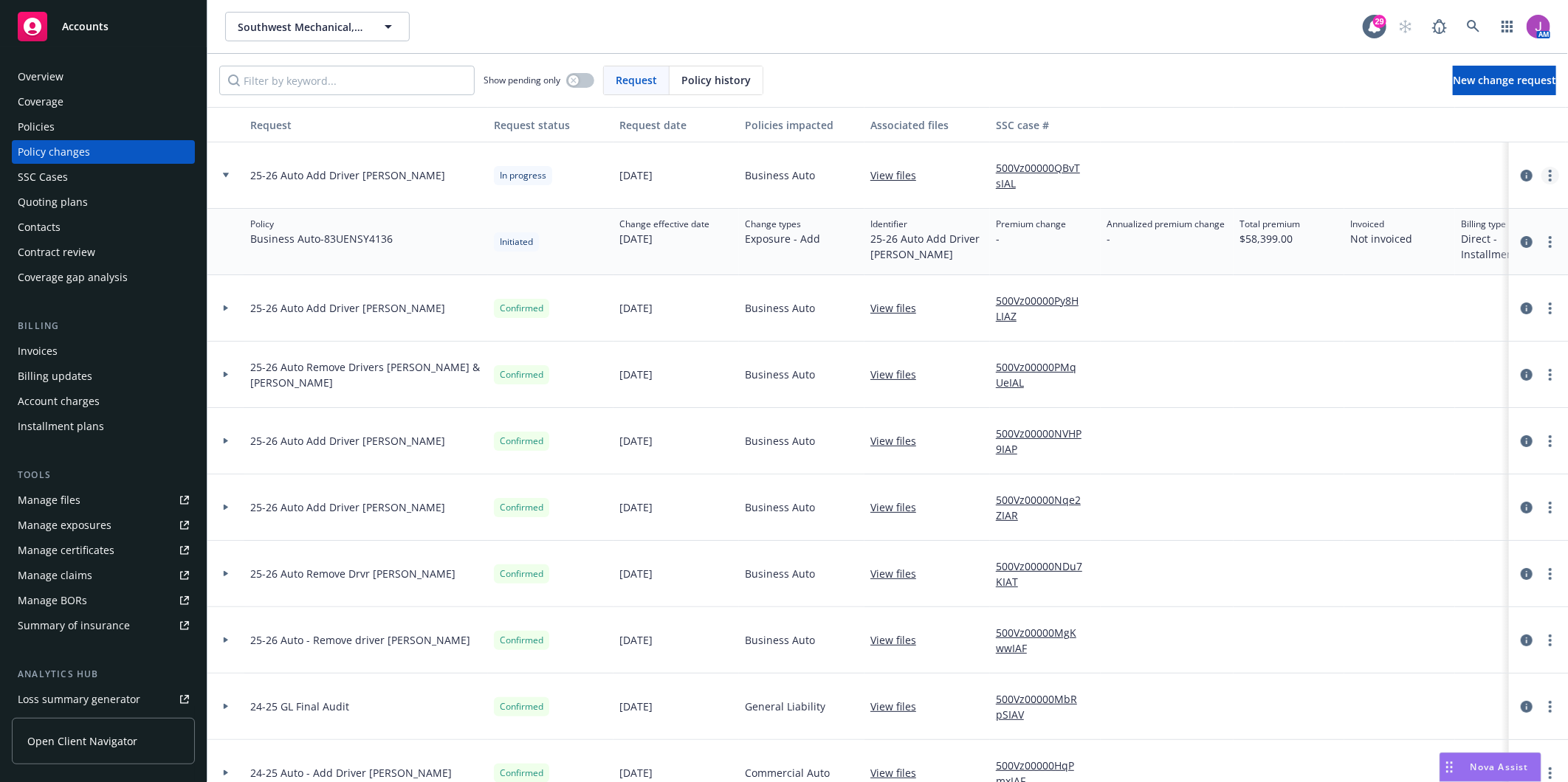
click at [1548, 176] on circle "more" at bounding box center [1549, 175] width 3 height 3
click at [1383, 299] on link "Resume workflow" at bounding box center [1420, 295] width 253 height 30
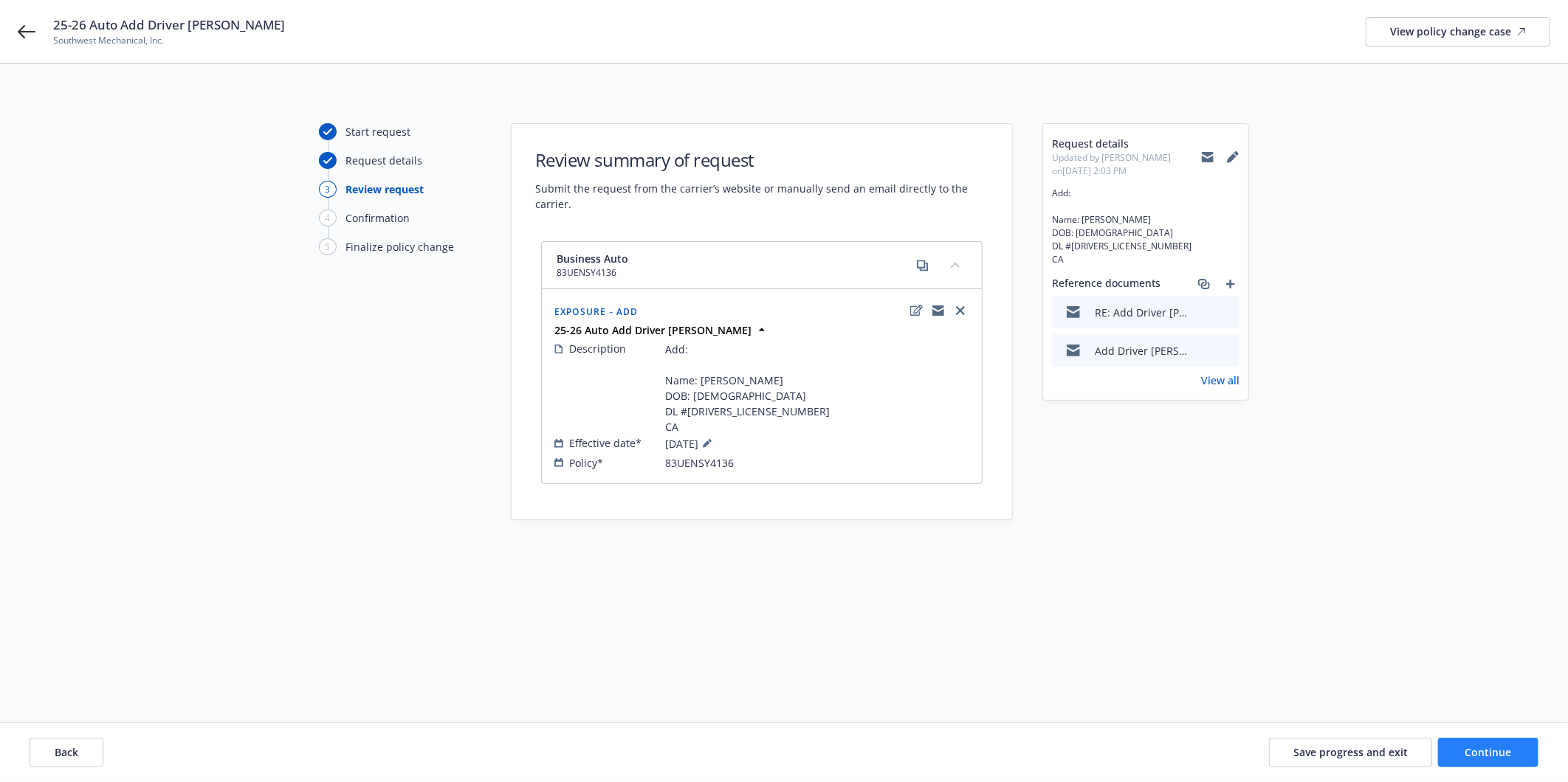
click at [1486, 768] on div "Back Save progress and exit Continue" at bounding box center [784, 752] width 1568 height 59
click at [1478, 754] on span "Continue" at bounding box center [1489, 752] width 47 height 14
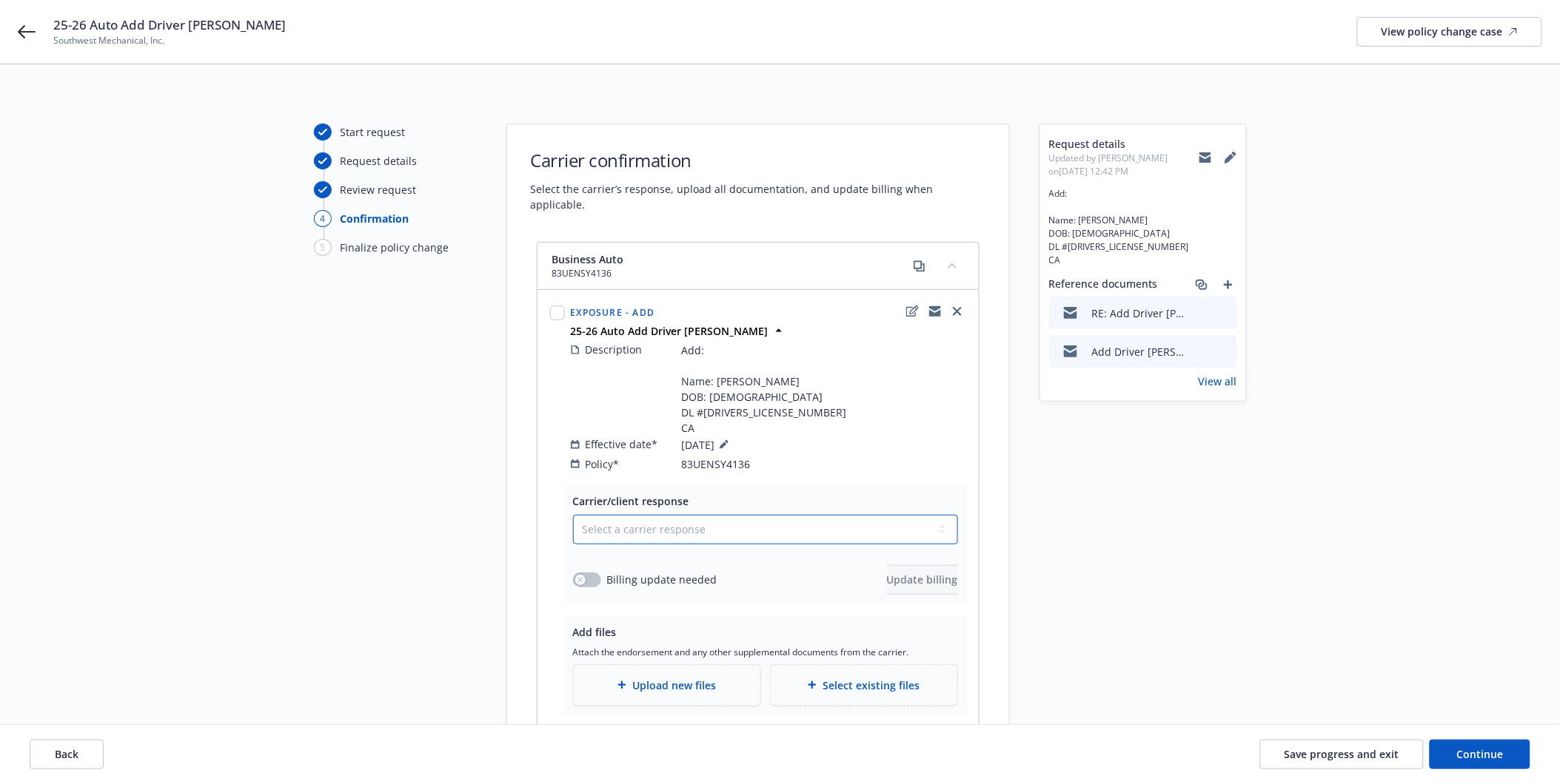
drag, startPoint x: 635, startPoint y: 520, endPoint x: 625, endPoint y: 533, distance: 16.4
click at [635, 520] on select "Select a carrier response Accepted Accepted with revision No endorsement needed…" at bounding box center [766, 530] width 385 height 30
click at [573, 515] on select "Select a carrier response Accepted Accepted with revision No endorsement needed…" at bounding box center [766, 530] width 385 height 30
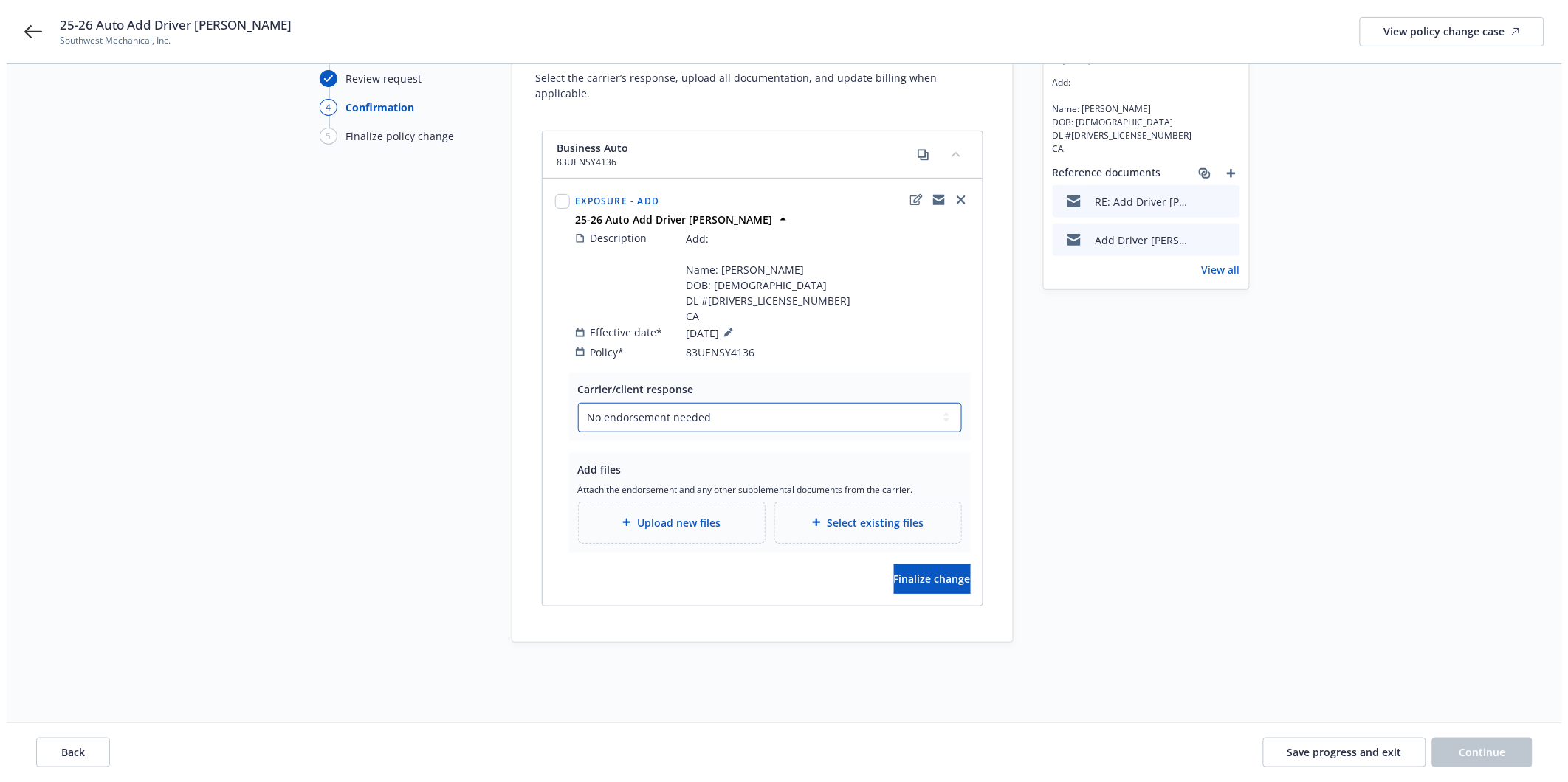
scroll to position [113, 0]
click at [662, 514] on span "Upload new files" at bounding box center [672, 521] width 84 height 16
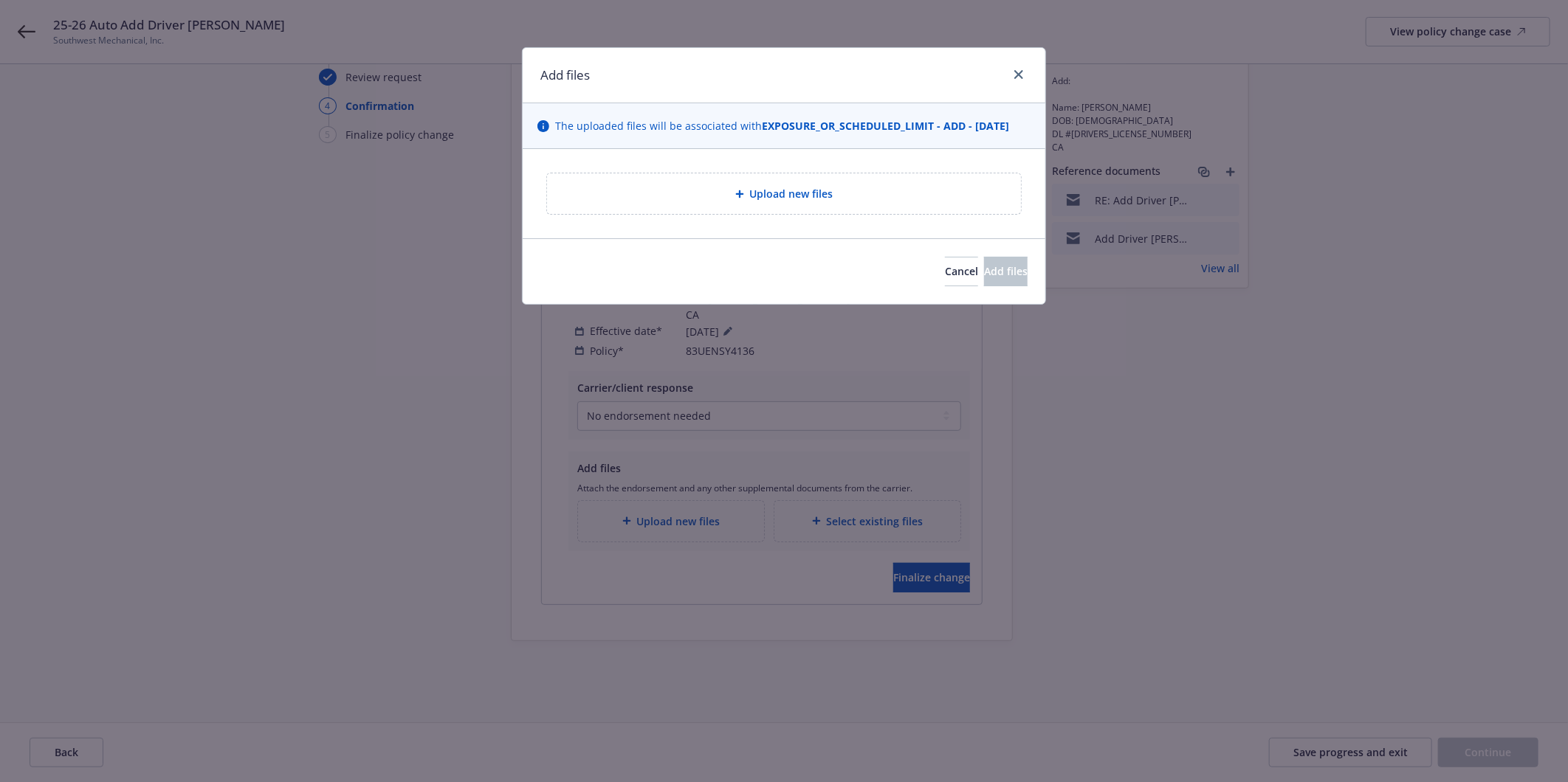
click at [777, 184] on div "Upload new files" at bounding box center [784, 194] width 474 height 41
click at [945, 266] on span "Cancel" at bounding box center [962, 271] width 34 height 14
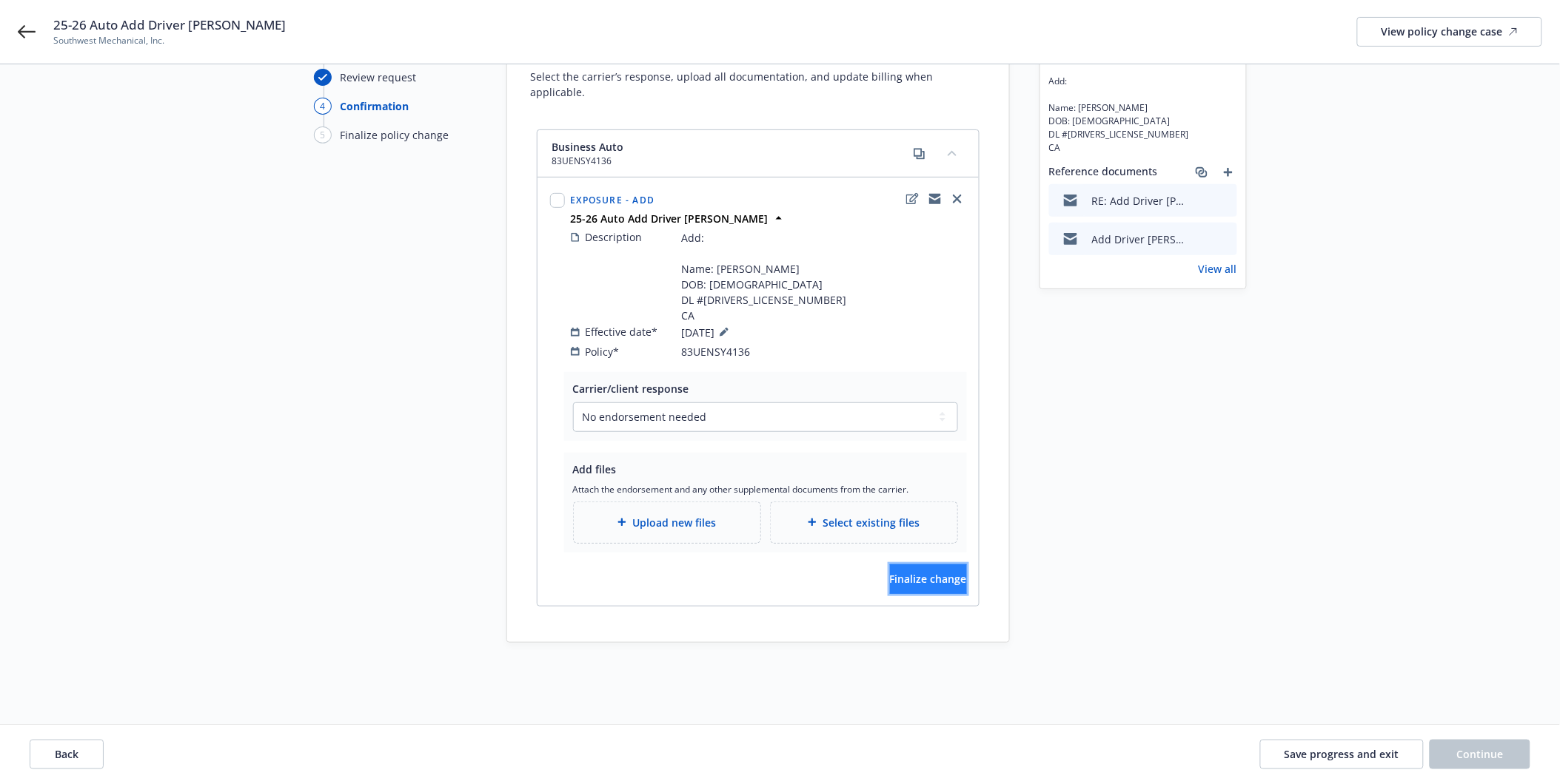
click at [890, 572] on span "Finalize change" at bounding box center [928, 579] width 77 height 14
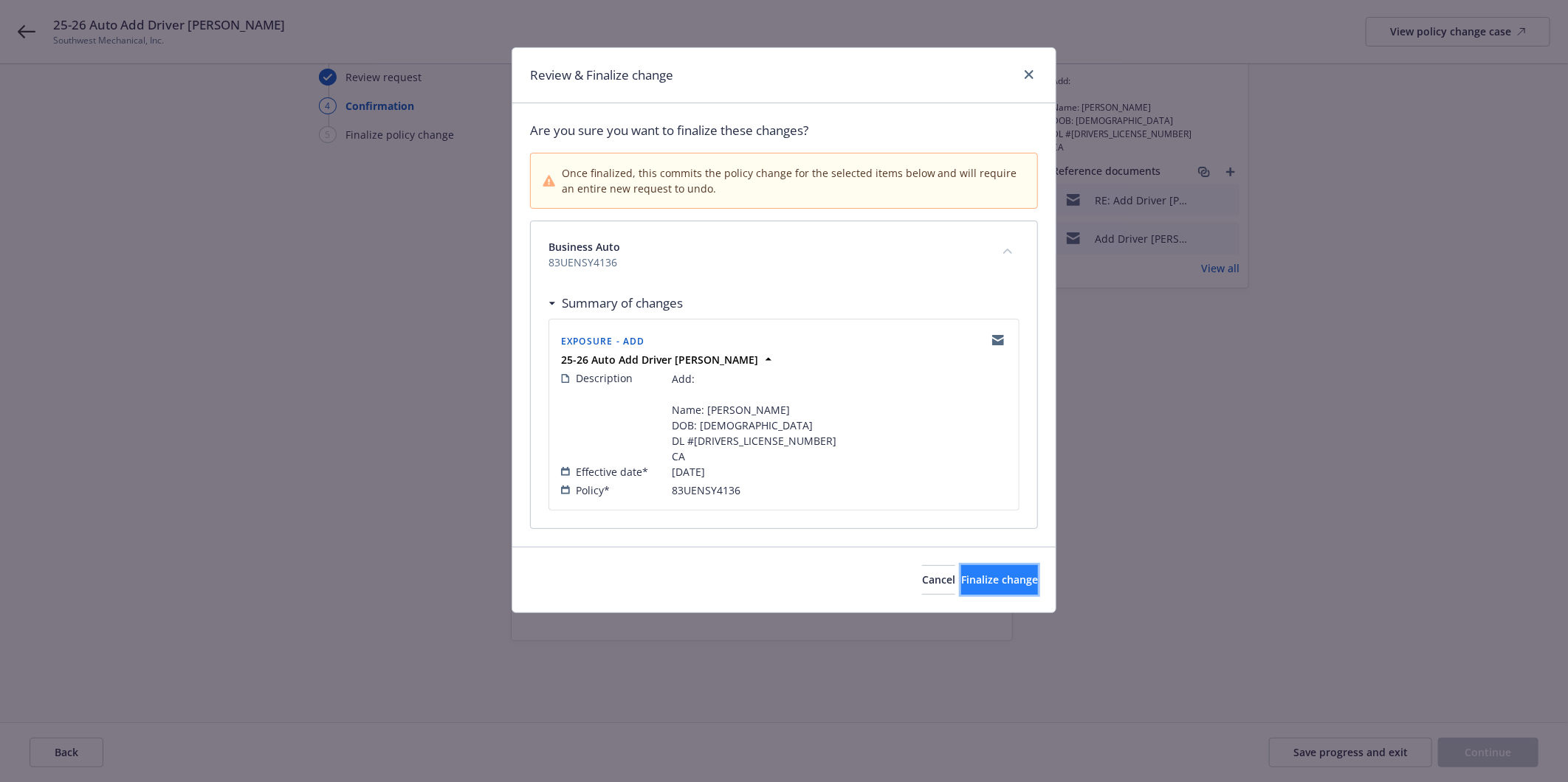
click at [996, 582] on span "Finalize change" at bounding box center [999, 579] width 76 height 14
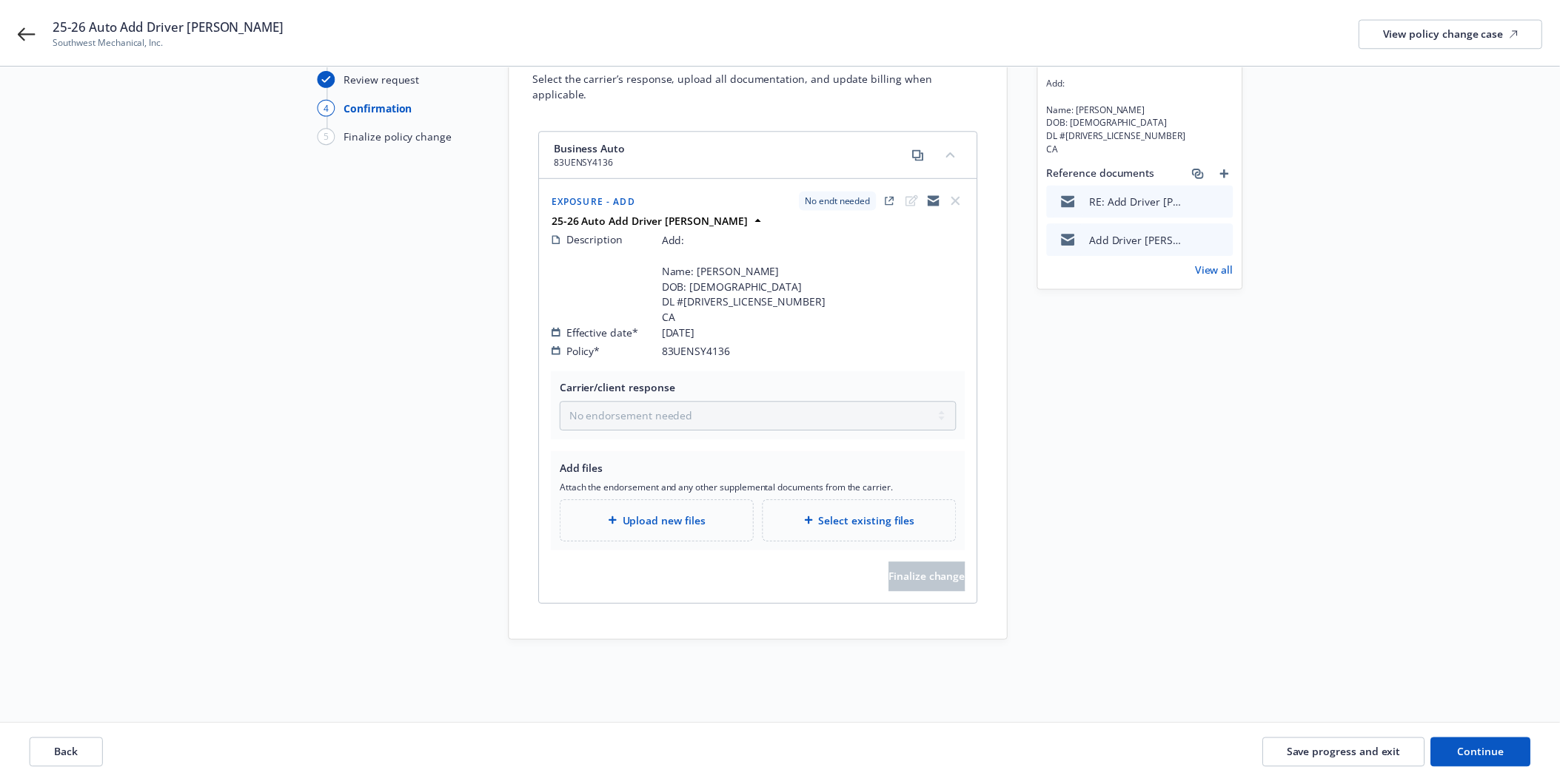
scroll to position [111, 0]
click at [1497, 755] on span "Continue" at bounding box center [1480, 754] width 47 height 14
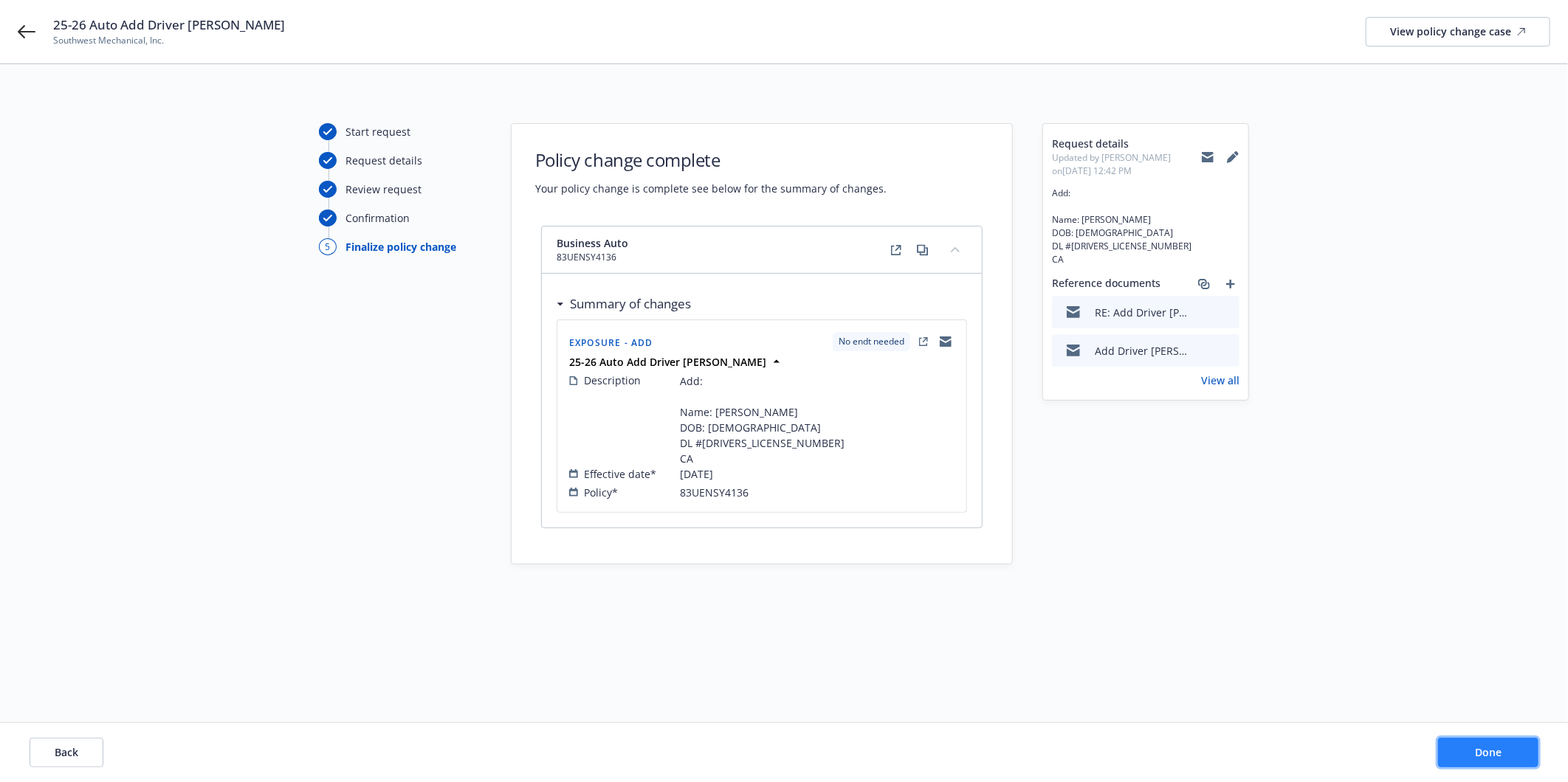
click at [1494, 753] on span "Done" at bounding box center [1488, 752] width 27 height 14
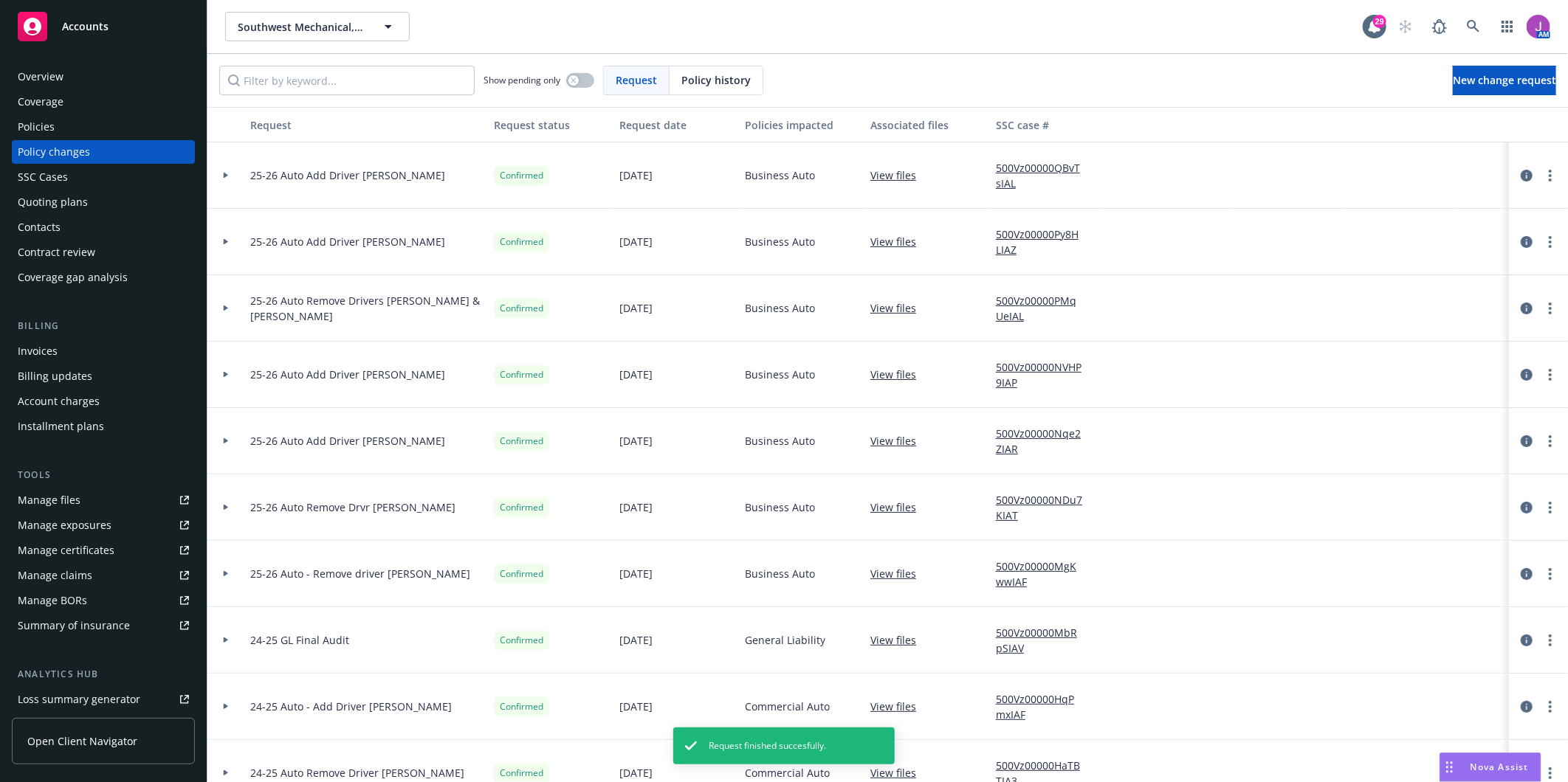
click at [1025, 165] on link "500Vz00000QBvTsIAL" at bounding box center [1046, 175] width 99 height 31
click at [295, 17] on button "Southwest Mechanical, Inc." at bounding box center [318, 27] width 184 height 30
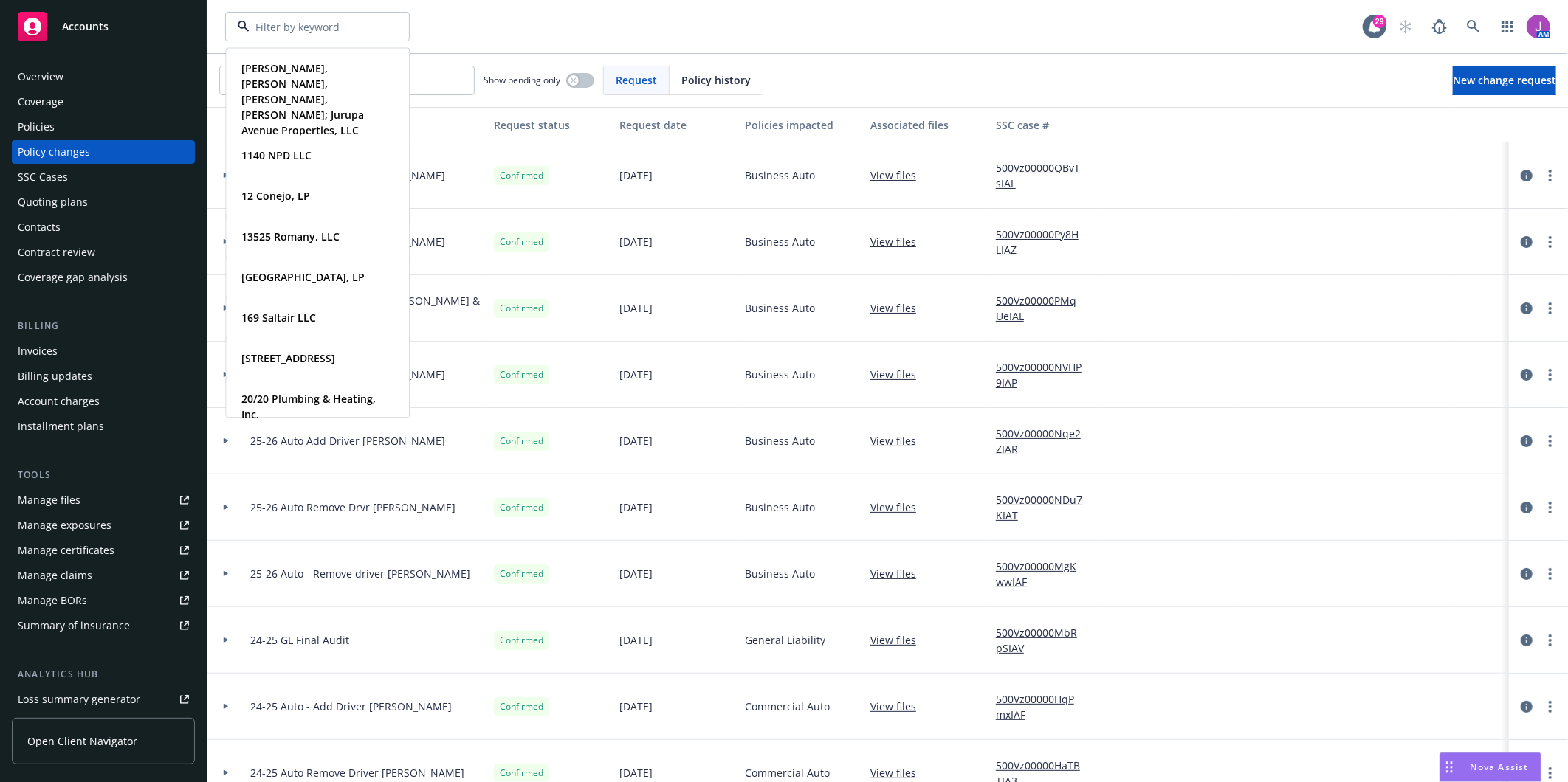
paste input "Engagement Architects, Inc."
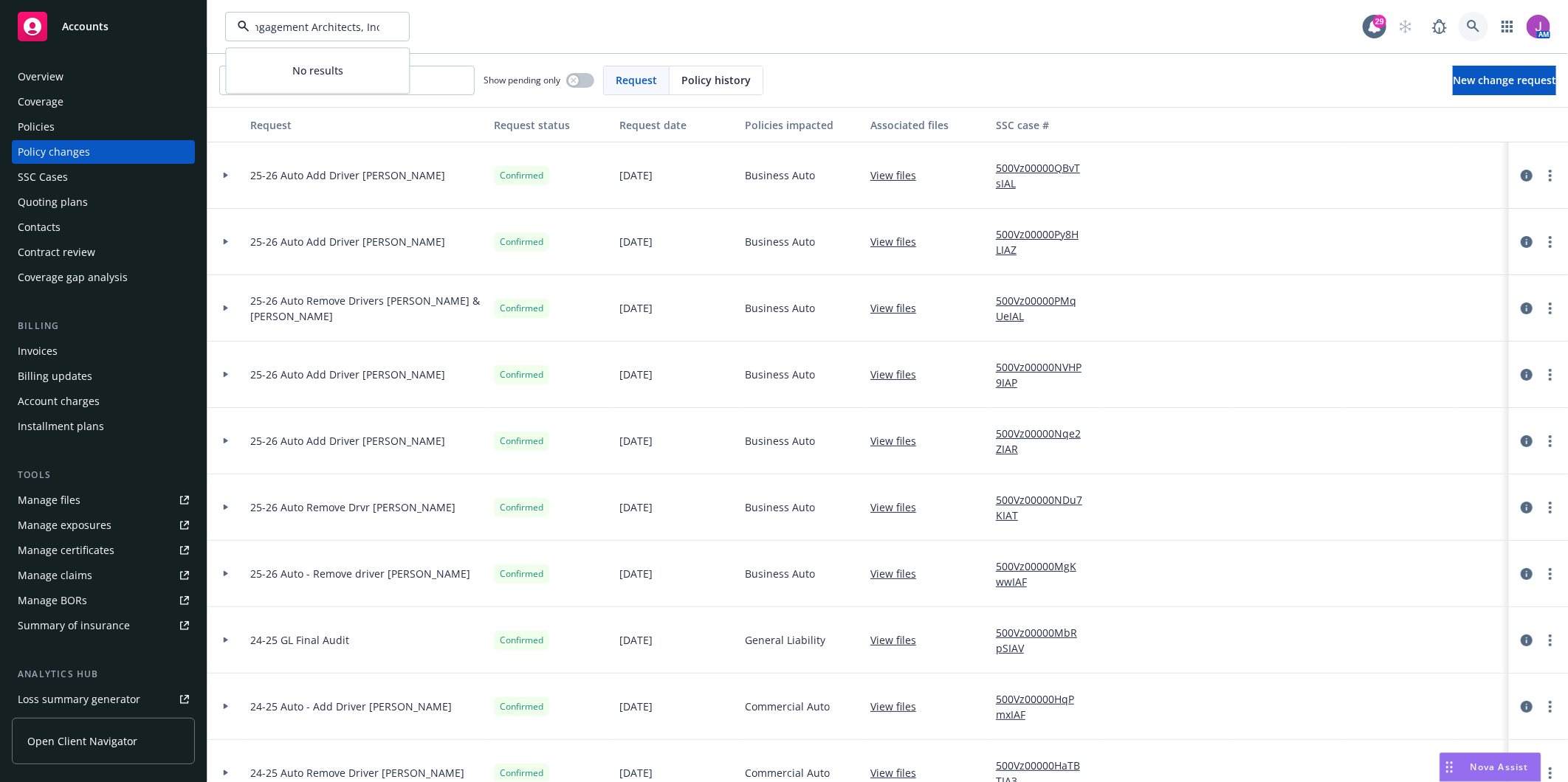
click at [1467, 22] on icon at bounding box center [1472, 25] width 12 height 12
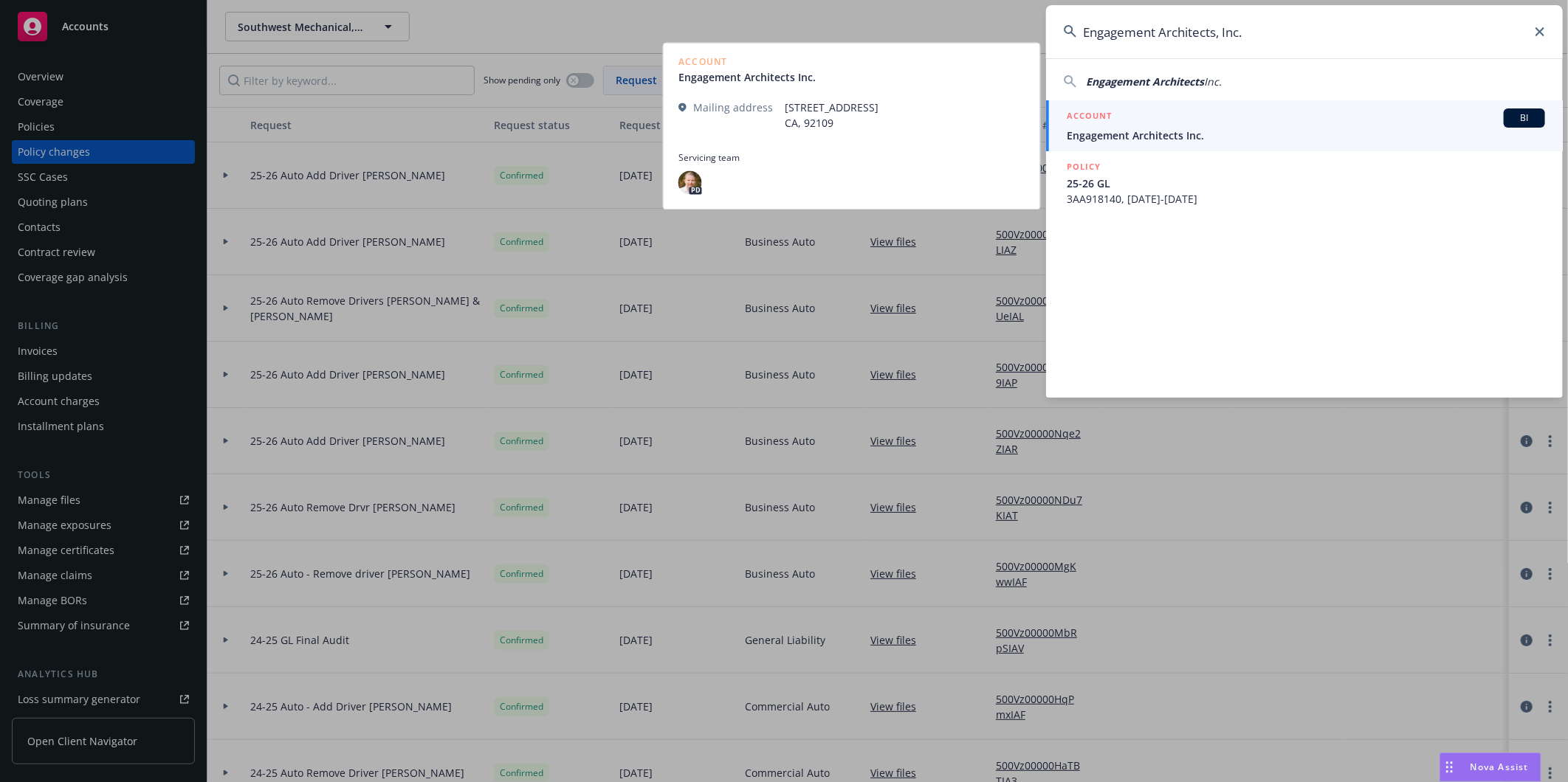
click at [1146, 127] on div "ACCOUNT BI" at bounding box center [1306, 118] width 479 height 20
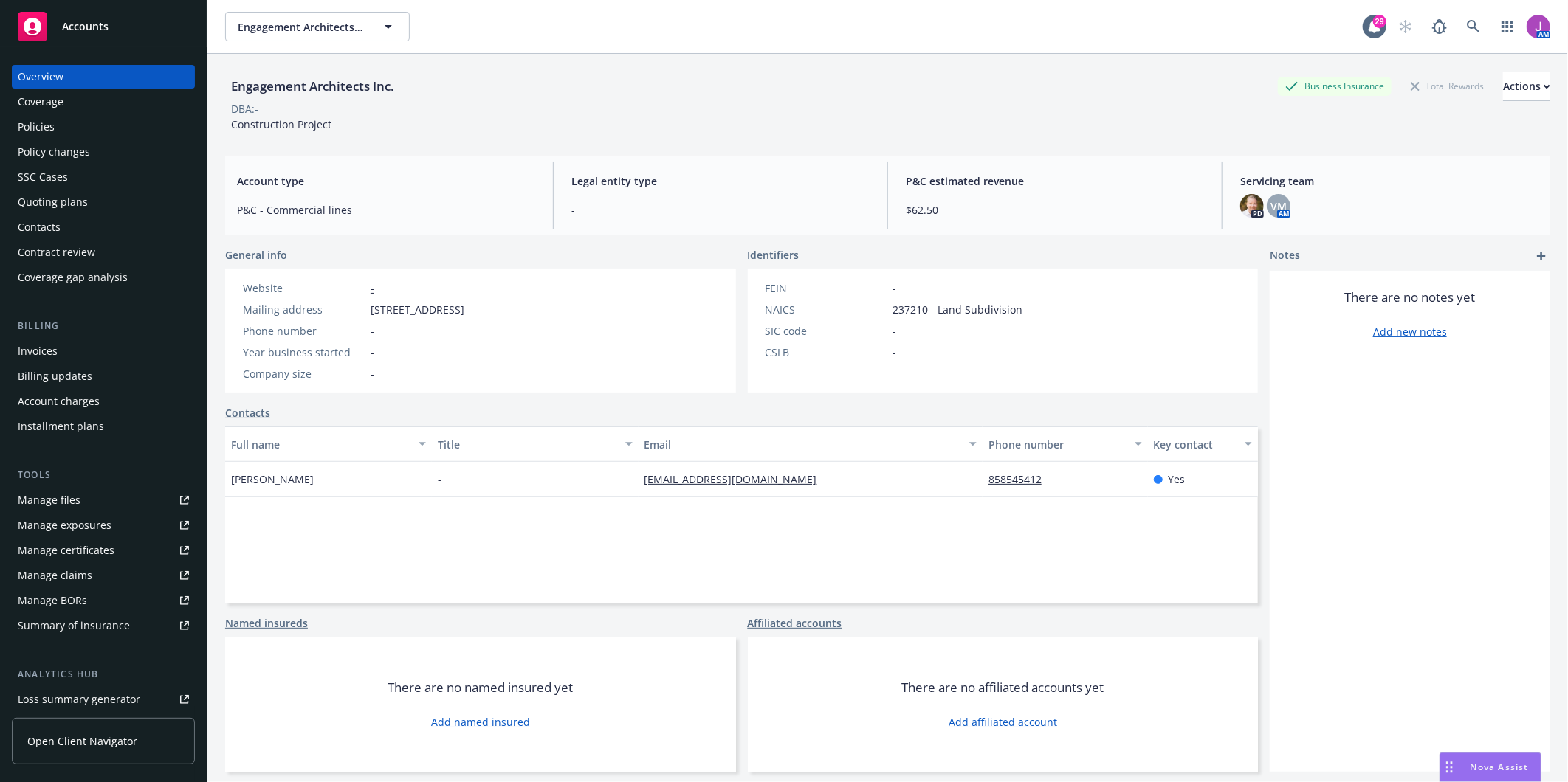
click at [96, 122] on div "Policies" at bounding box center [103, 127] width 171 height 23
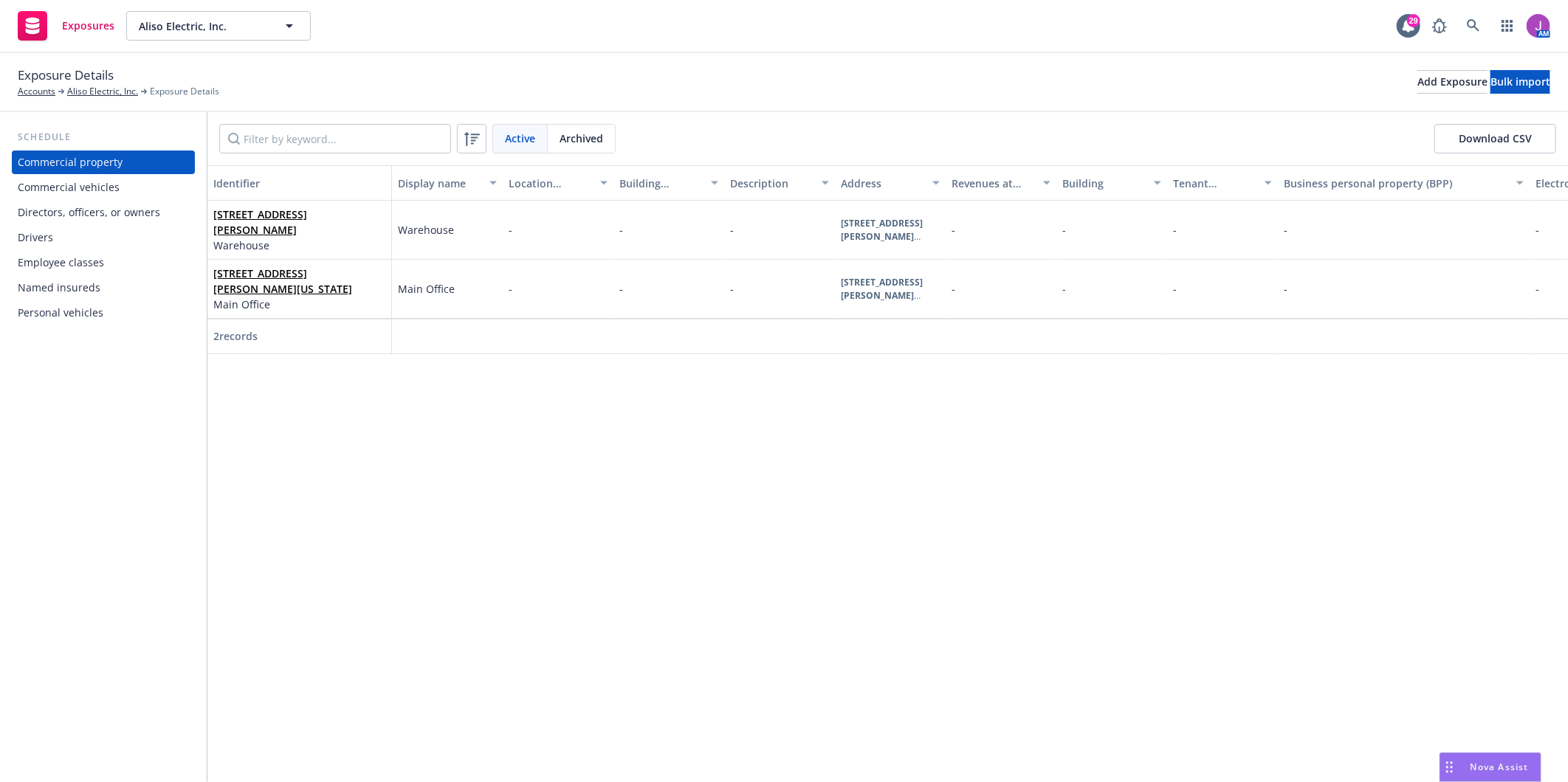
drag, startPoint x: 64, startPoint y: 183, endPoint x: 82, endPoint y: 178, distance: 18.7
click at [64, 183] on div "Commercial vehicles" at bounding box center [68, 187] width 101 height 23
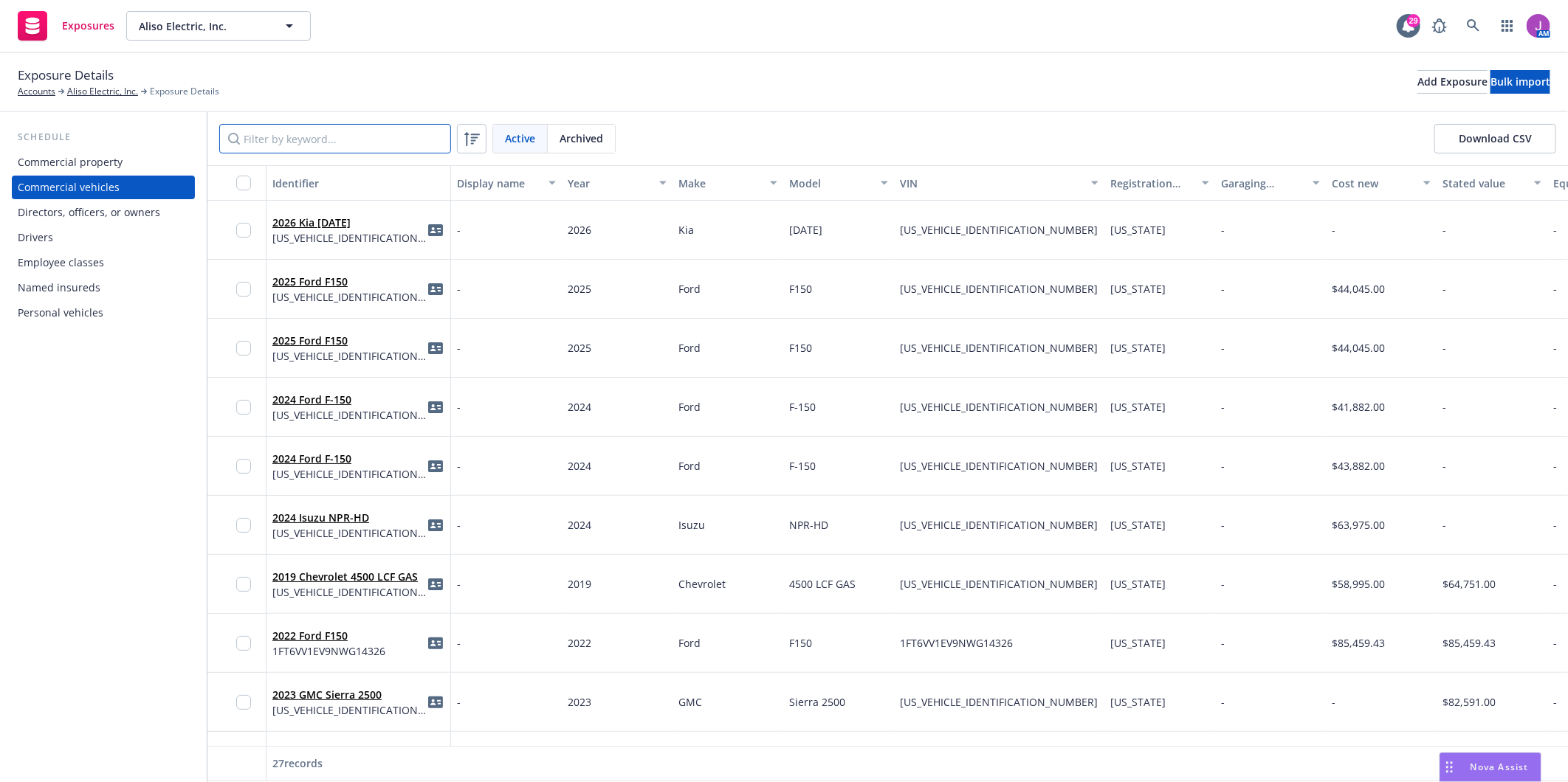
click at [289, 138] on input "Filter by keyword..." at bounding box center [334, 139] width 232 height 30
paste input "2C4RC1BG4HR729070"
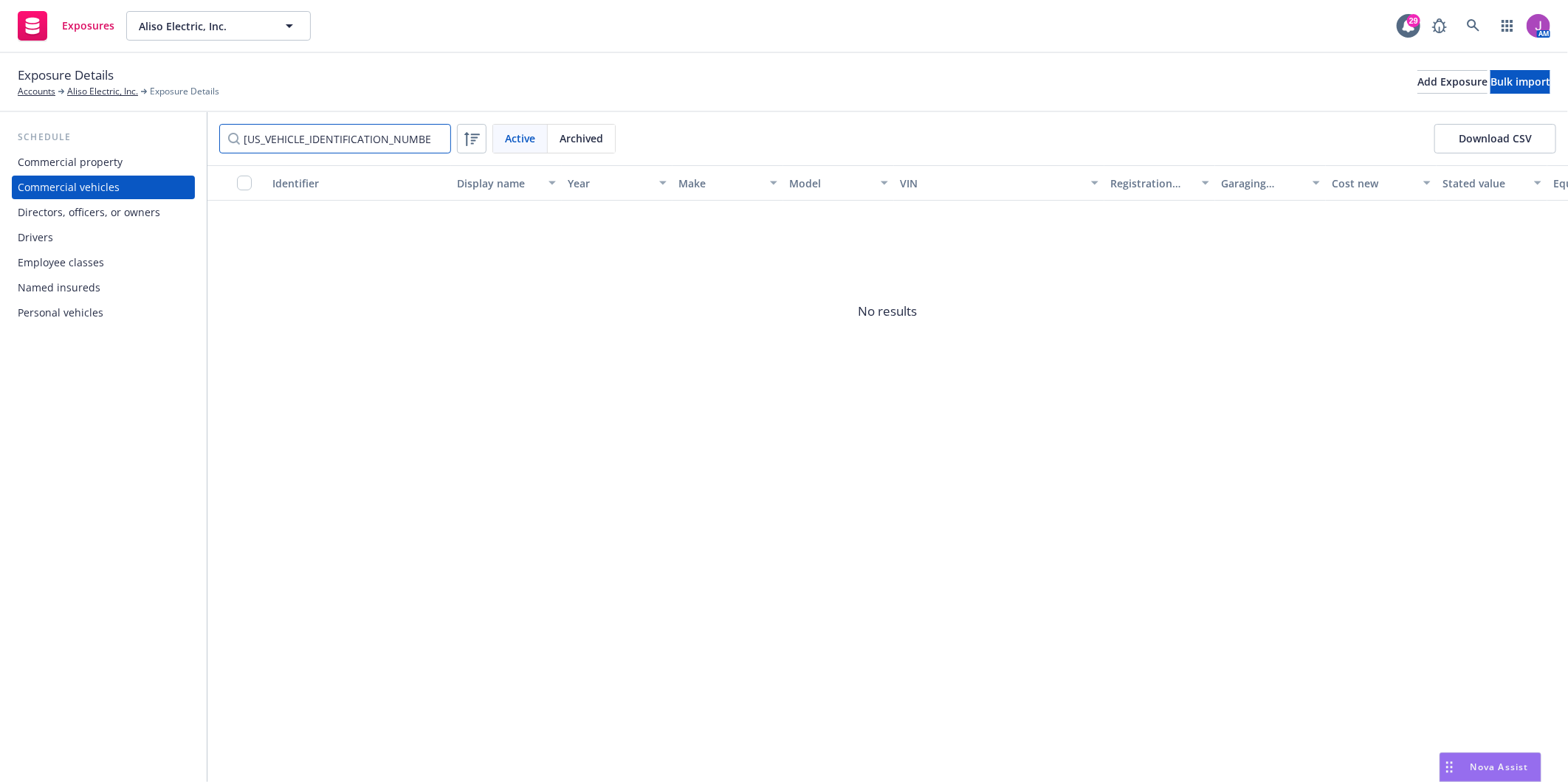
type input "2C4RC1BG4HR729070"
click at [563, 141] on span "Archived" at bounding box center [581, 138] width 44 height 16
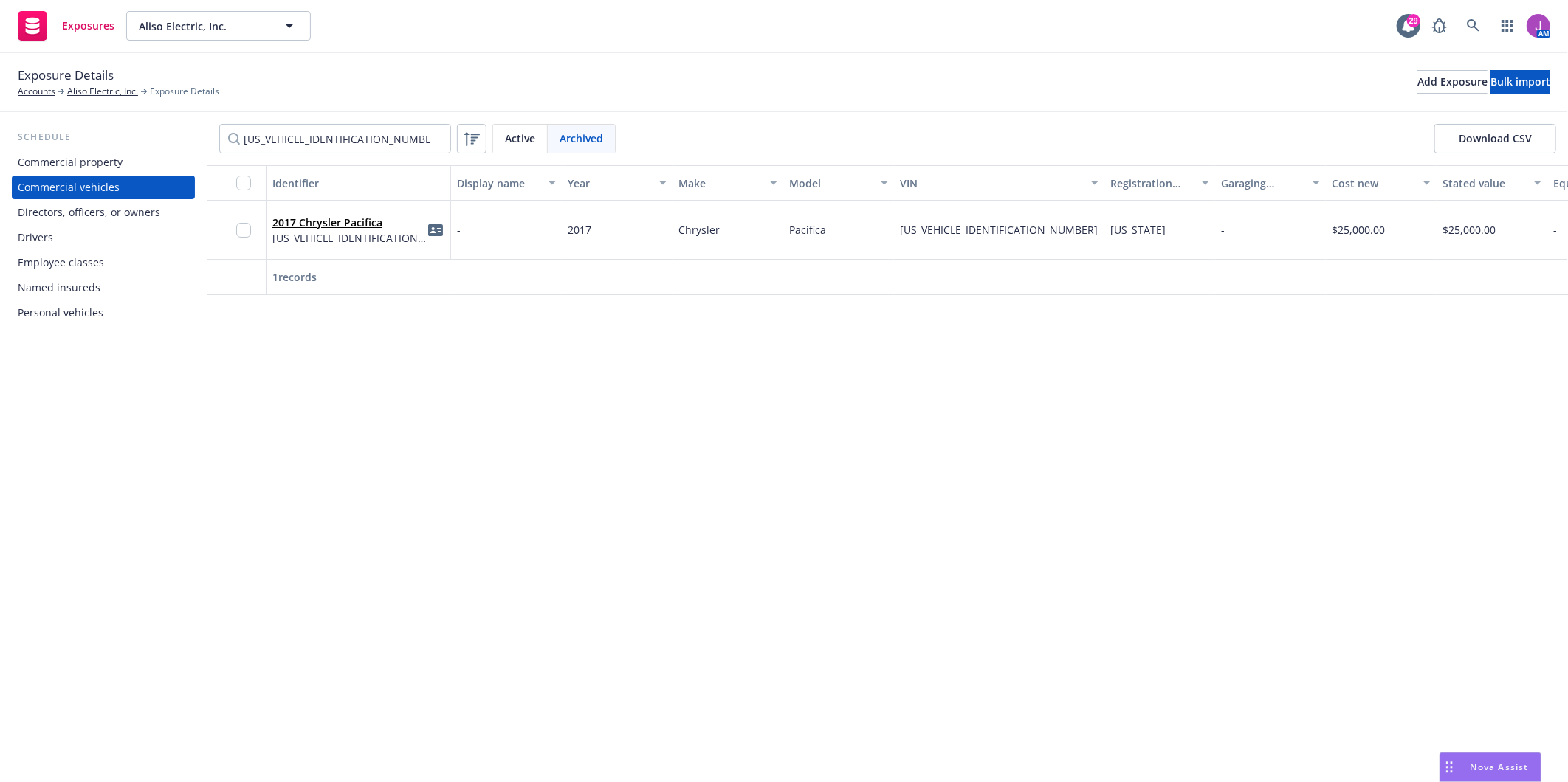
click at [512, 137] on span "Active" at bounding box center [520, 138] width 31 height 16
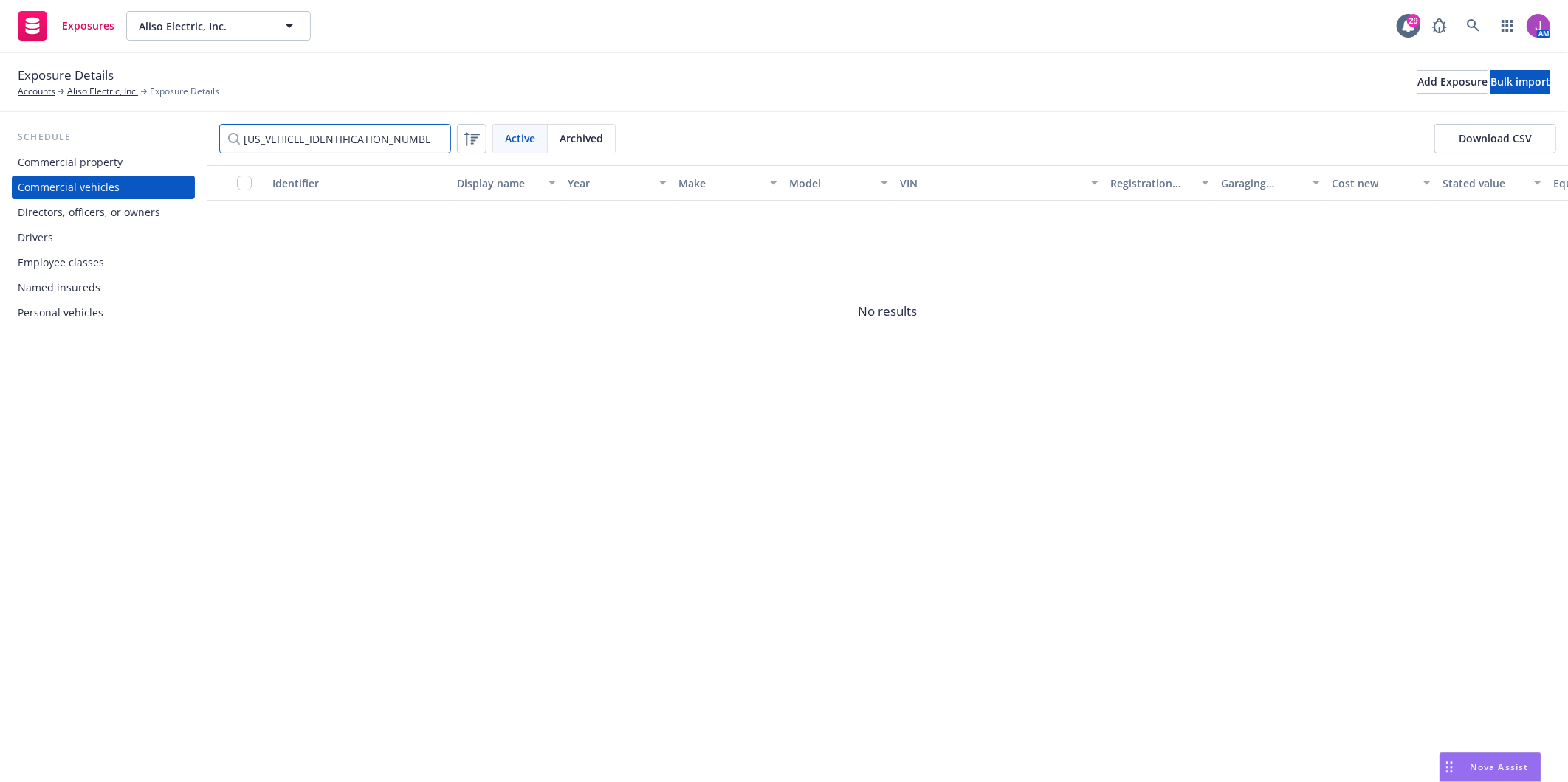
drag, startPoint x: 380, startPoint y: 139, endPoint x: 158, endPoint y: 121, distance: 222.7
click at [158, 121] on div "Schedule Commercial property Commercial vehicles Directors, officers, or owners…" at bounding box center [784, 448] width 1568 height 670
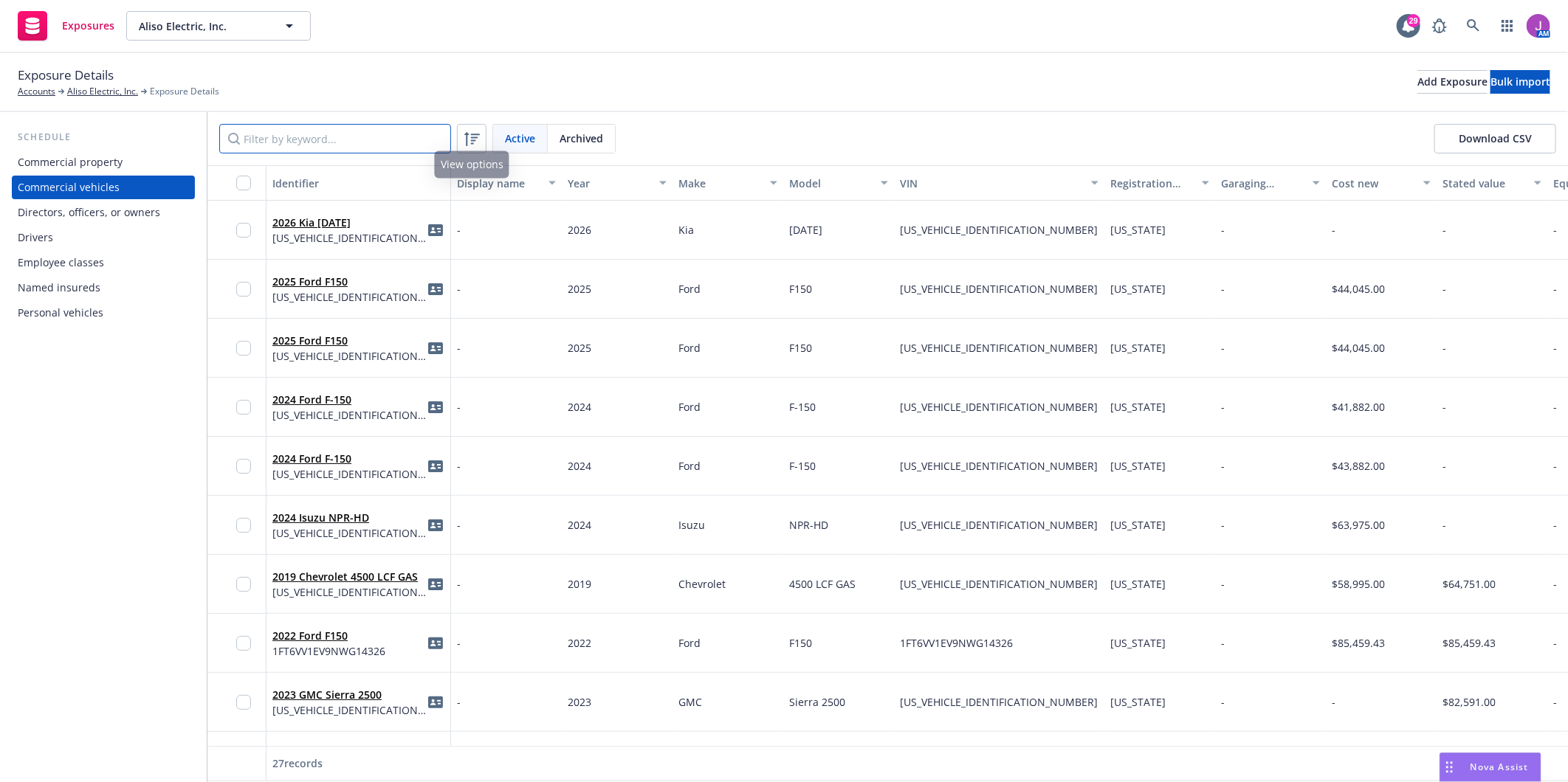
click at [334, 136] on input "Filter by keyword..." at bounding box center [334, 139] width 232 height 30
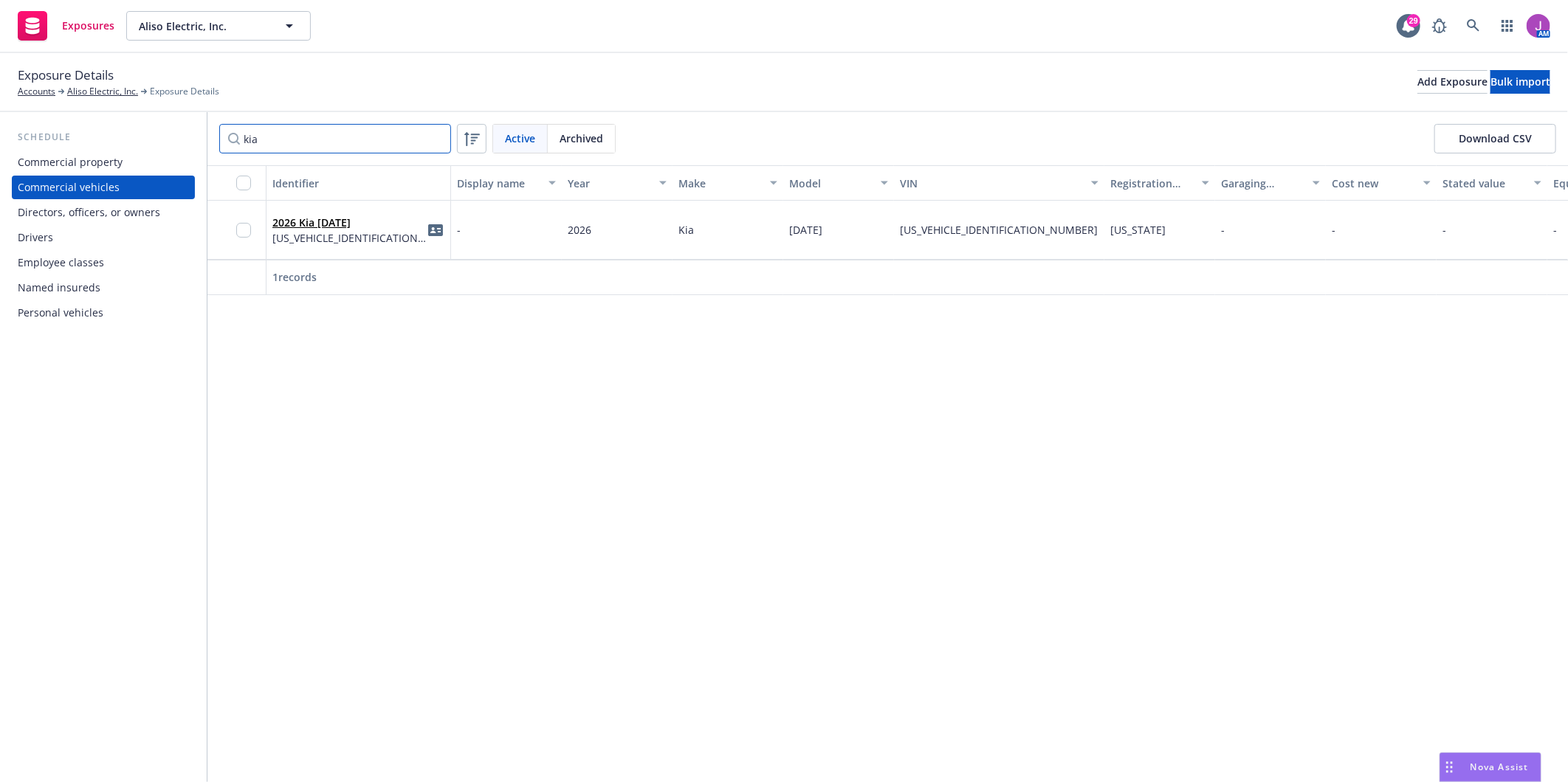
type input "kia"
drag, startPoint x: 788, startPoint y: 232, endPoint x: 844, endPoint y: 237, distance: 56.2
click at [844, 237] on div "Carnival" at bounding box center [838, 230] width 111 height 59
copy span "Carnival"
drag, startPoint x: 984, startPoint y: 232, endPoint x: 1006, endPoint y: 232, distance: 22.0
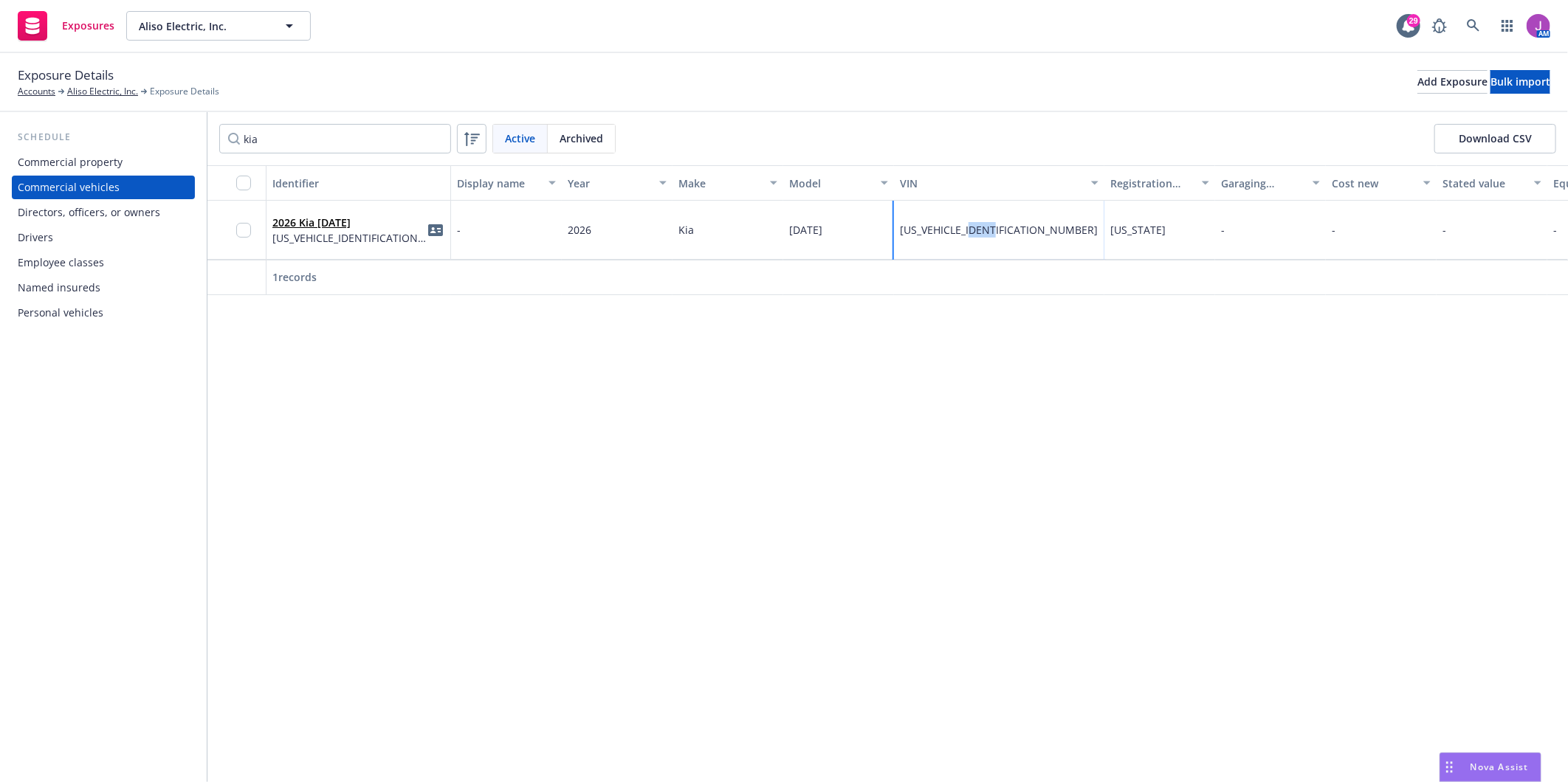
click at [1006, 232] on span "KNDNC5K36T6562620" at bounding box center [999, 229] width 197 height 14
copy span "2620"
drag, startPoint x: 564, startPoint y: 230, endPoint x: 1011, endPoint y: 241, distance: 447.1
click at [1011, 241] on div "2026 Kia Carnival KNDNC5K36T6562620 - 2026 Kia Carnival KNDNC5K36T6562620 Calif…" at bounding box center [1210, 230] width 2005 height 59
copy div "2026 Kia Carnival KNDNC5K36T6562620"
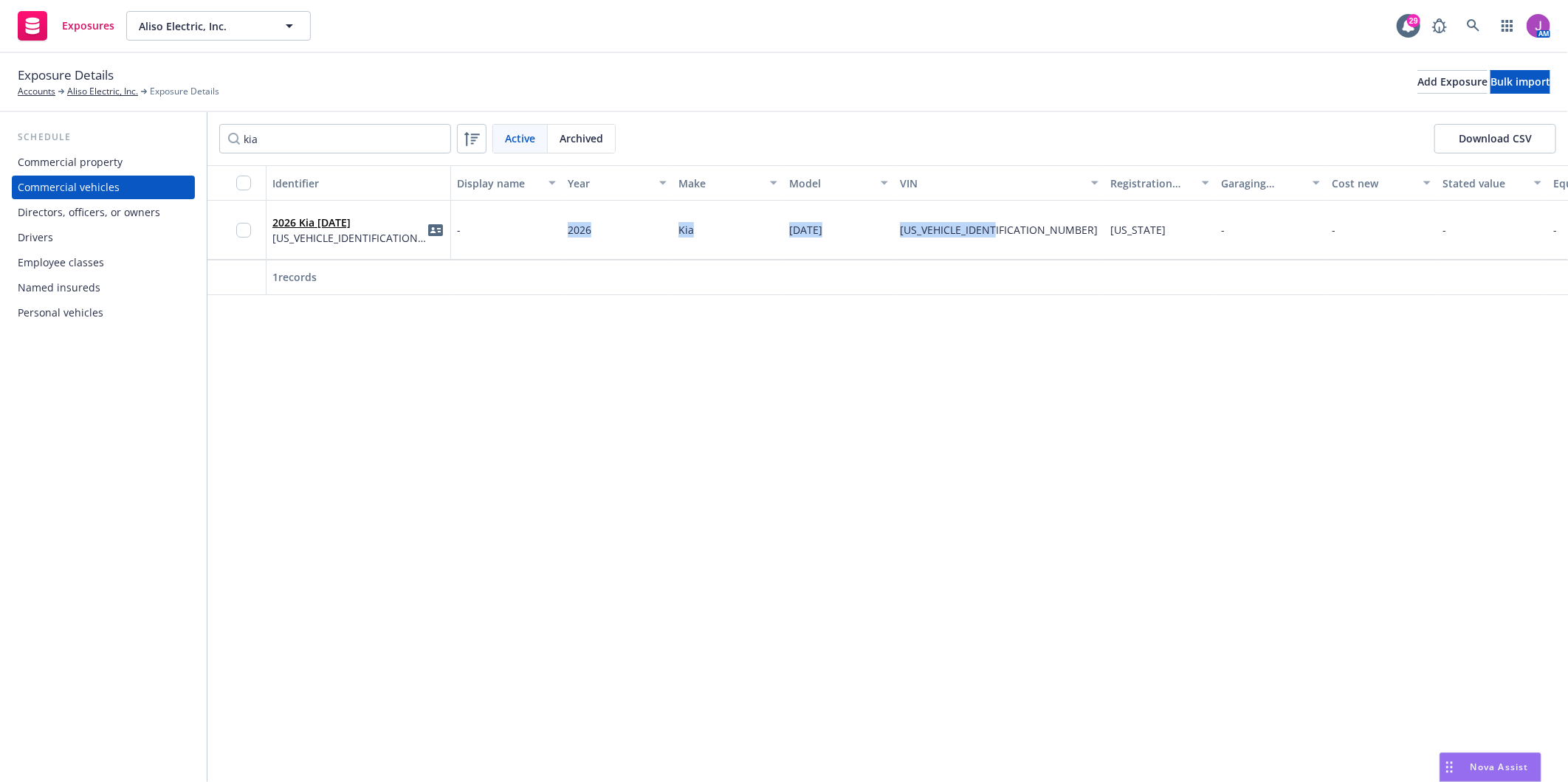
click at [372, 251] on div "2026 Kia Carnival KNDNC5K36T6562620" at bounding box center [358, 230] width 184 height 59
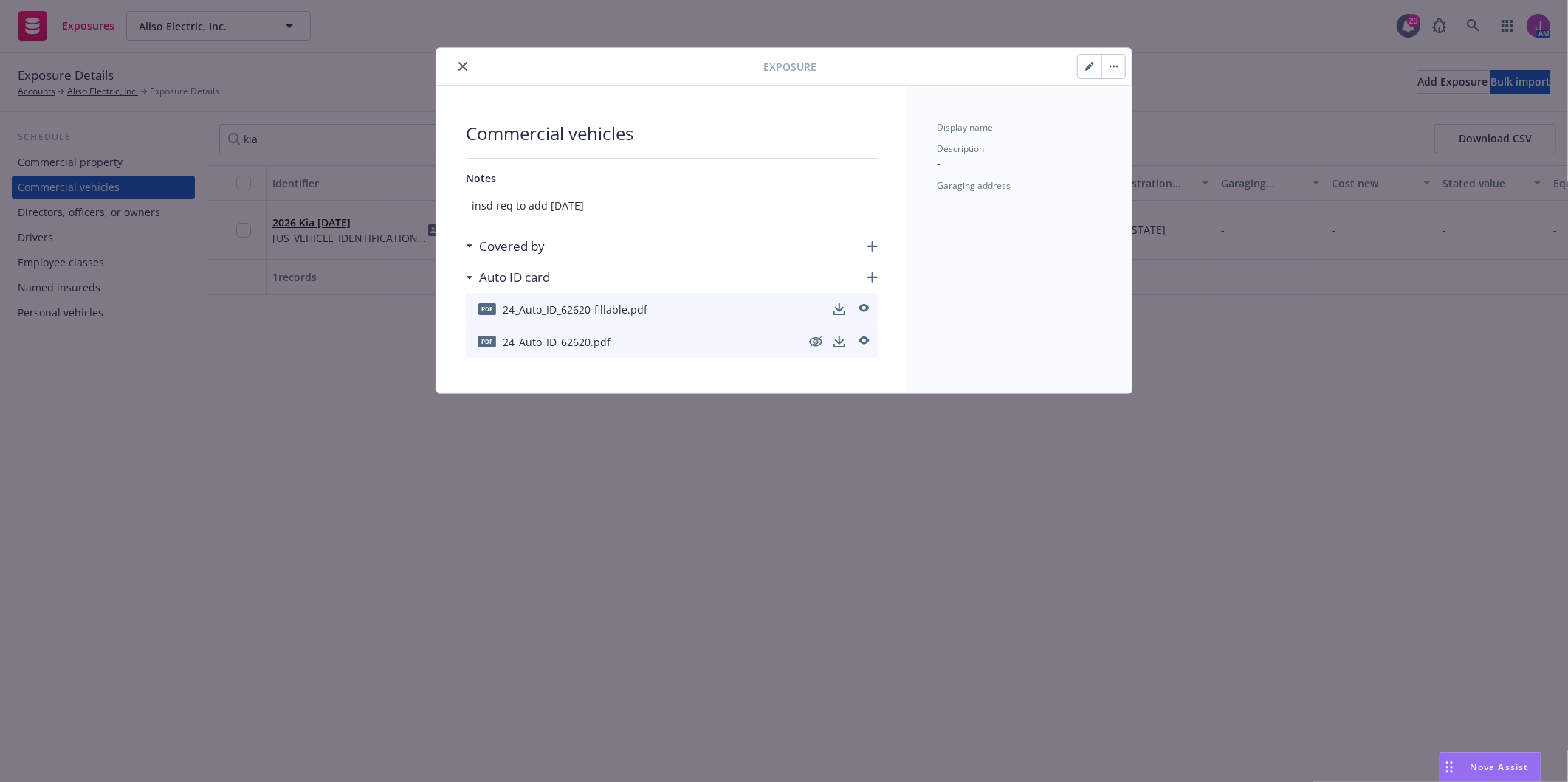
click at [1088, 64] on icon "button" at bounding box center [1089, 67] width 7 height 7
select select "CA"
select select "SERVICE"
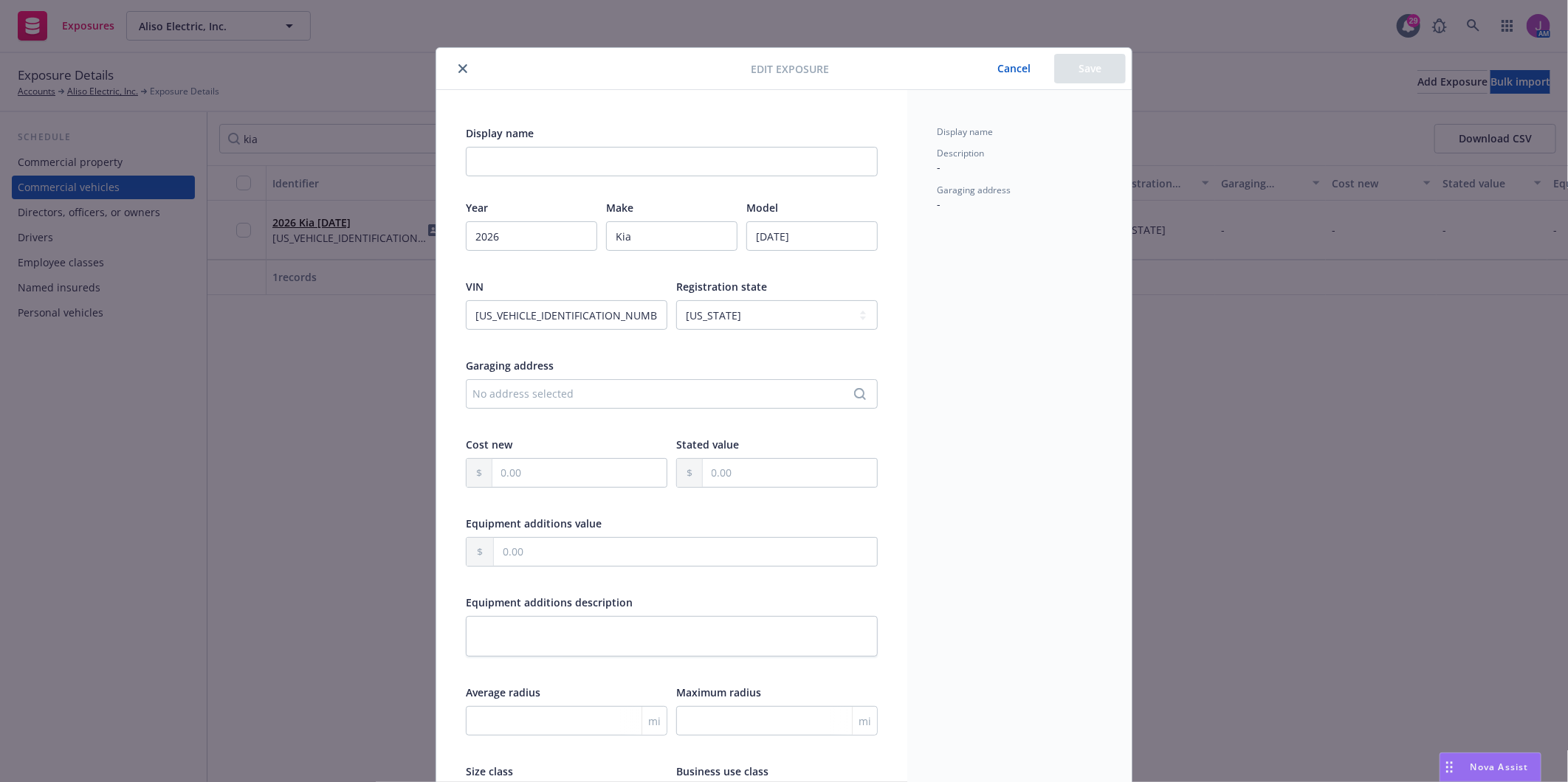
click at [458, 68] on icon "close" at bounding box center [463, 69] width 9 height 9
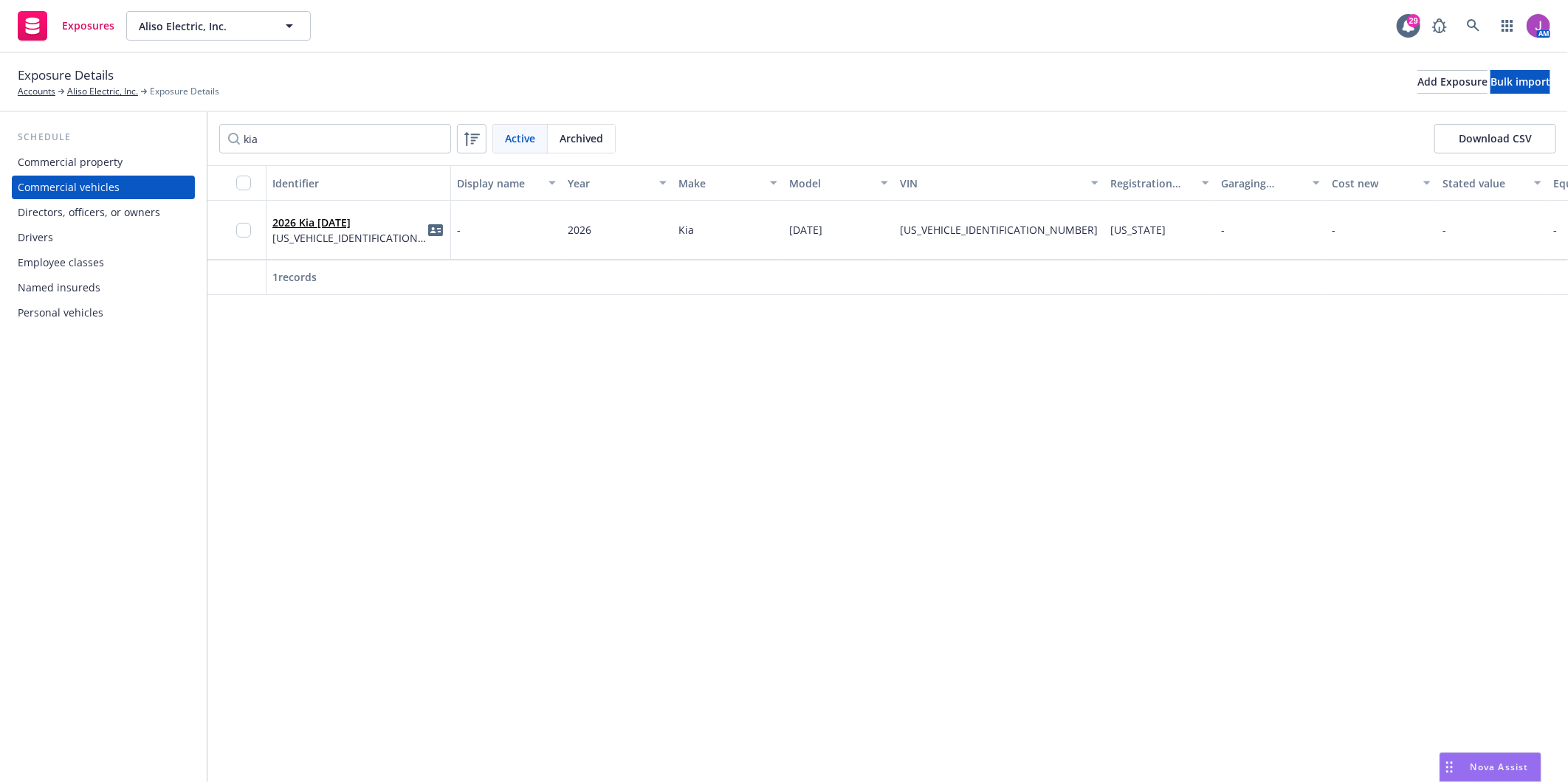
click at [380, 230] on div "2026 Kia Carnival KNDNC5K36T6562620" at bounding box center [358, 230] width 172 height 41
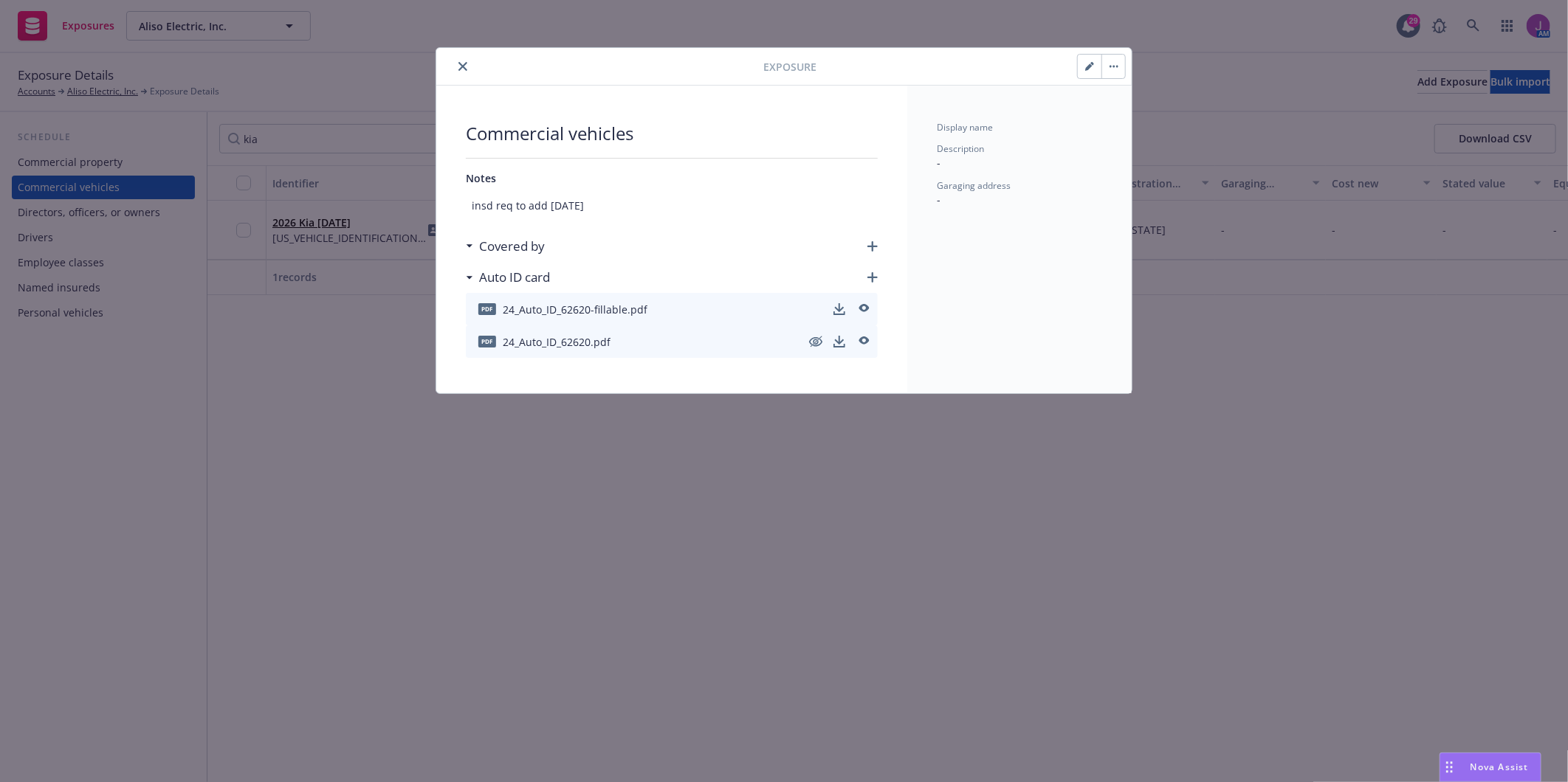
click at [1082, 71] on button "button" at bounding box center [1089, 66] width 23 height 23
type textarea "x"
select select "CA"
select select "SERVICE"
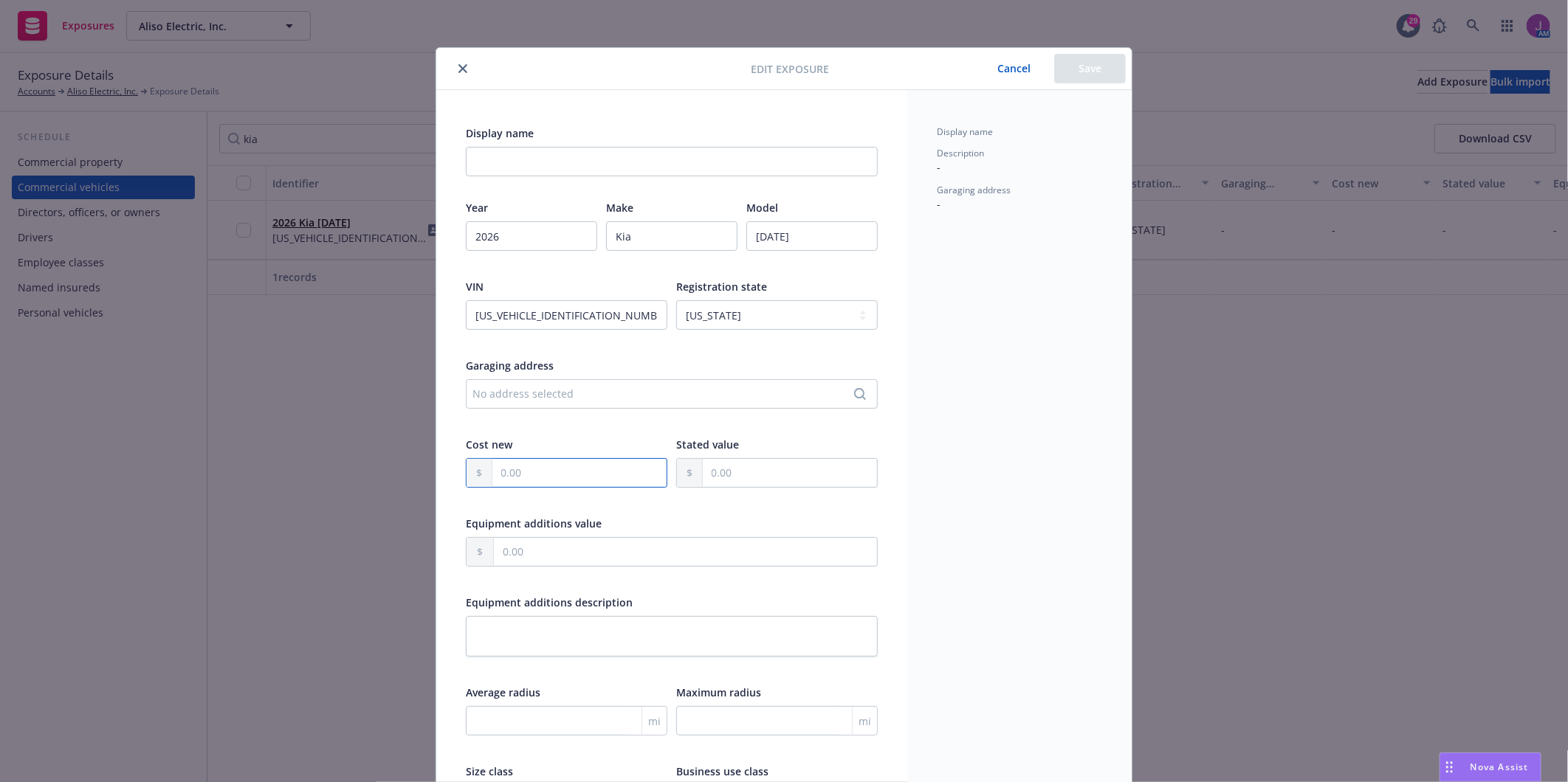
click at [547, 468] on input "text" at bounding box center [579, 473] width 174 height 28
paste input "49,600.00"
type textarea "x"
type input "49,600.00"
type textarea "x"
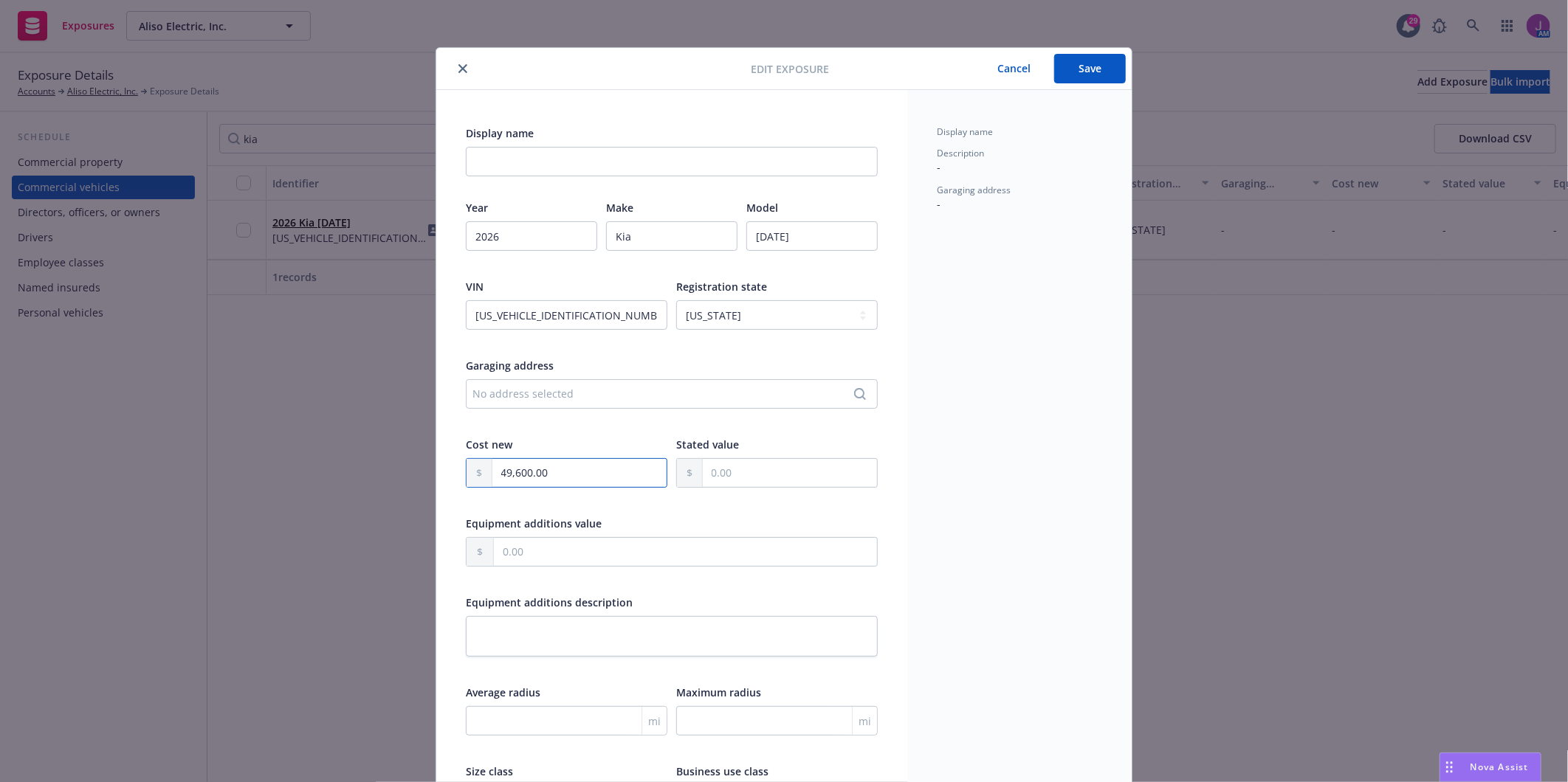
type input "49,600.00"
click at [1105, 533] on div "Display name Description - Garaging address -" at bounding box center [1019, 522] width 224 height 865
click at [1078, 55] on button "Save" at bounding box center [1089, 69] width 72 height 30
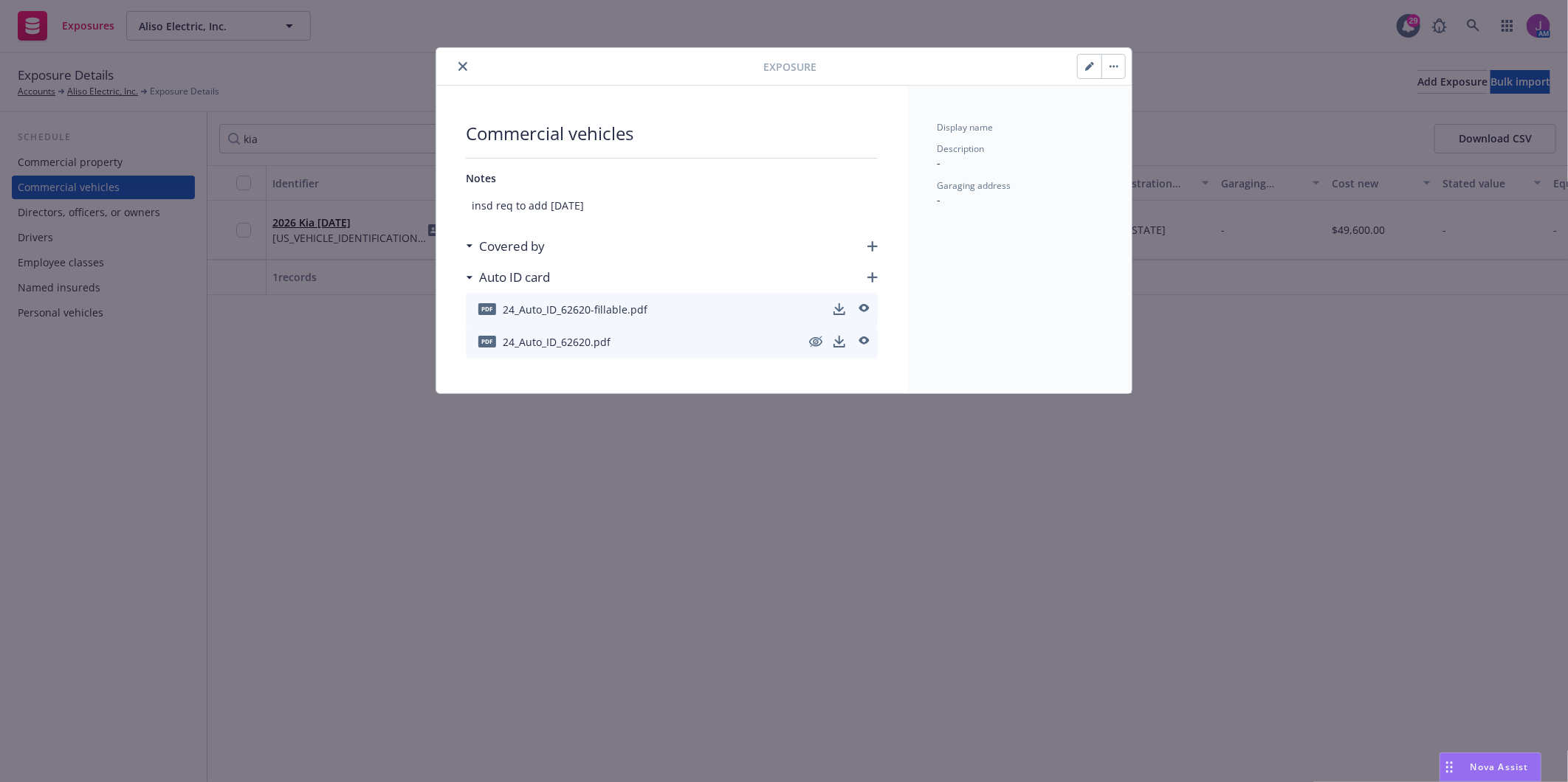
click at [1090, 62] on icon "button" at bounding box center [1092, 64] width 4 height 4
type textarea "x"
select select "CA"
select select "SERVICE"
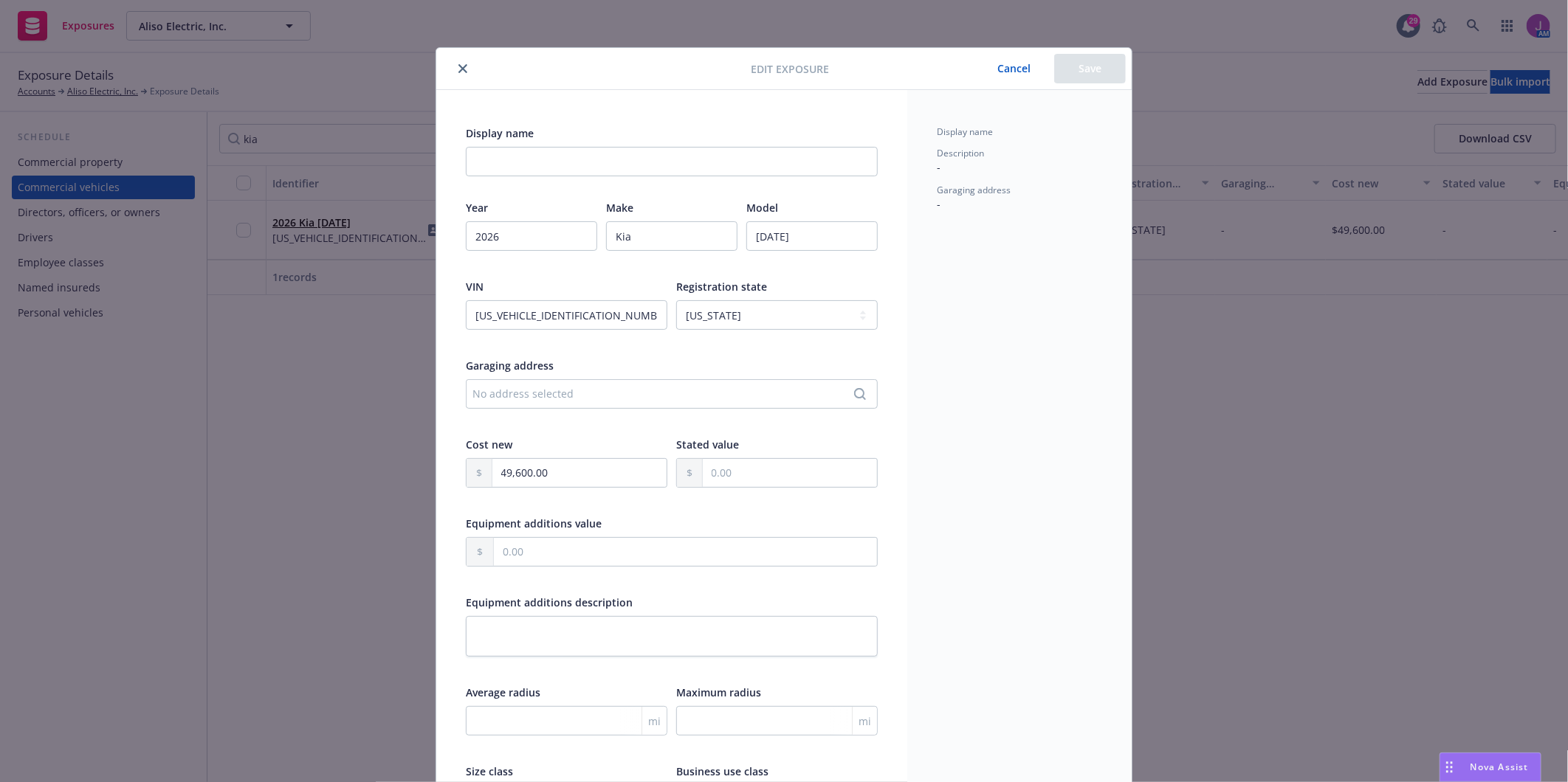
click at [458, 64] on icon "close" at bounding box center [463, 69] width 9 height 9
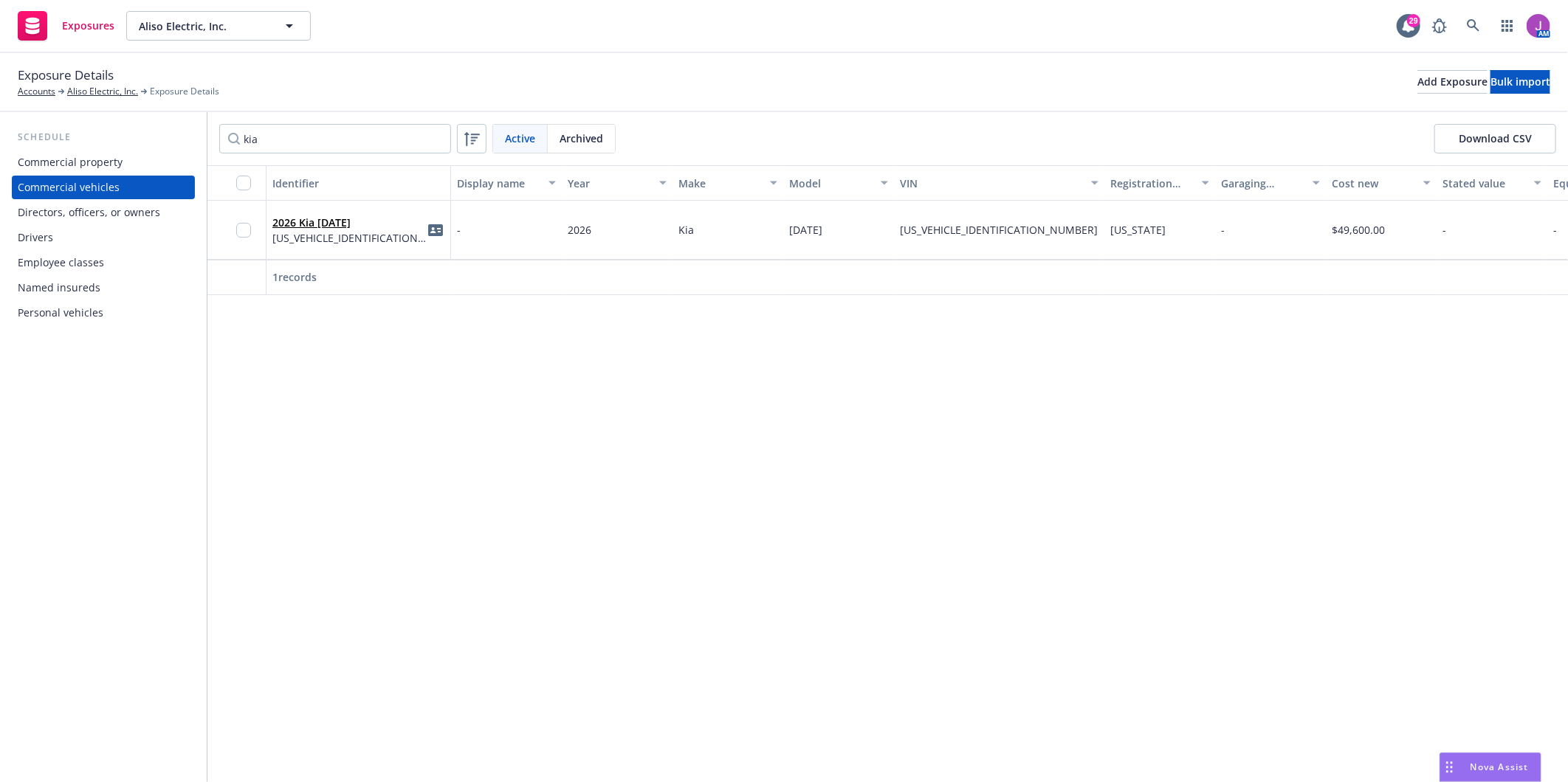
click at [390, 467] on div "Identifier Display name Year Make Model VIN Registration state Garaging address…" at bounding box center [887, 474] width 1360 height 617
click at [436, 134] on input "kia" at bounding box center [334, 139] width 232 height 30
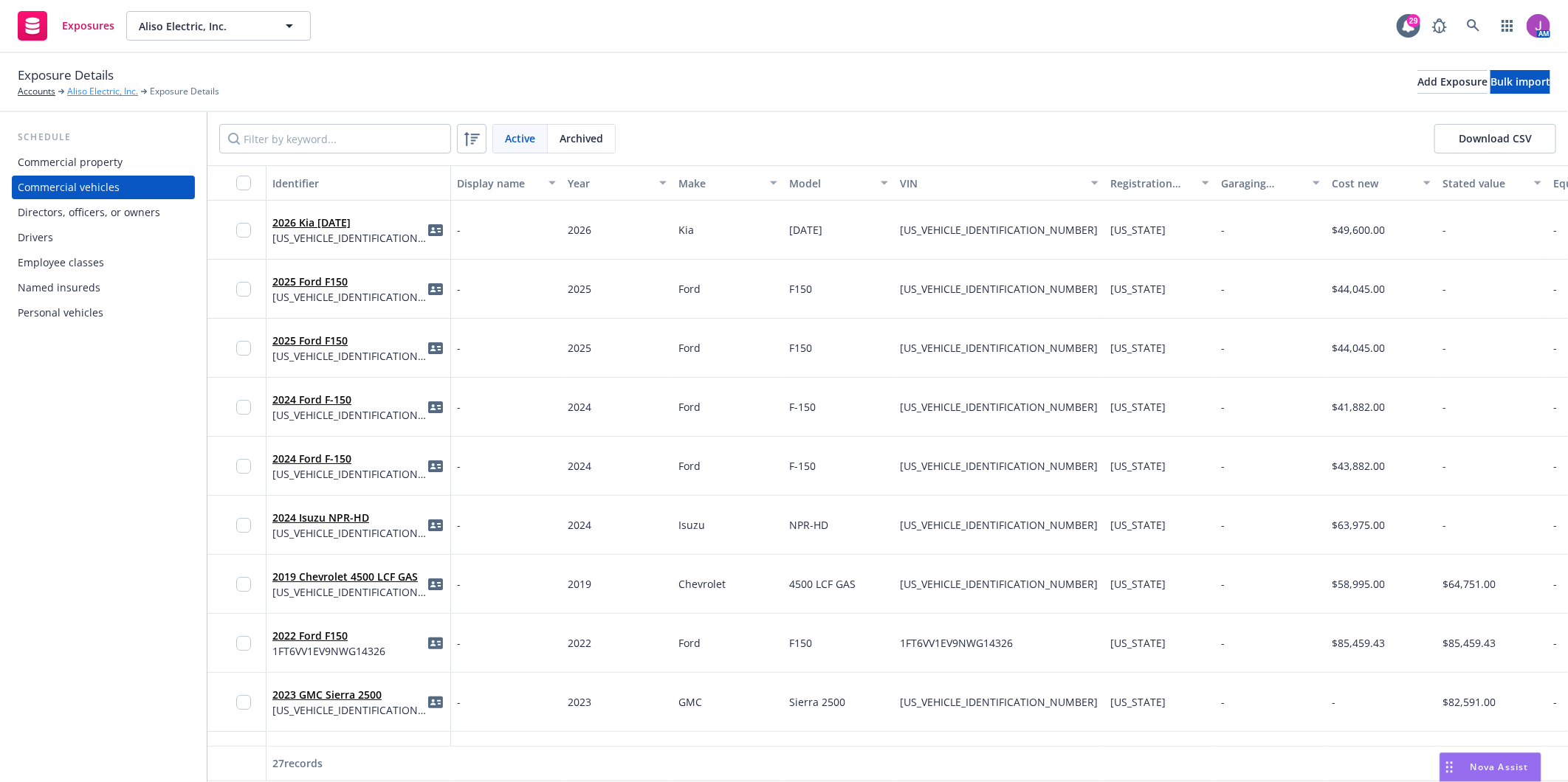
click at [86, 88] on link "Aliso Electric, Inc." at bounding box center [102, 91] width 71 height 13
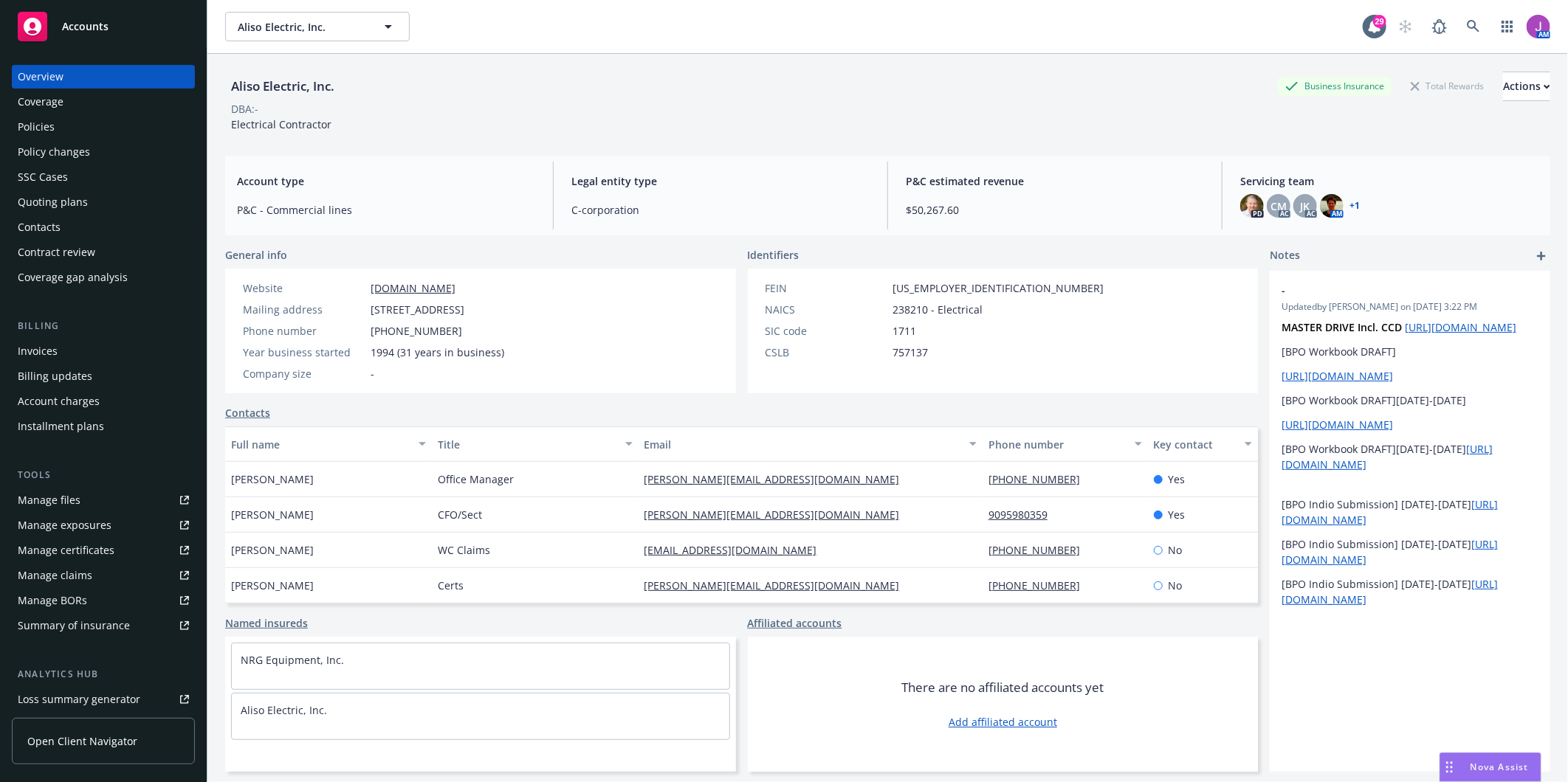
click at [53, 131] on div "Policies" at bounding box center [36, 127] width 37 height 23
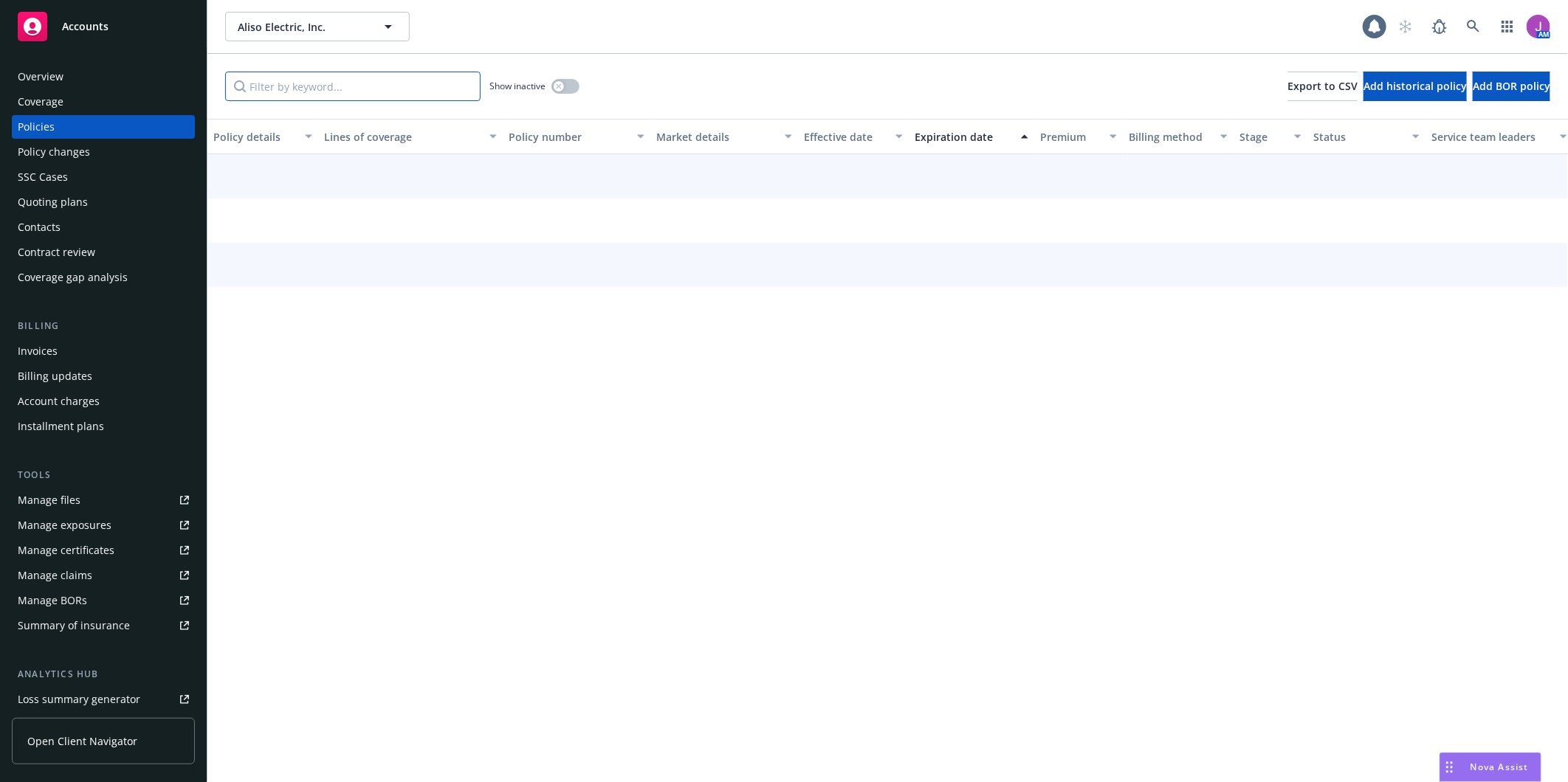
drag, startPoint x: 231, startPoint y: 108, endPoint x: 277, endPoint y: 75, distance: 56.6
click at [276, 75] on input "Filter by keyword..." at bounding box center [353, 87] width 255 height 30
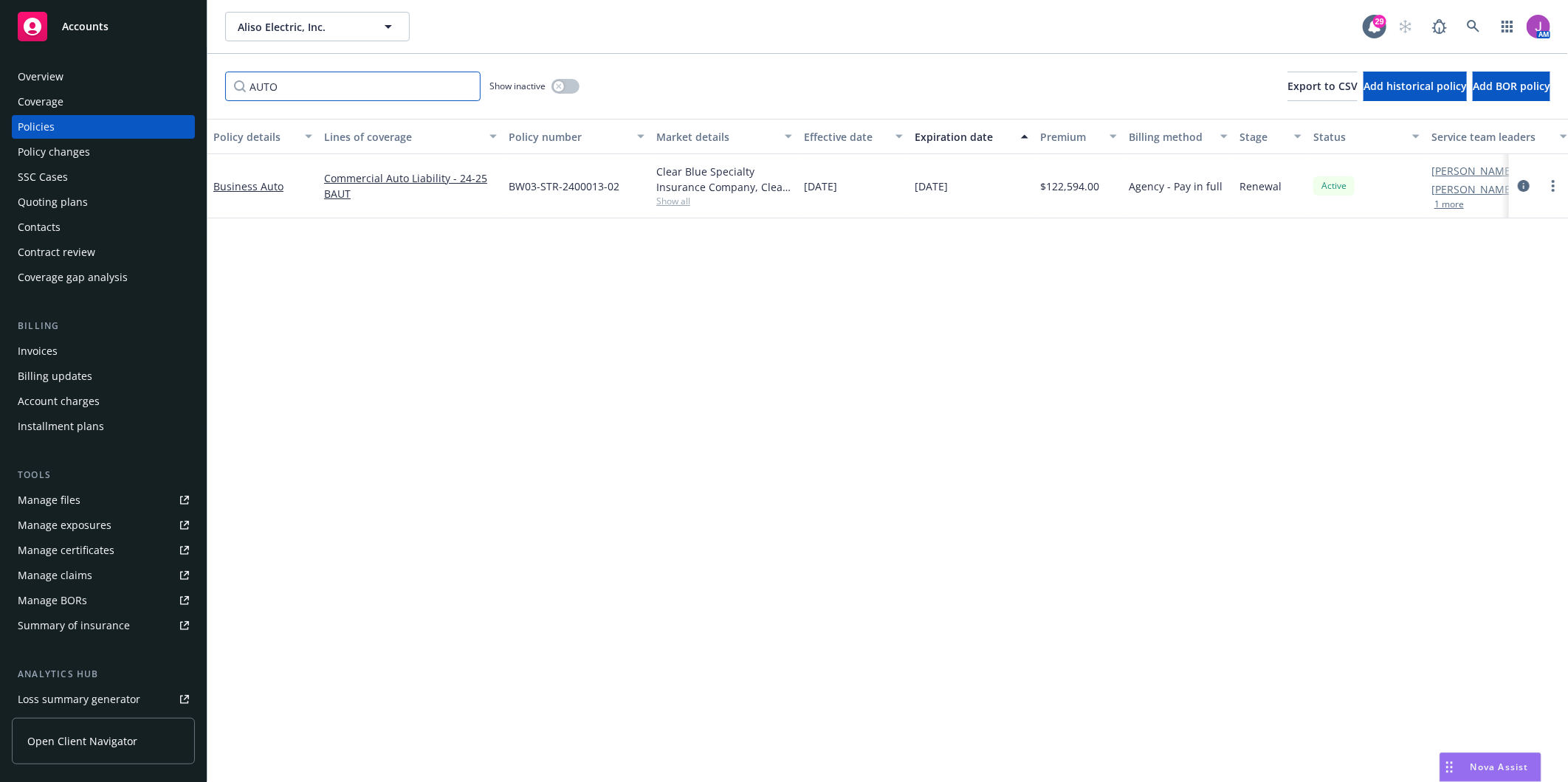
type input "AUTO"
click at [67, 522] on div "Manage exposures" at bounding box center [64, 525] width 94 height 23
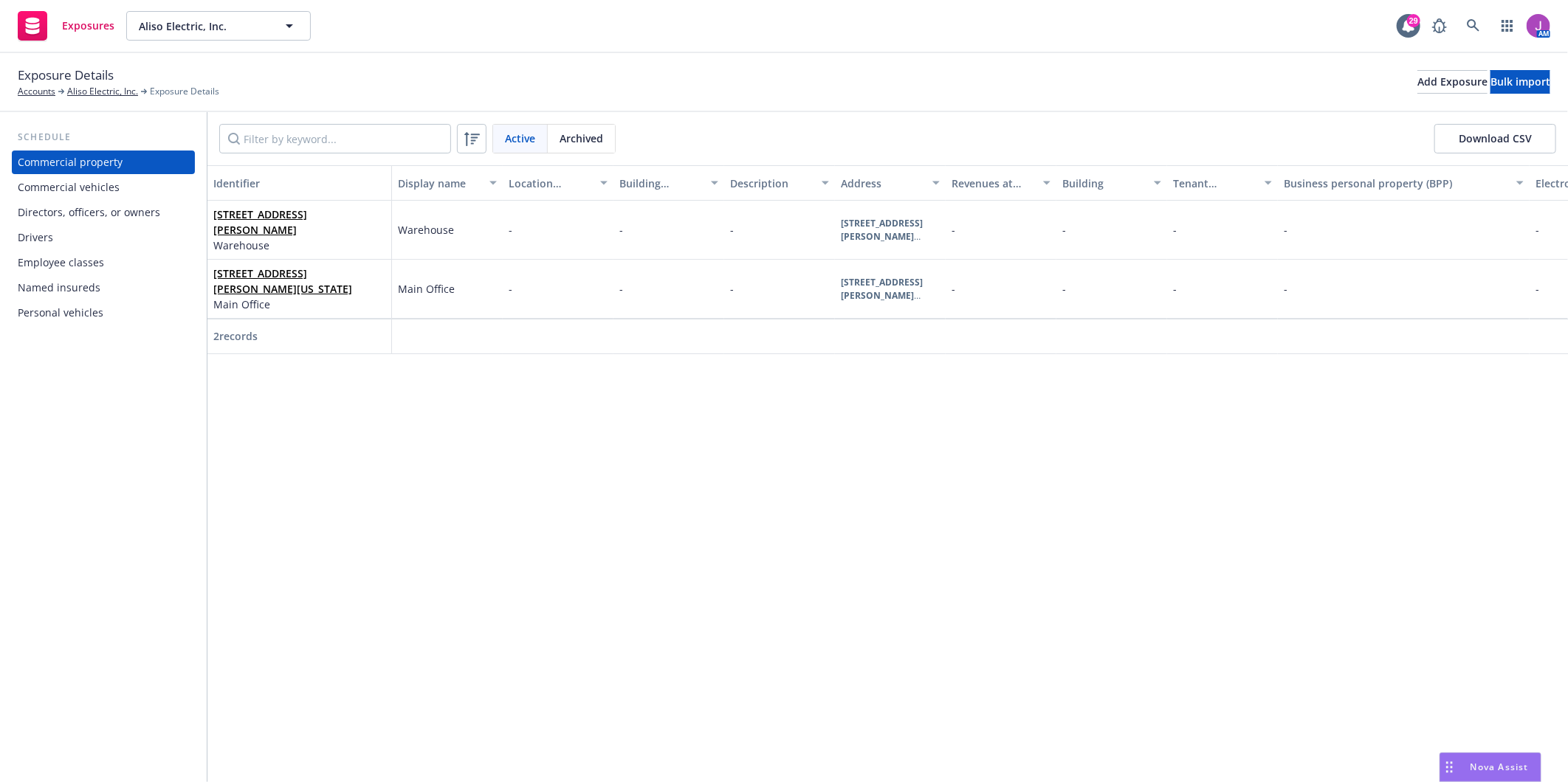
click at [62, 182] on div "Commercial vehicles" at bounding box center [68, 187] width 101 height 23
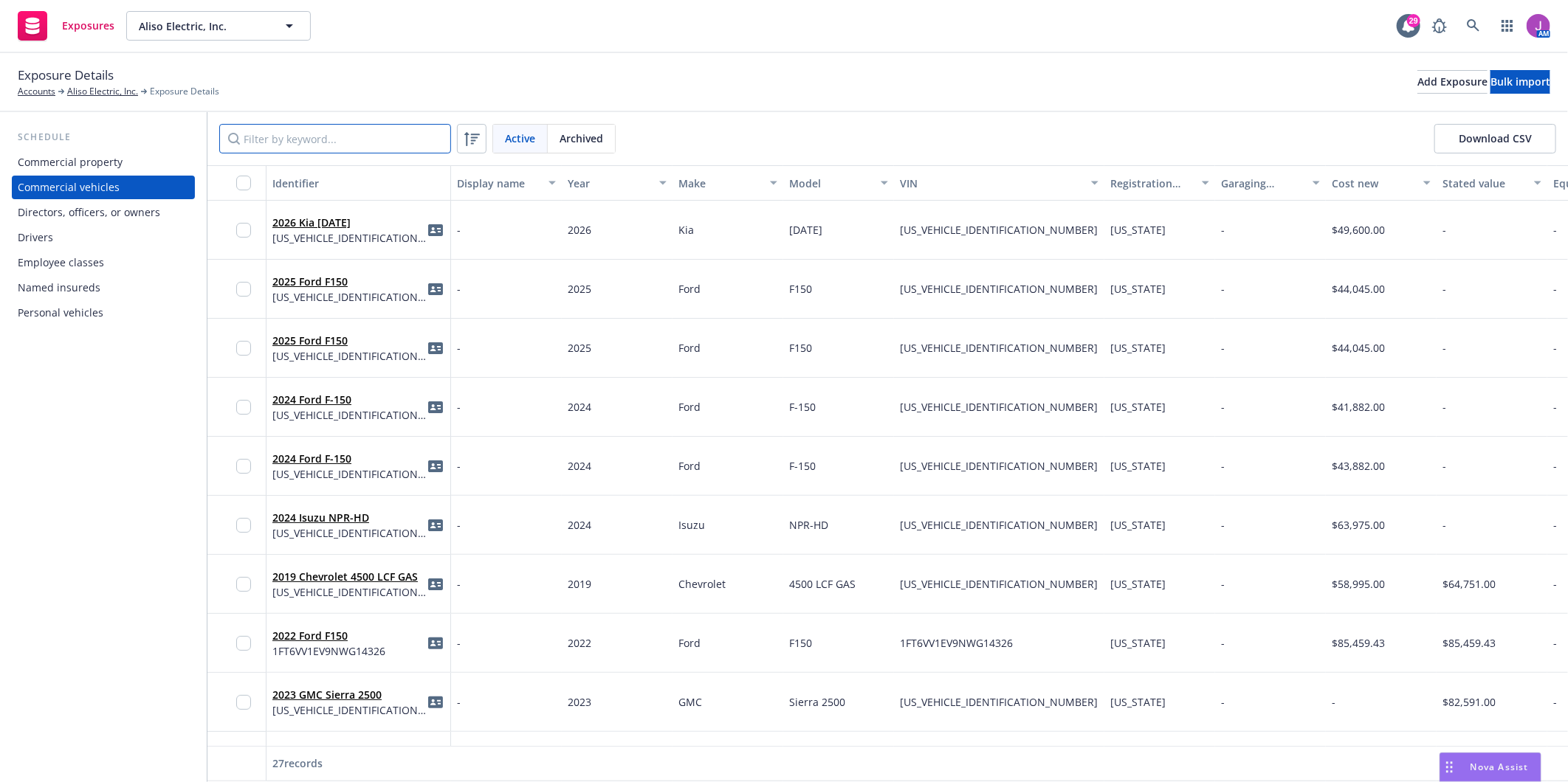
click at [358, 141] on input "Filter by keyword..." at bounding box center [334, 139] width 232 height 30
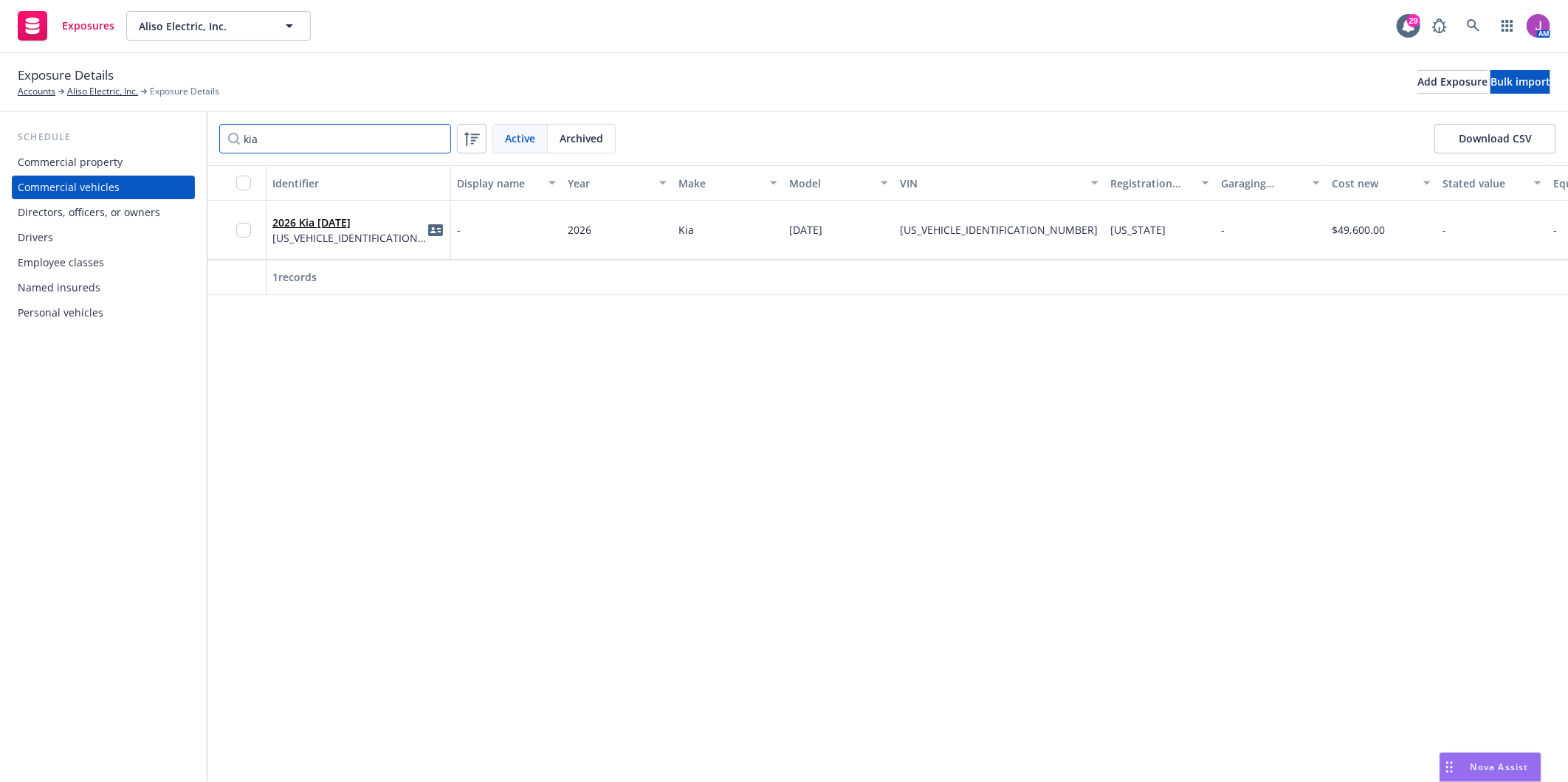
type input "kia"
click at [395, 249] on div "2026 Kia Carnival KNDNC5K36T6562620" at bounding box center [358, 230] width 172 height 41
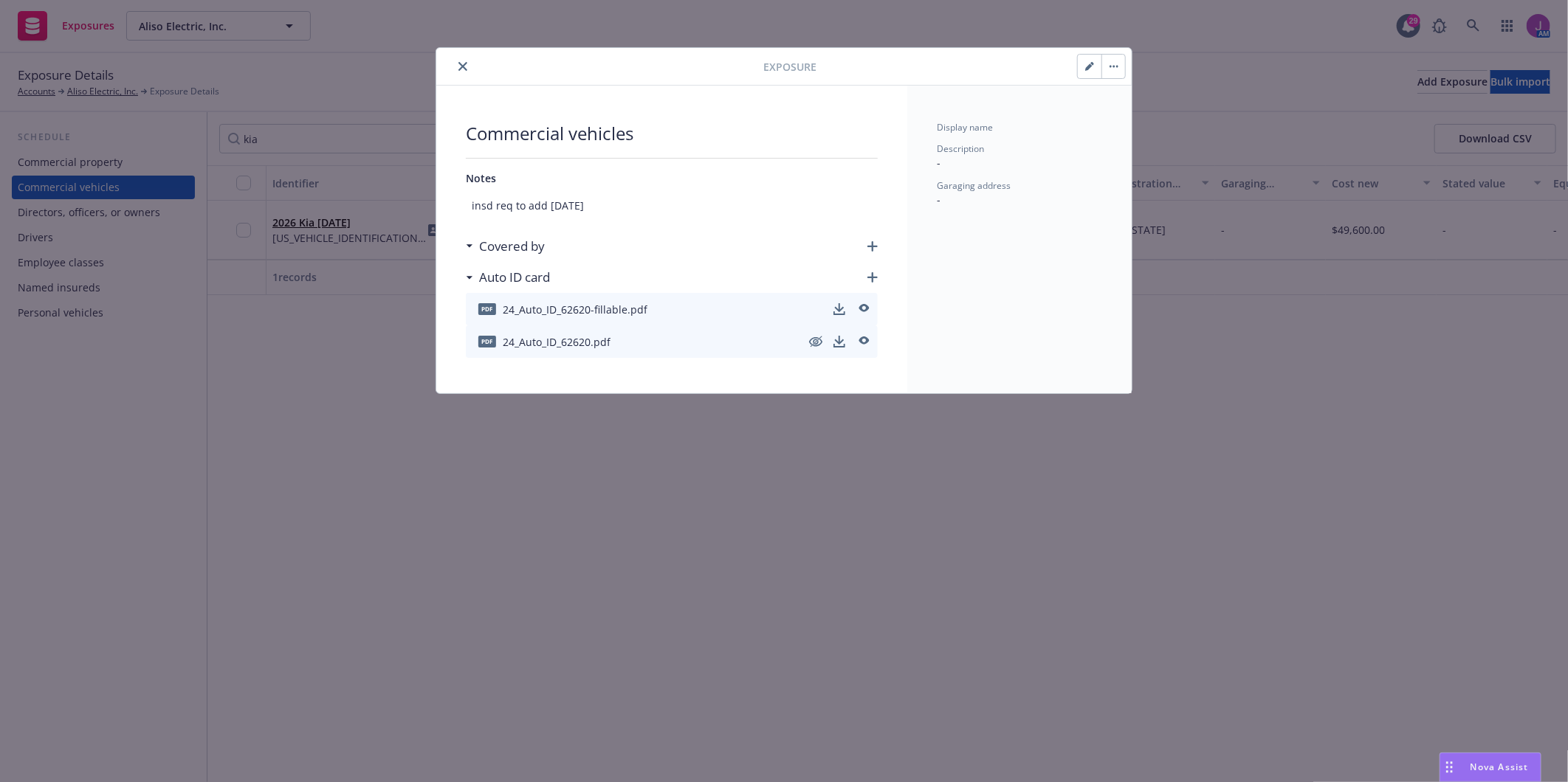
click at [1091, 63] on icon "button" at bounding box center [1092, 64] width 4 height 4
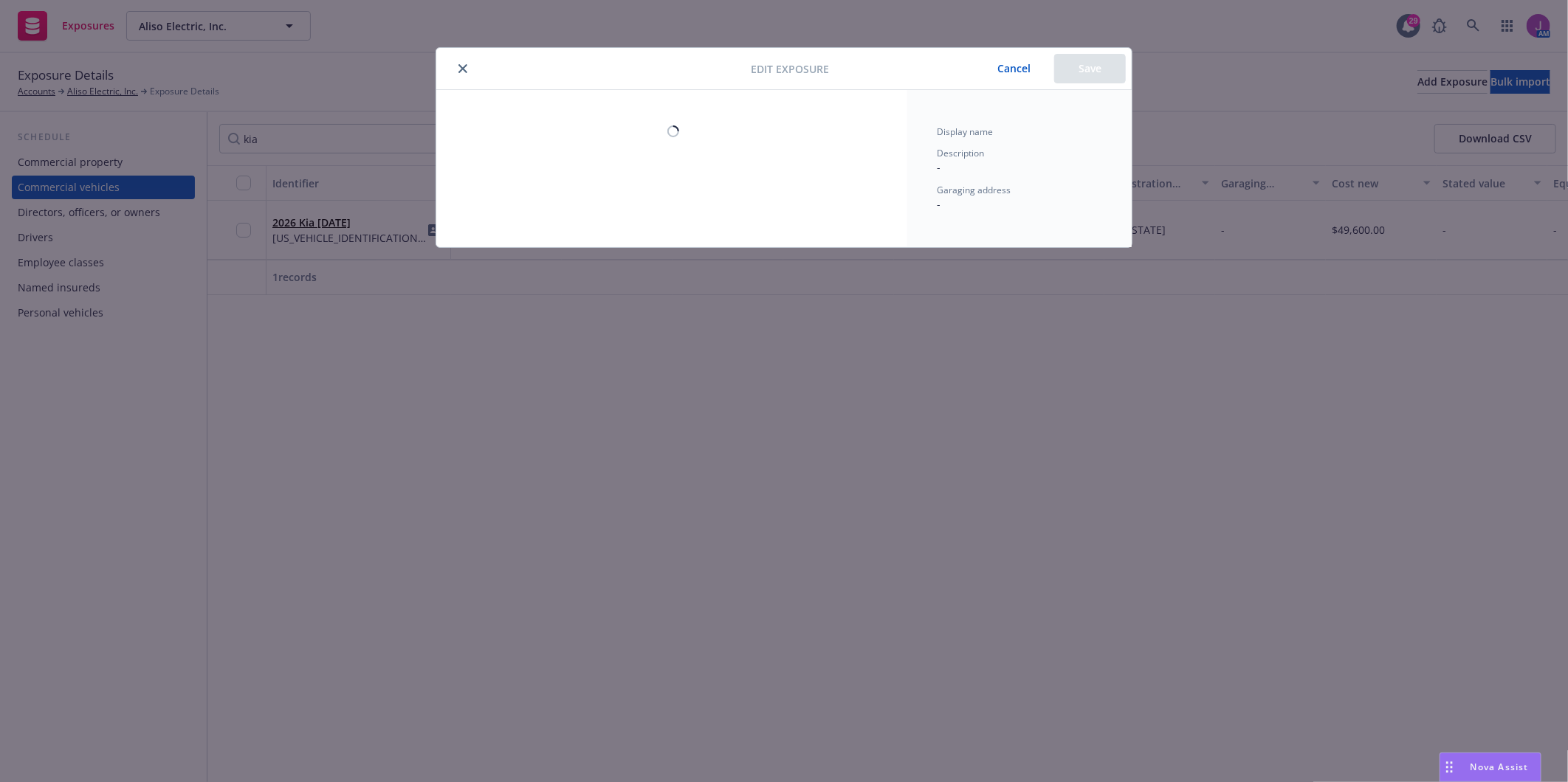
select select "CA"
select select "SERVICE"
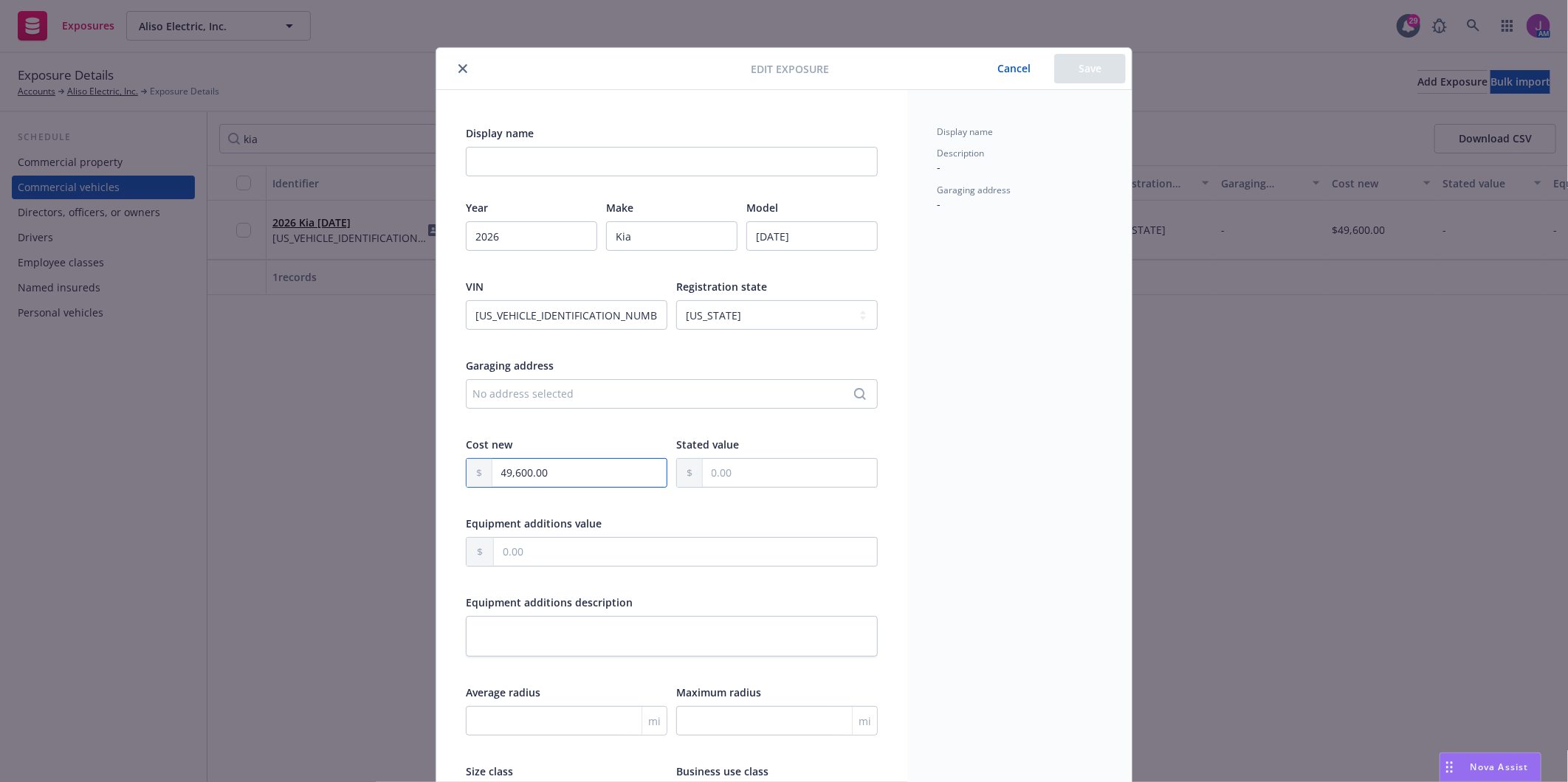
drag, startPoint x: 542, startPoint y: 469, endPoint x: 474, endPoint y: 469, distance: 68.0
click at [474, 469] on div "49,600.00" at bounding box center [566, 473] width 201 height 30
click at [454, 74] on button "close" at bounding box center [463, 68] width 18 height 18
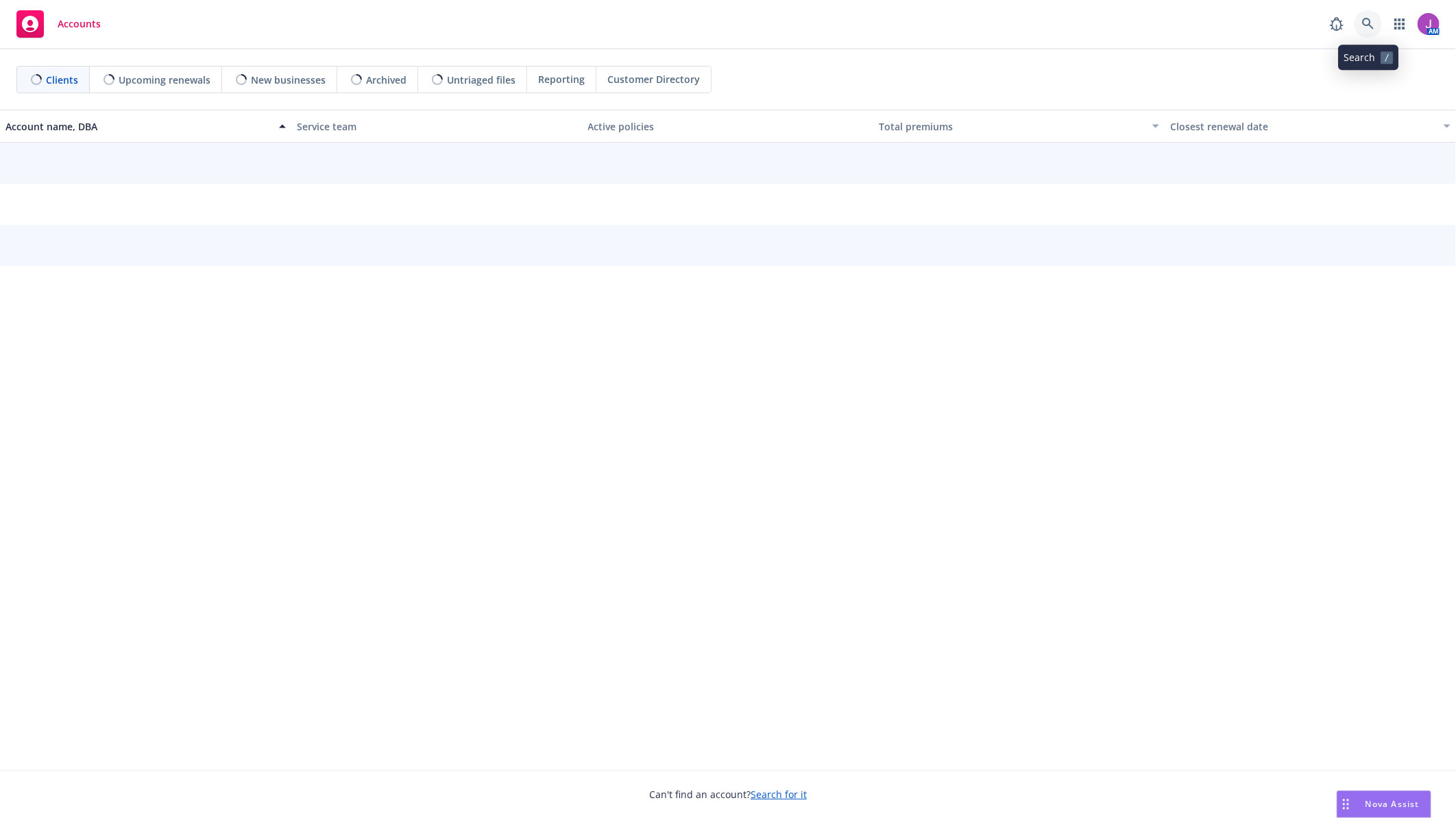
click at [1370, 23] on icon at bounding box center [1367, 23] width 11 height 11
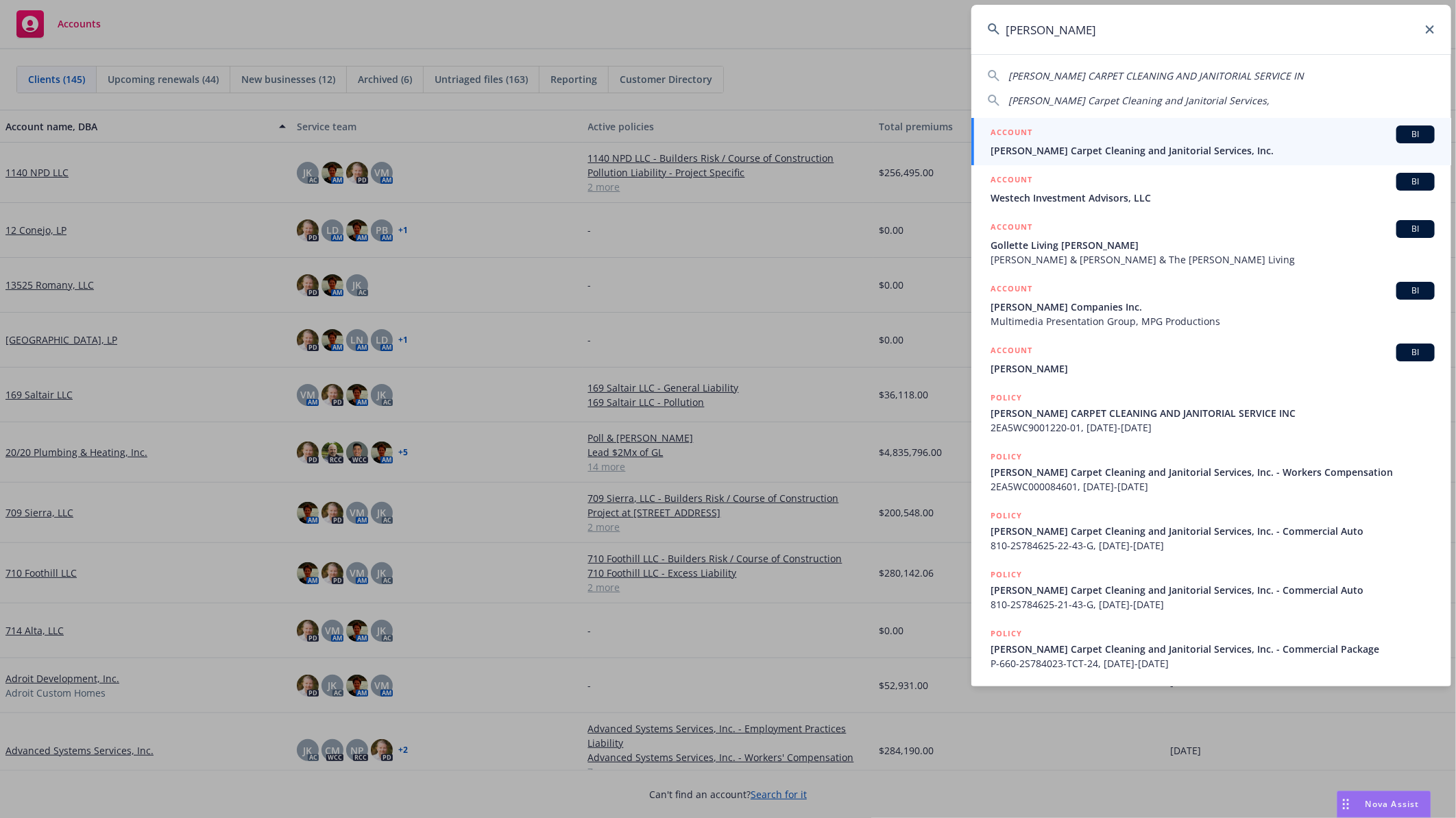
type input "colletta"
click at [1023, 148] on span "Colletta Carpet Cleaning and Janitorial Services, Inc." at bounding box center [1213, 150] width 444 height 15
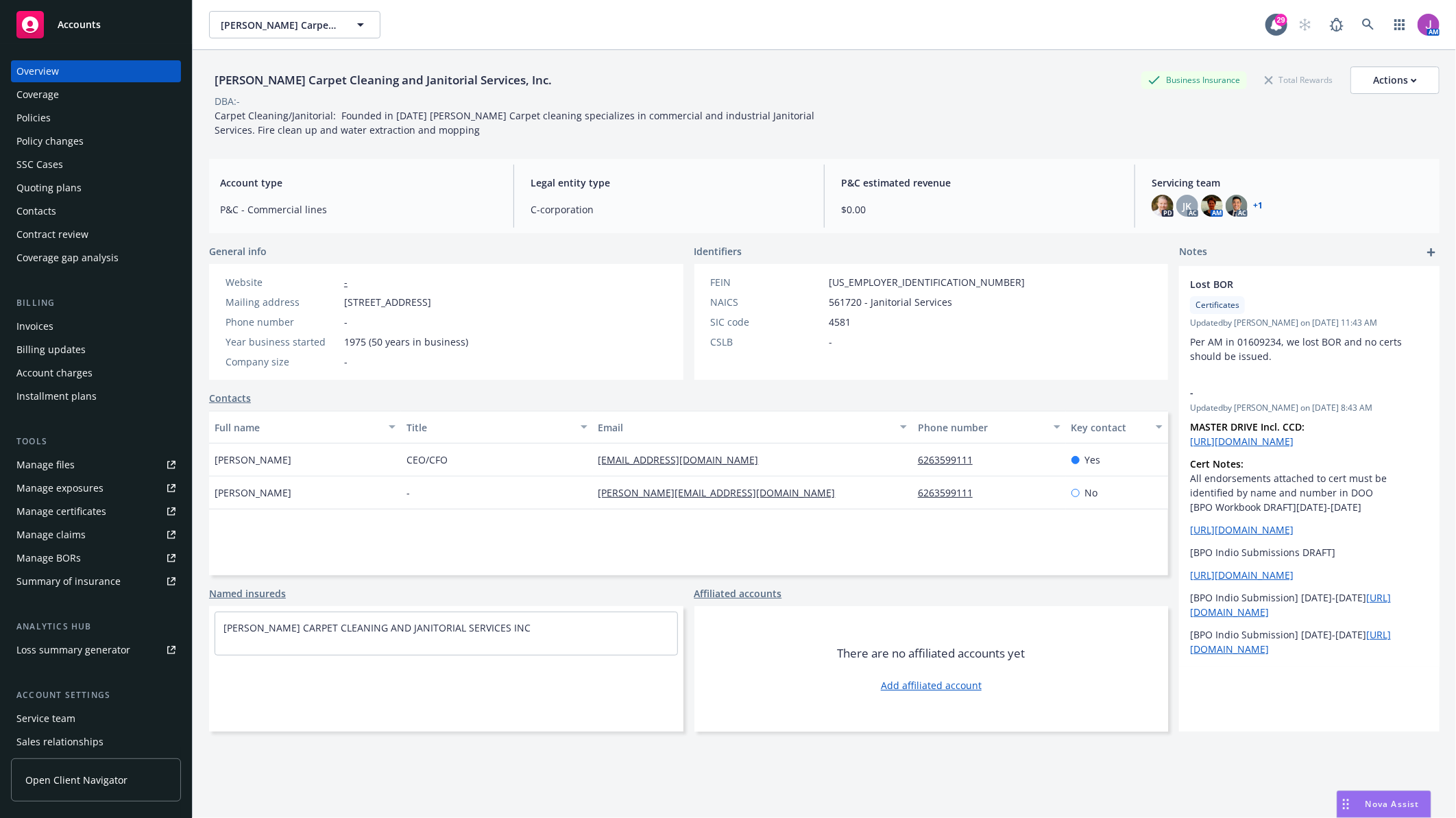
click at [42, 118] on div "Policies" at bounding box center [34, 118] width 35 height 22
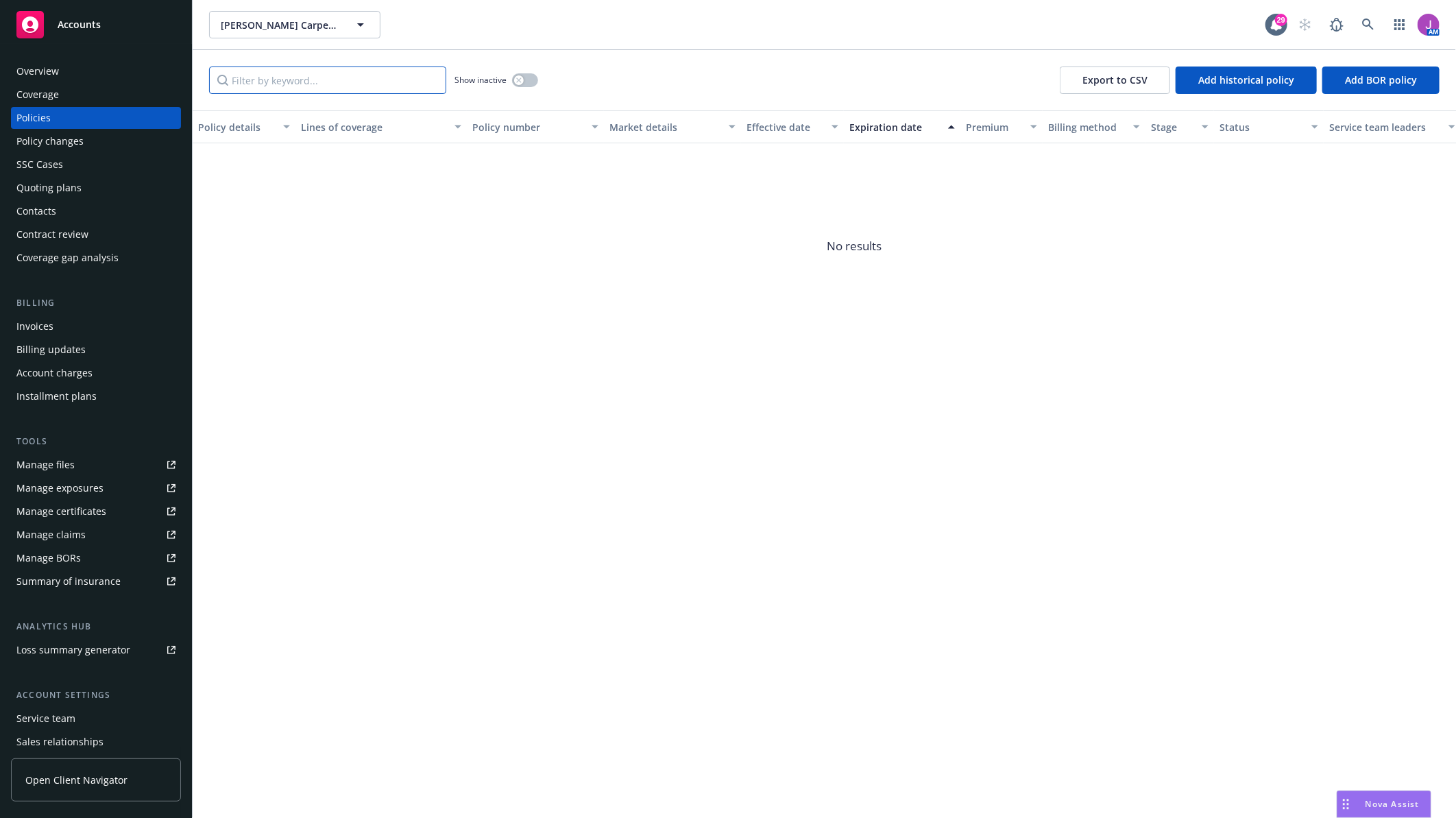
click at [355, 85] on input "Filter by keyword..." at bounding box center [328, 80] width 237 height 28
type input "bond"
click at [521, 85] on button "button" at bounding box center [525, 80] width 26 height 14
click at [241, 174] on link "ERISA Bond" at bounding box center [224, 173] width 53 height 13
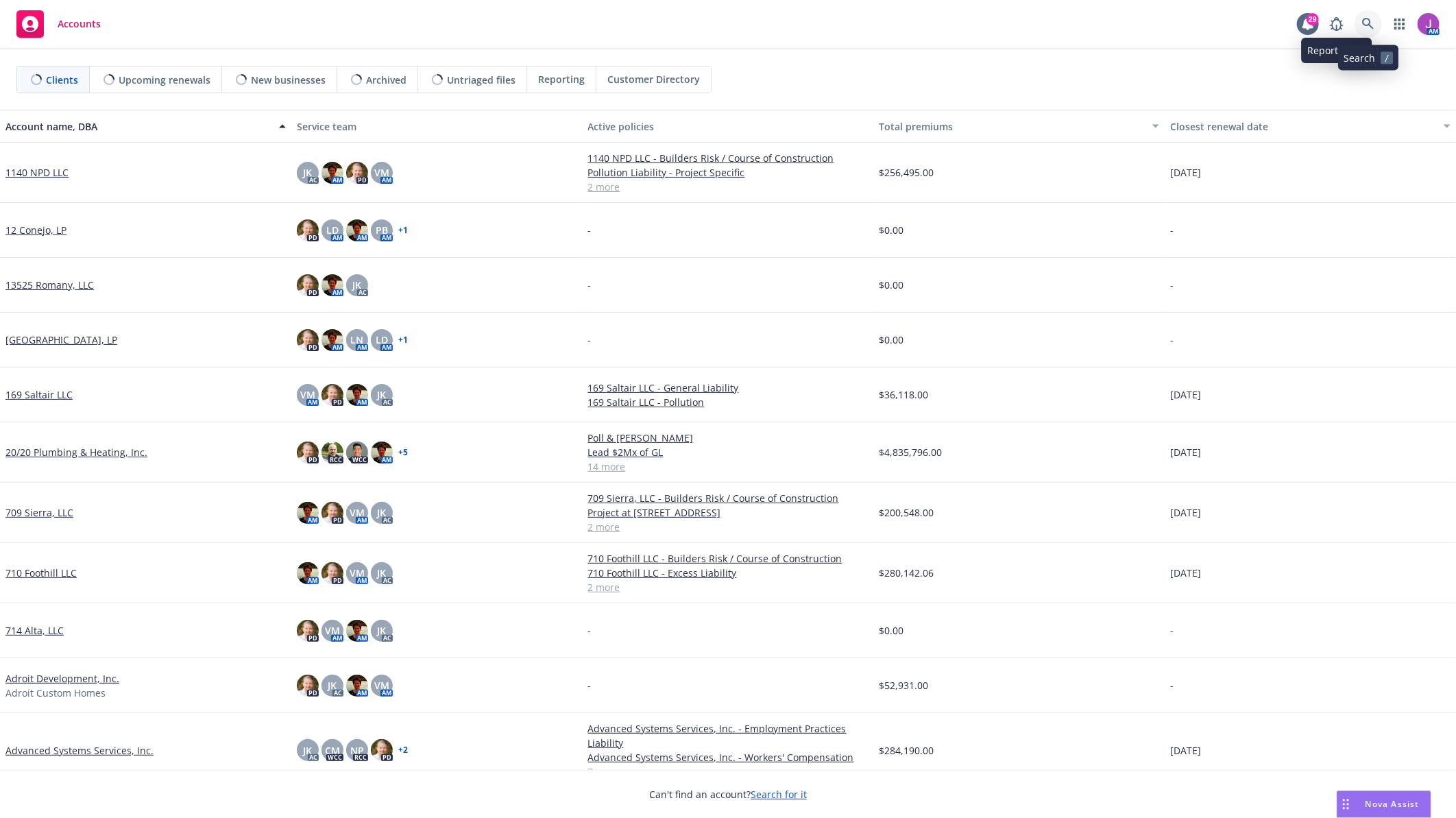
click at [1376, 25] on link at bounding box center [1369, 24] width 28 height 28
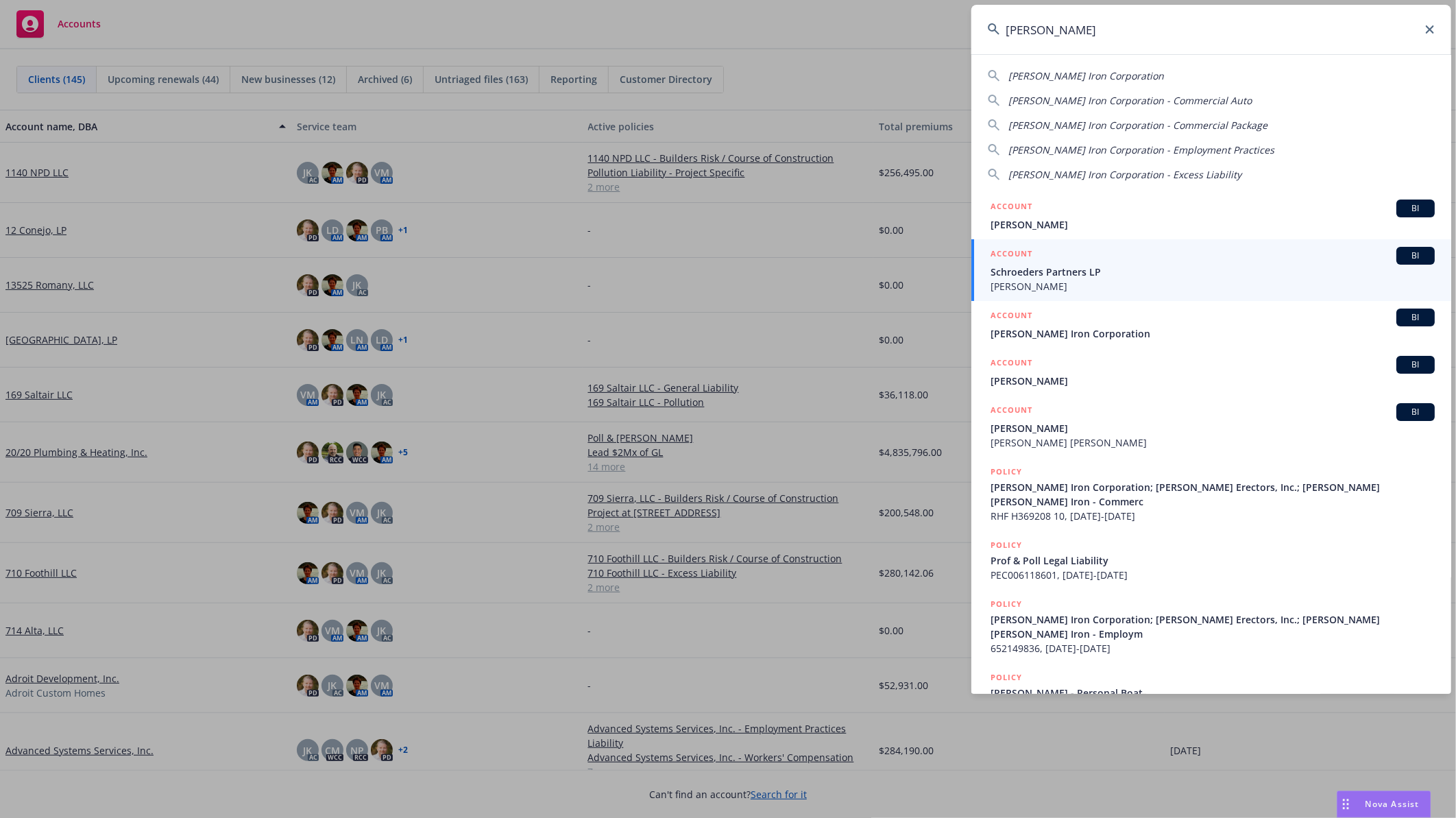
click at [1040, 74] on span "[PERSON_NAME] Iron Corporation" at bounding box center [1086, 75] width 156 height 13
type input "[PERSON_NAME] Iron Corporation"
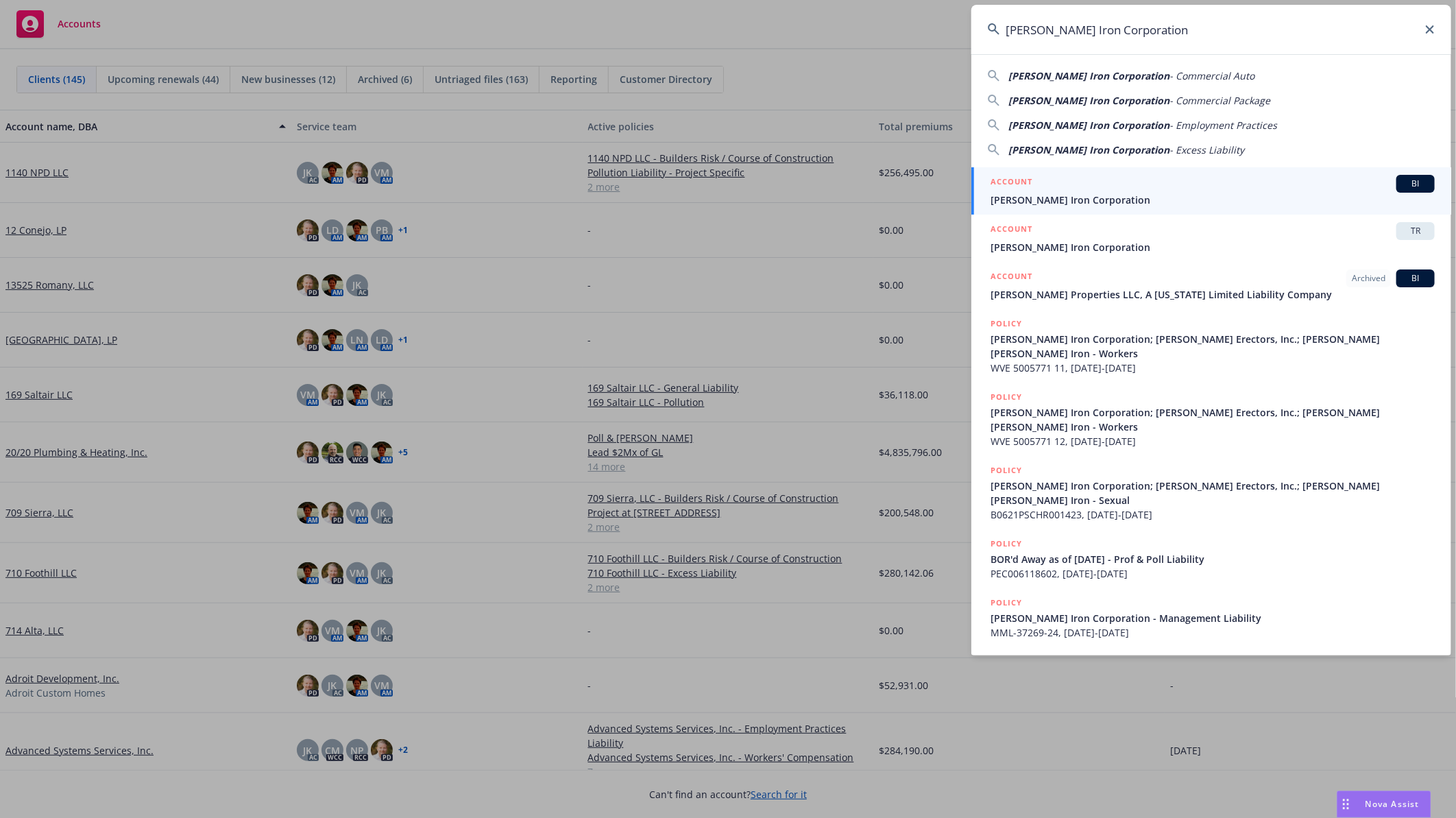
click at [1072, 190] on div "ACCOUNT BI" at bounding box center [1213, 183] width 444 height 18
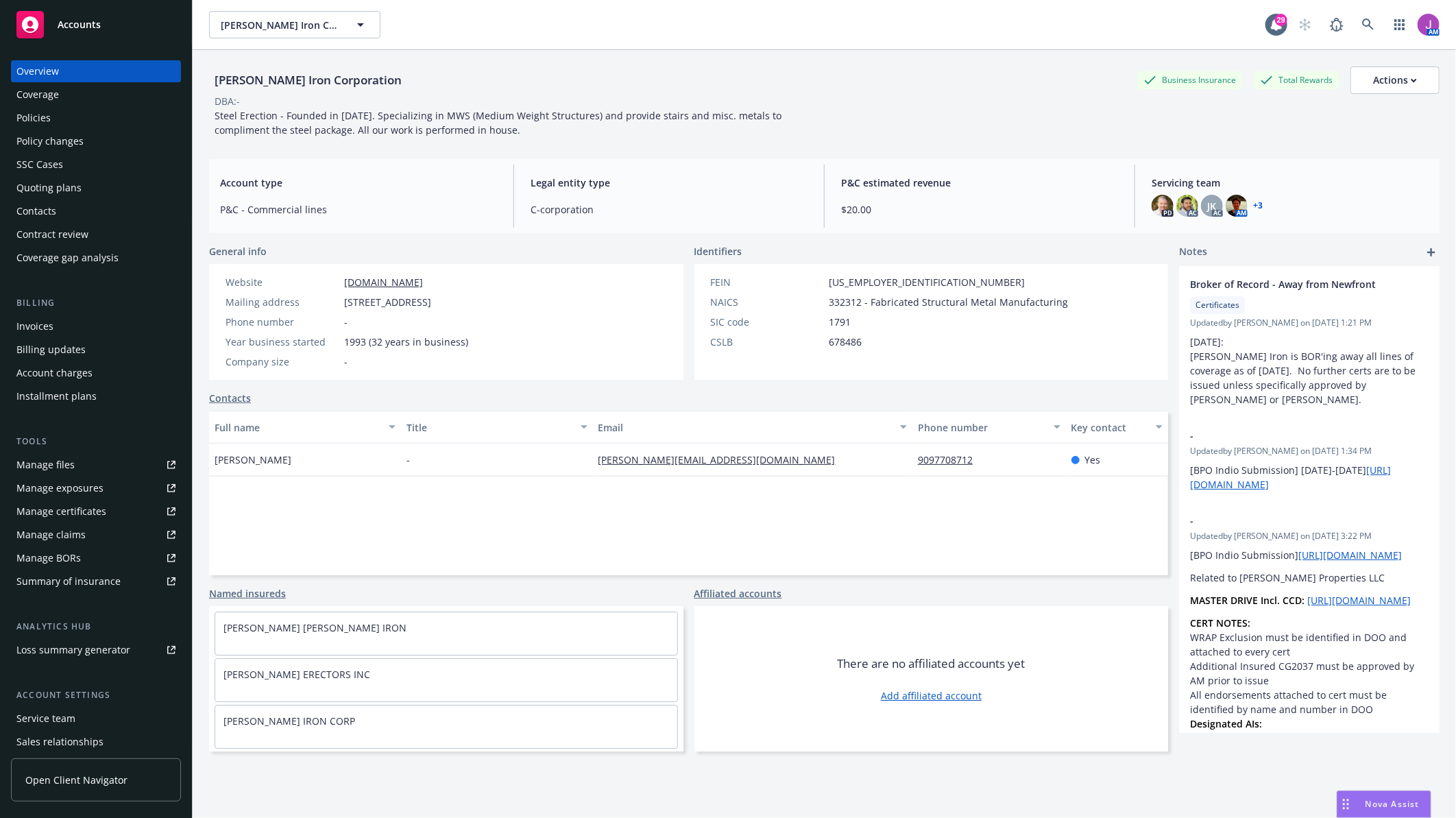
click at [55, 120] on div "Policies" at bounding box center [96, 118] width 159 height 22
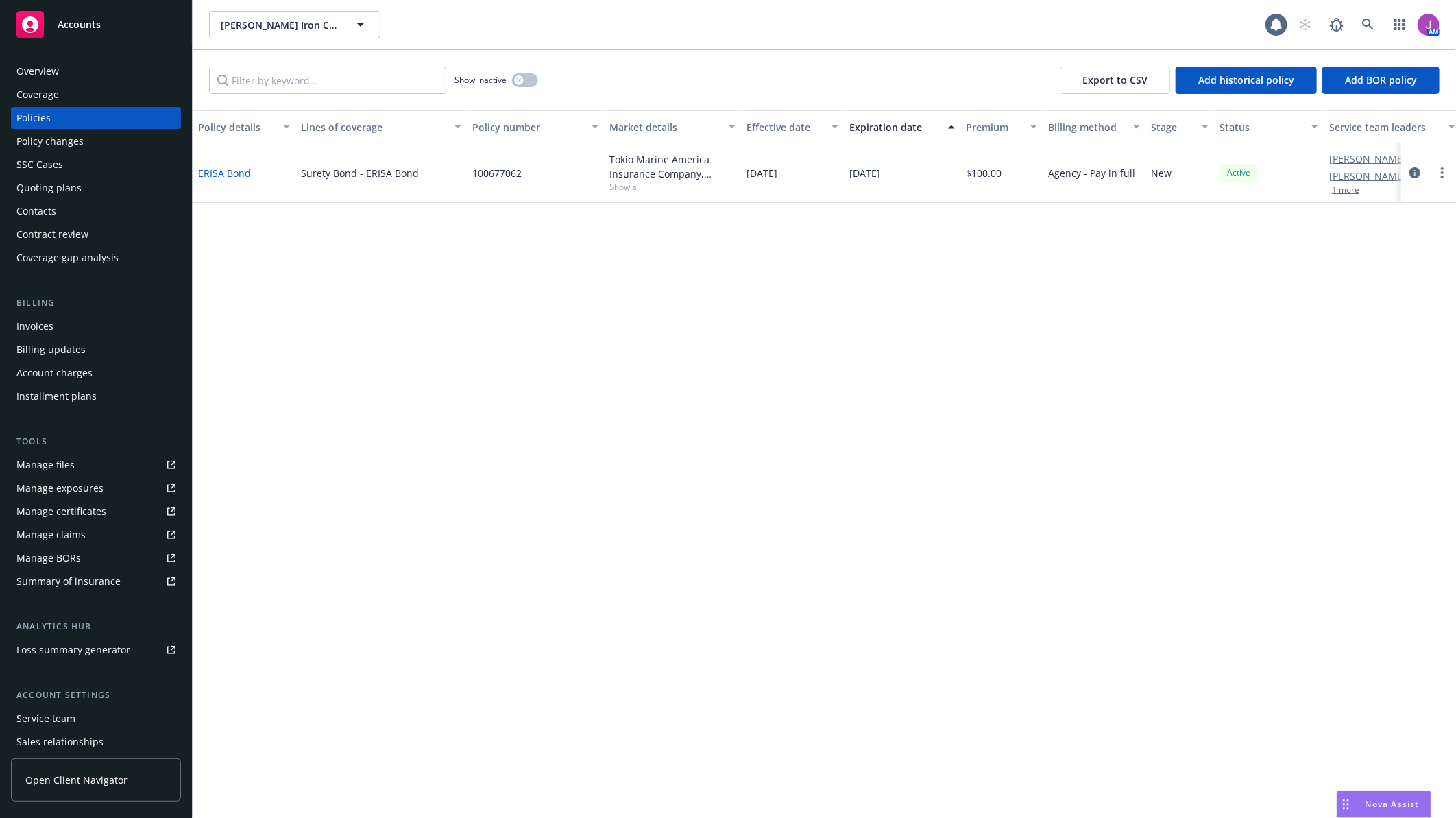
click at [220, 175] on link "ERISA Bond" at bounding box center [224, 173] width 53 height 13
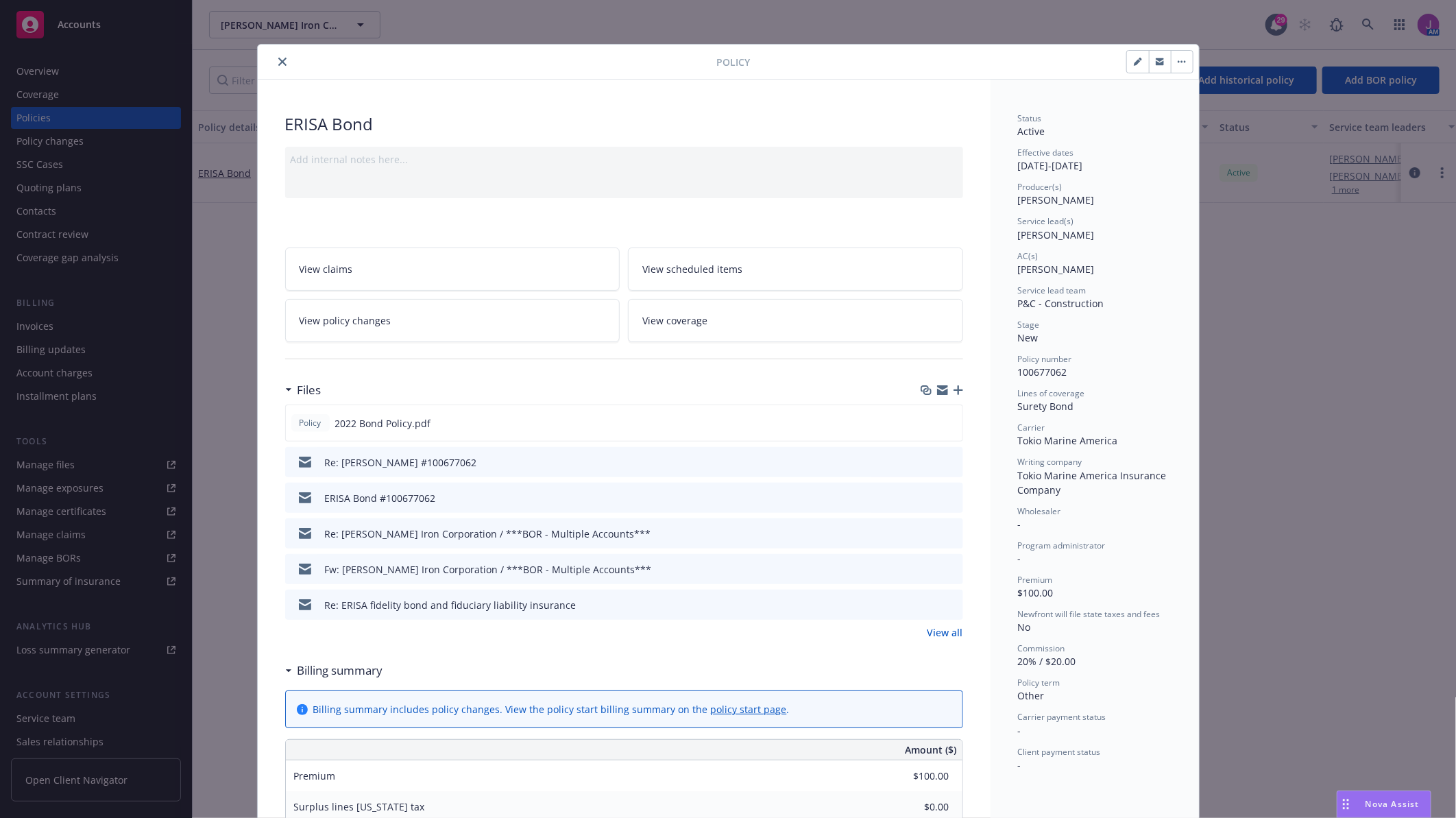
drag, startPoint x: 274, startPoint y: 58, endPoint x: 224, endPoint y: 58, distance: 50.0
click at [278, 58] on icon "close" at bounding box center [283, 62] width 9 height 9
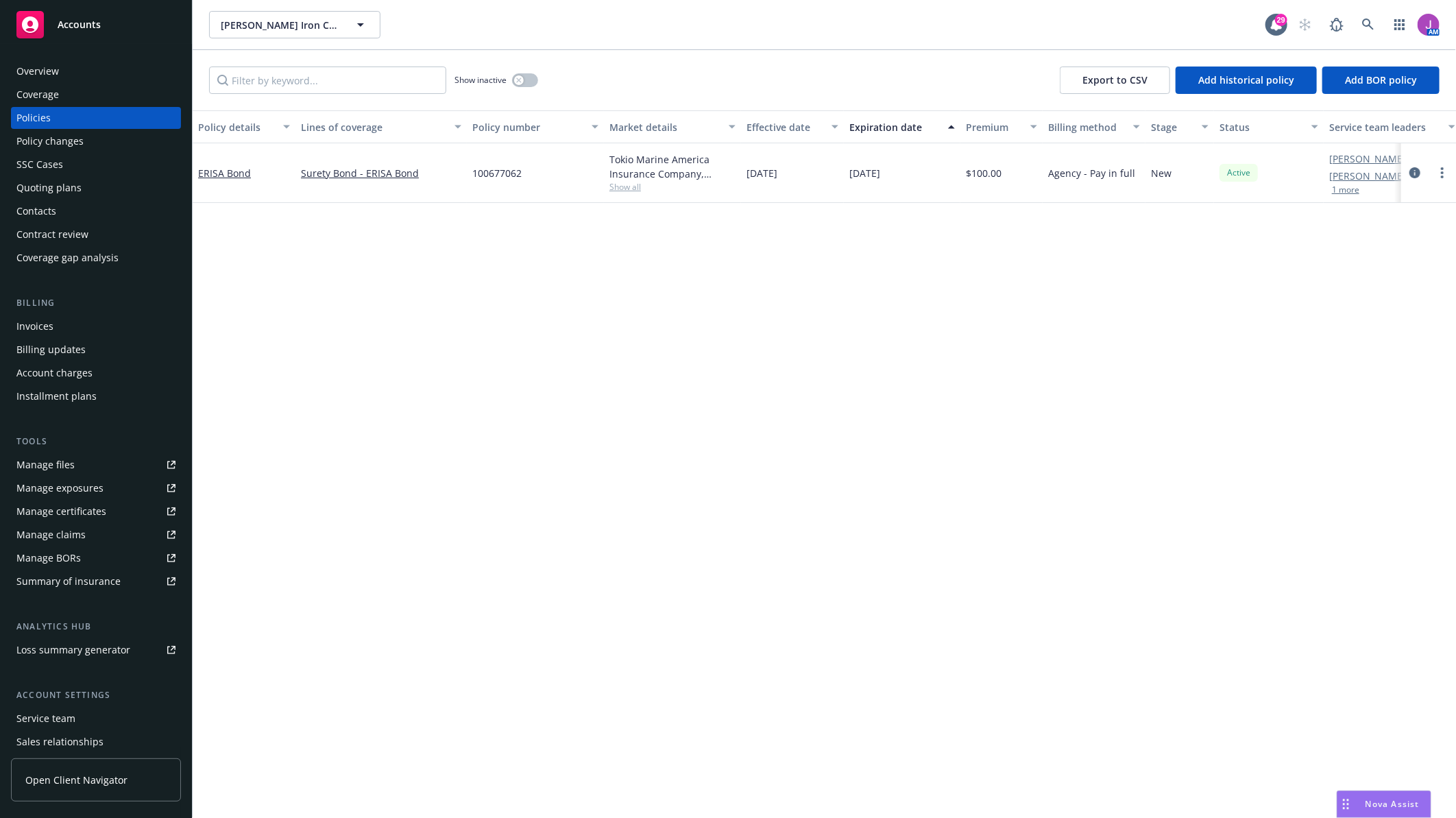
click at [62, 59] on div "Overview Coverage Policies Policy changes SSC Cases Quoting plans Contacts Cont…" at bounding box center [96, 431] width 192 height 774
click at [94, 78] on div "Overview" at bounding box center [96, 71] width 159 height 22
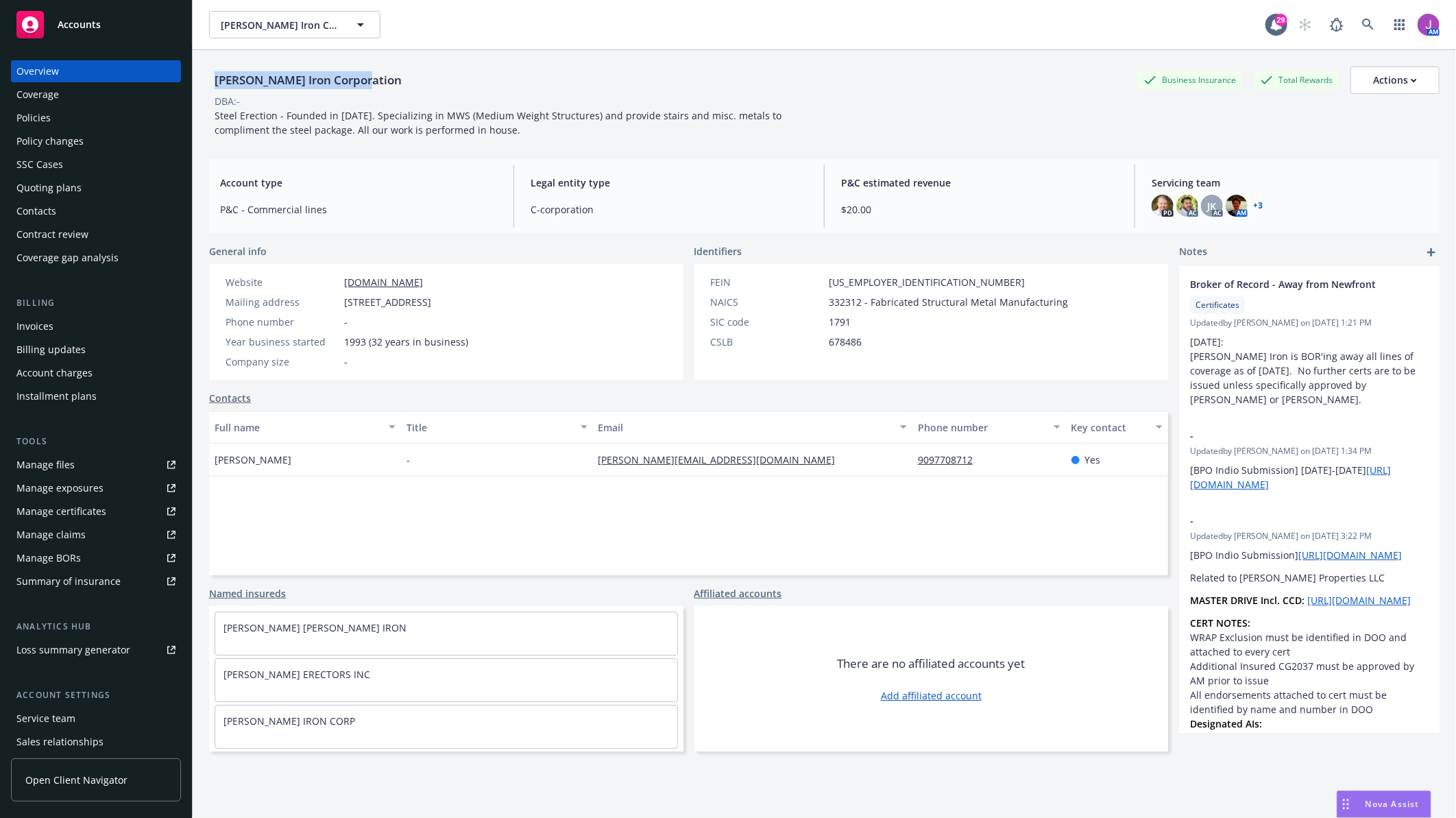
drag, startPoint x: 201, startPoint y: 80, endPoint x: 360, endPoint y: 80, distance: 159.0
click at [360, 80] on div "[PERSON_NAME] Iron Corporation Business Insurance Total Rewards Actions DBA: - …" at bounding box center [824, 459] width 1263 height 818
drag, startPoint x: 360, startPoint y: 80, endPoint x: 362, endPoint y: 98, distance: 18.1
click at [362, 98] on div "DBA: -" at bounding box center [824, 101] width 1230 height 15
drag, startPoint x: 207, startPoint y: 81, endPoint x: 416, endPoint y: 81, distance: 209.0
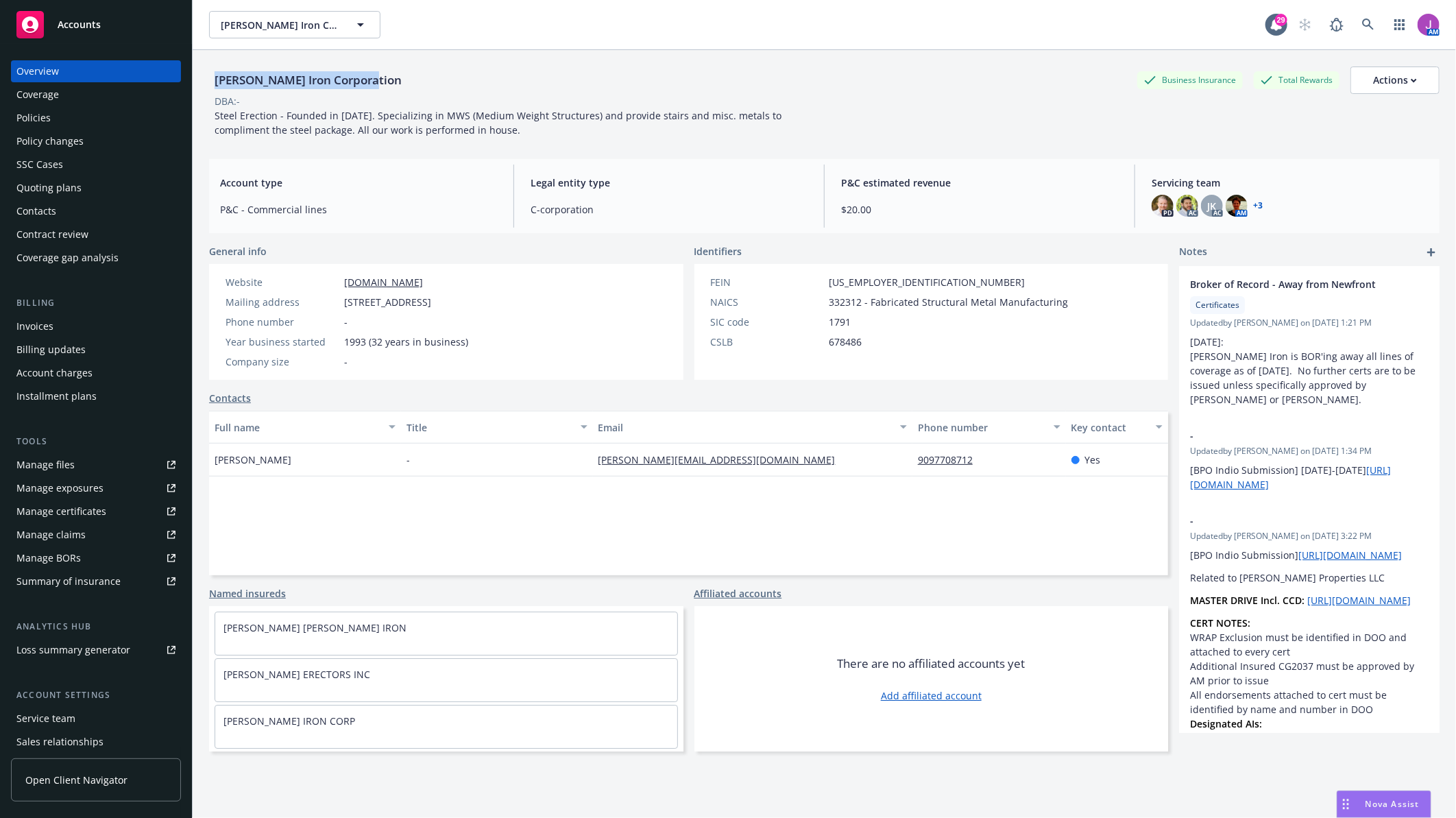
click at [416, 81] on div "[PERSON_NAME] Iron Corporation Business Insurance Total Rewards Actions DBA: - …" at bounding box center [824, 459] width 1263 height 818
copy div "[PERSON_NAME] Iron Corporation"
click at [39, 118] on div "Policies" at bounding box center [34, 118] width 35 height 22
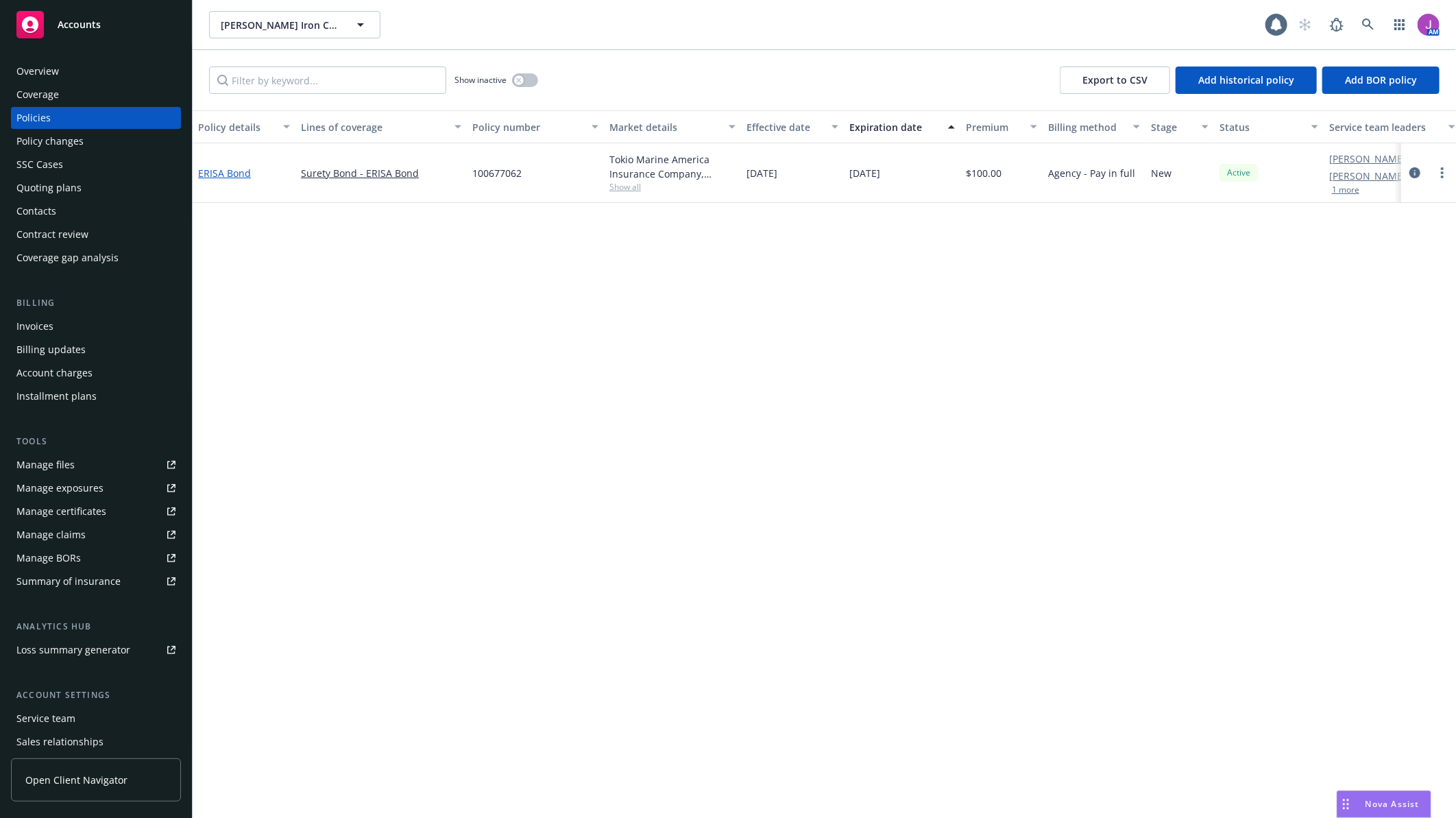
click at [224, 173] on link "ERISA Bond" at bounding box center [224, 173] width 53 height 13
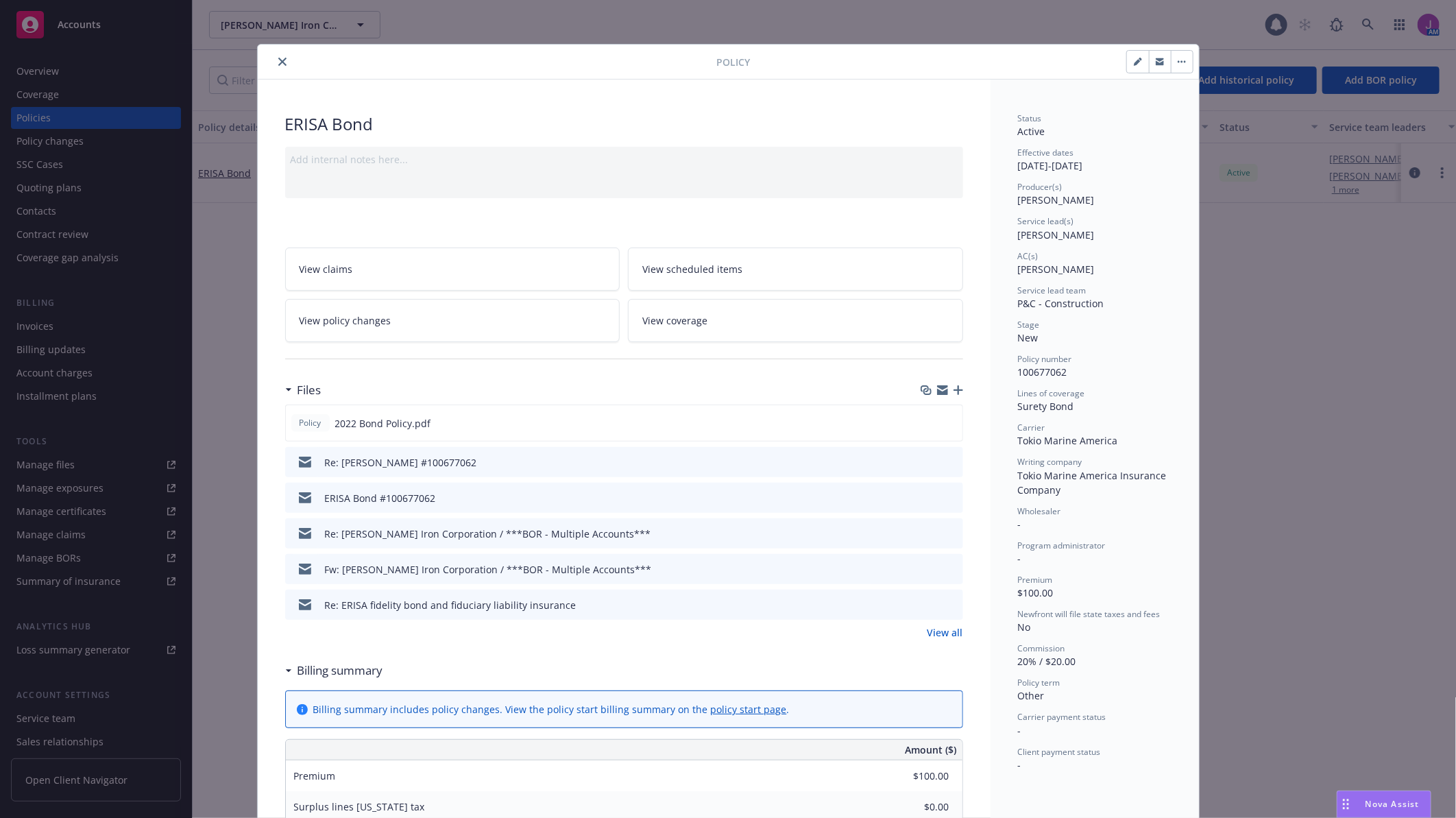
scroll to position [42, 0]
